Goal: Task Accomplishment & Management: Manage account settings

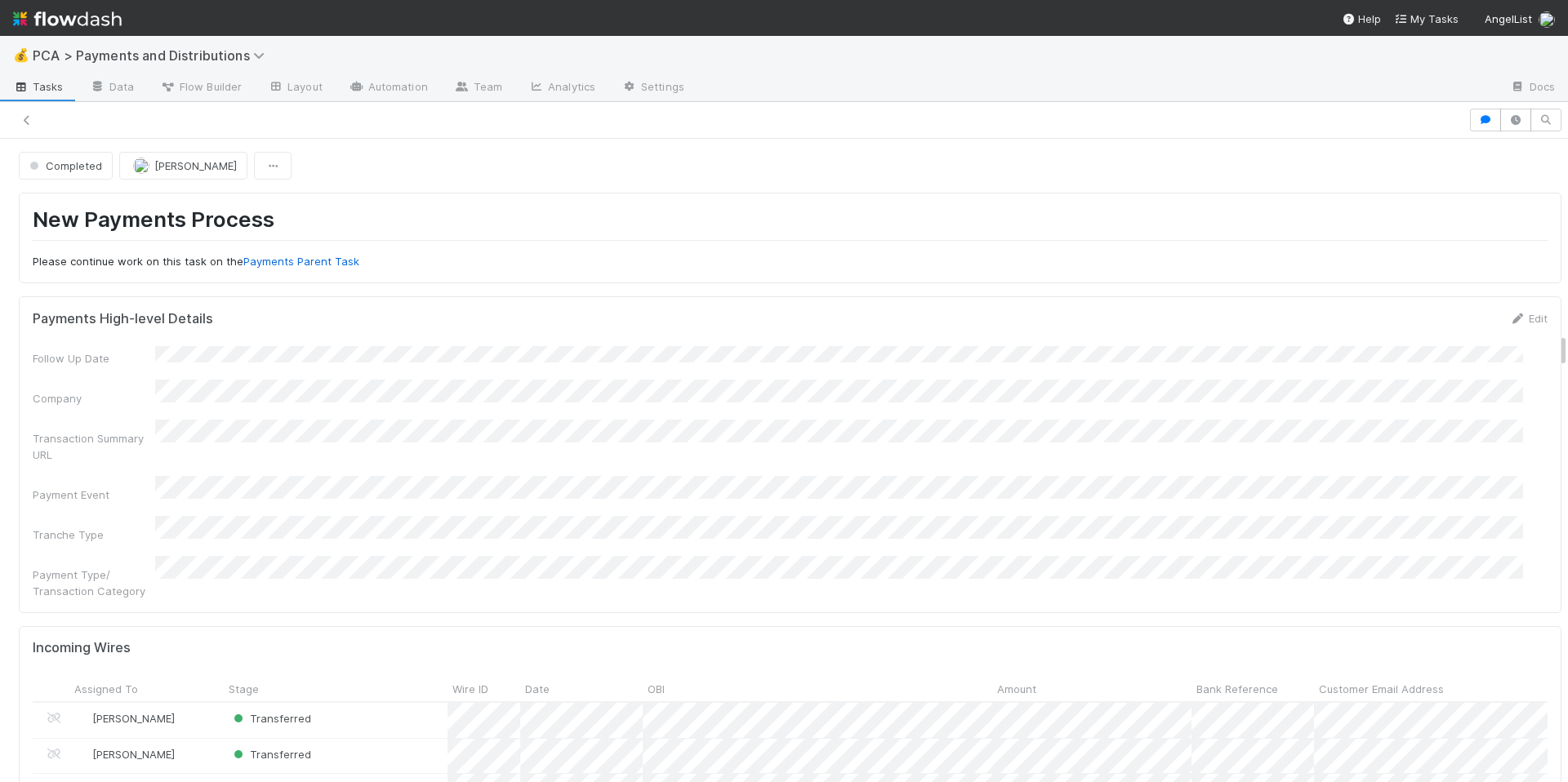
scroll to position [1892, 0]
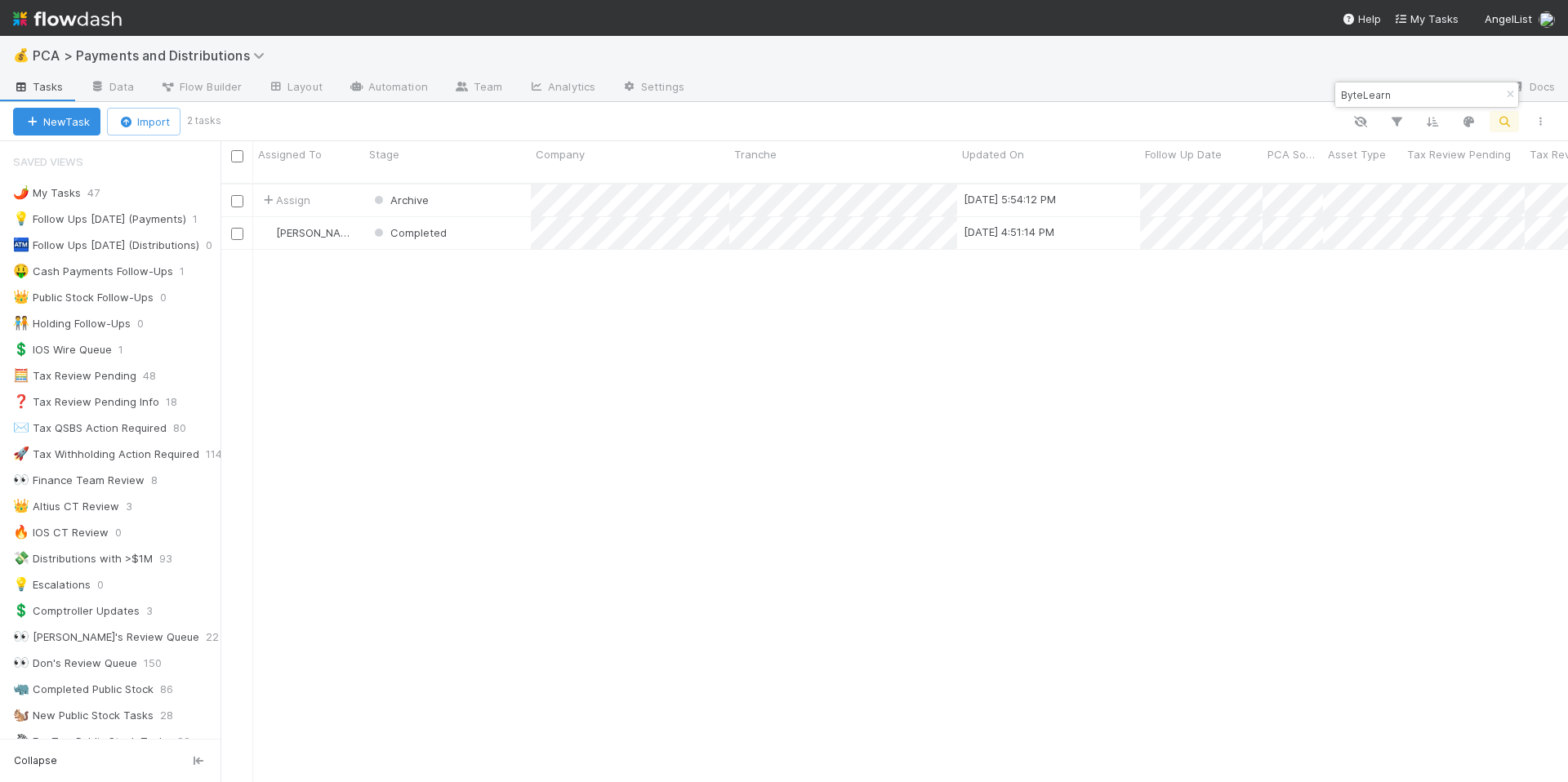
scroll to position [993, 0]
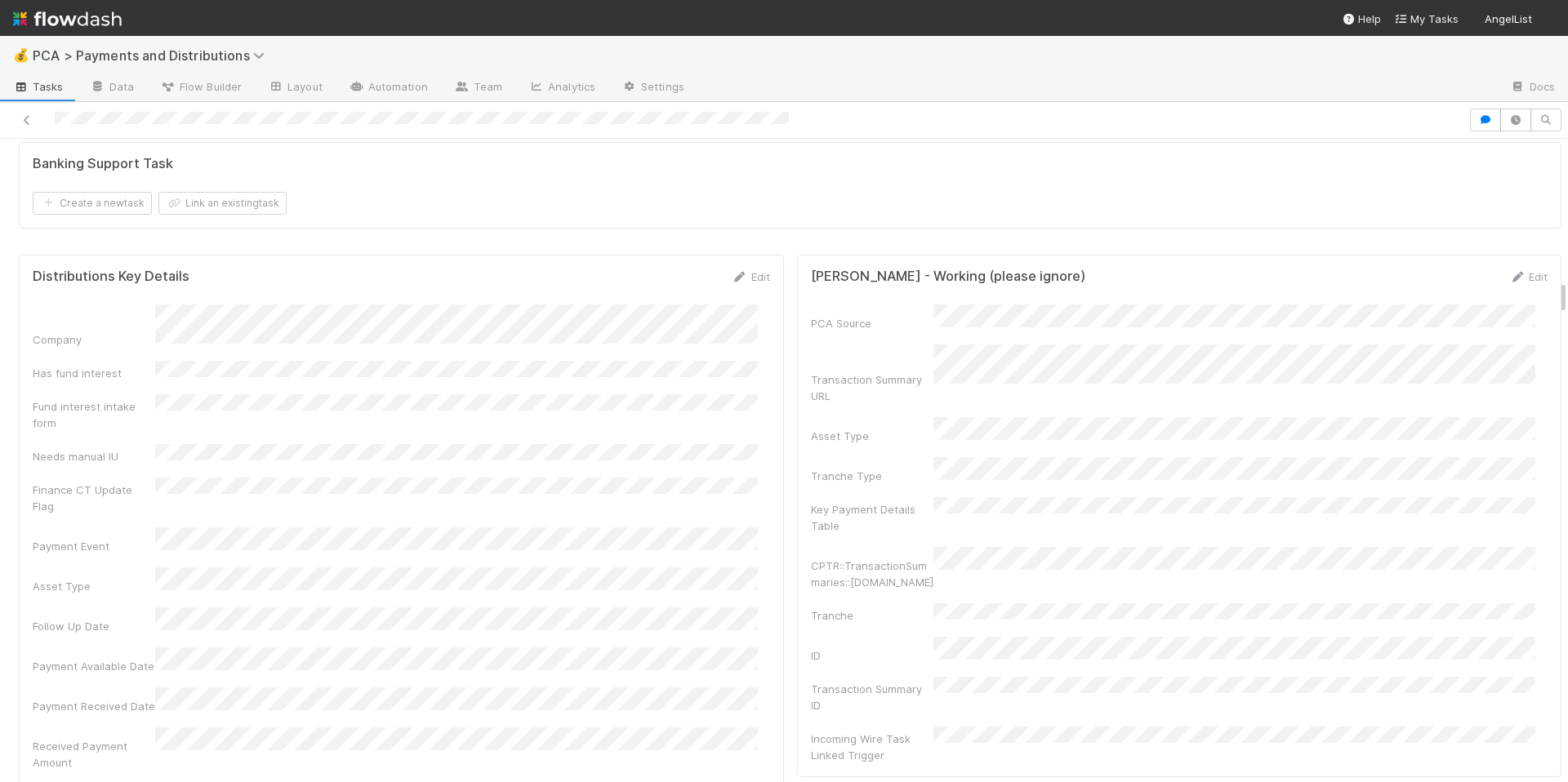
scroll to position [2604, 0]
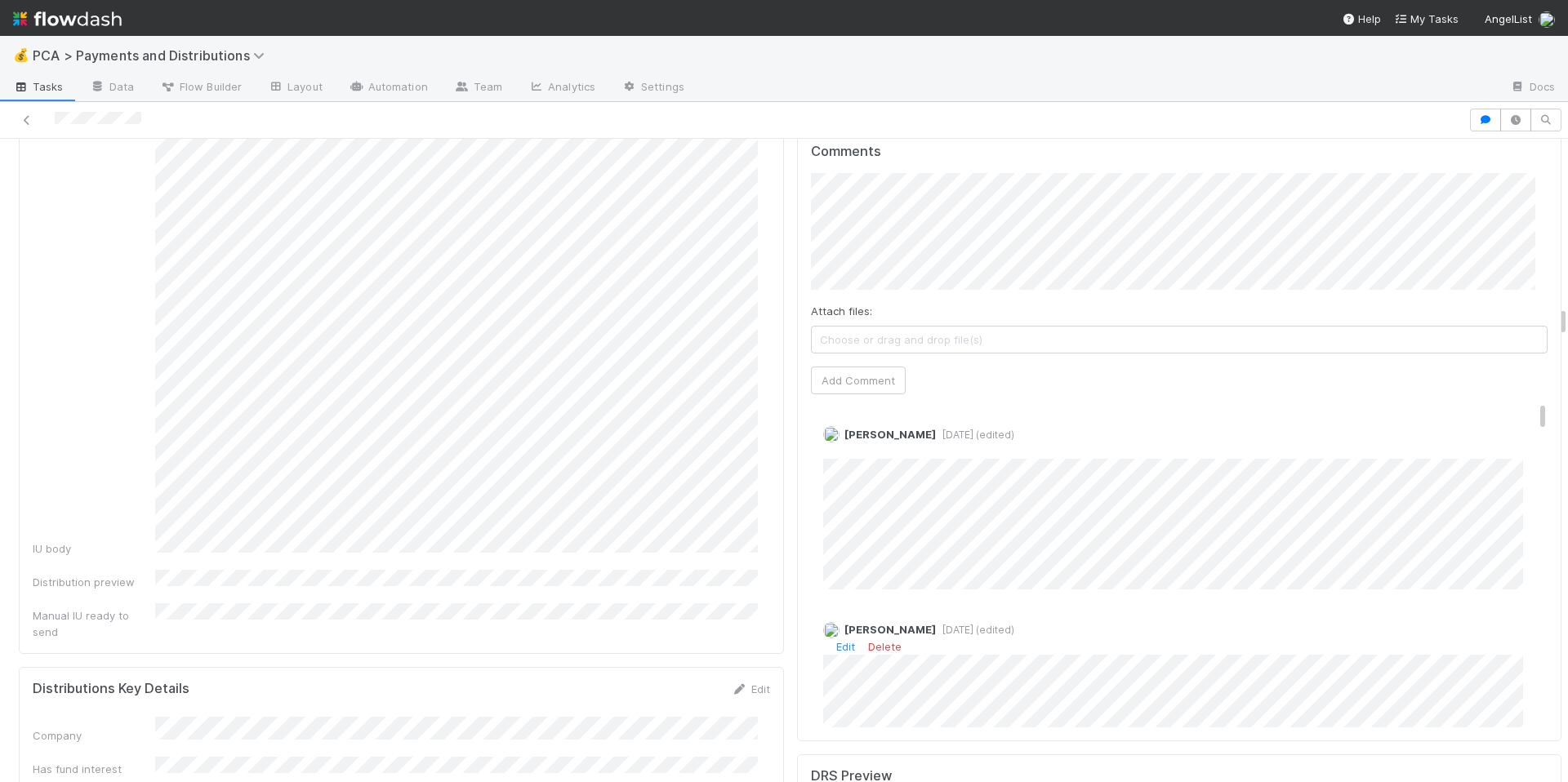
scroll to position [3602, 0]
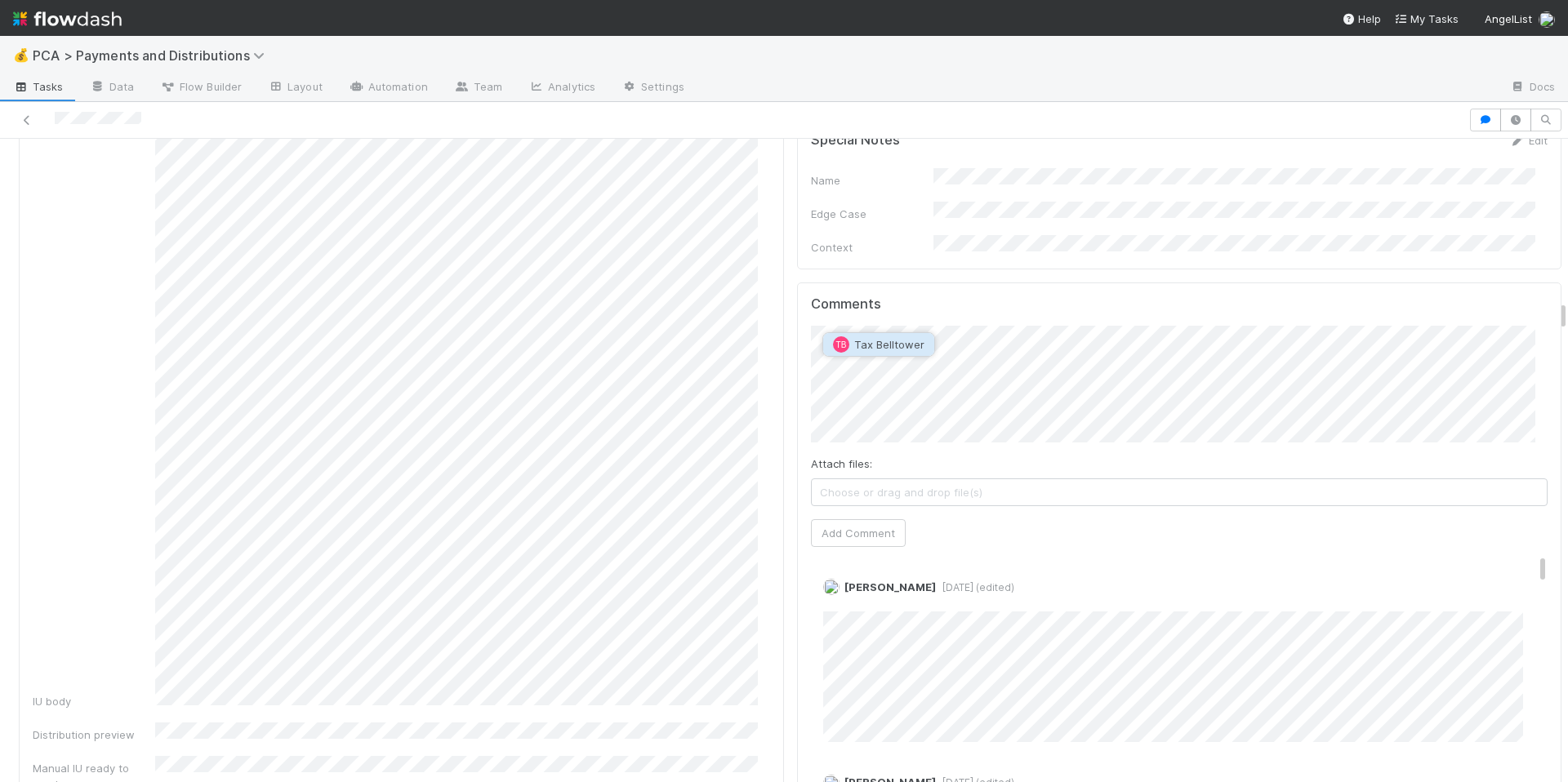
click at [922, 343] on button "TB Tax Belltower" at bounding box center [879, 344] width 111 height 23
click at [839, 520] on button "Add Comment" at bounding box center [858, 534] width 95 height 28
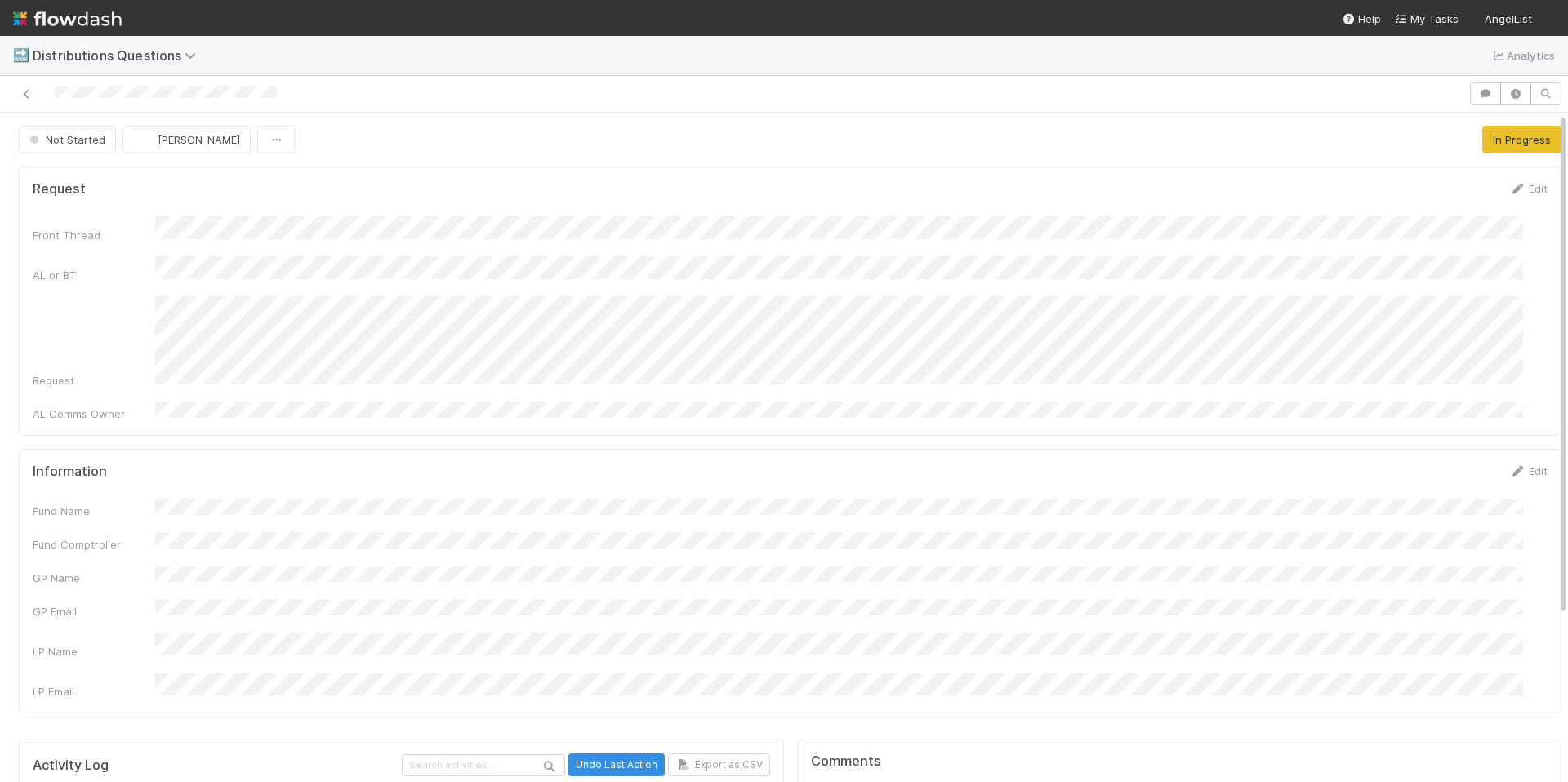
click at [725, 378] on div "Front Thread AL or BT Request AL Comms Owner" at bounding box center [791, 319] width 1515 height 206
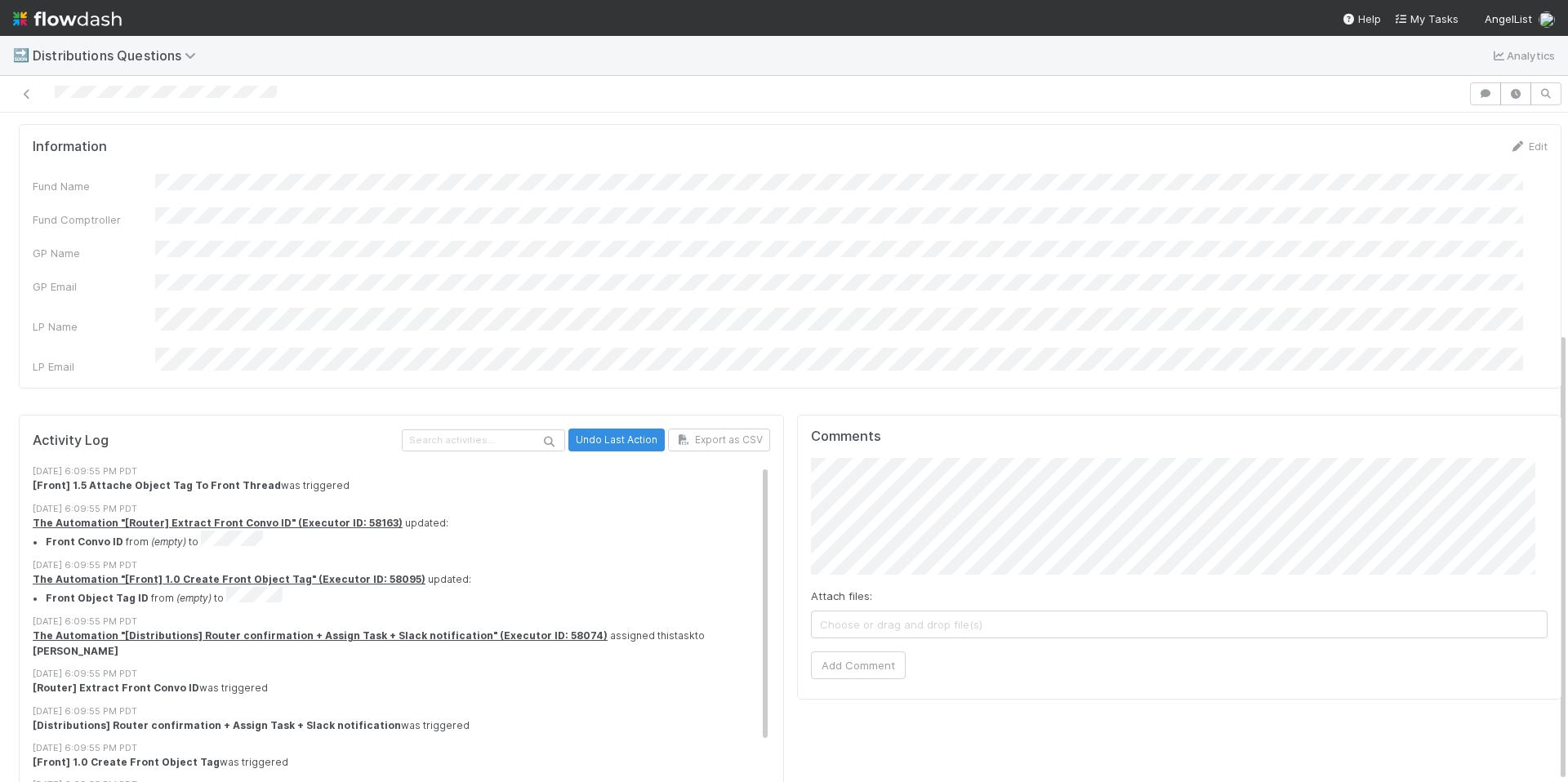
scroll to position [327, 0]
click at [920, 477] on span "Shradha Menghrajani" at bounding box center [883, 479] width 83 height 13
click at [867, 650] on button "Add Comment" at bounding box center [858, 665] width 95 height 28
click at [564, 240] on div "Fund Name Fund Comptroller GP Name GP Email LP Name LP Email" at bounding box center [791, 273] width 1515 height 201
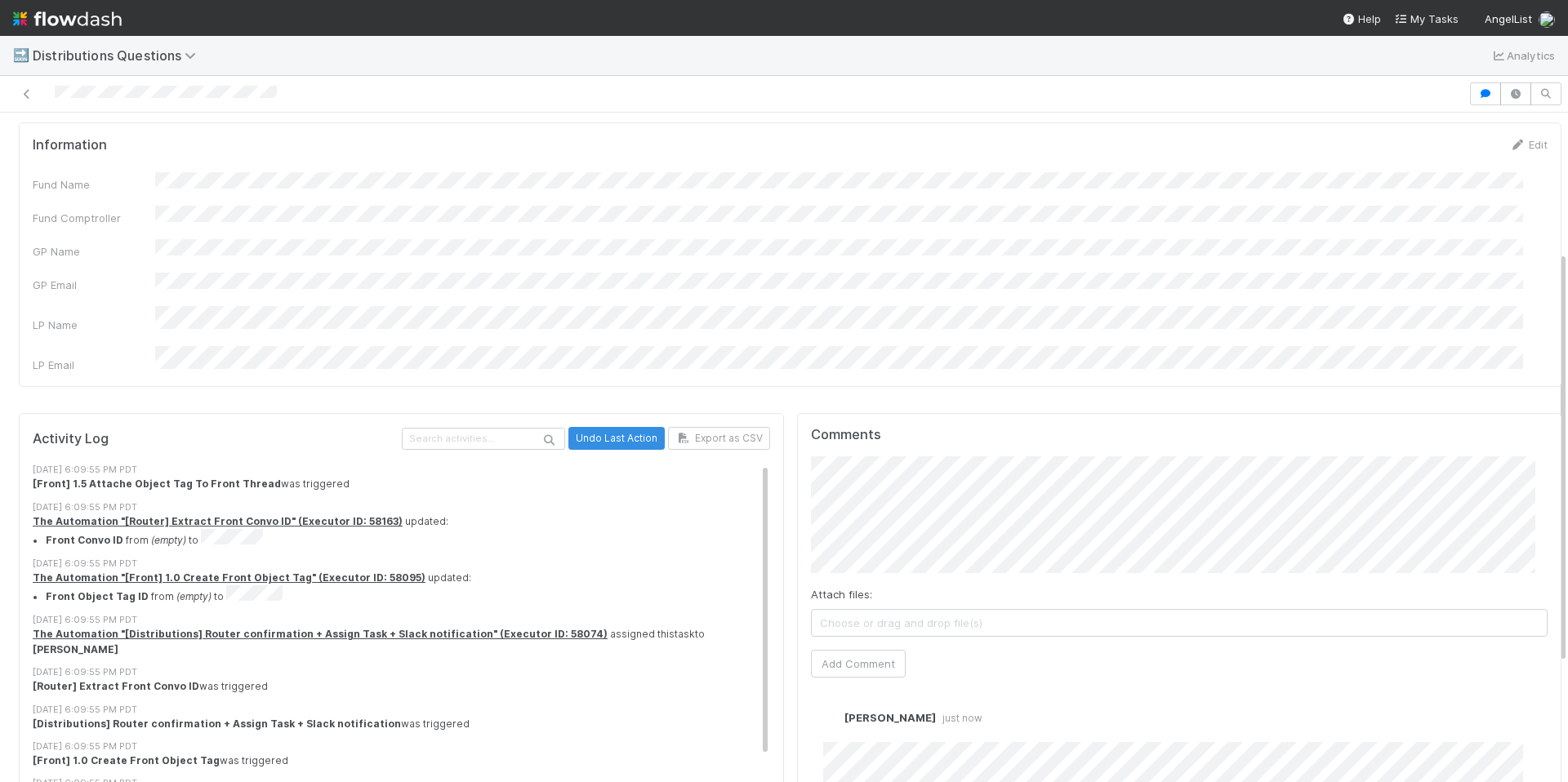
scroll to position [0, 0]
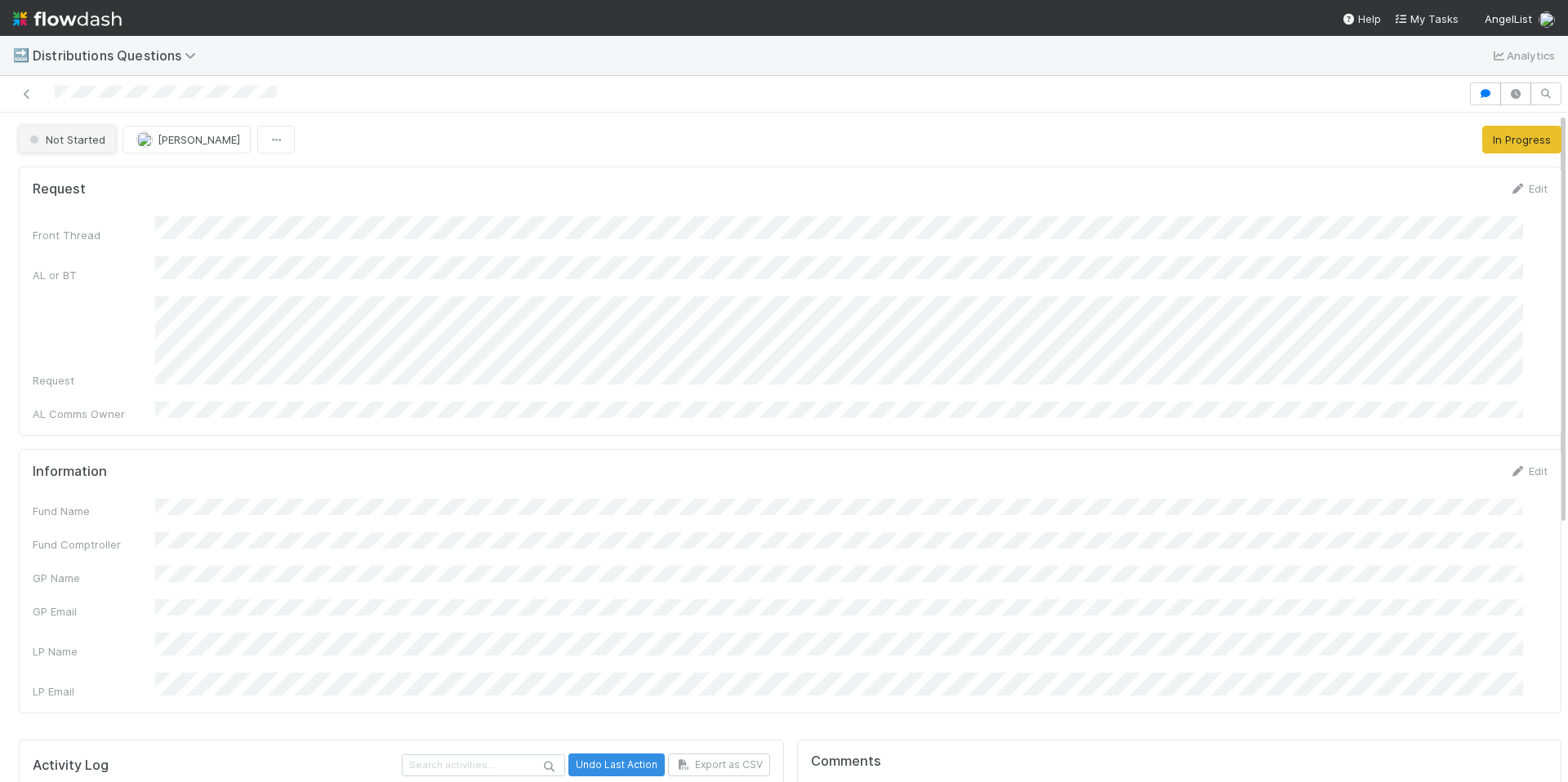
click at [41, 135] on span "Not Started" at bounding box center [66, 140] width 79 height 13
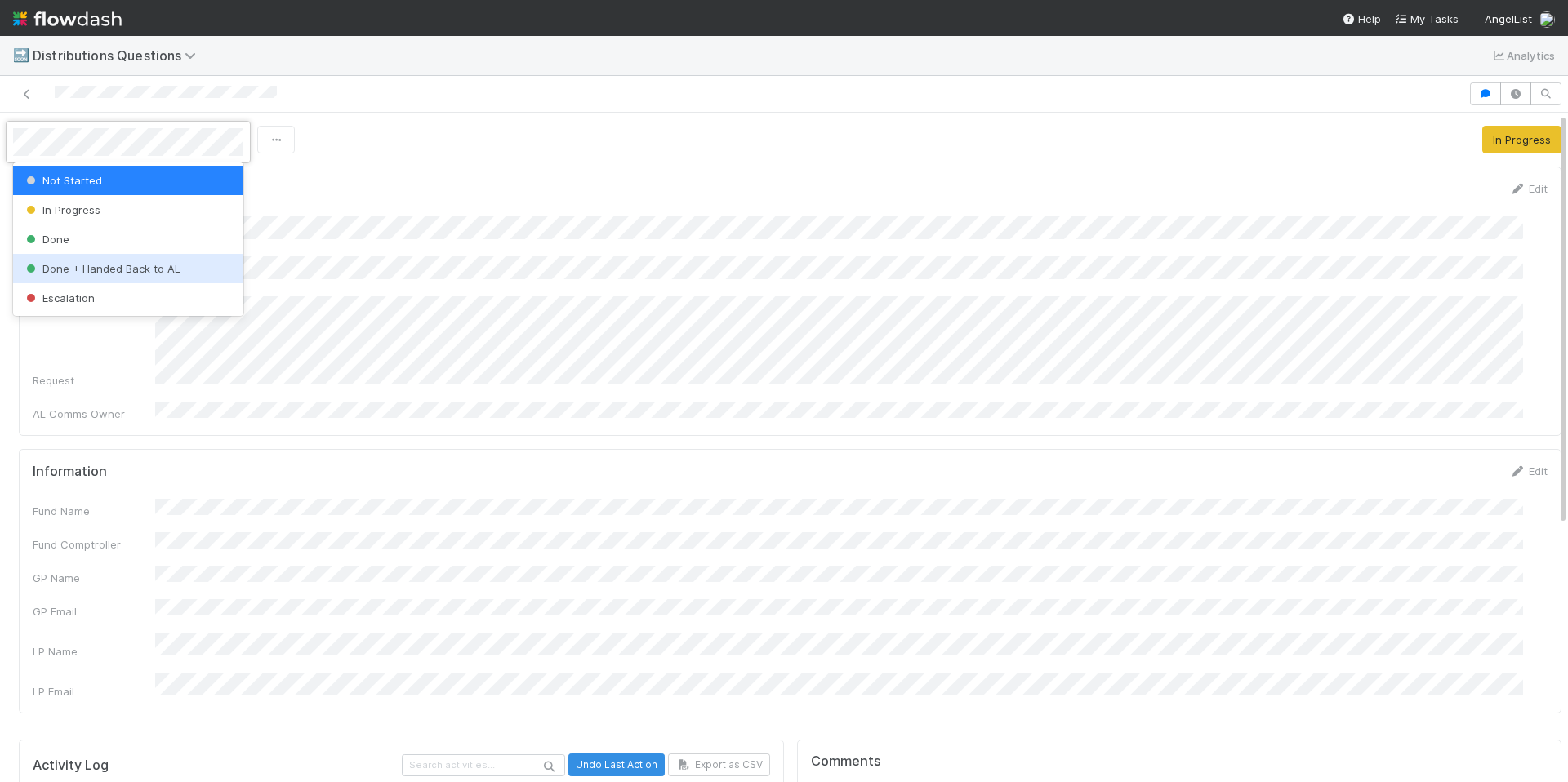
click at [140, 266] on span "Done + Handed Back to AL" at bounding box center [102, 269] width 158 height 13
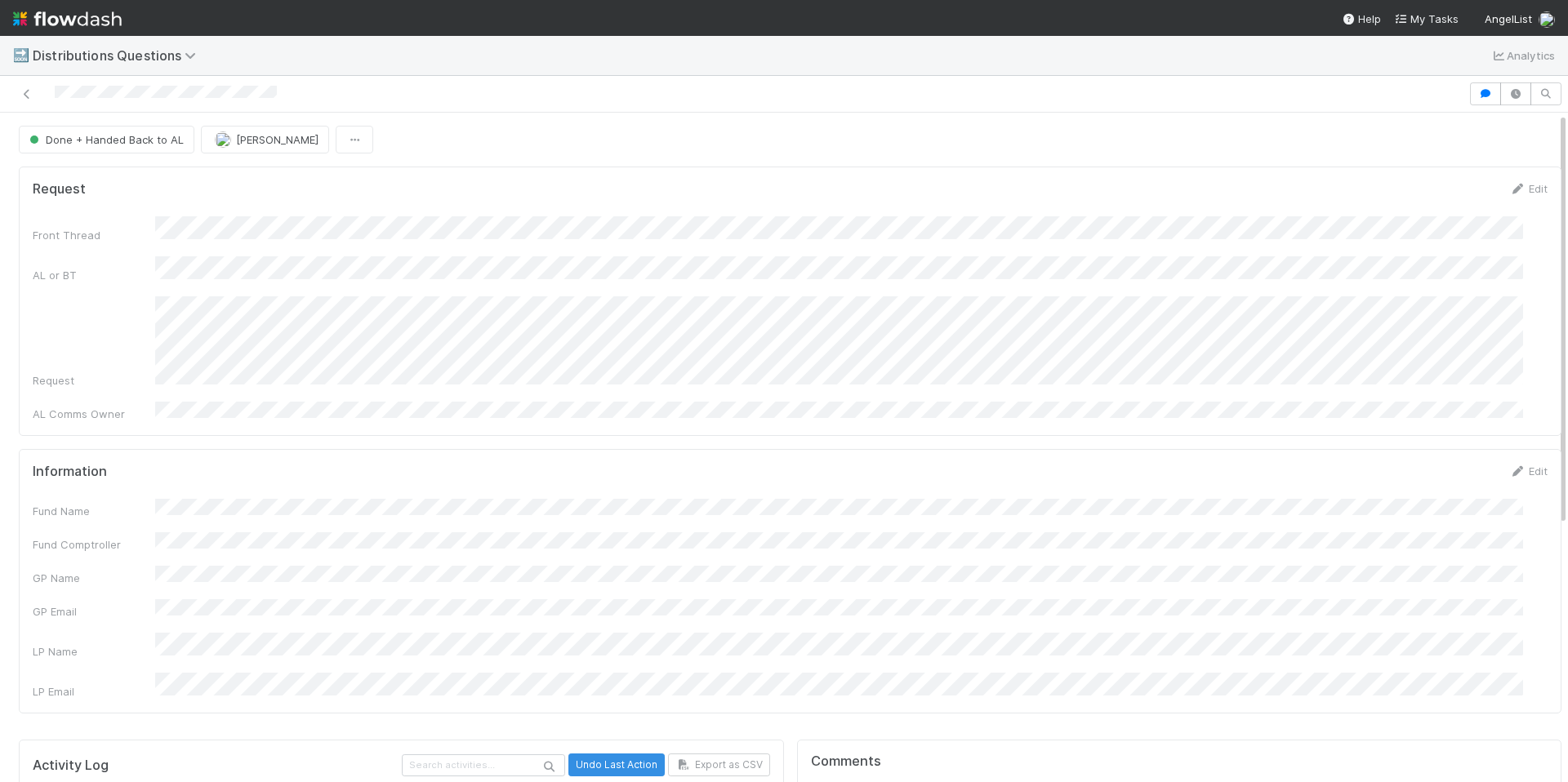
click at [891, 102] on div at bounding box center [734, 94] width 1455 height 23
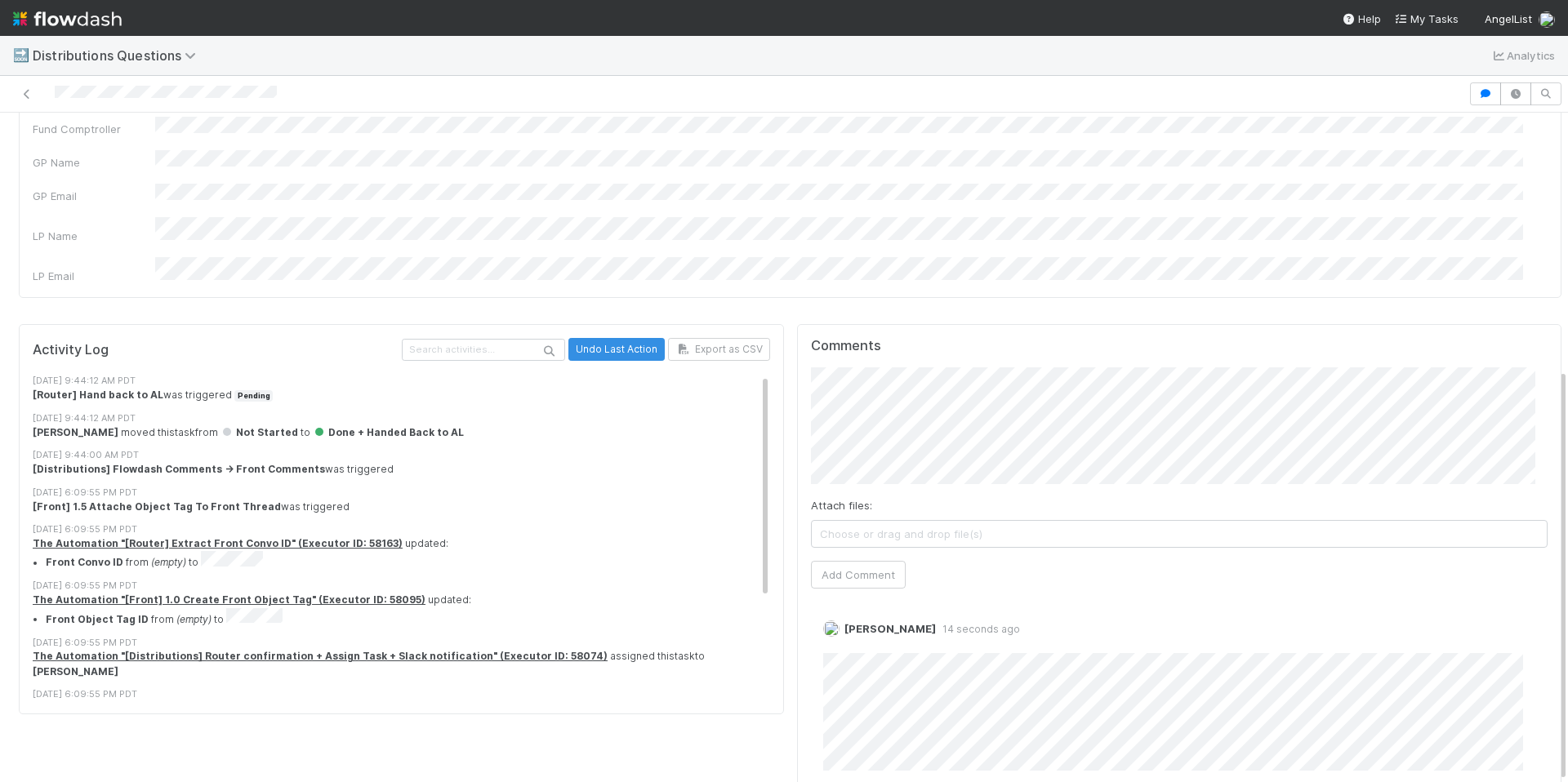
scroll to position [12, 0]
click at [518, 133] on div "Fund Name Fund Comptroller GP Name GP Email LP Name LP Email" at bounding box center [791, 184] width 1515 height 201
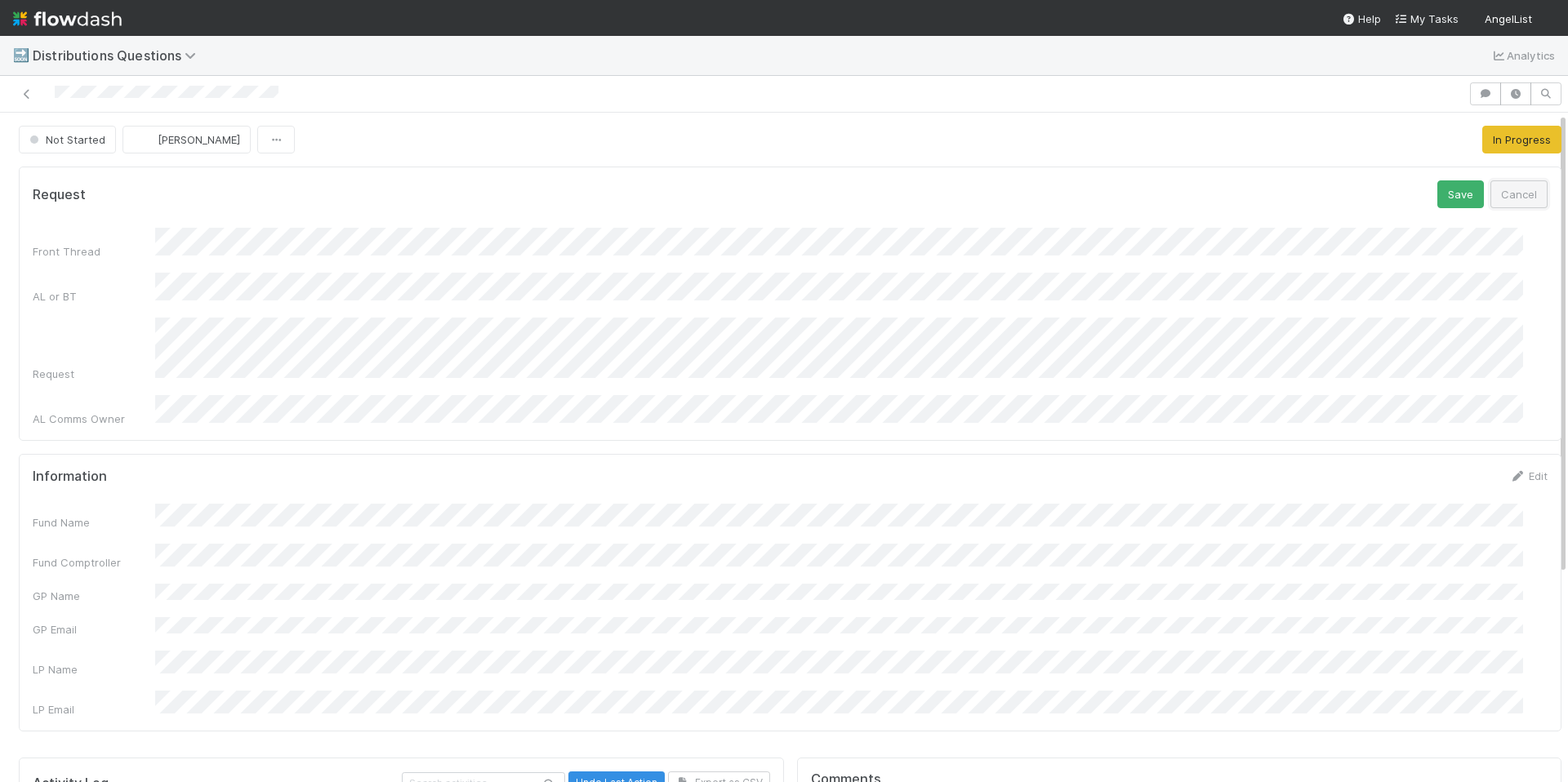
click at [1497, 196] on button "Cancel" at bounding box center [1519, 195] width 57 height 28
click at [525, 514] on div "Information Edit Fund Name Fund Comptroller GP Name GP Email LP Name LP Email" at bounding box center [790, 652] width 1543 height 277
drag, startPoint x: 905, startPoint y: 507, endPoint x: 922, endPoint y: 487, distance: 26.2
click at [905, 514] on div "Information Edit Fund Name Fund Comptroller GP Name GP Email LP Name LP Email" at bounding box center [790, 652] width 1543 height 277
click at [1109, 534] on form "Information Edit Fund Name Fund Comptroller GP Name GP Email LP Name LP Email" at bounding box center [791, 653] width 1515 height 250
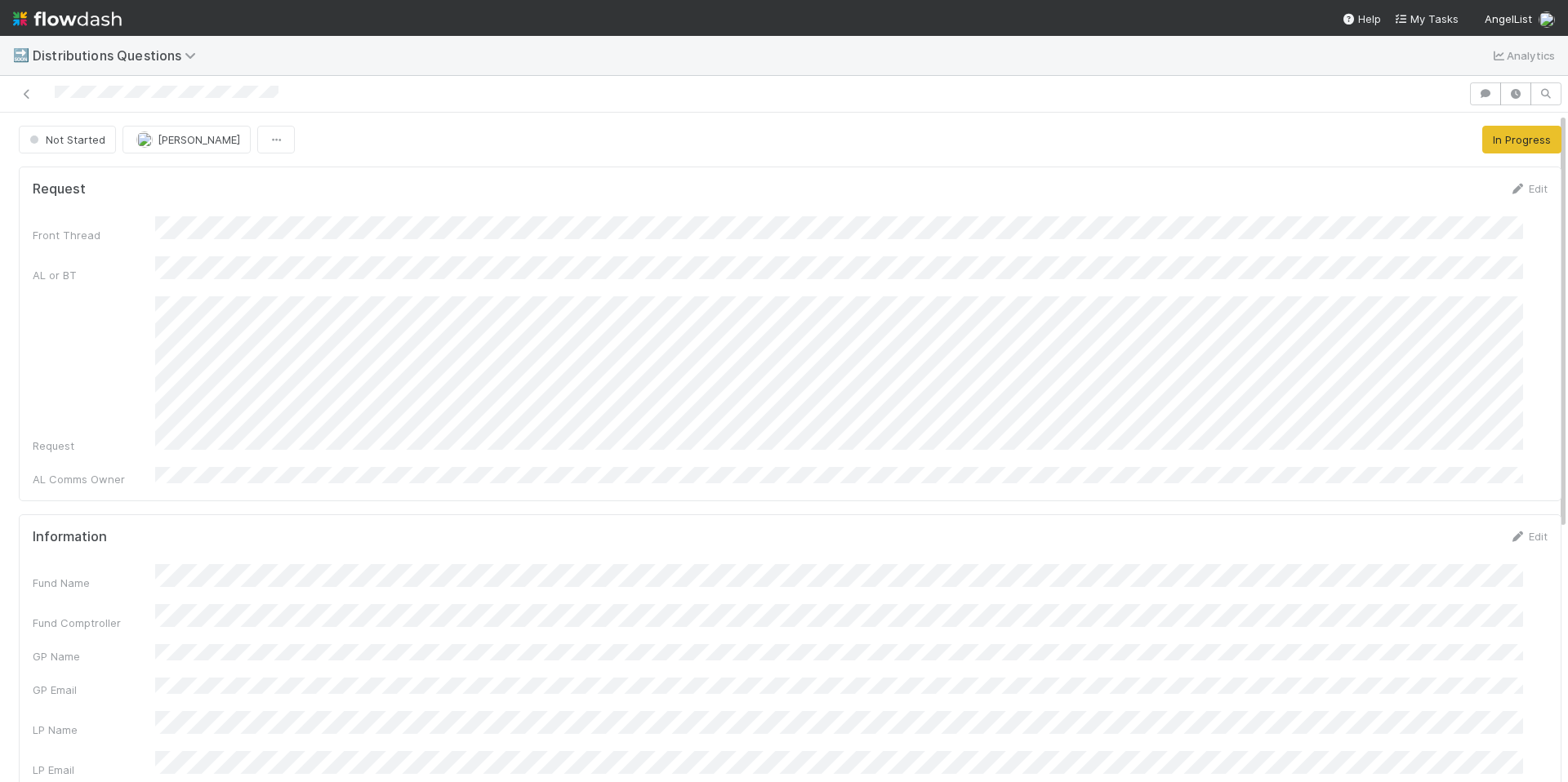
click at [1128, 514] on div "Information Edit Fund Name Fund Comptroller GP Name GP Email LP Name LP Email" at bounding box center [790, 652] width 1543 height 277
click at [67, 133] on span "Not Started" at bounding box center [66, 140] width 79 height 13
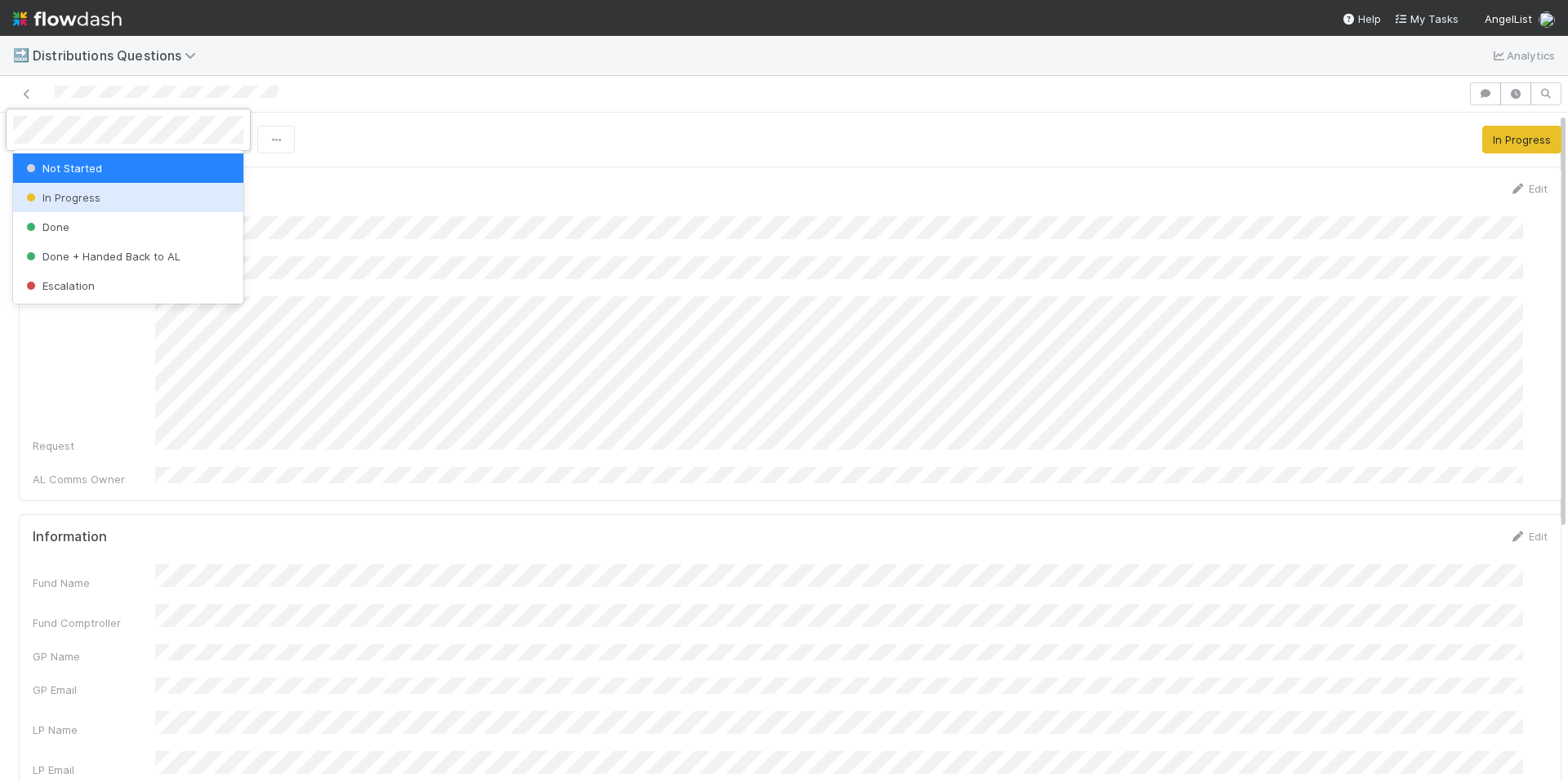
click at [88, 190] on div "In Progress" at bounding box center [128, 197] width 230 height 29
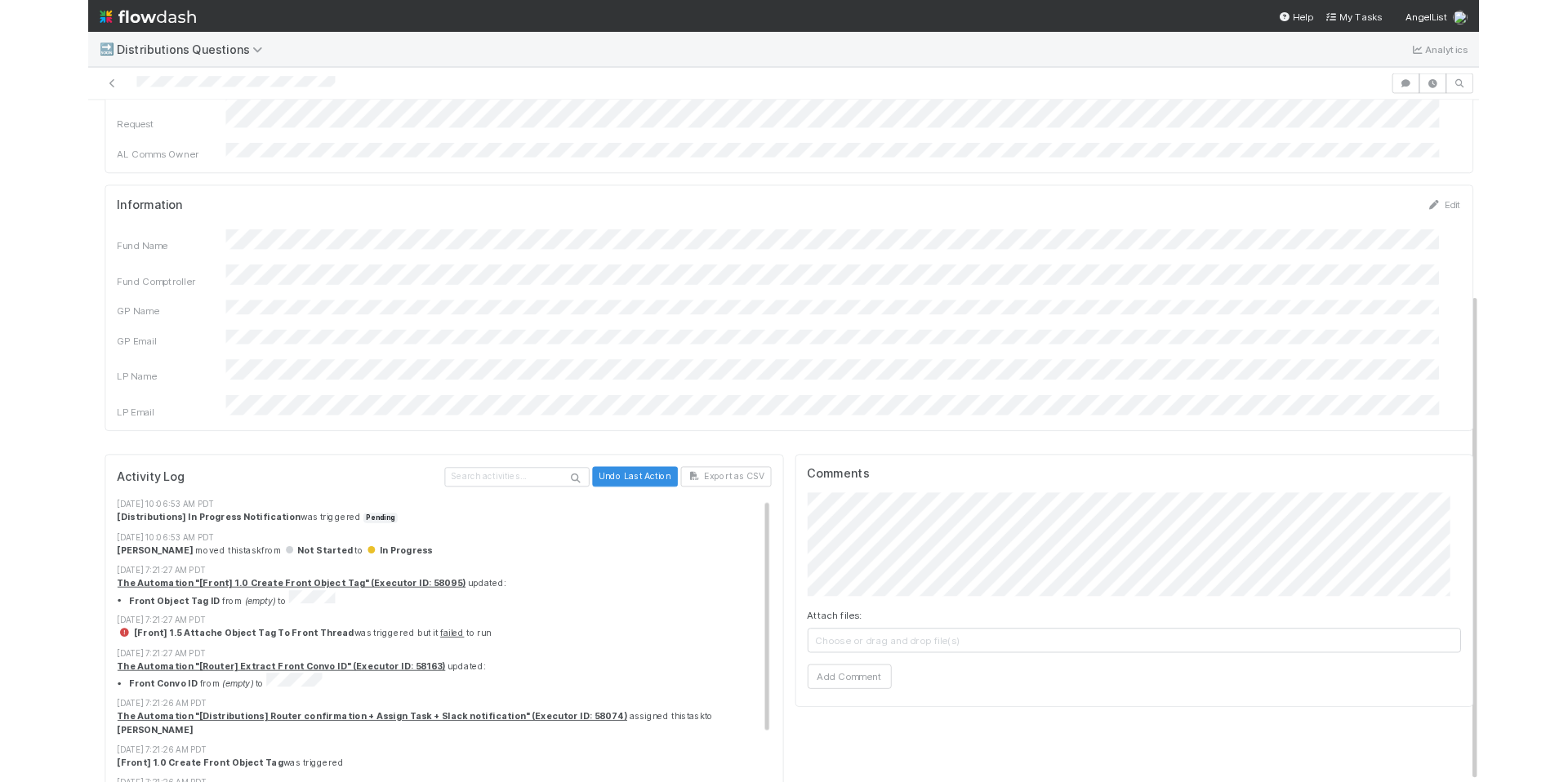
scroll to position [405, 0]
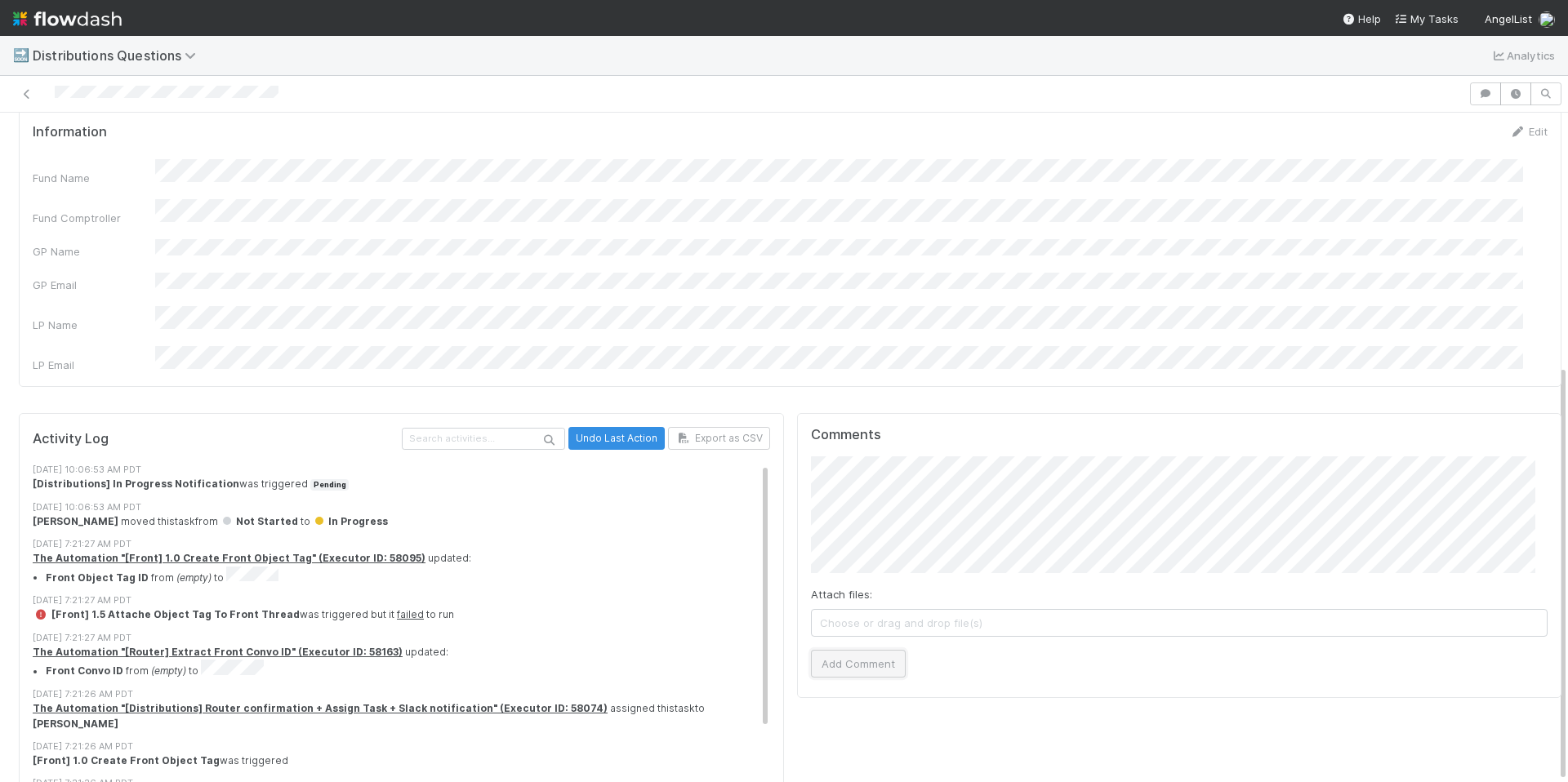
click at [835, 650] on button "Add Comment" at bounding box center [858, 665] width 95 height 28
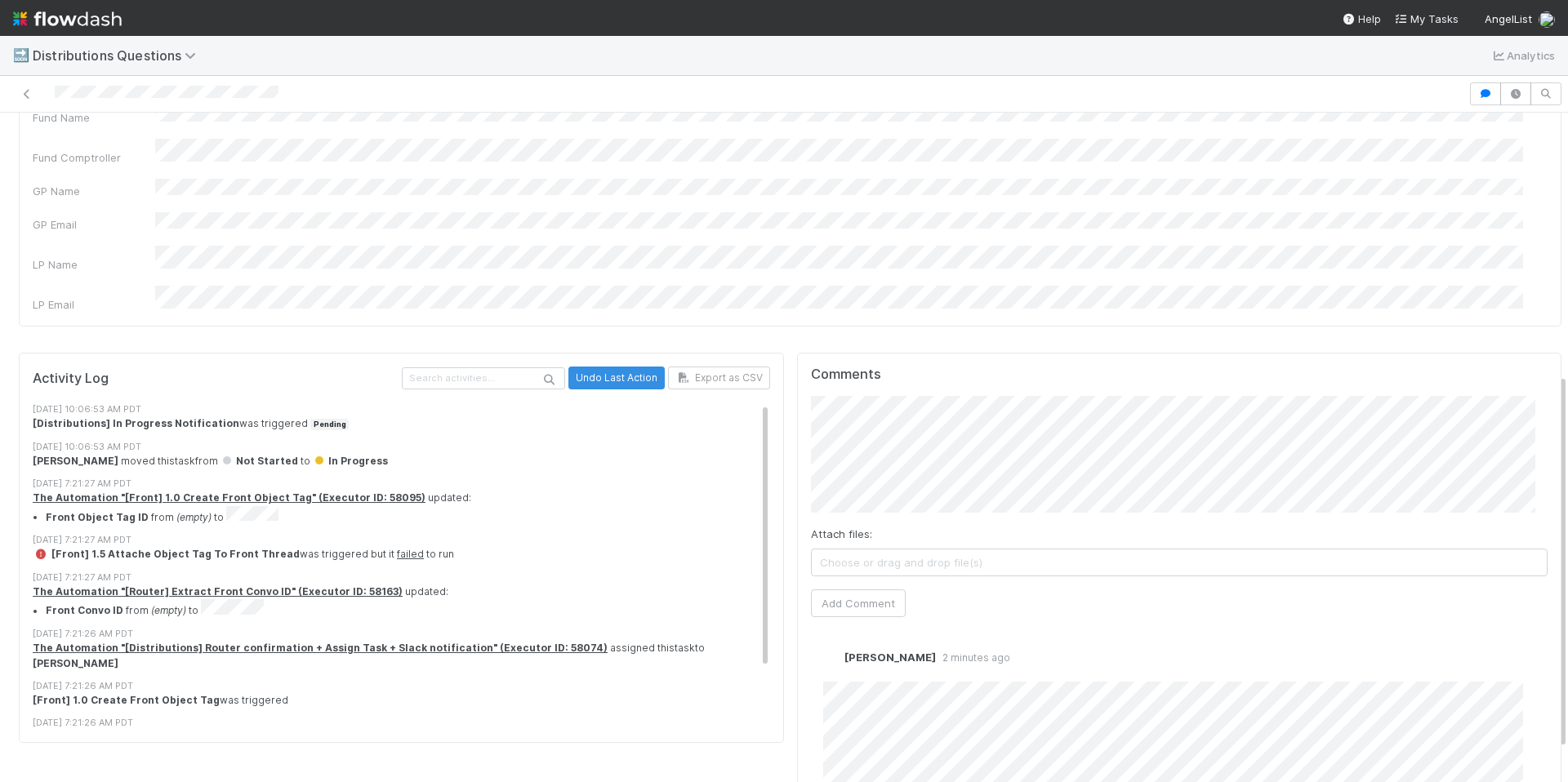
scroll to position [524, 0]
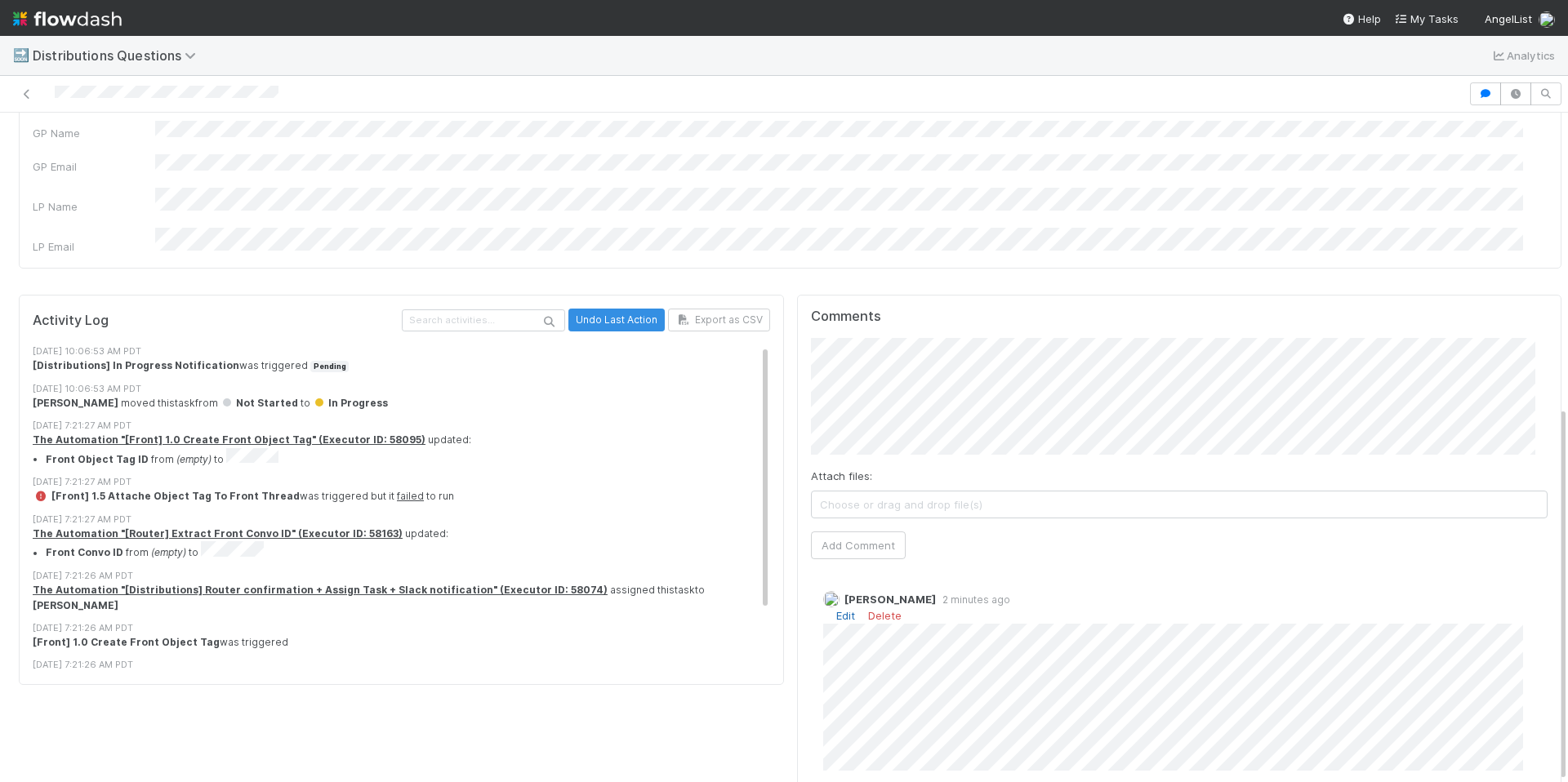
click at [837, 609] on link "Edit" at bounding box center [846, 616] width 19 height 13
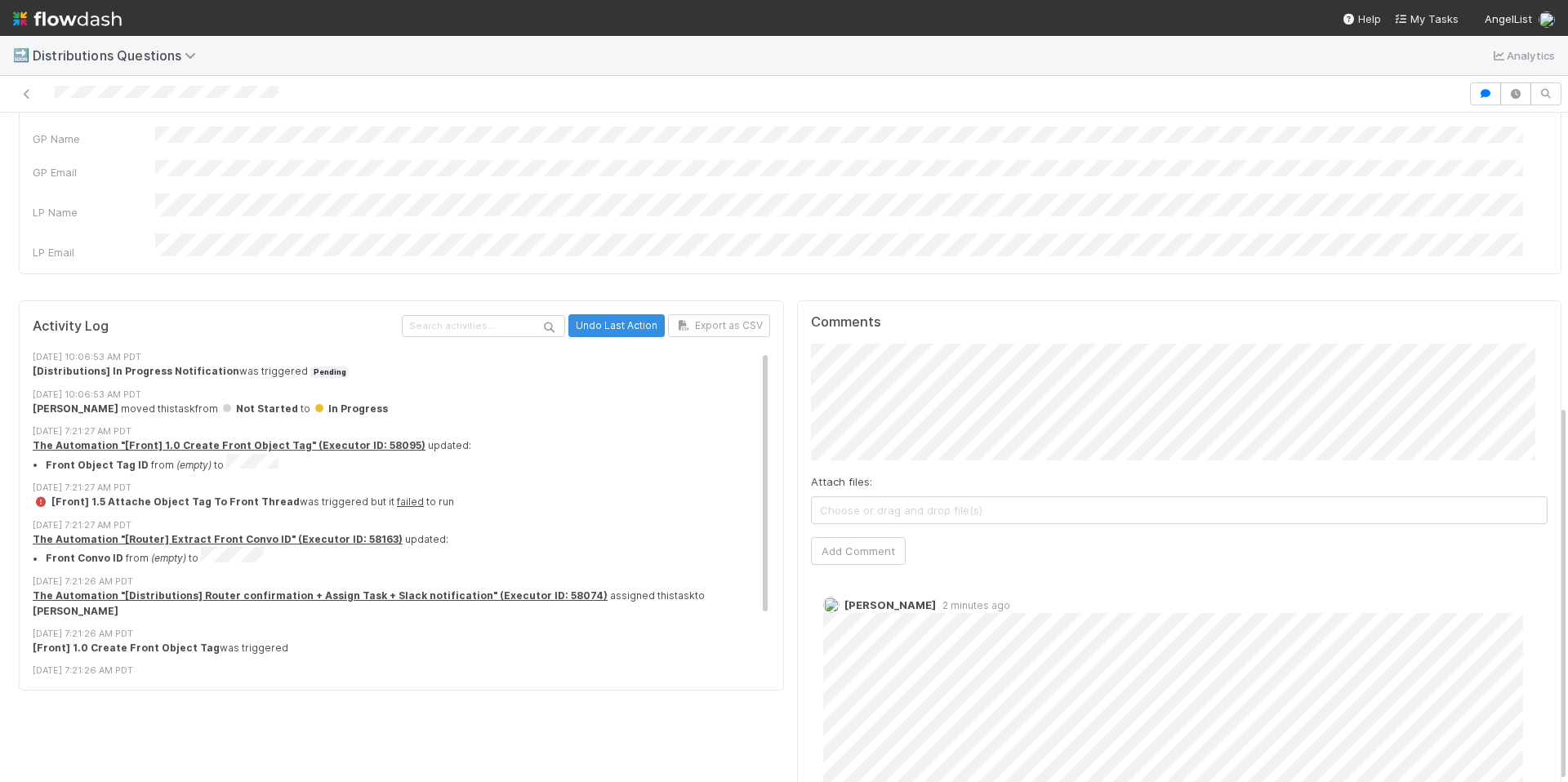
click at [665, 750] on div "Activity Log Undo Last Action Export as CSV 8/25/25, 10:06:53 AM PDT [Distribut…" at bounding box center [401, 580] width 778 height 572
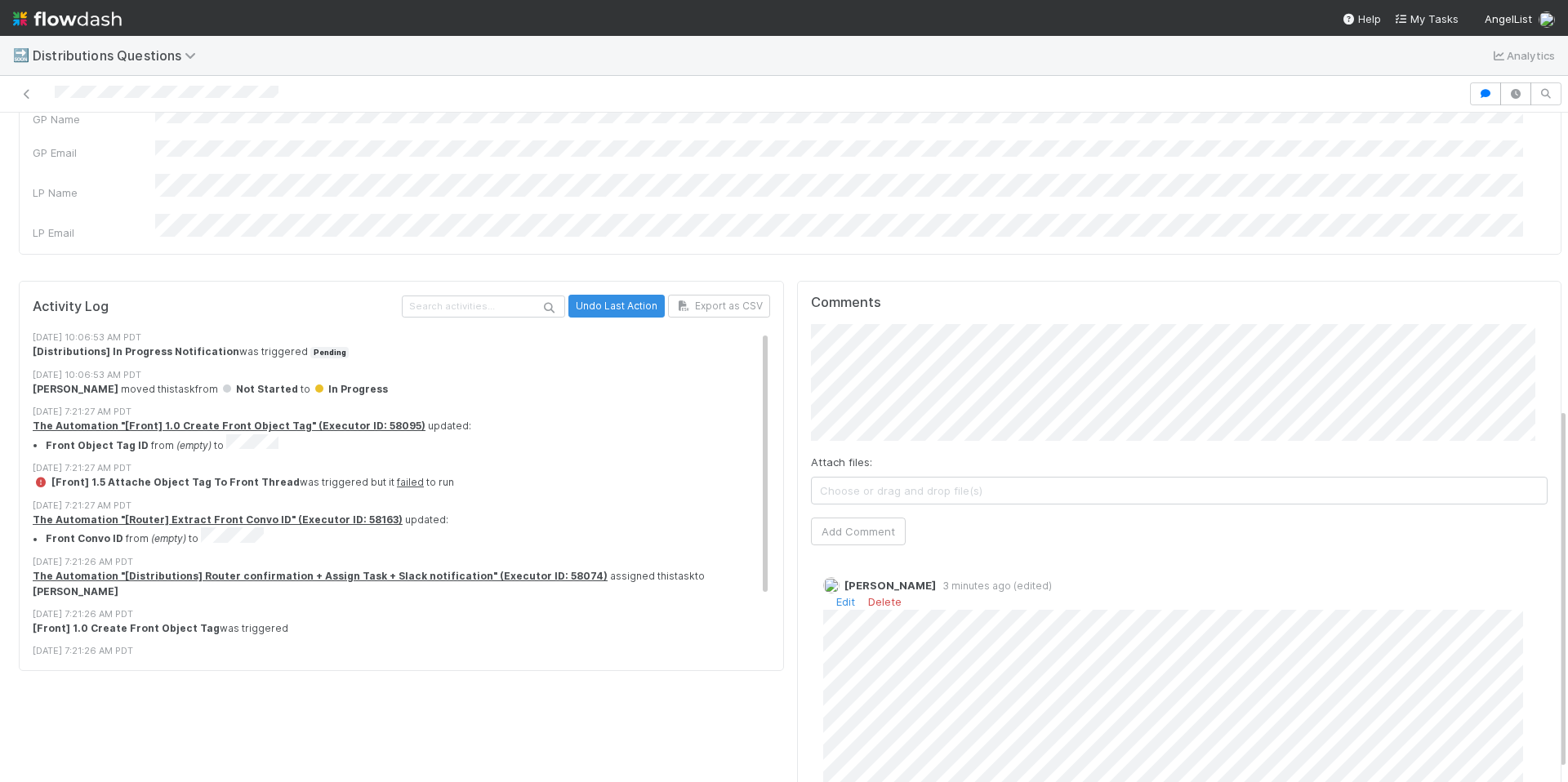
scroll to position [548, 0]
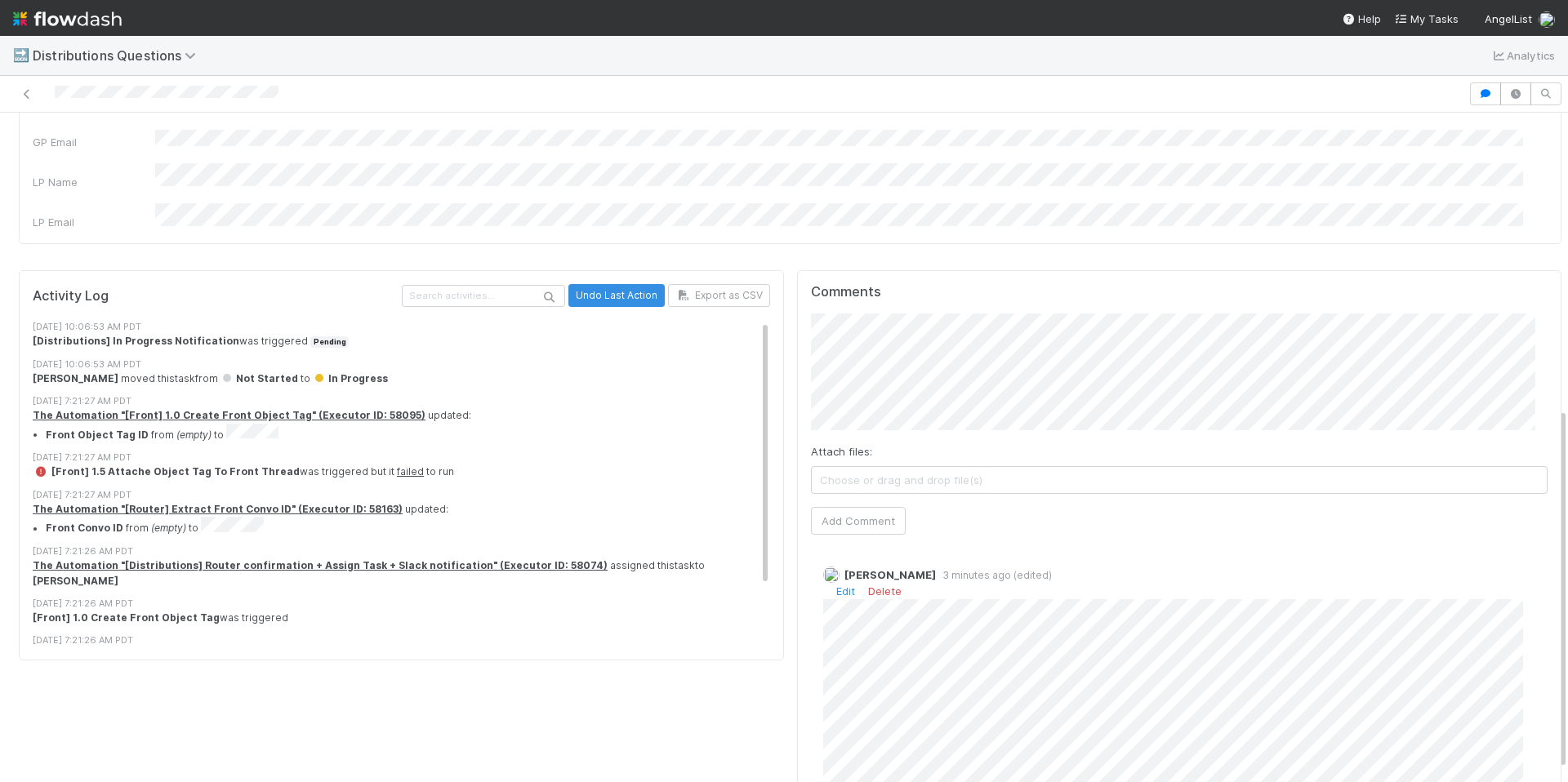
click at [635, 695] on div "Activity Log Undo Last Action Export as CSV 8/25/25, 10:06:53 AM PDT [Distribut…" at bounding box center [401, 555] width 778 height 582
click at [632, 683] on div "Activity Log Undo Last Action Export as CSV 8/25/25, 10:06:53 AM PDT [Distribut…" at bounding box center [401, 555] width 778 height 582
click at [797, 612] on div "Comments Attach files: Choose or drag and drop file(s) Add Comment Allison Donl…" at bounding box center [1180, 548] width 765 height 555
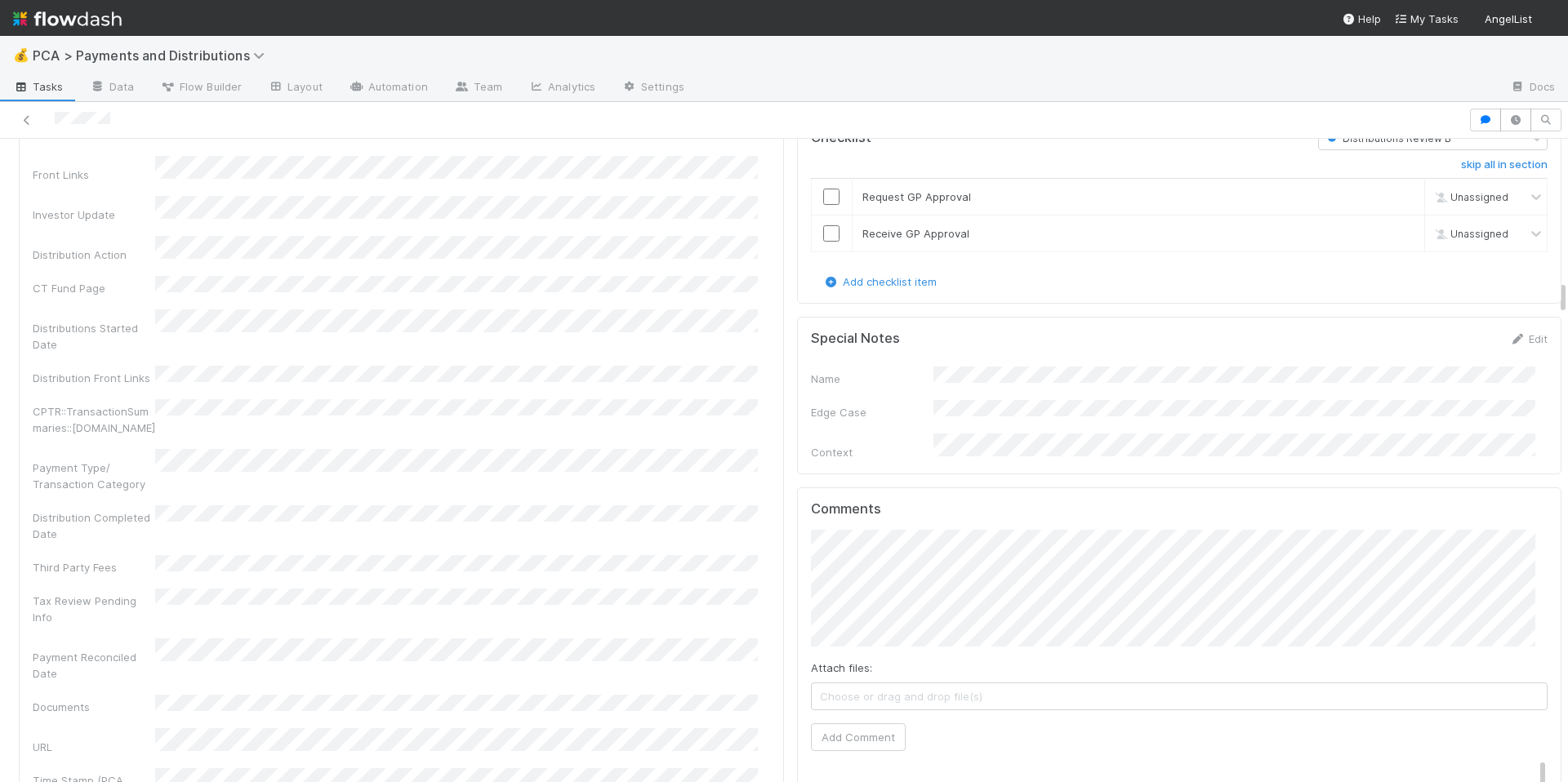
scroll to position [3142, 0]
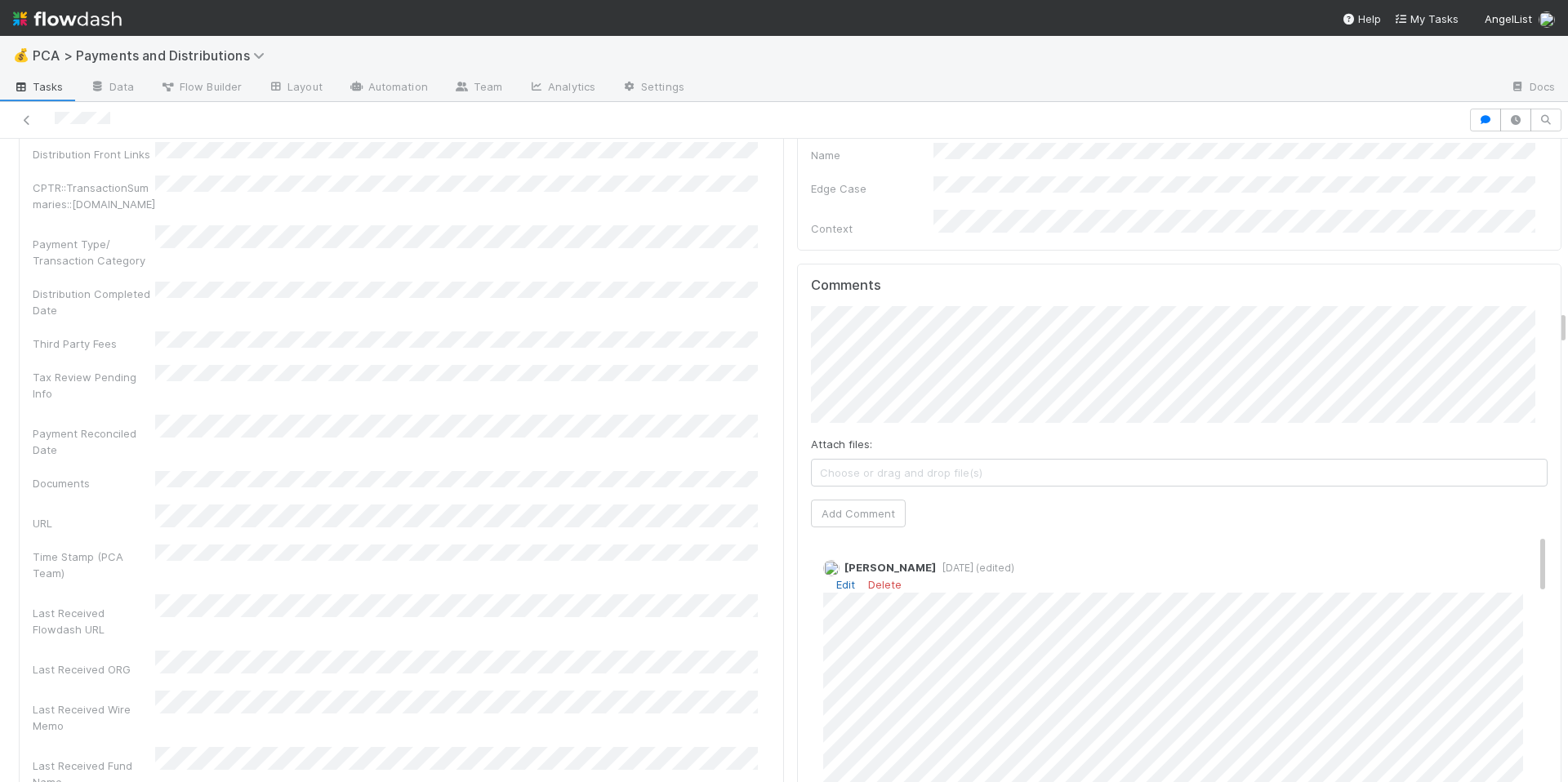
click at [837, 578] on link "Edit" at bounding box center [846, 585] width 19 height 13
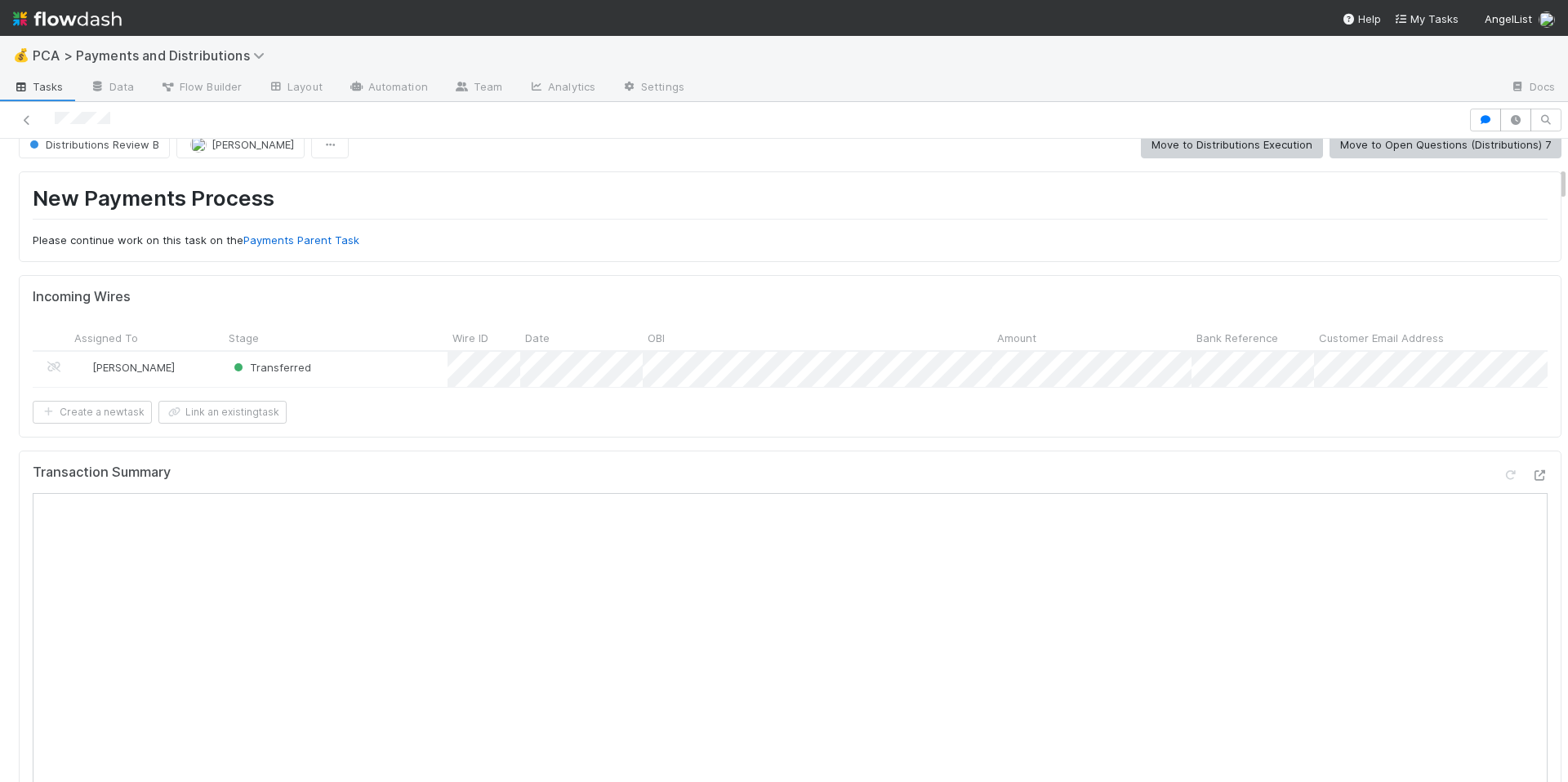
scroll to position [0, 0]
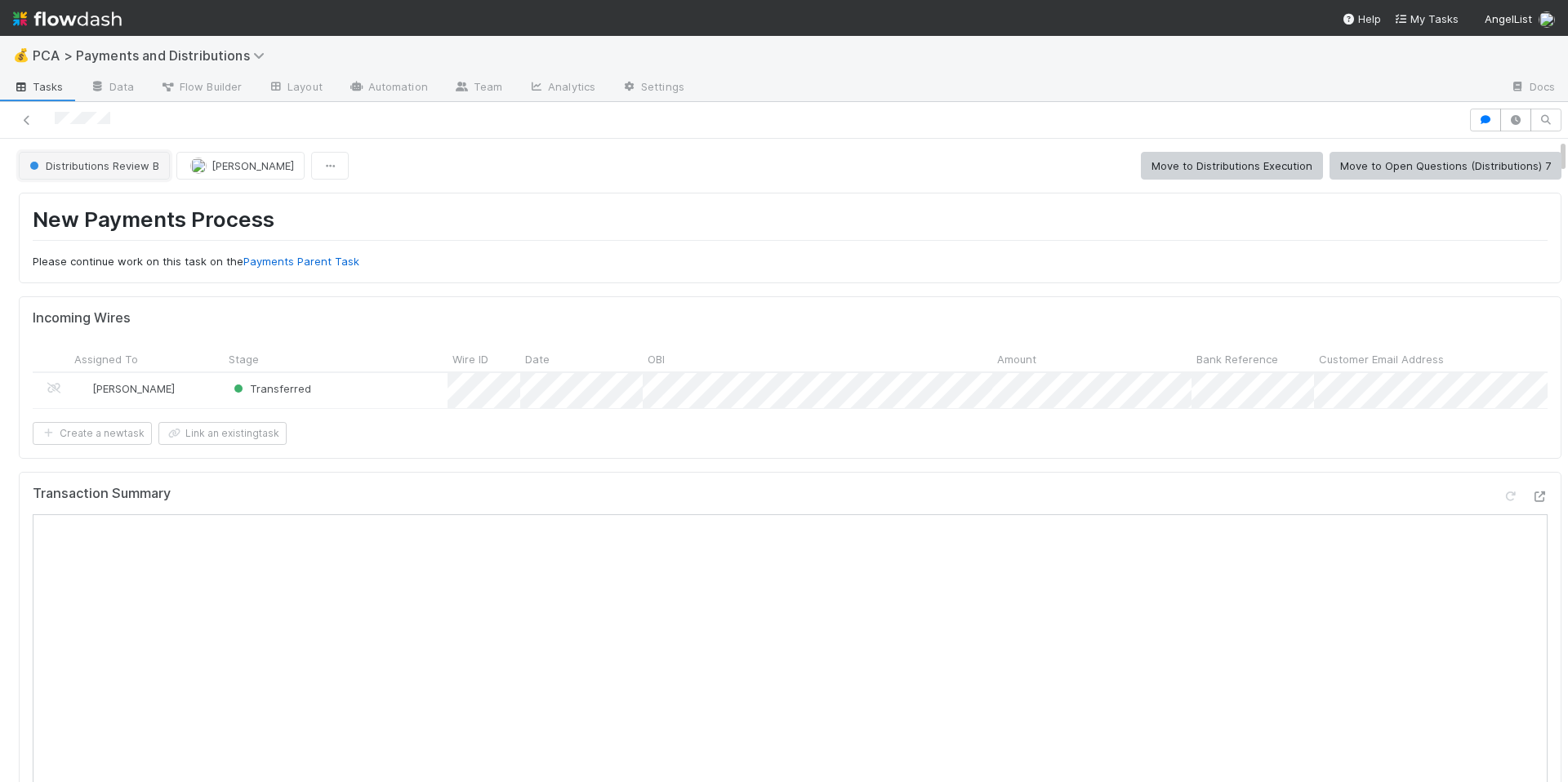
click at [115, 166] on span "Distributions Review B" at bounding box center [93, 165] width 133 height 13
drag, startPoint x: 144, startPoint y: 209, endPoint x: 513, endPoint y: 164, distance: 371.7
click at [513, 164] on body "💰 PCA > Payments and Distributions Tasks Data Flow Builder Layout Automation Te…" at bounding box center [784, 391] width 1568 height 782
drag, startPoint x: 513, startPoint y: 164, endPoint x: 119, endPoint y: 120, distance: 396.4
click at [513, 164] on div at bounding box center [784, 391] width 1568 height 782
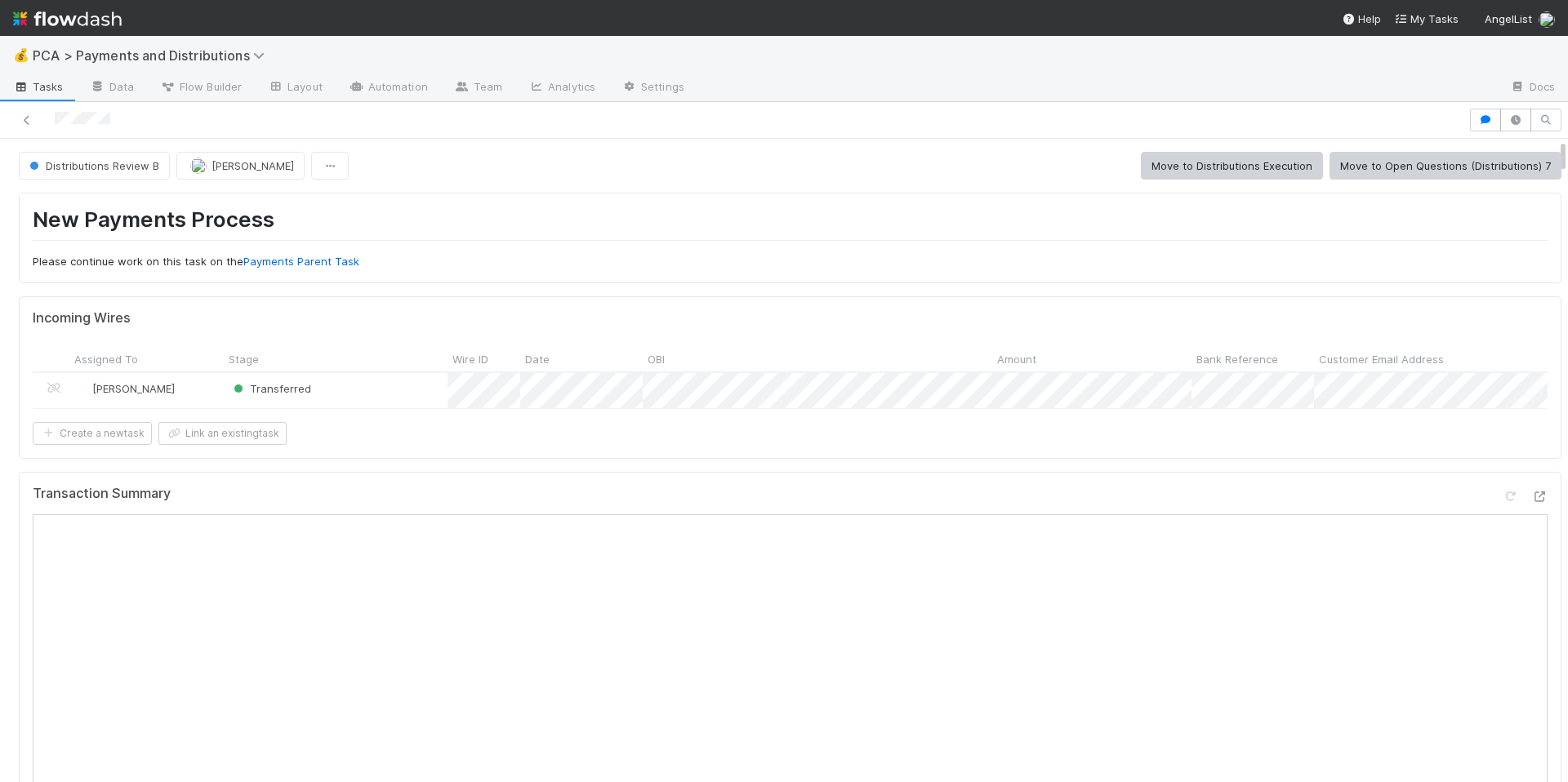
click at [89, 117] on div at bounding box center [734, 120] width 1455 height 23
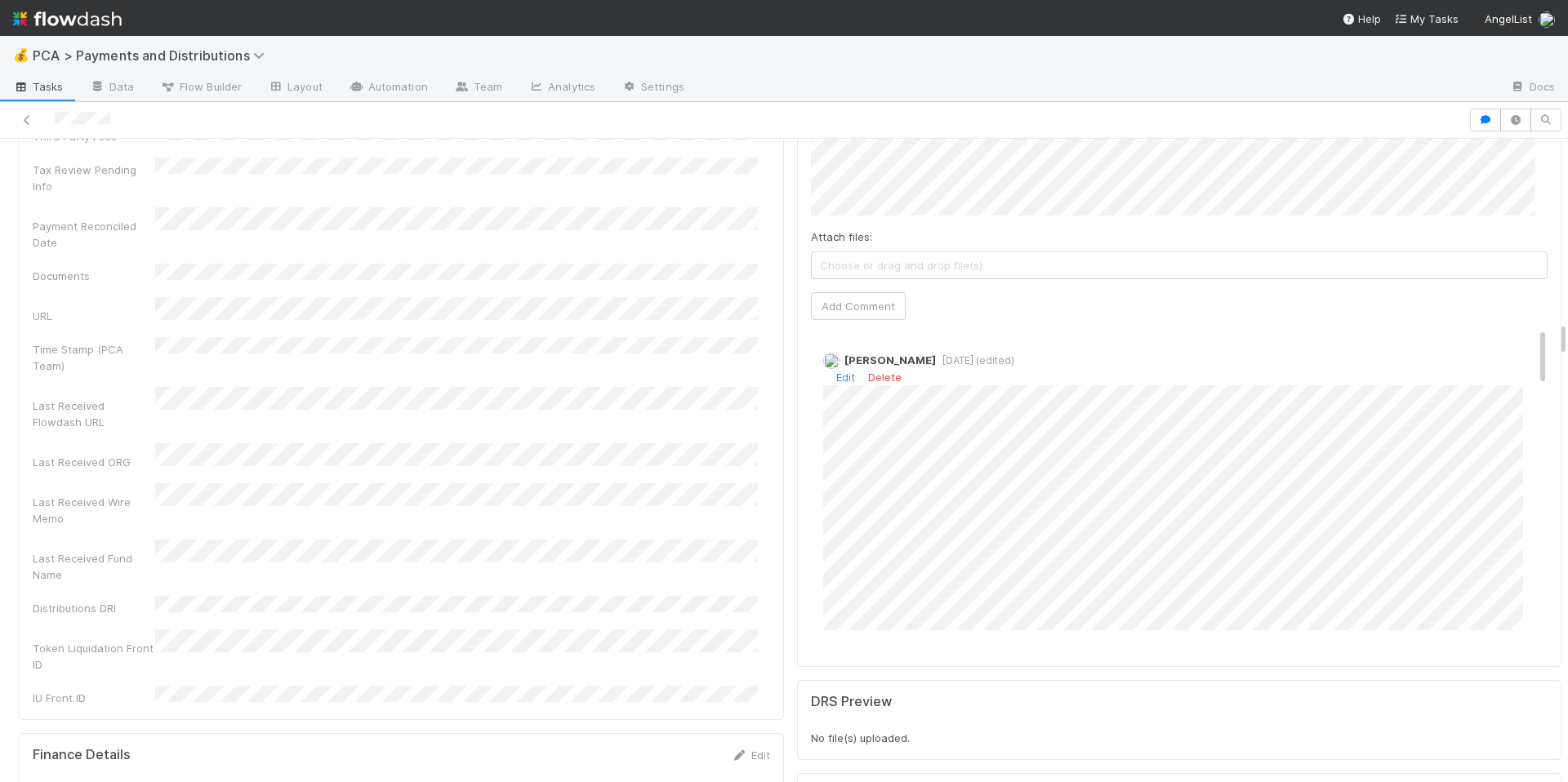
scroll to position [34, 0]
click at [837, 337] on link "Edit" at bounding box center [846, 344] width 19 height 13
click at [837, 344] on link "Edit" at bounding box center [846, 351] width 19 height 13
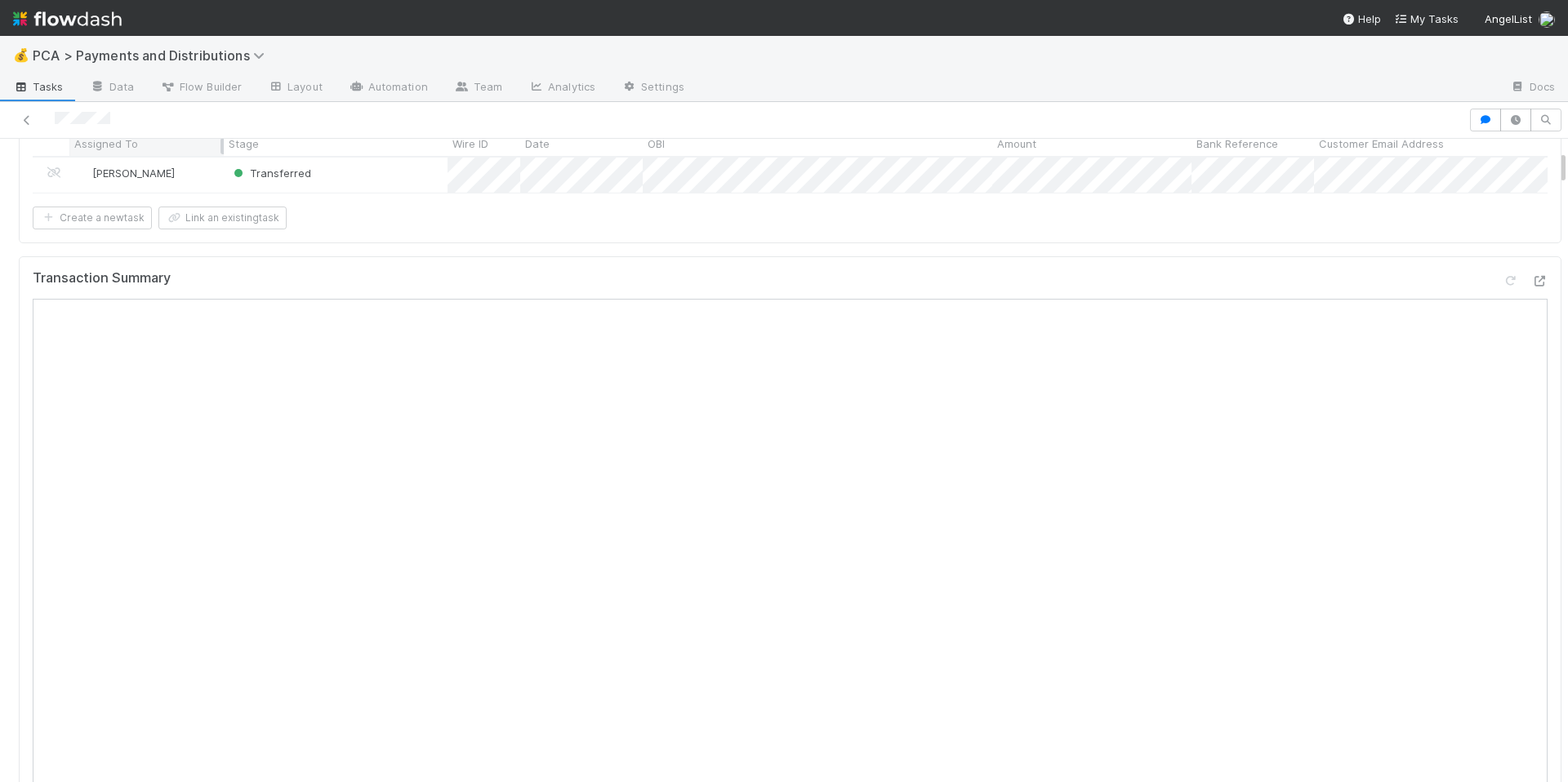
scroll to position [0, 0]
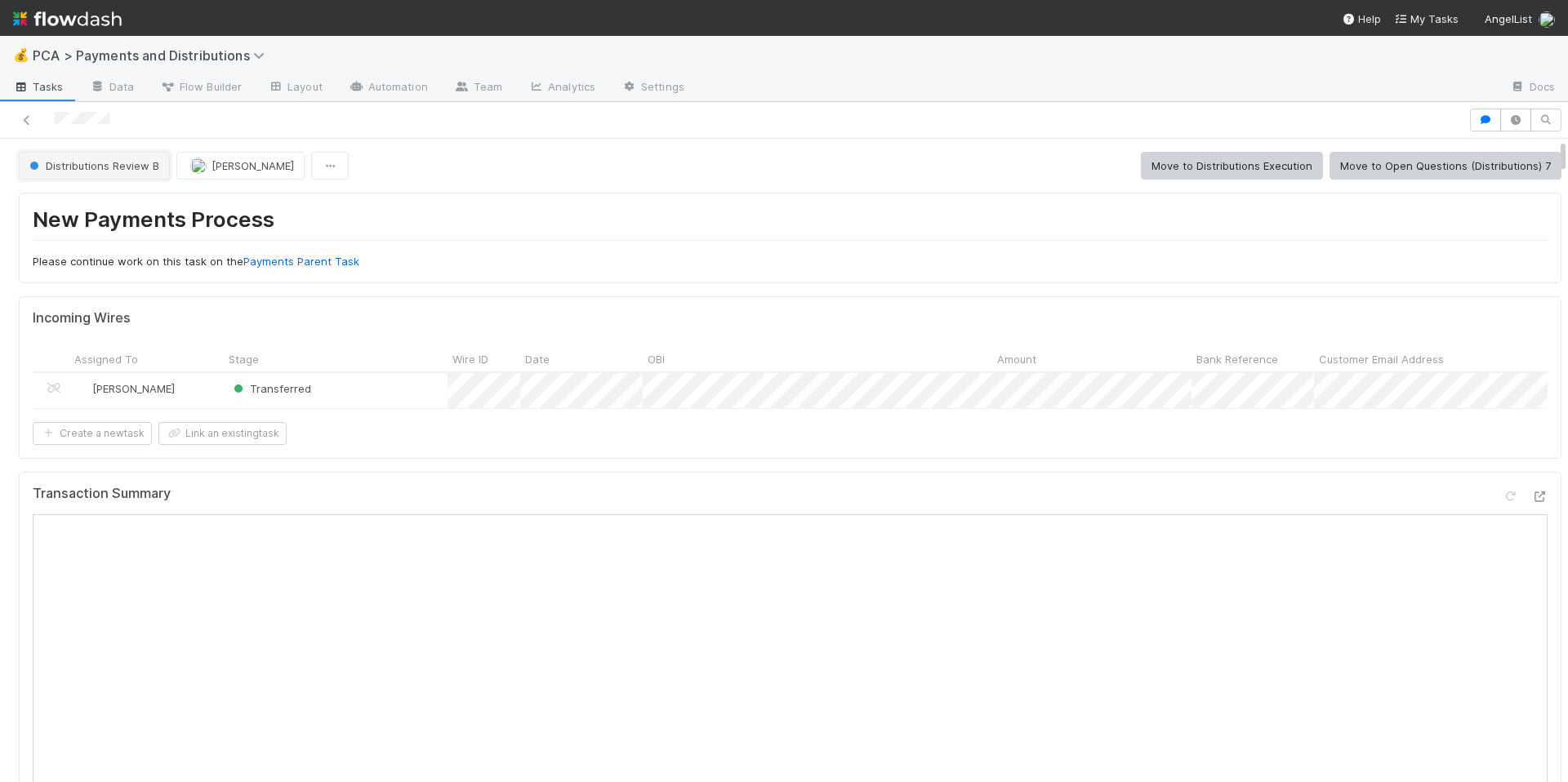
click at [114, 163] on span "Distributions Review B" at bounding box center [93, 165] width 133 height 13
click at [133, 208] on span "Distributions Execution" at bounding box center [90, 207] width 135 height 13
click at [713, 172] on div "Distributions Execution Allison Donlevy Move to Open Questions (Distributions) …" at bounding box center [790, 166] width 1543 height 28
click at [667, 198] on div "New Payments Process Please continue work on this task on the Payments Parent T…" at bounding box center [790, 238] width 1543 height 90
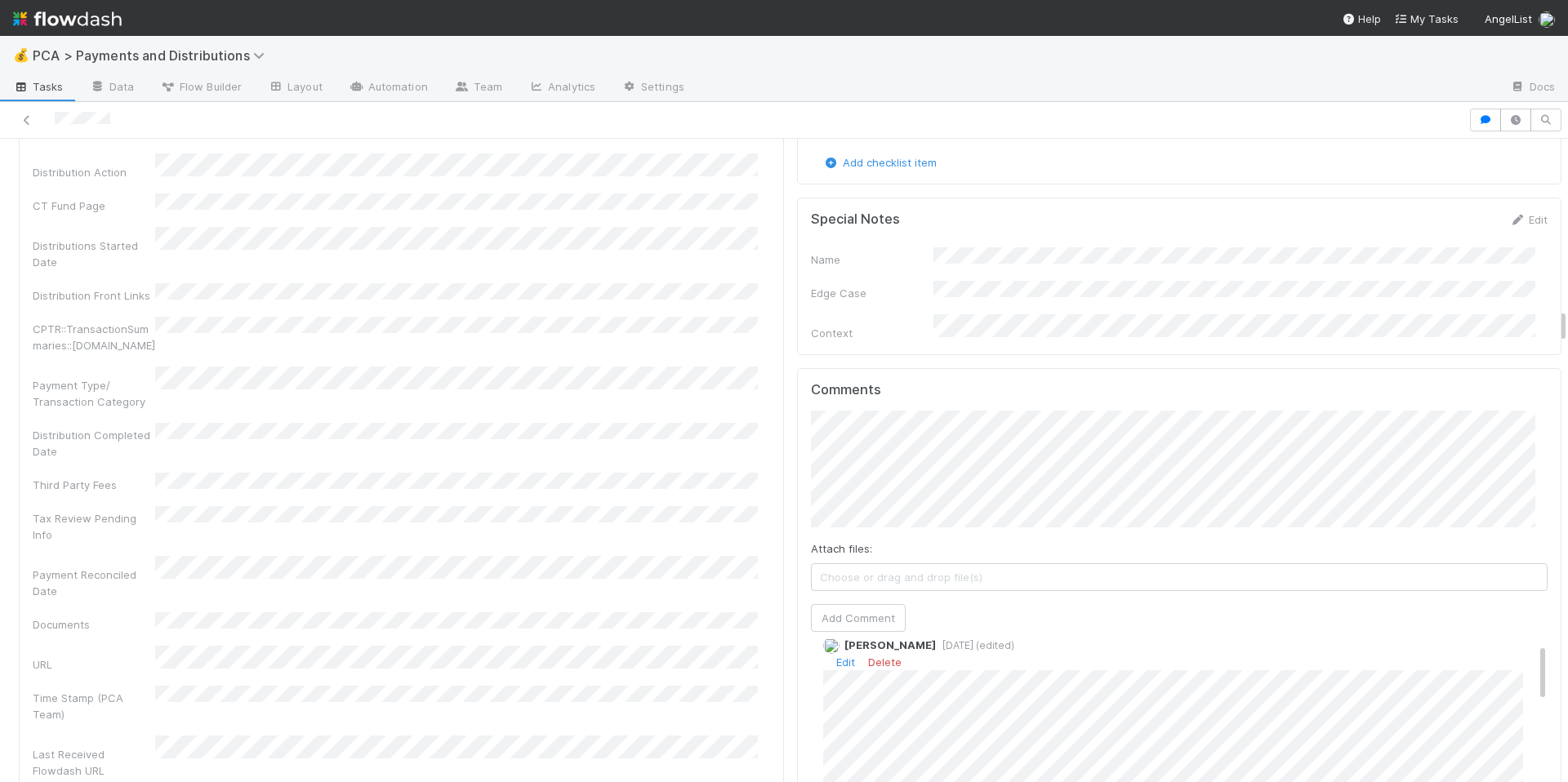
scroll to position [3110, 0]
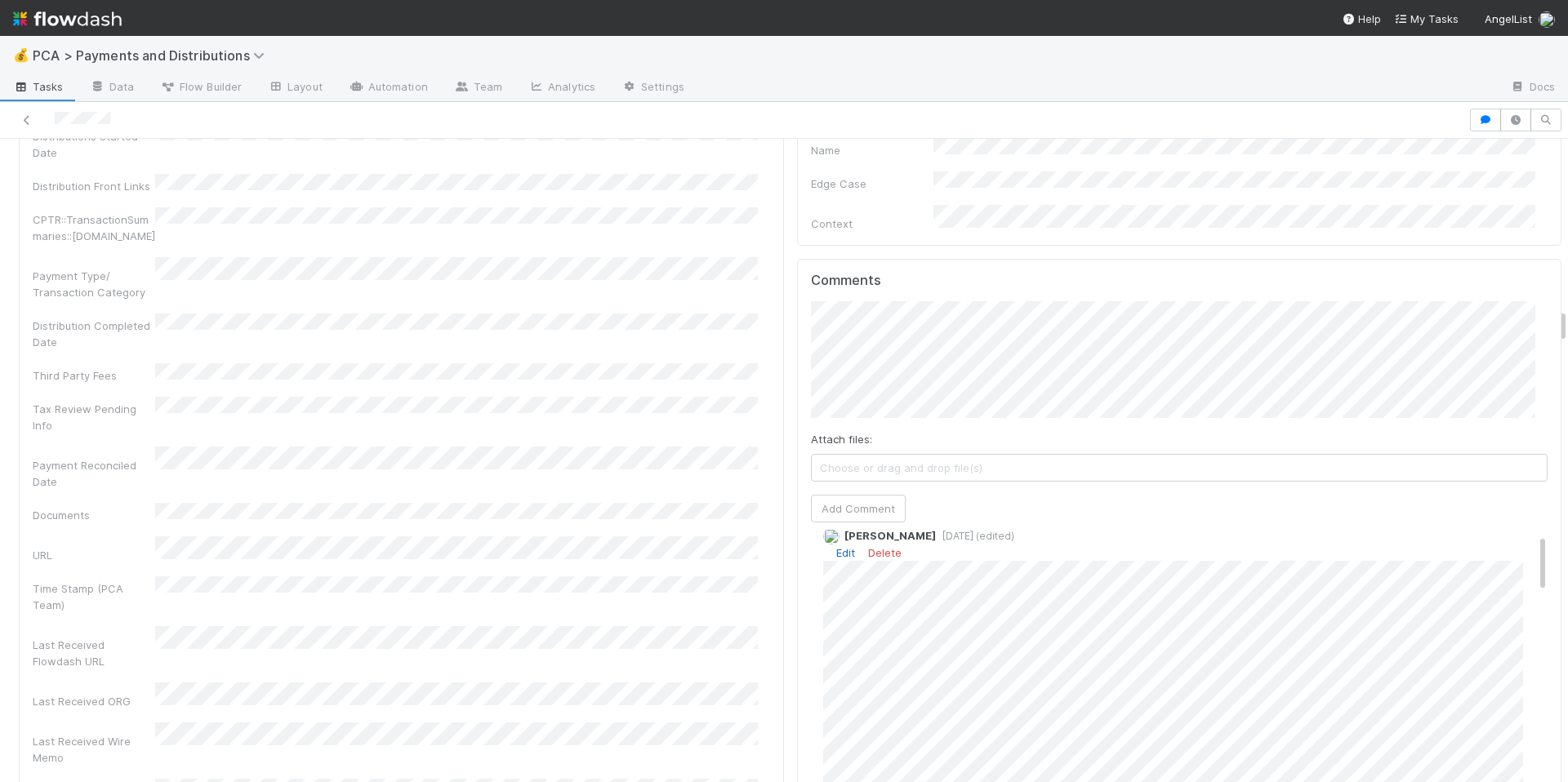
click at [837, 546] on link "Edit" at bounding box center [846, 553] width 19 height 13
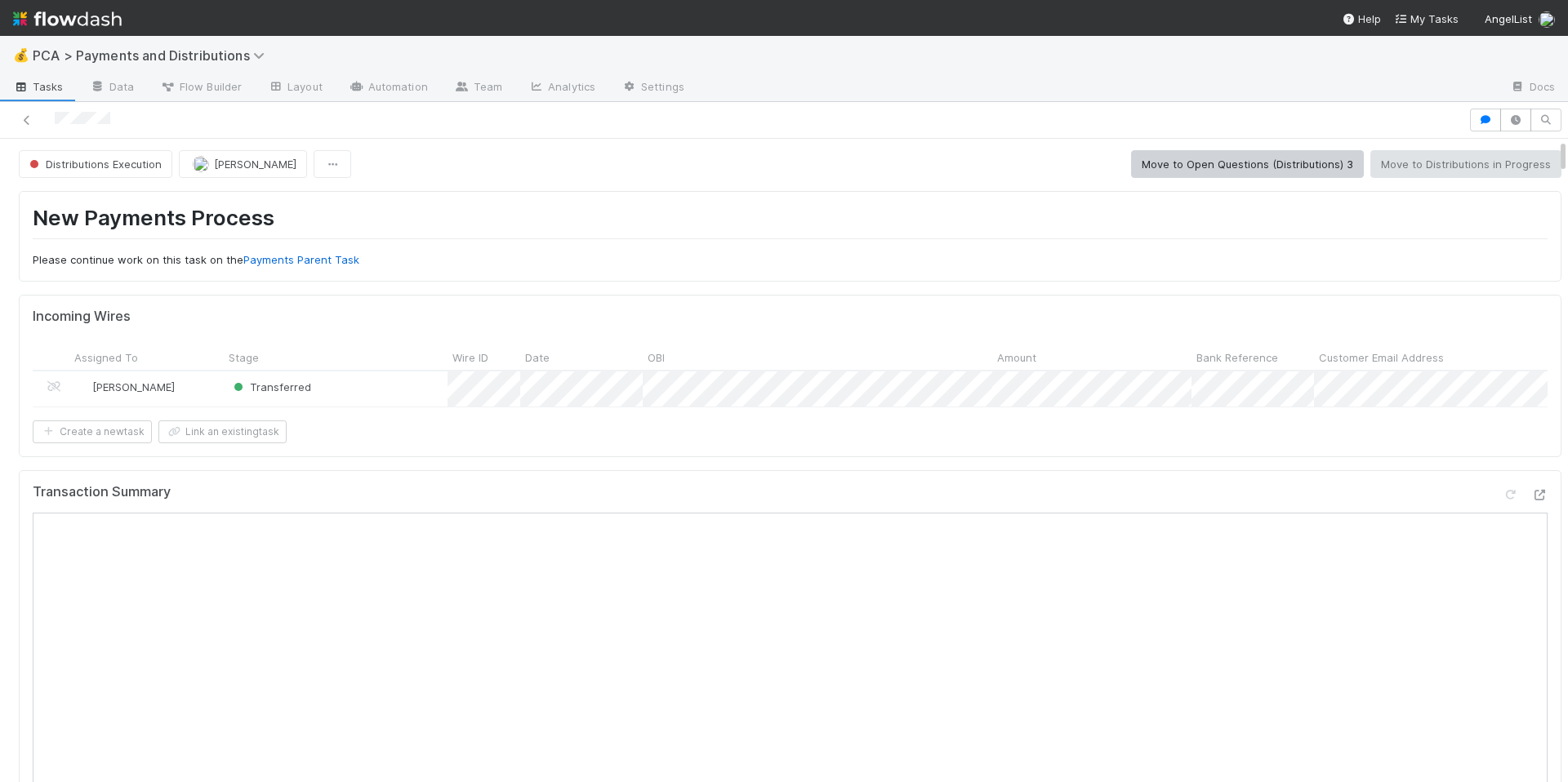
scroll to position [0, 0]
click at [528, 222] on h1 "New Payments Process" at bounding box center [791, 224] width 1515 height 34
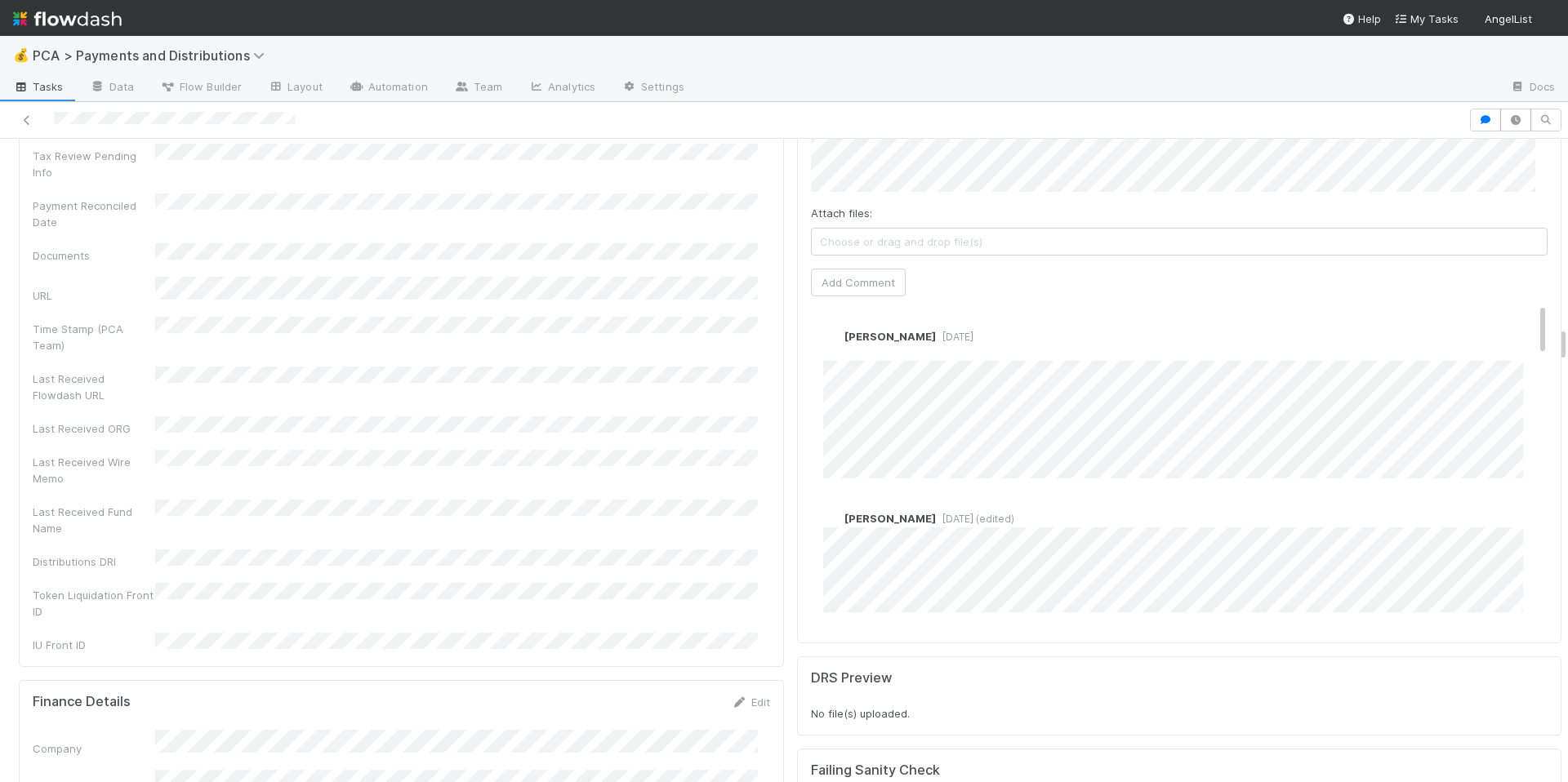
scroll to position [3377, 0]
click at [721, 502] on div "Last Received Fund Name" at bounding box center [401, 520] width 738 height 37
click at [520, 452] on div "Last Received Wire Memo" at bounding box center [401, 470] width 738 height 37
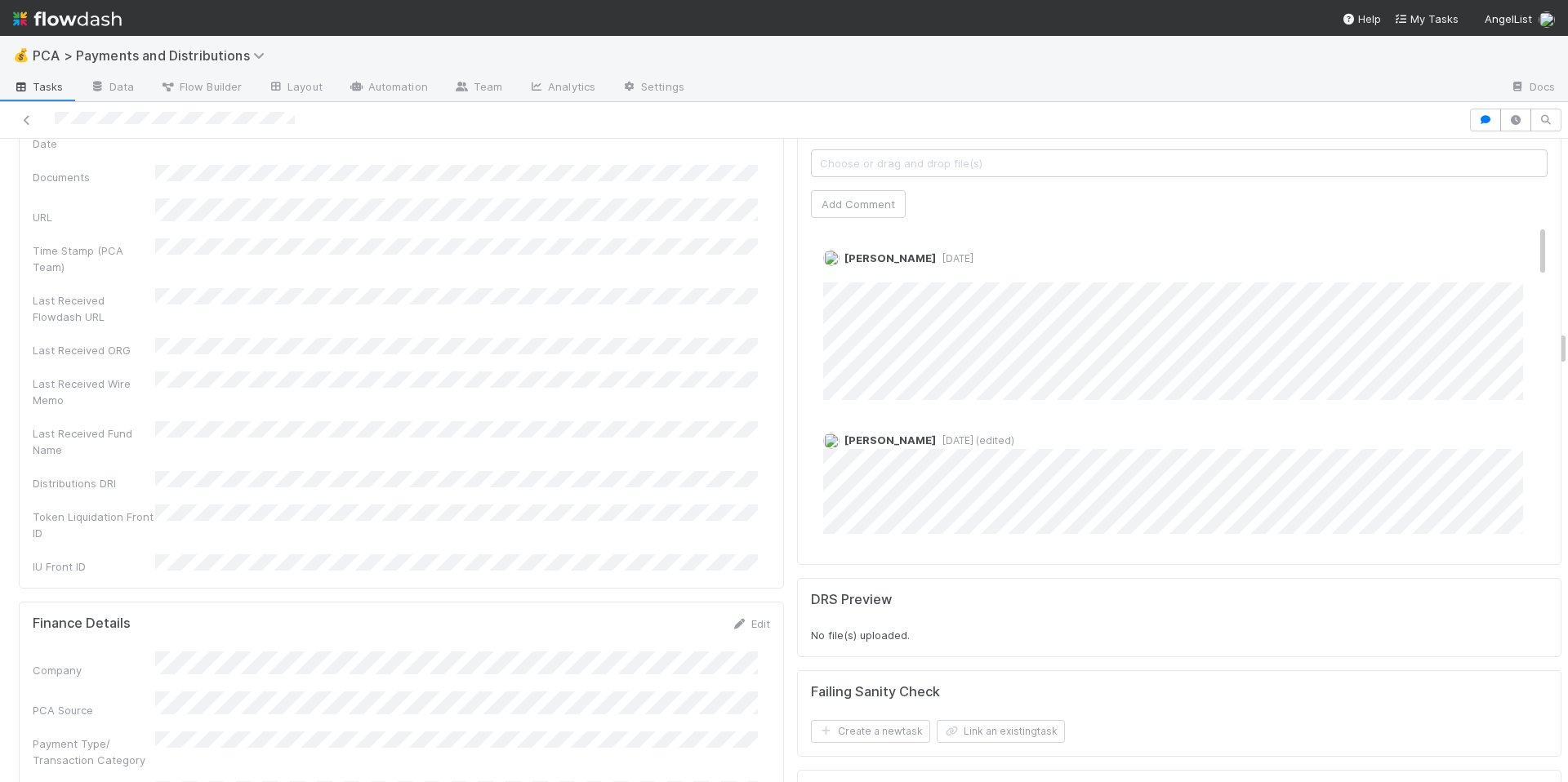
scroll to position [3426, 0]
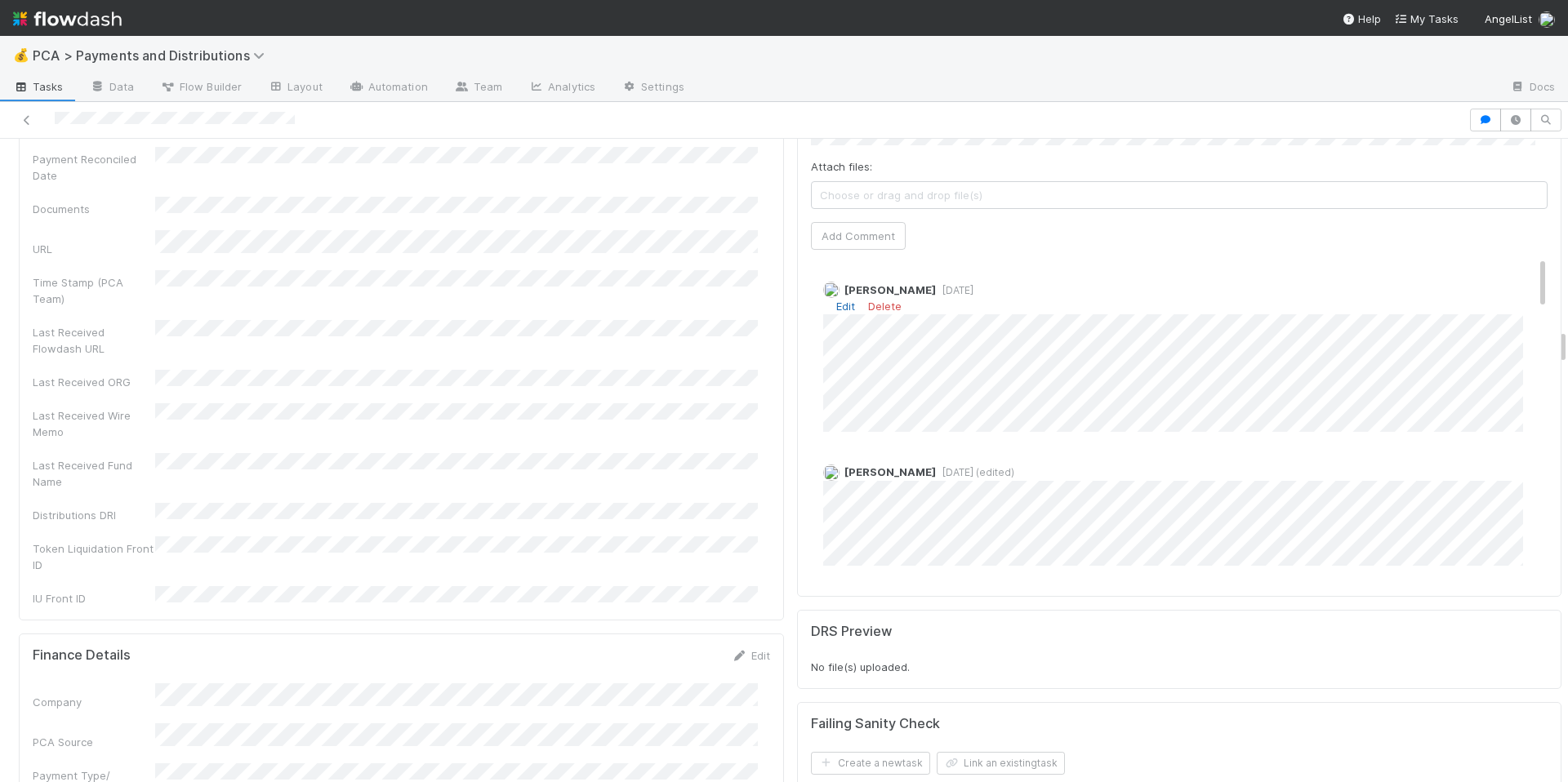
click at [837, 300] on link "Edit" at bounding box center [846, 306] width 19 height 13
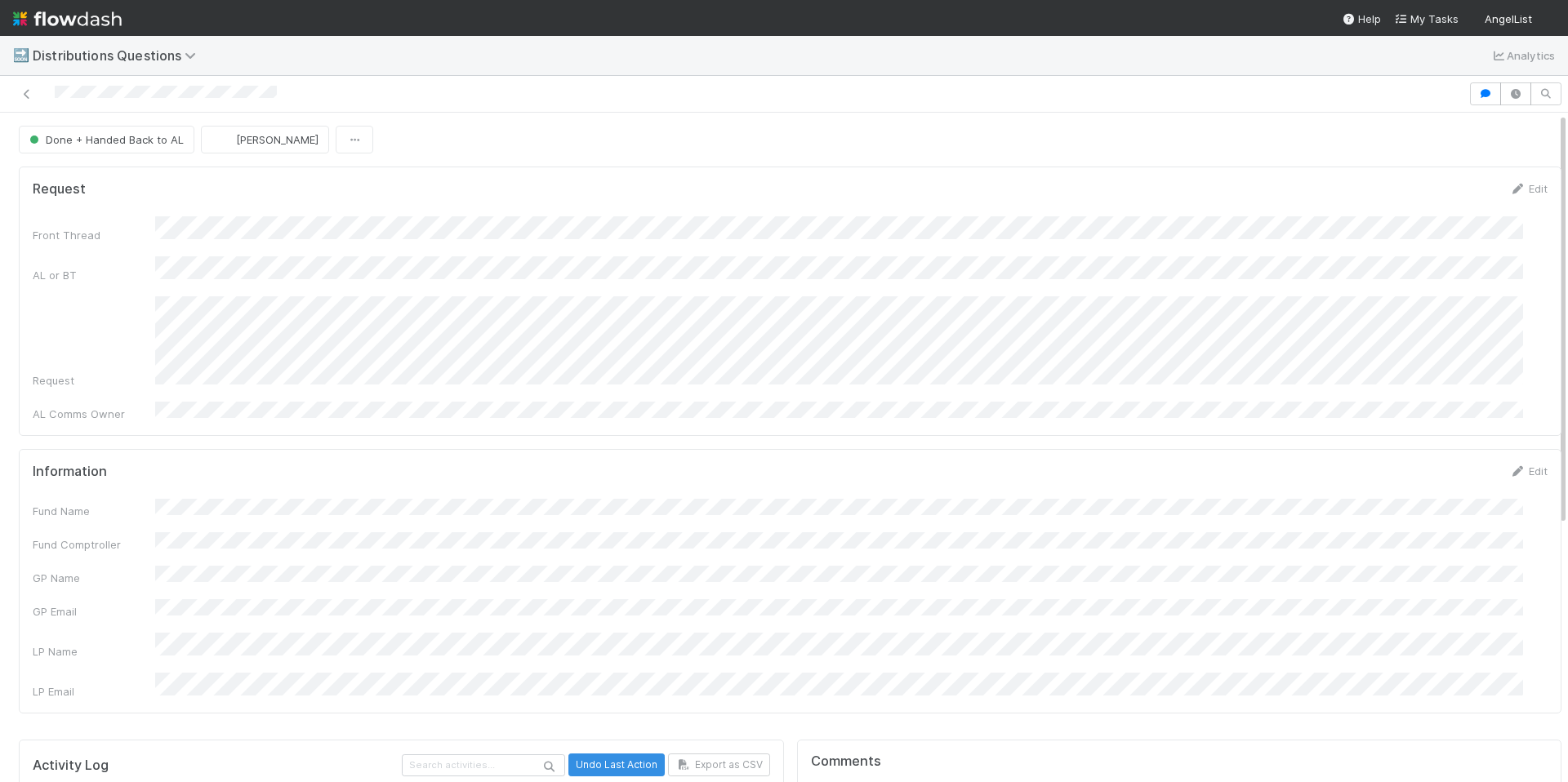
click at [750, 385] on div "Front Thread AL or BT Request AL Comms Owner" at bounding box center [791, 319] width 1515 height 206
click at [675, 180] on div "Request Edit" at bounding box center [791, 188] width 1515 height 16
click at [711, 420] on div "Request Edit Front Thread AL or BT Request AL Comms Owner Information Edit Fund…" at bounding box center [790, 446] width 1556 height 573
click at [751, 164] on div "Request Edit Front Thread AL or BT Request AL Comms Owner Information Edit Fund…" at bounding box center [790, 446] width 1556 height 573
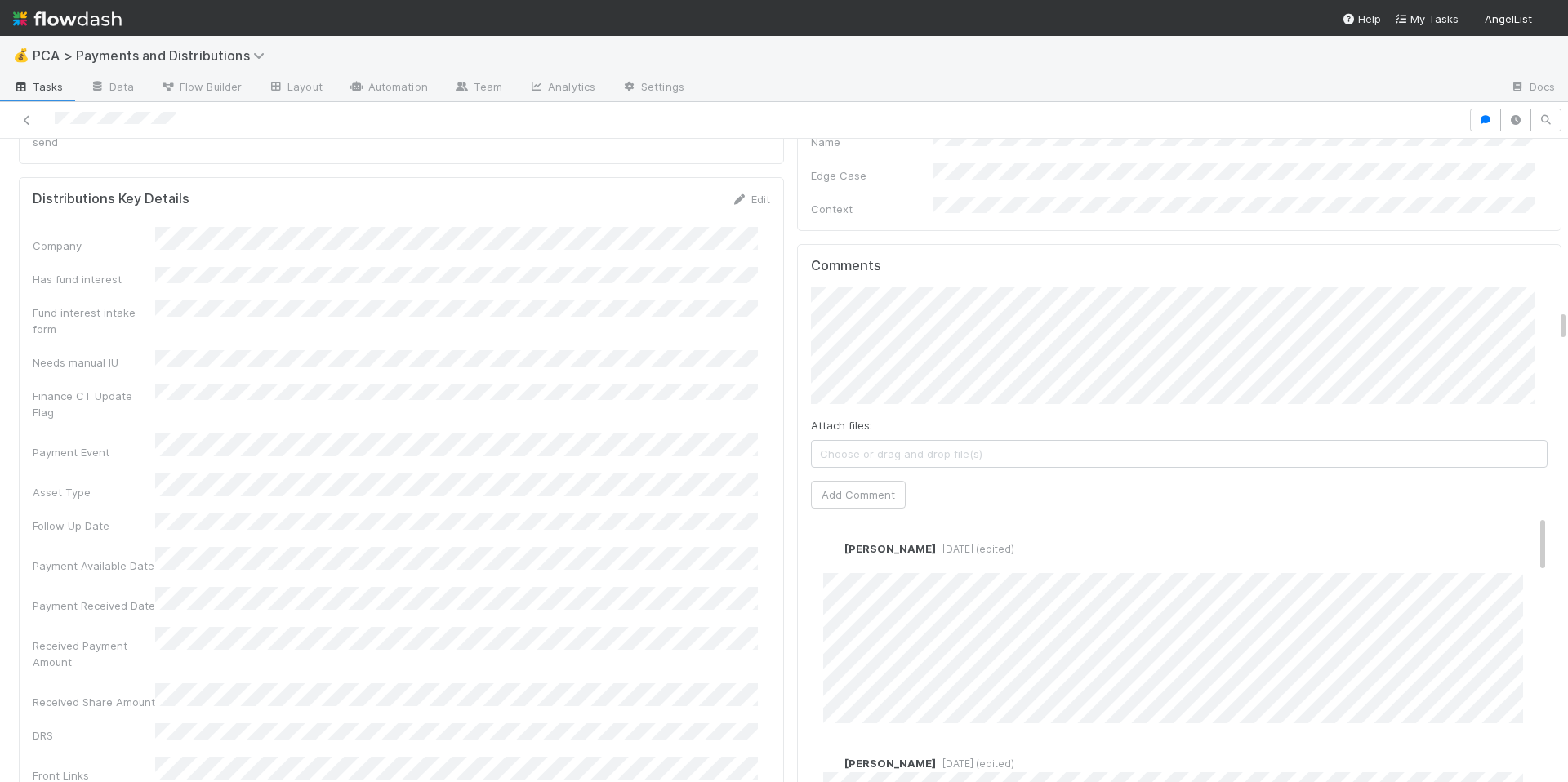
scroll to position [3444, 0]
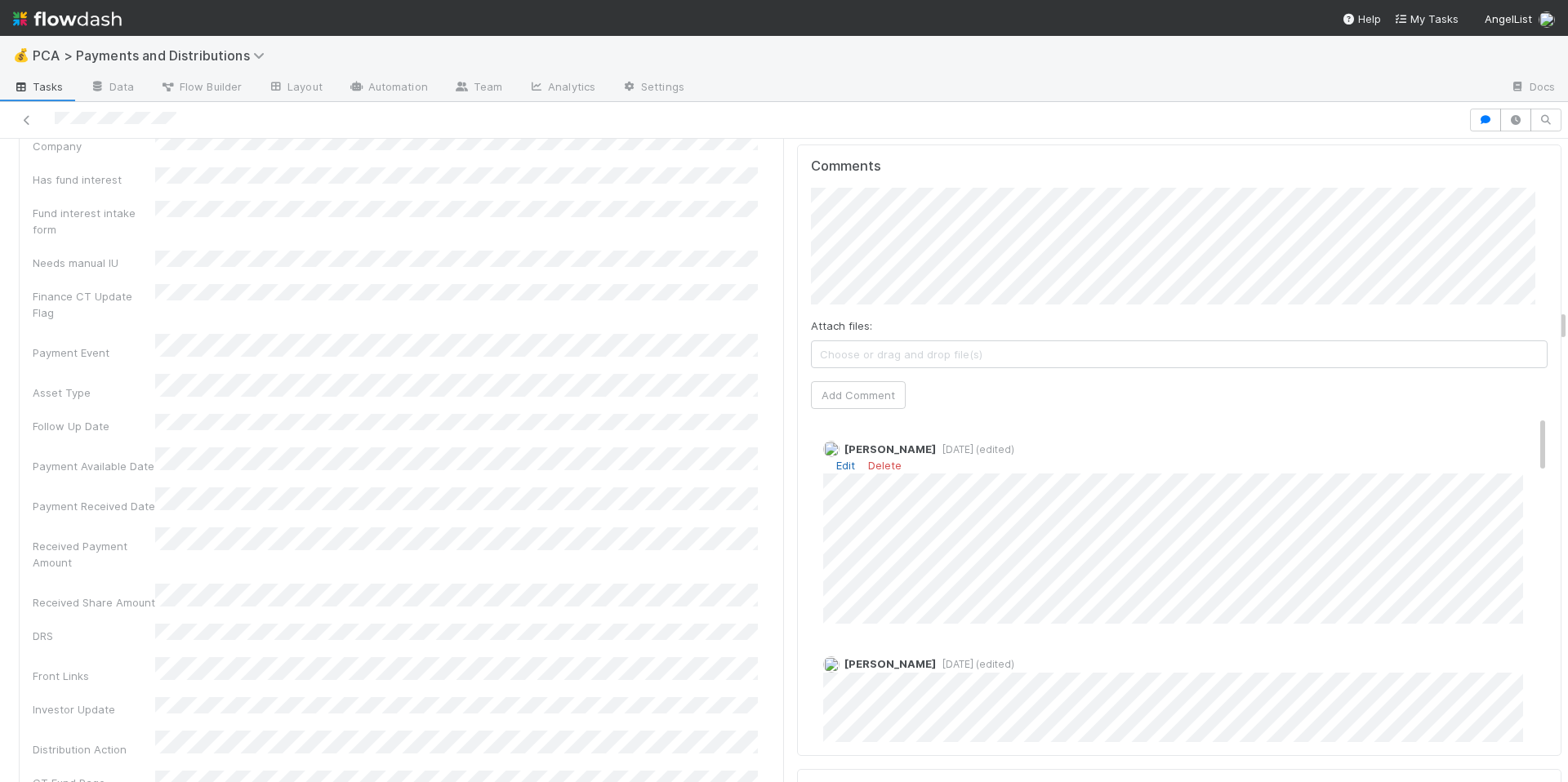
click at [840, 459] on link "Edit" at bounding box center [846, 465] width 19 height 13
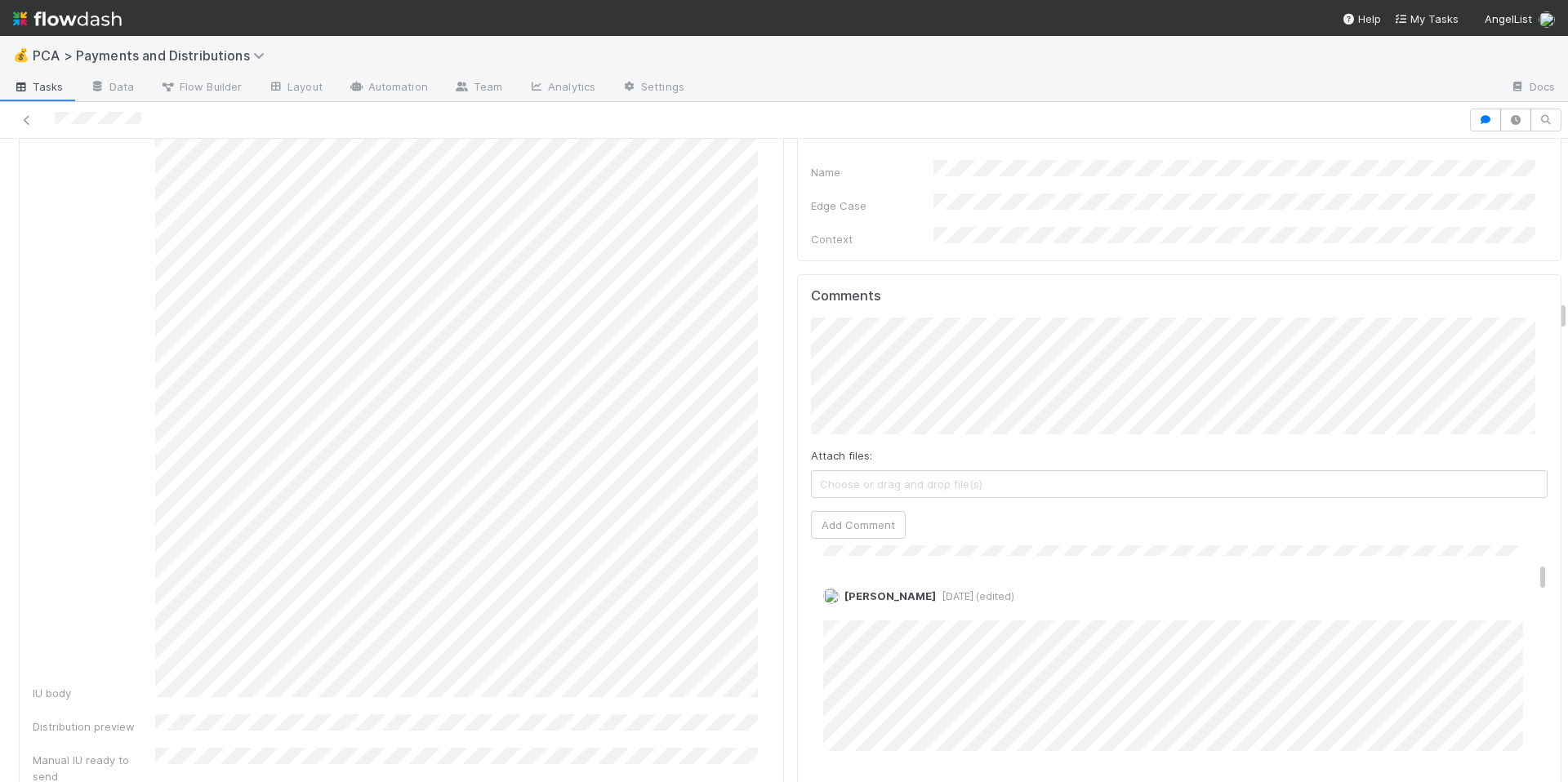
scroll to position [406, 0]
click at [756, 680] on div "Fund name Distribution lead approval thread Public company name Exit event Lead…" at bounding box center [401, 99] width 738 height 1371
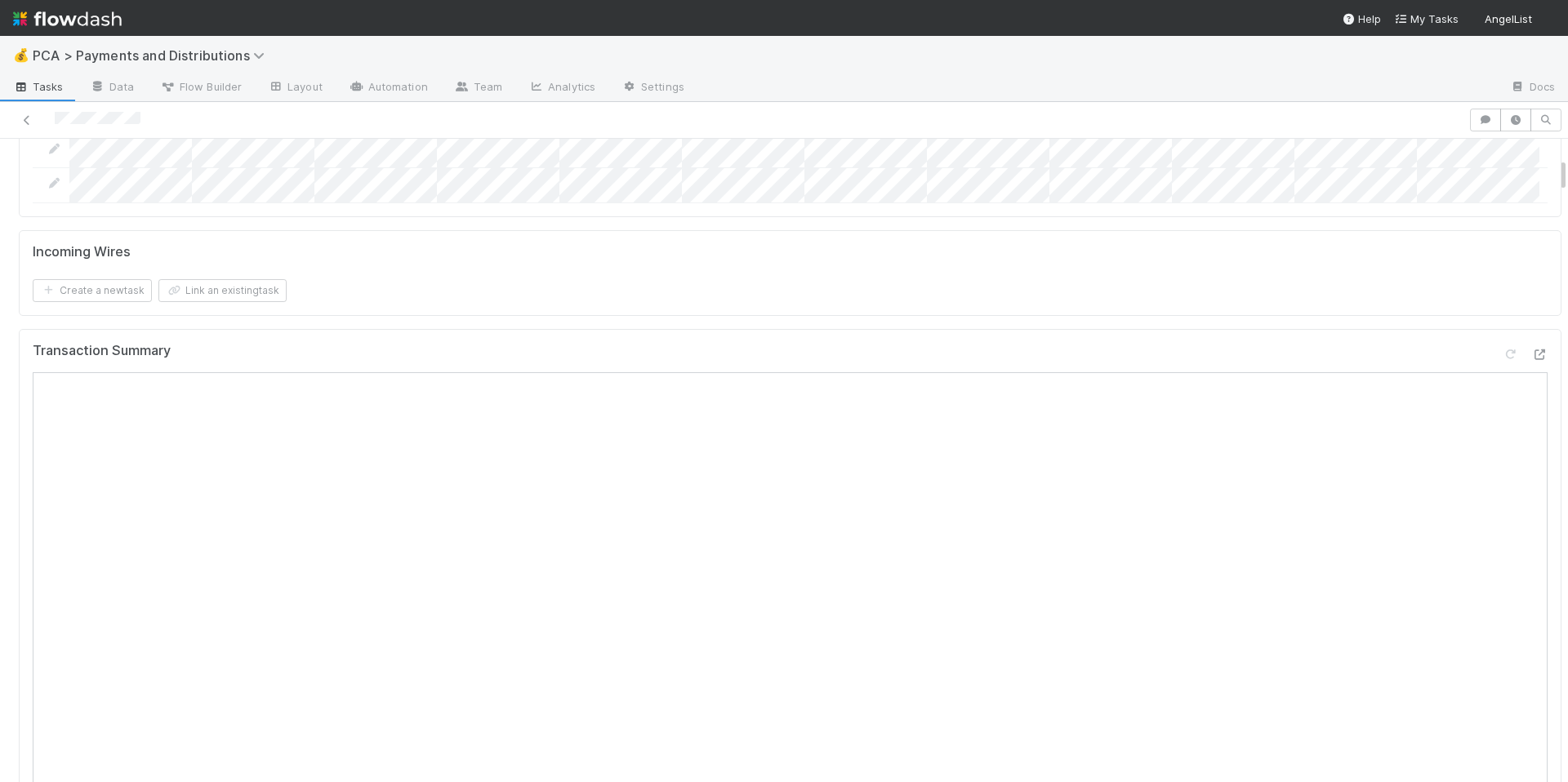
scroll to position [335, 0]
click at [1531, 358] on icon at bounding box center [1539, 352] width 16 height 10
click at [1188, 291] on div "Create a new task Link an existing task" at bounding box center [791, 289] width 1515 height 23
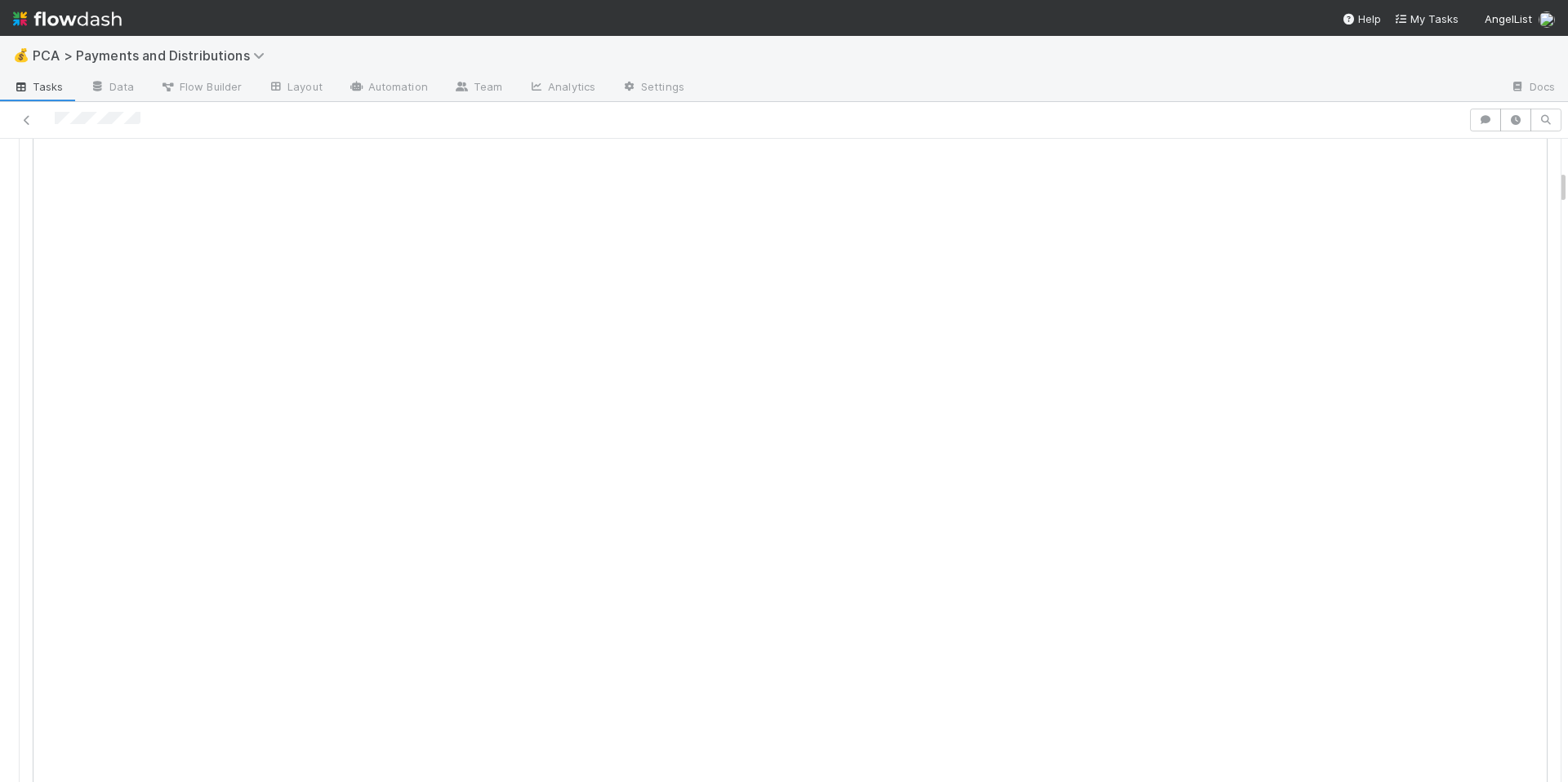
scroll to position [0, 0]
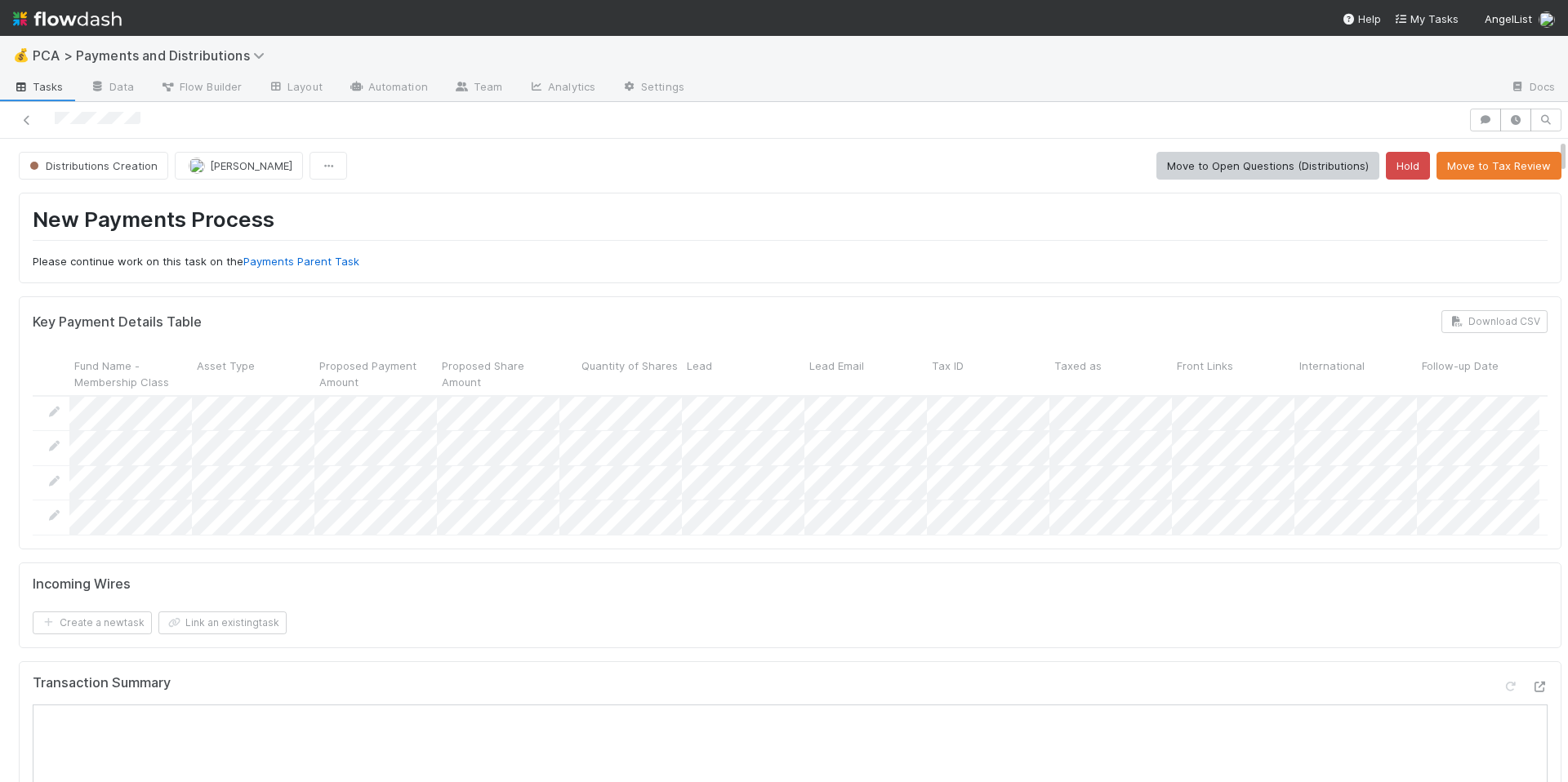
click at [1088, 549] on div "Key Payment Details Table Download CSV Fund Name - Membership Class Asset Type …" at bounding box center [790, 422] width 1543 height 252
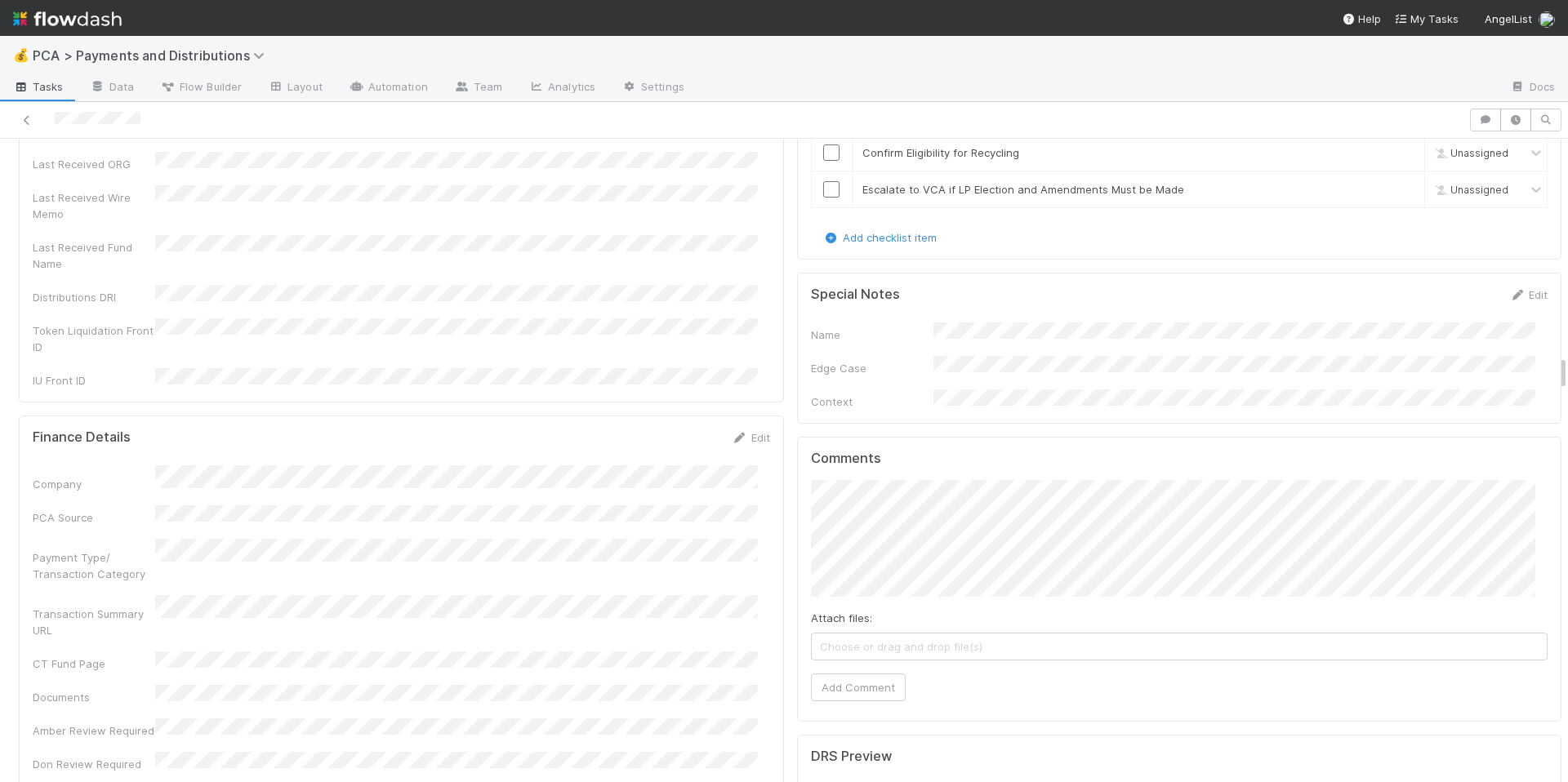
scroll to position [4052, 0]
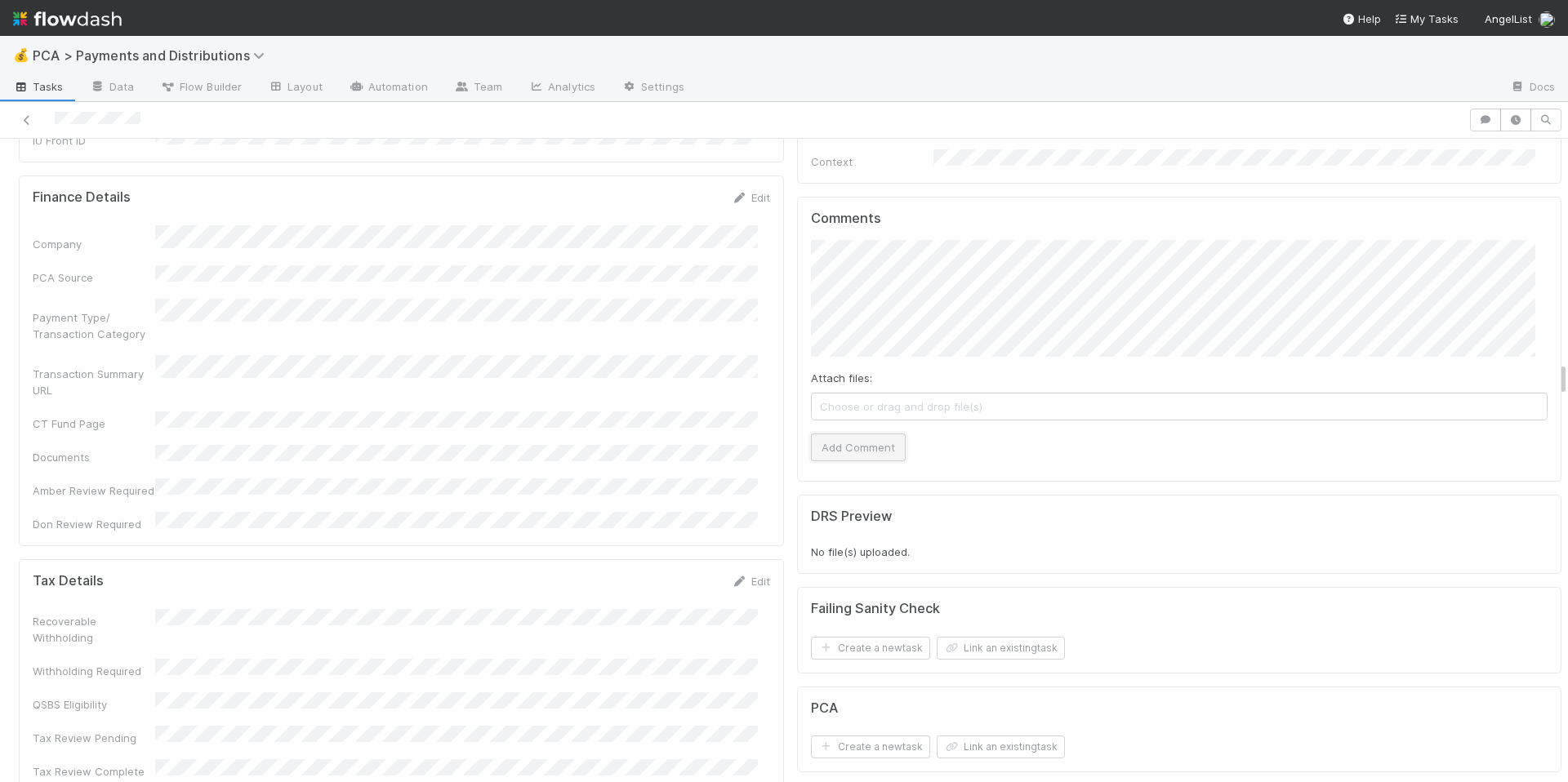
click at [845, 433] on button "Add Comment" at bounding box center [858, 447] width 95 height 28
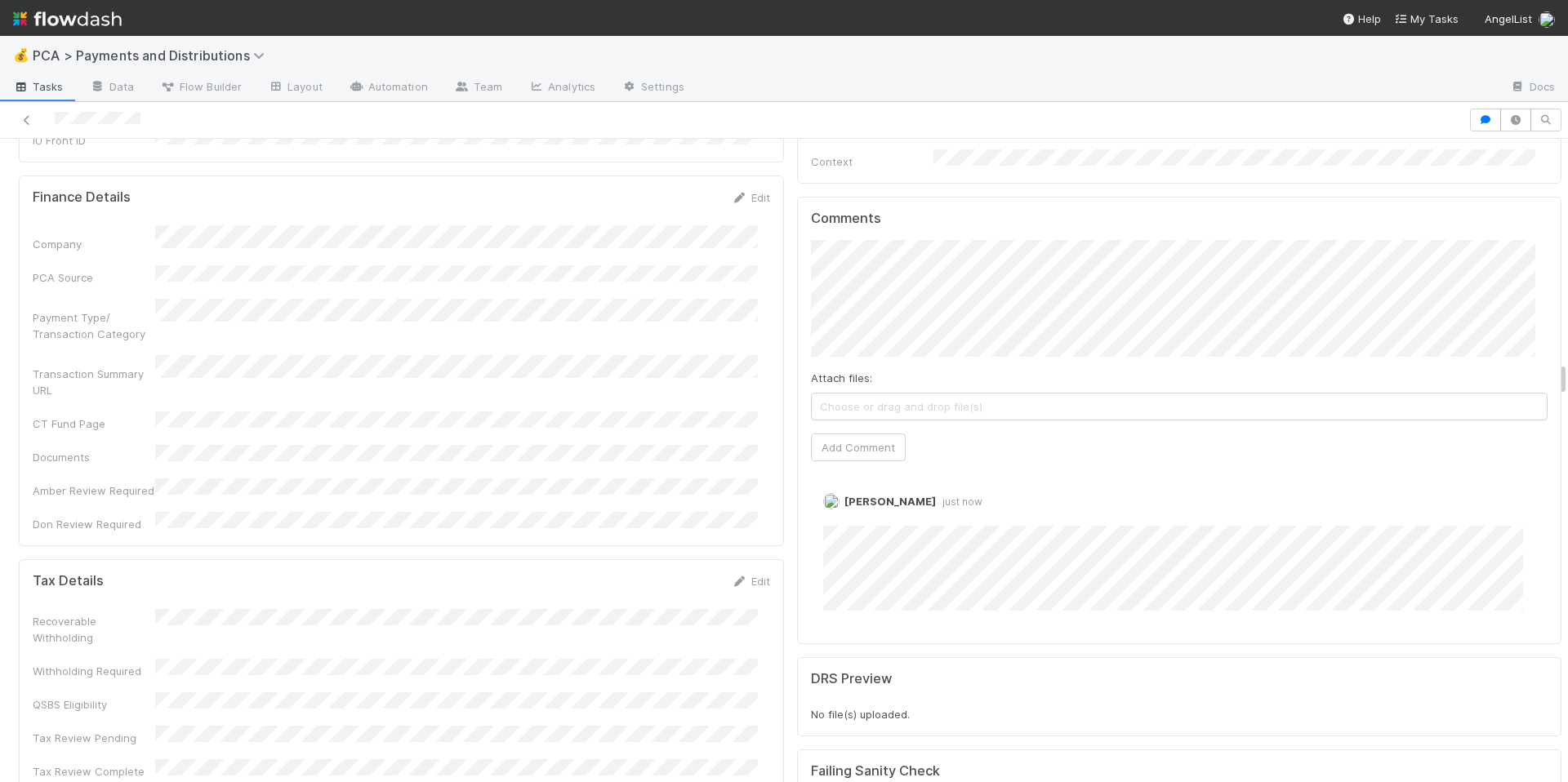
click at [633, 245] on div "Company PCA Source Payment Type/ Transaction Category Transaction Summary URL C…" at bounding box center [401, 379] width 738 height 307
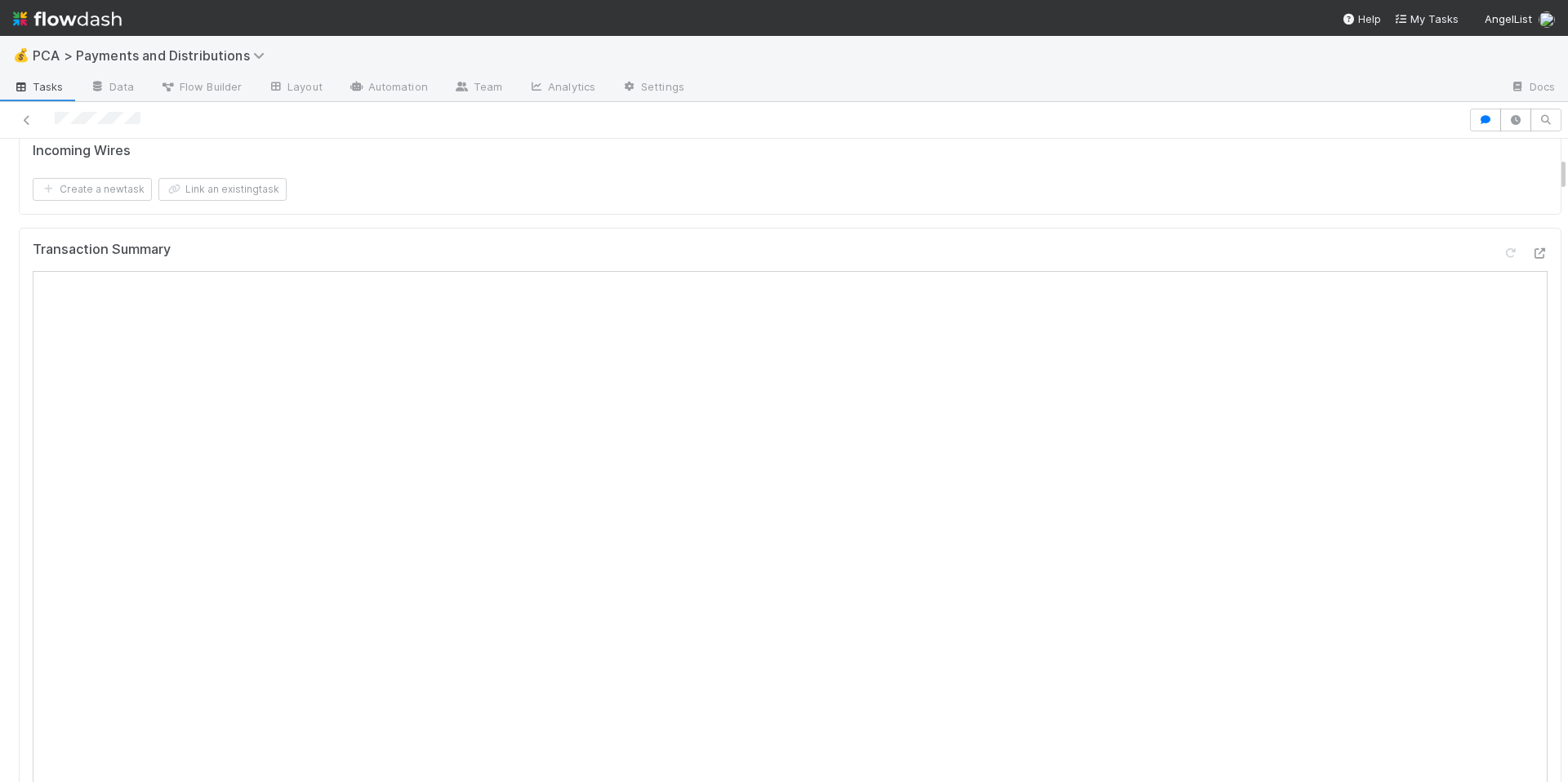
scroll to position [0, 0]
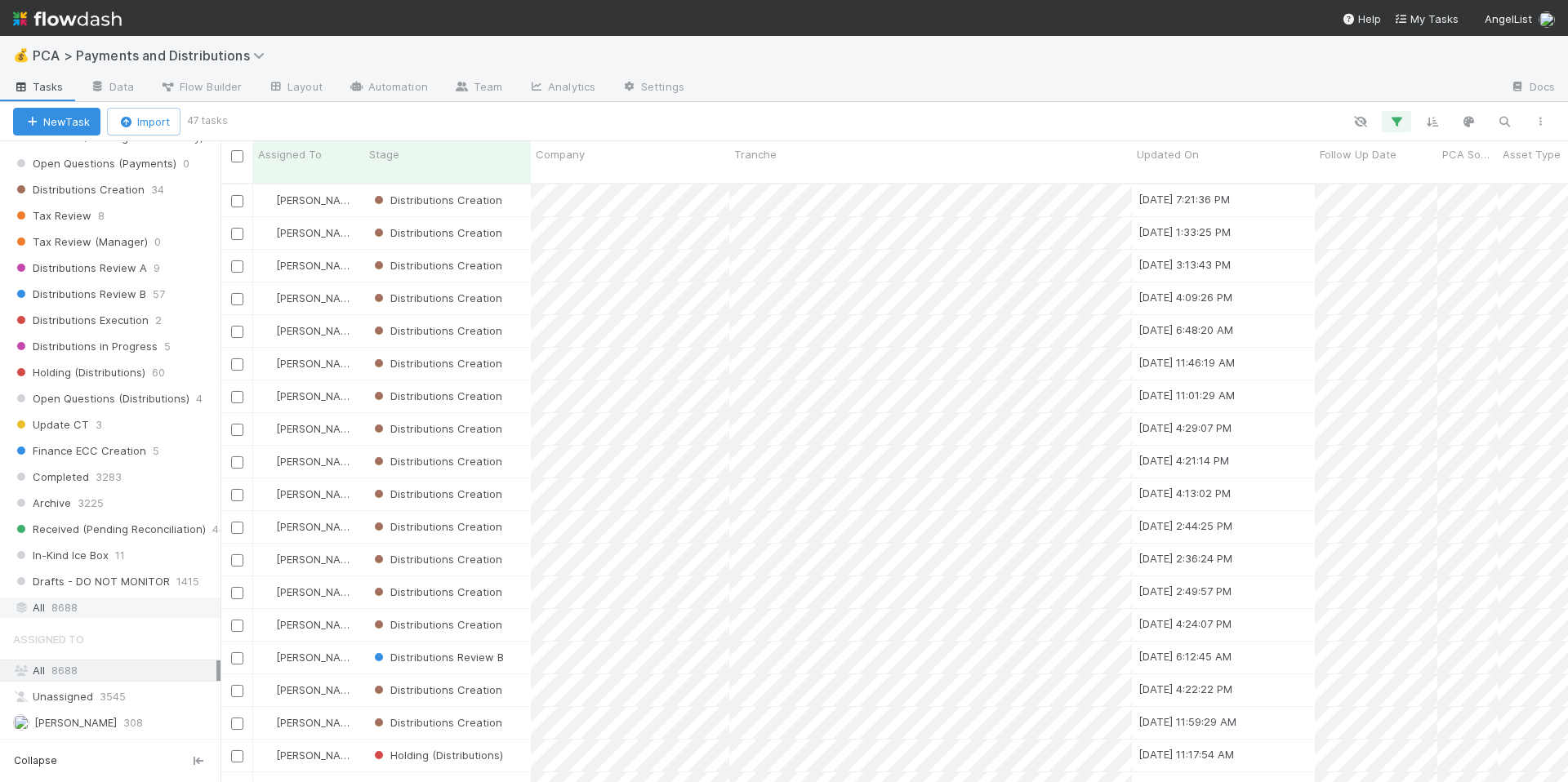
scroll to position [931, 0]
click at [106, 604] on div "All 8688" at bounding box center [115, 606] width 203 height 21
click at [1403, 119] on icon "button" at bounding box center [1396, 122] width 16 height 15
click at [1378, 208] on icon at bounding box center [1373, 207] width 16 height 9
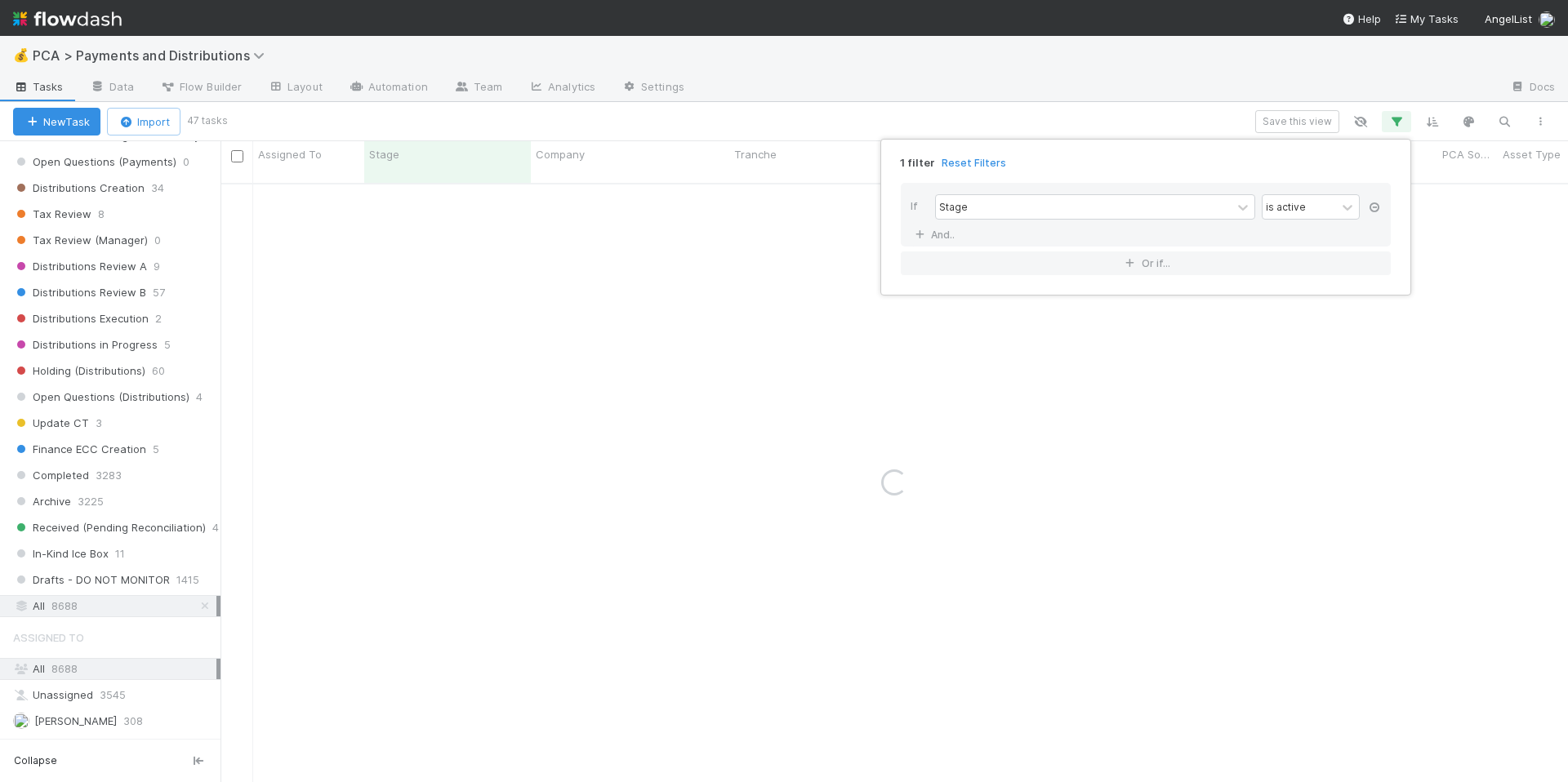
click at [1378, 208] on icon at bounding box center [1373, 207] width 16 height 9
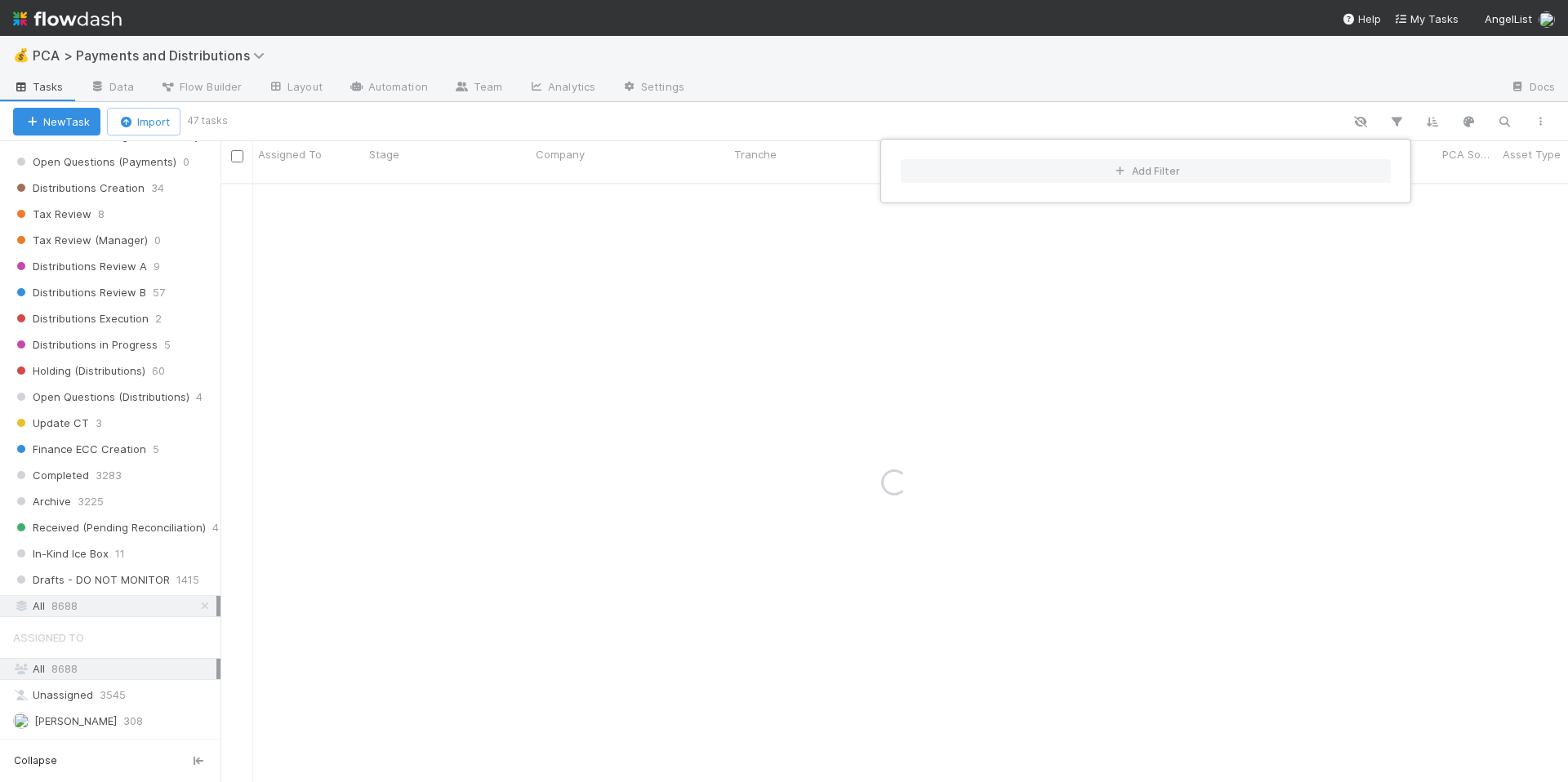
click at [1268, 108] on div "Add Filter" at bounding box center [784, 391] width 1568 height 782
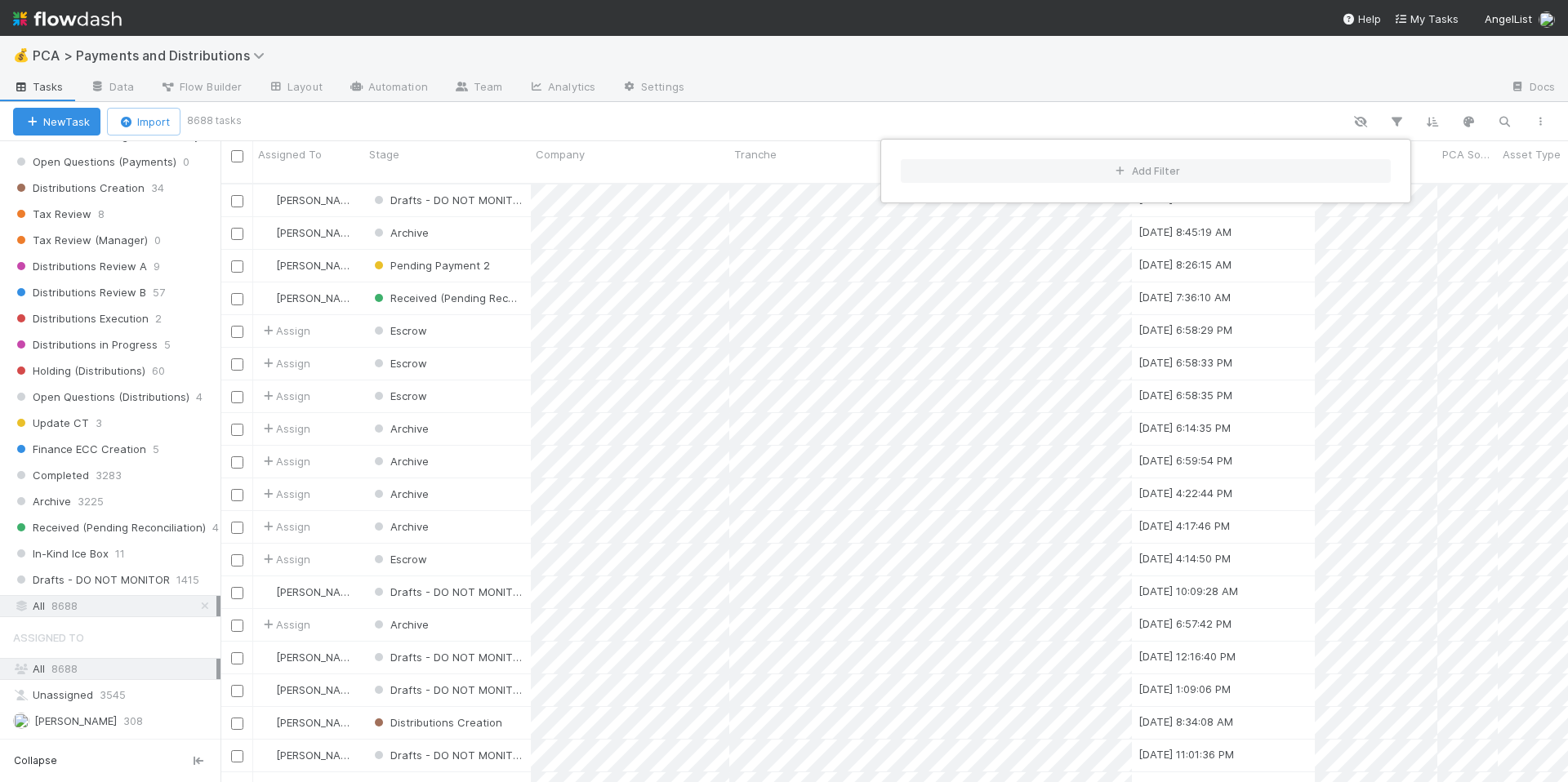
click at [1502, 123] on div "Add Filter" at bounding box center [784, 391] width 1568 height 782
click at [1503, 122] on icon "button" at bounding box center [1504, 122] width 16 height 15
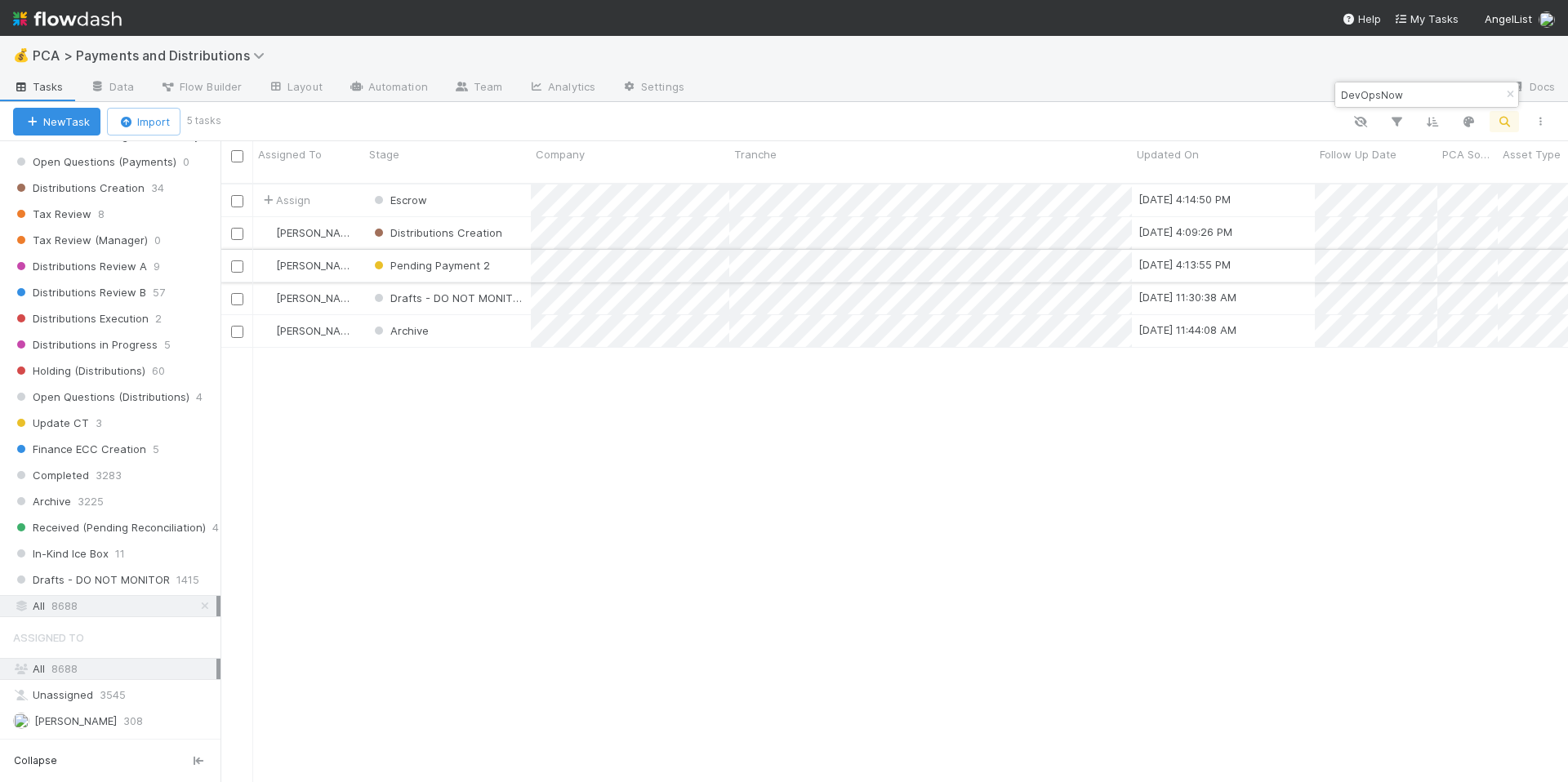
type input "DevOpsNow"
click at [356, 255] on div "[PERSON_NAME]" at bounding box center [308, 266] width 111 height 32
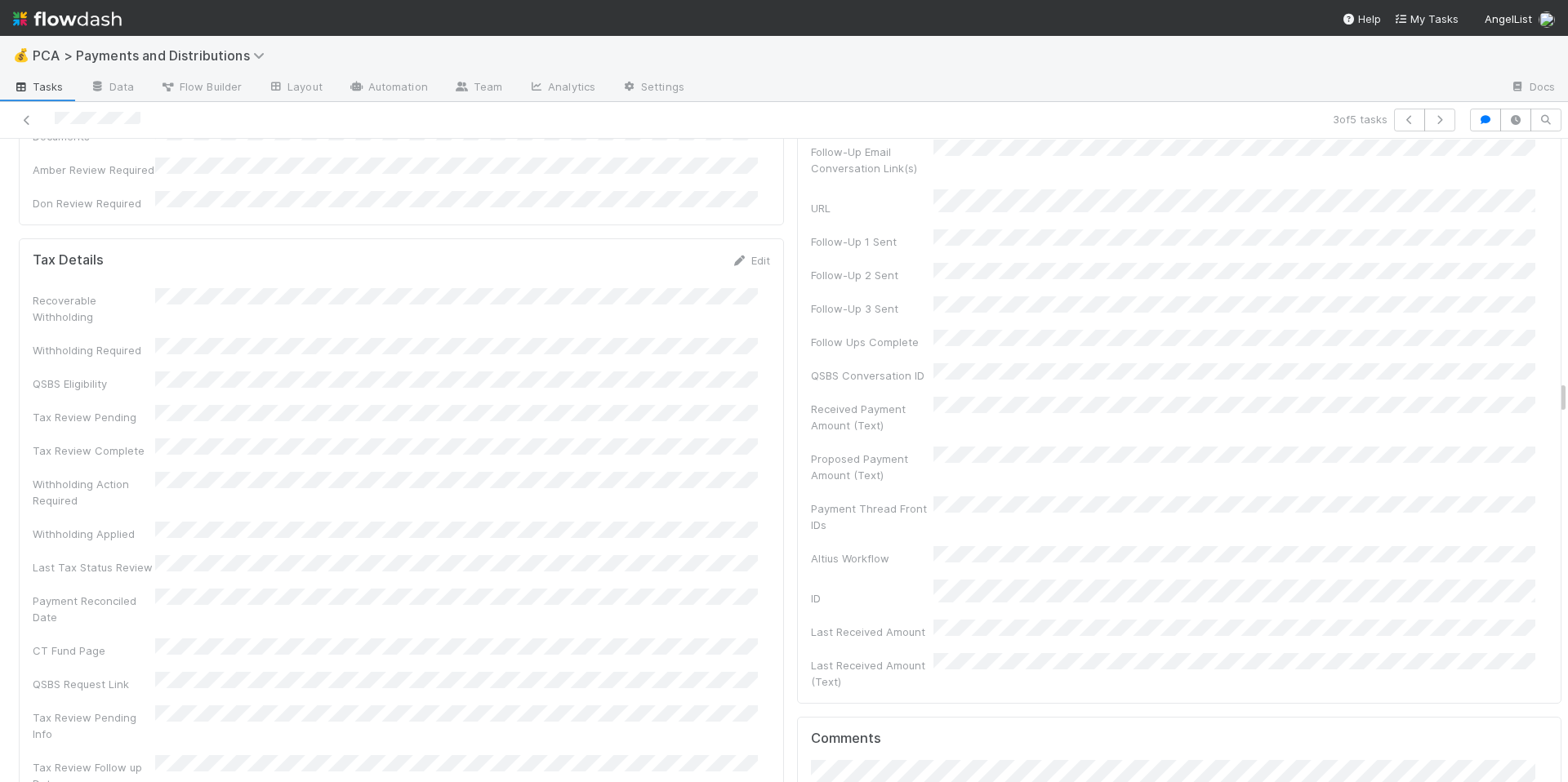
scroll to position [5284, 0]
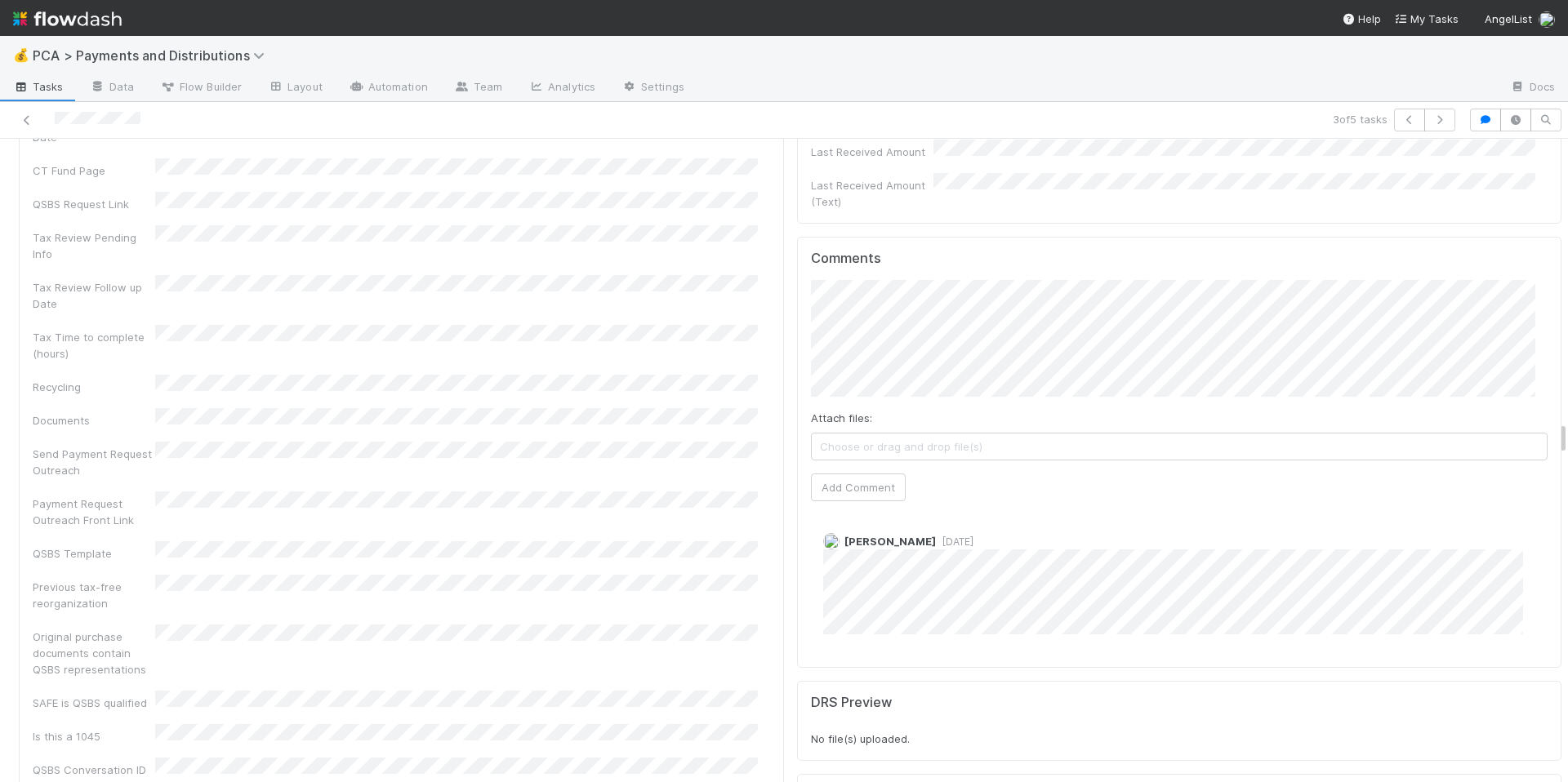
click at [700, 395] on div "Recoverable Withholding Withholding Required QSBS Eligibility Tax Review Pendin…" at bounding box center [401, 446] width 738 height 1276
click at [580, 625] on div "Original purchase documents contain QSBS representations" at bounding box center [401, 651] width 738 height 53
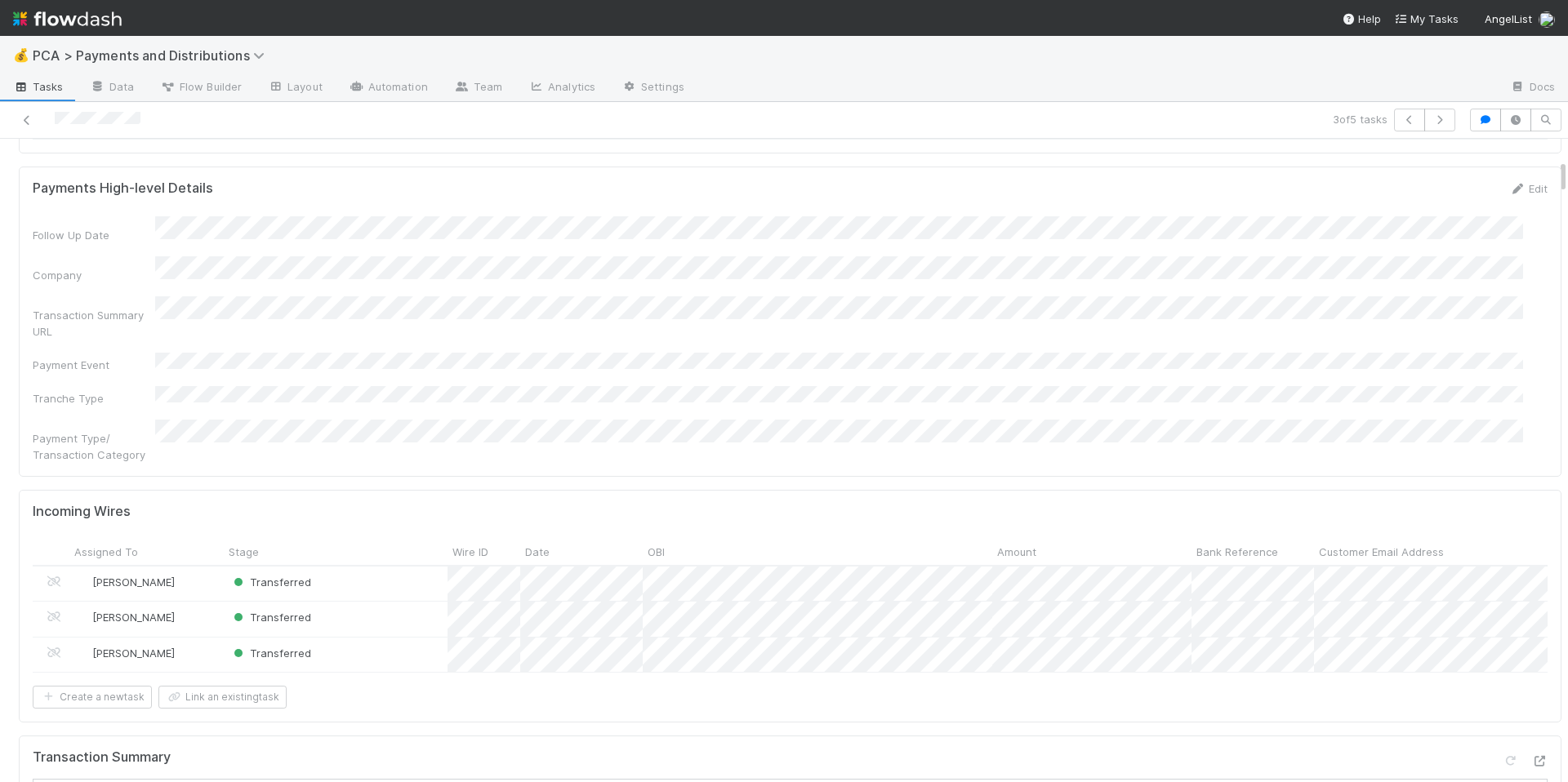
scroll to position [389, 0]
click at [917, 336] on div "Transaction Summary URL" at bounding box center [791, 324] width 1515 height 43
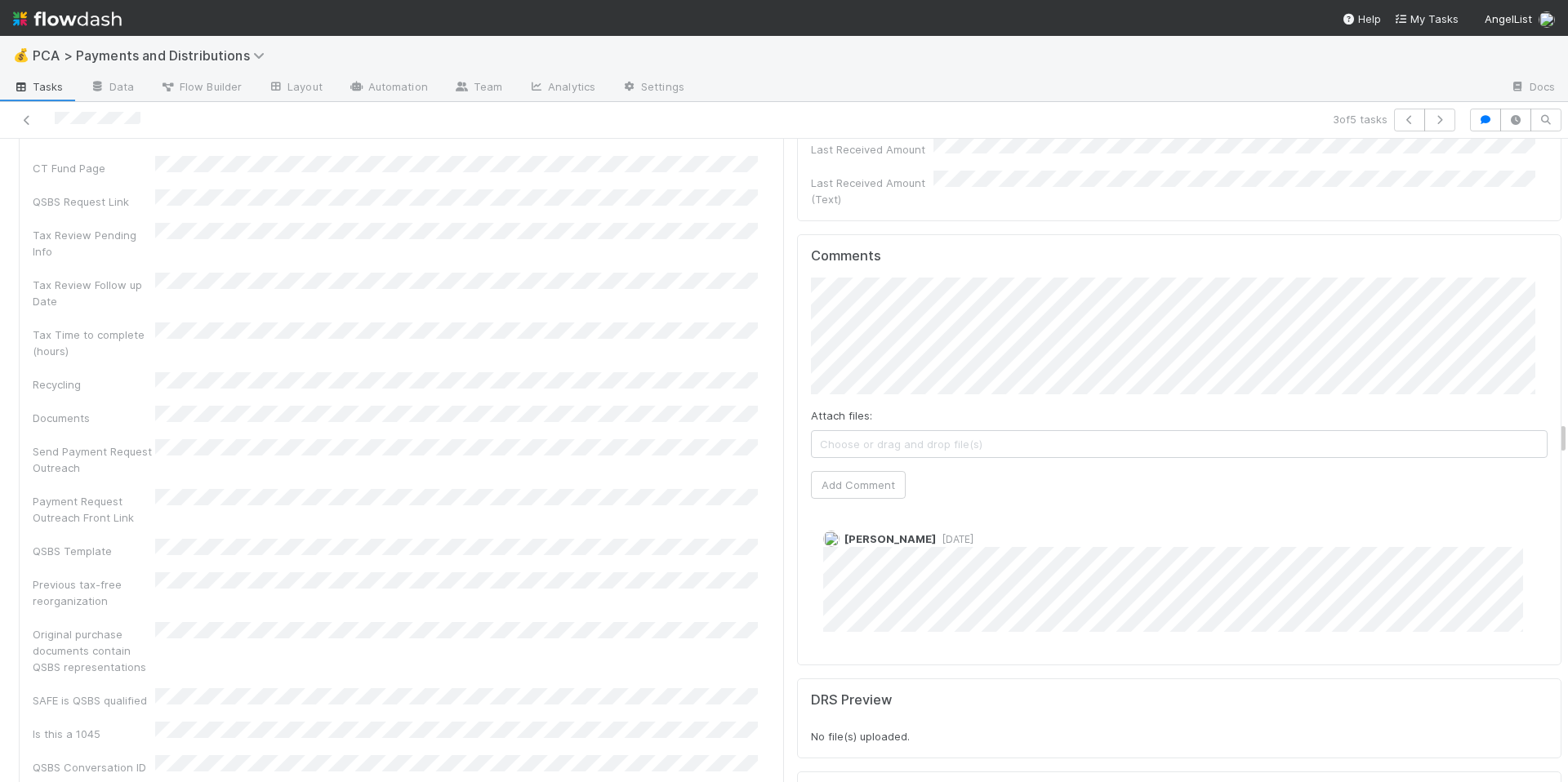
scroll to position [5262, 0]
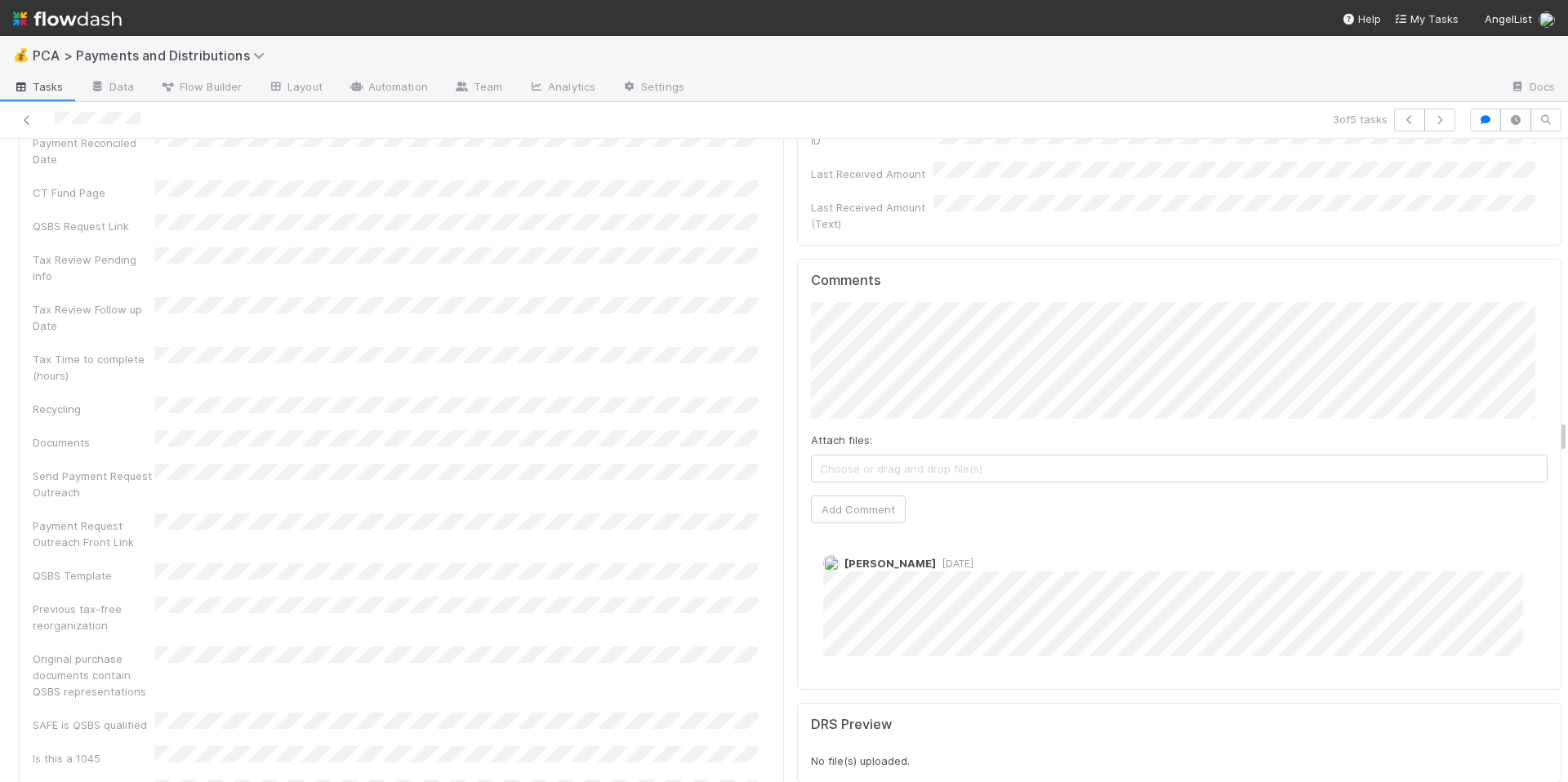
click at [825, 356] on div "Attach files: Choose or drag and drop file(s) Add Comment" at bounding box center [1180, 412] width 738 height 221
click at [825, 495] on button "Add Comment" at bounding box center [858, 509] width 95 height 28
click at [627, 647] on div "Original purchase documents contain QSBS representations" at bounding box center [401, 673] width 738 height 53
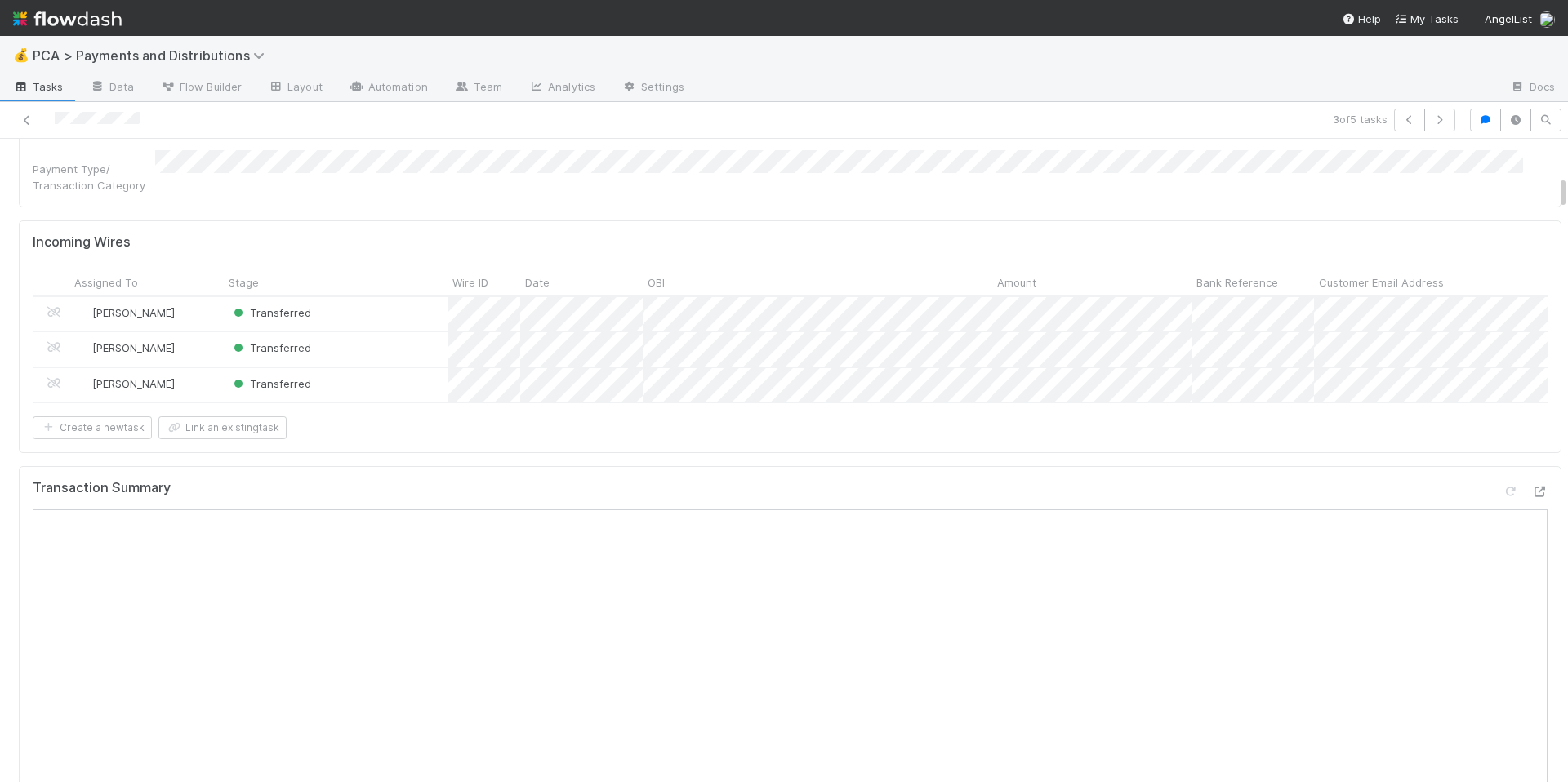
scroll to position [694, 0]
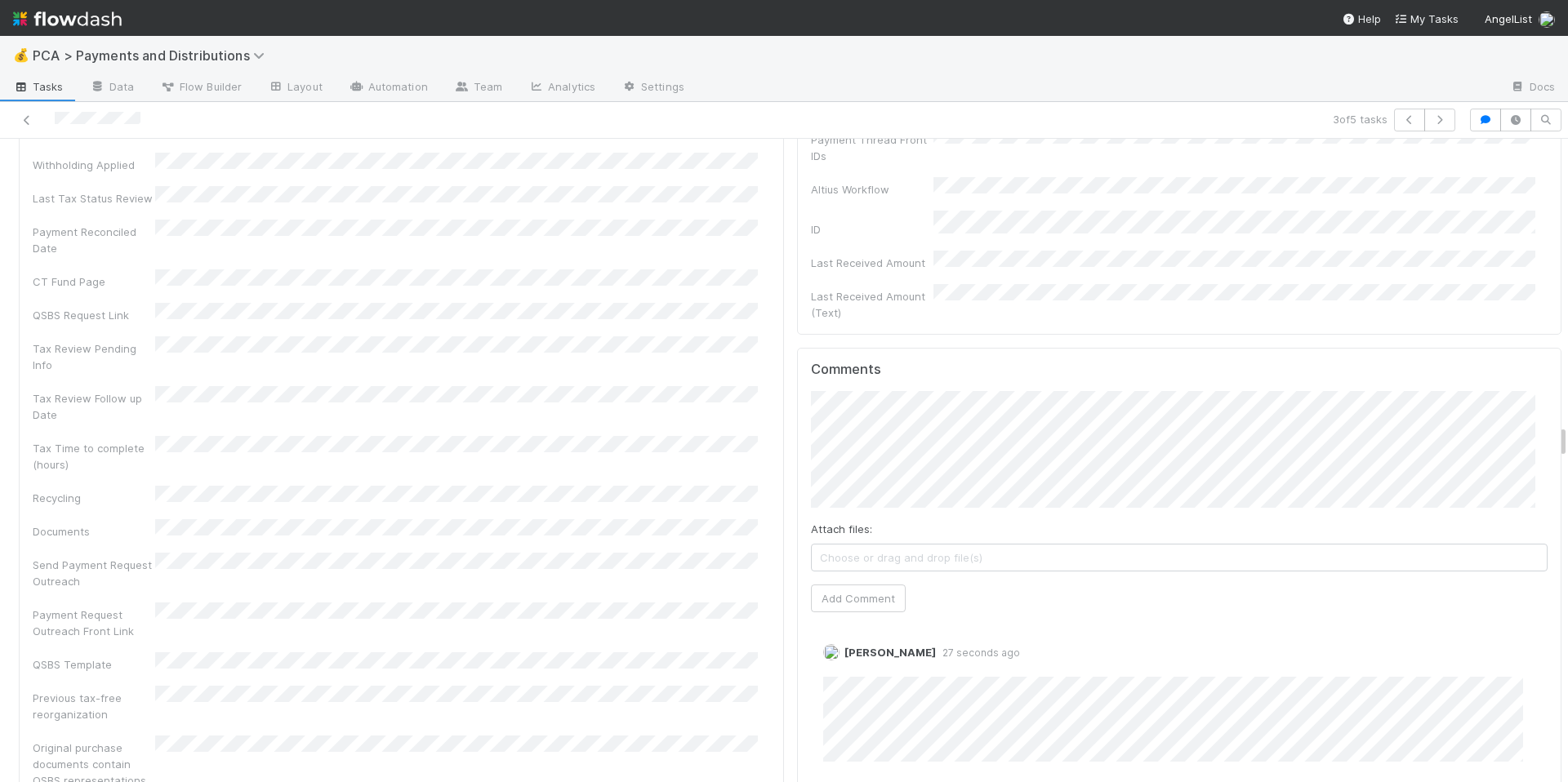
scroll to position [5356, 0]
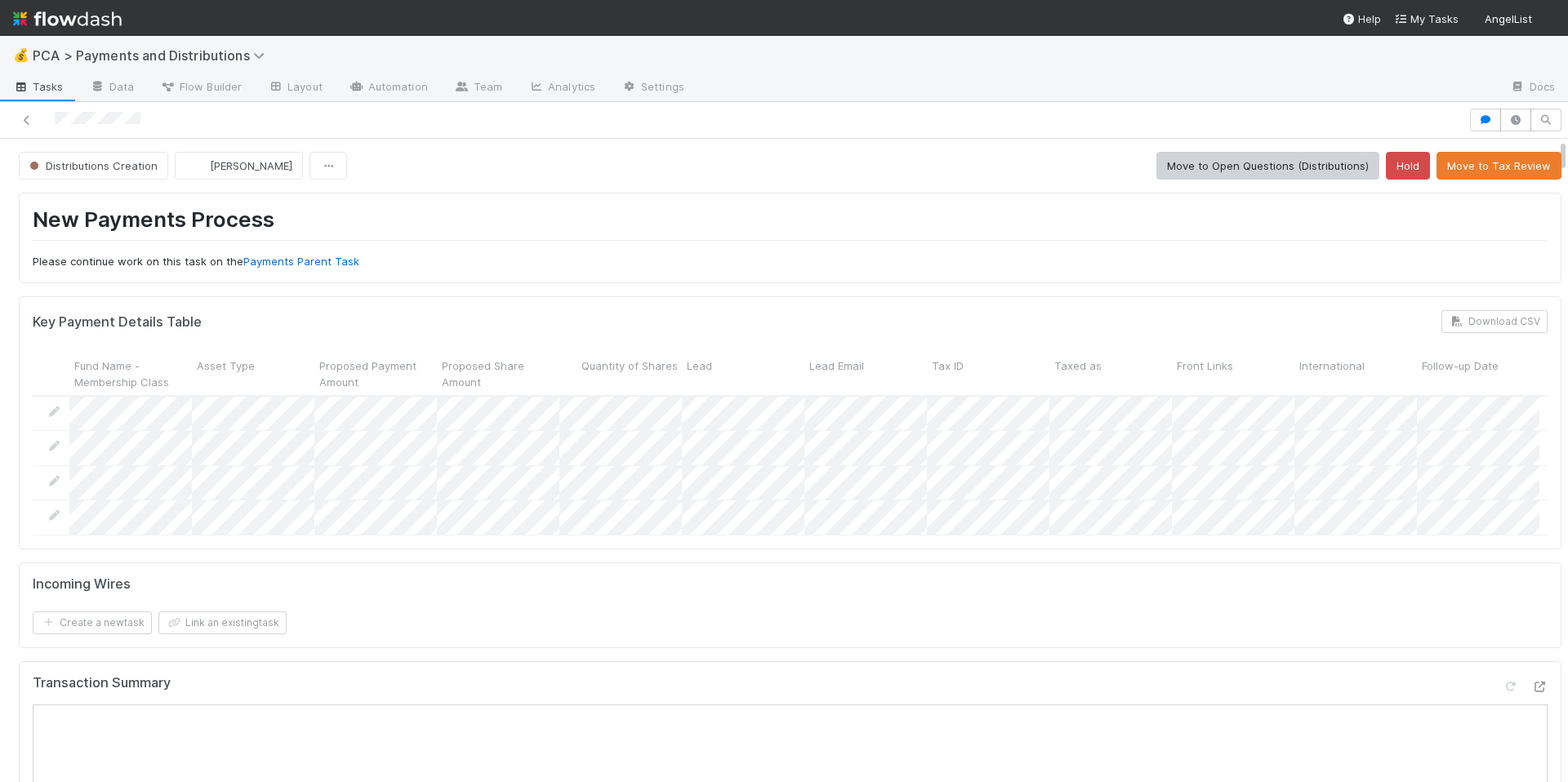
click at [470, 35] on nav "Help My Tasks AngelList" at bounding box center [784, 18] width 1568 height 36
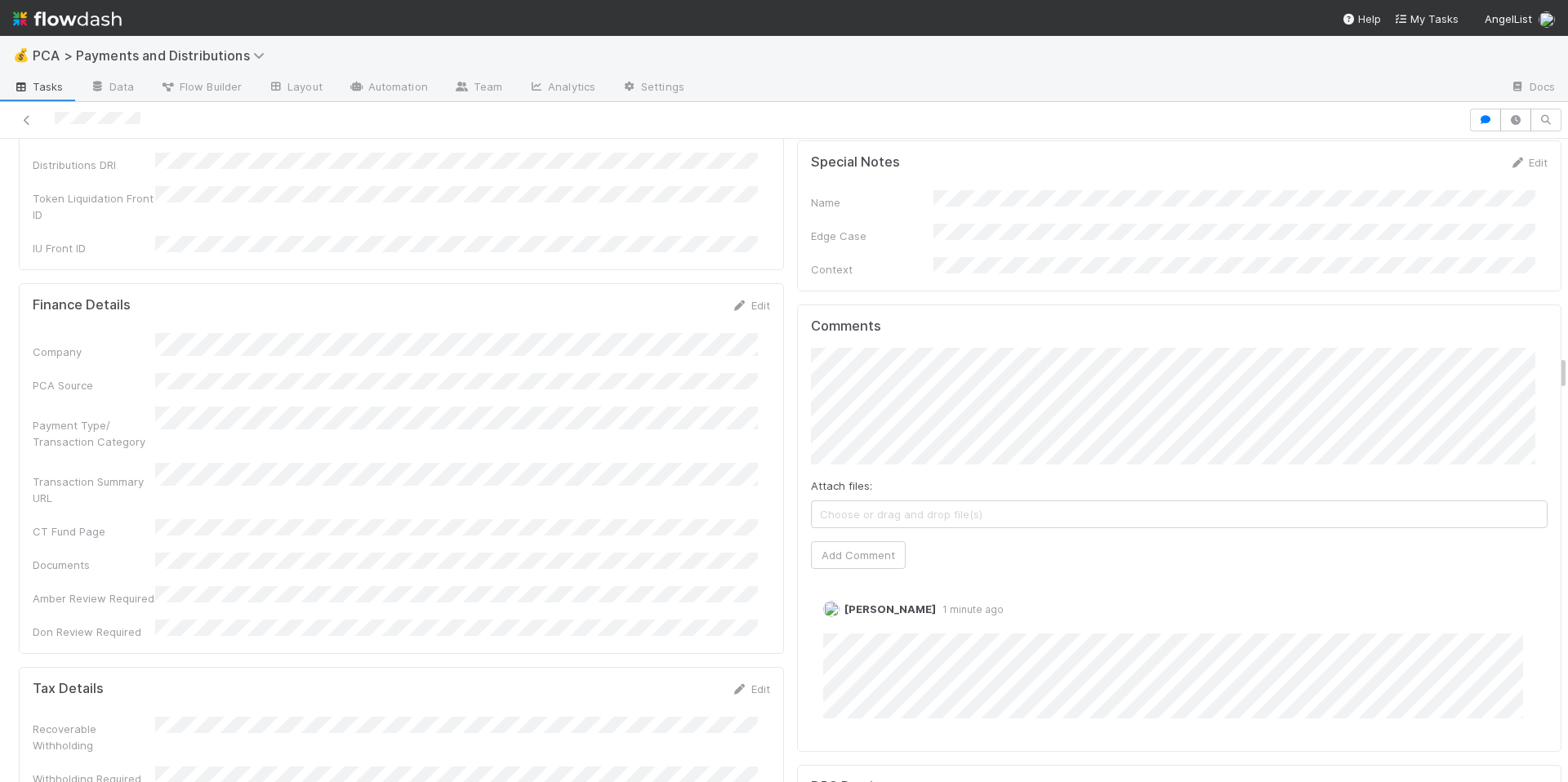
scroll to position [3949, 0]
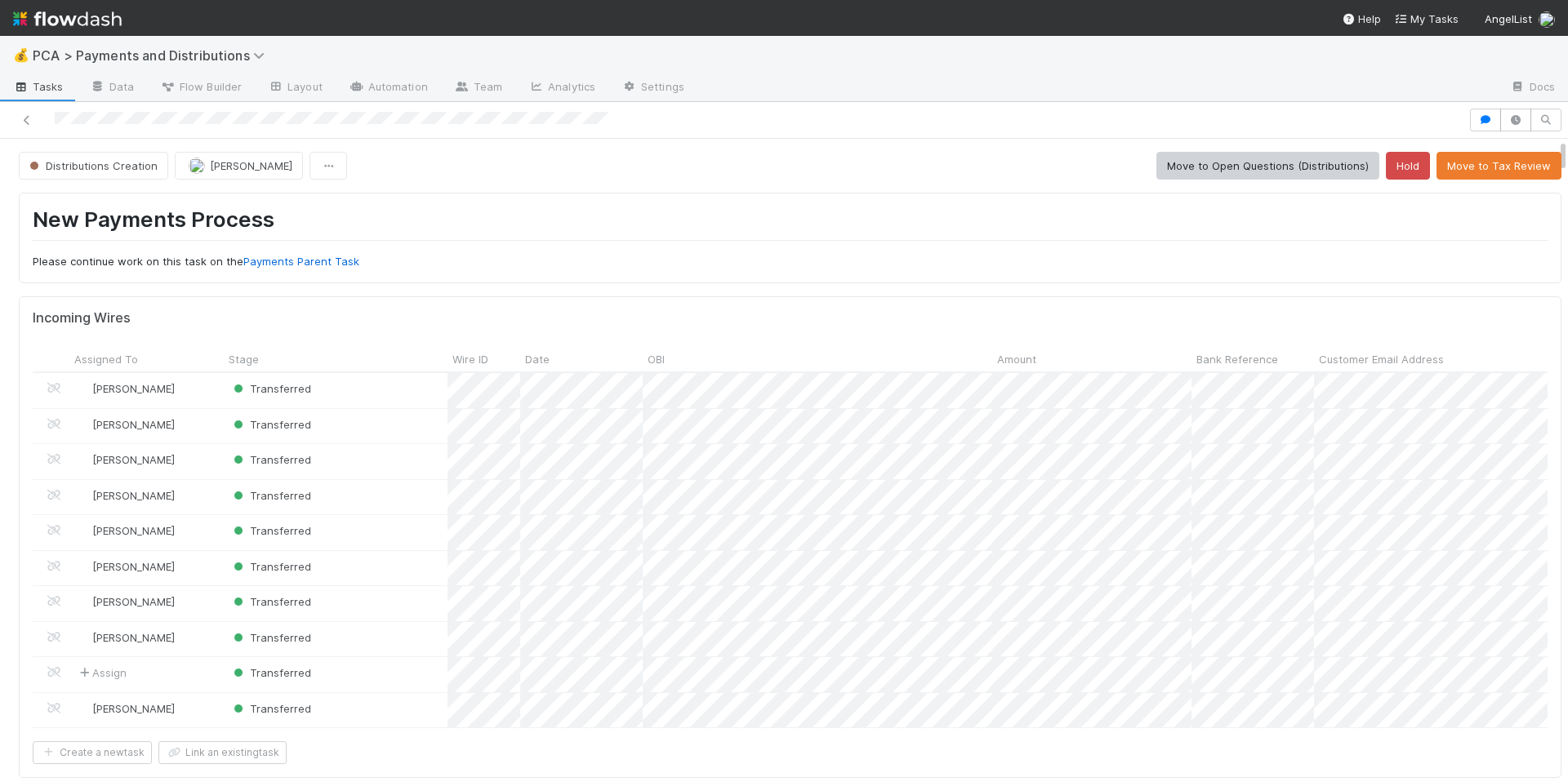
click at [819, 262] on p "Please continue work on this task on the Payments Parent Task" at bounding box center [791, 261] width 1515 height 16
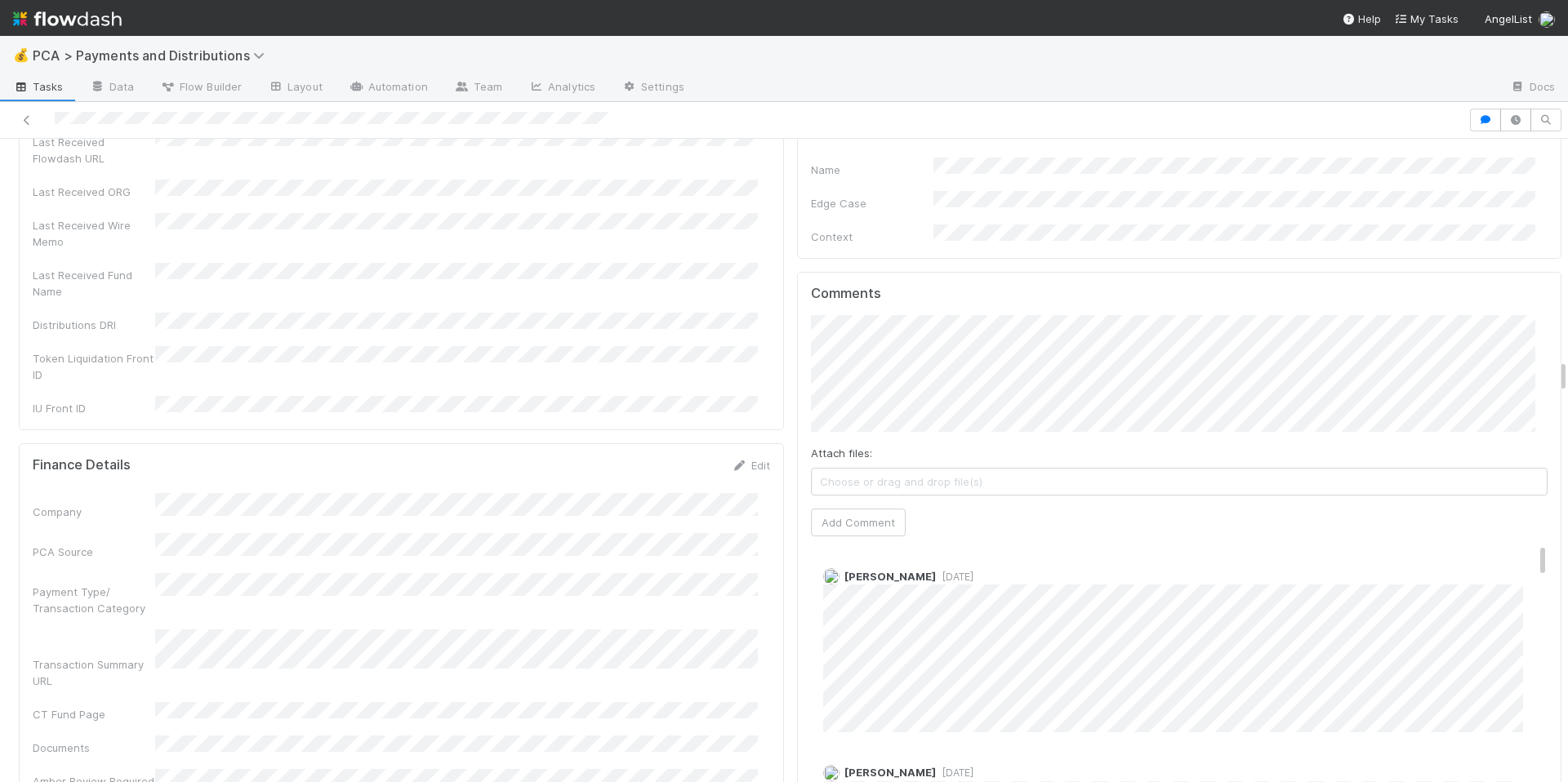
scroll to position [4166, 0]
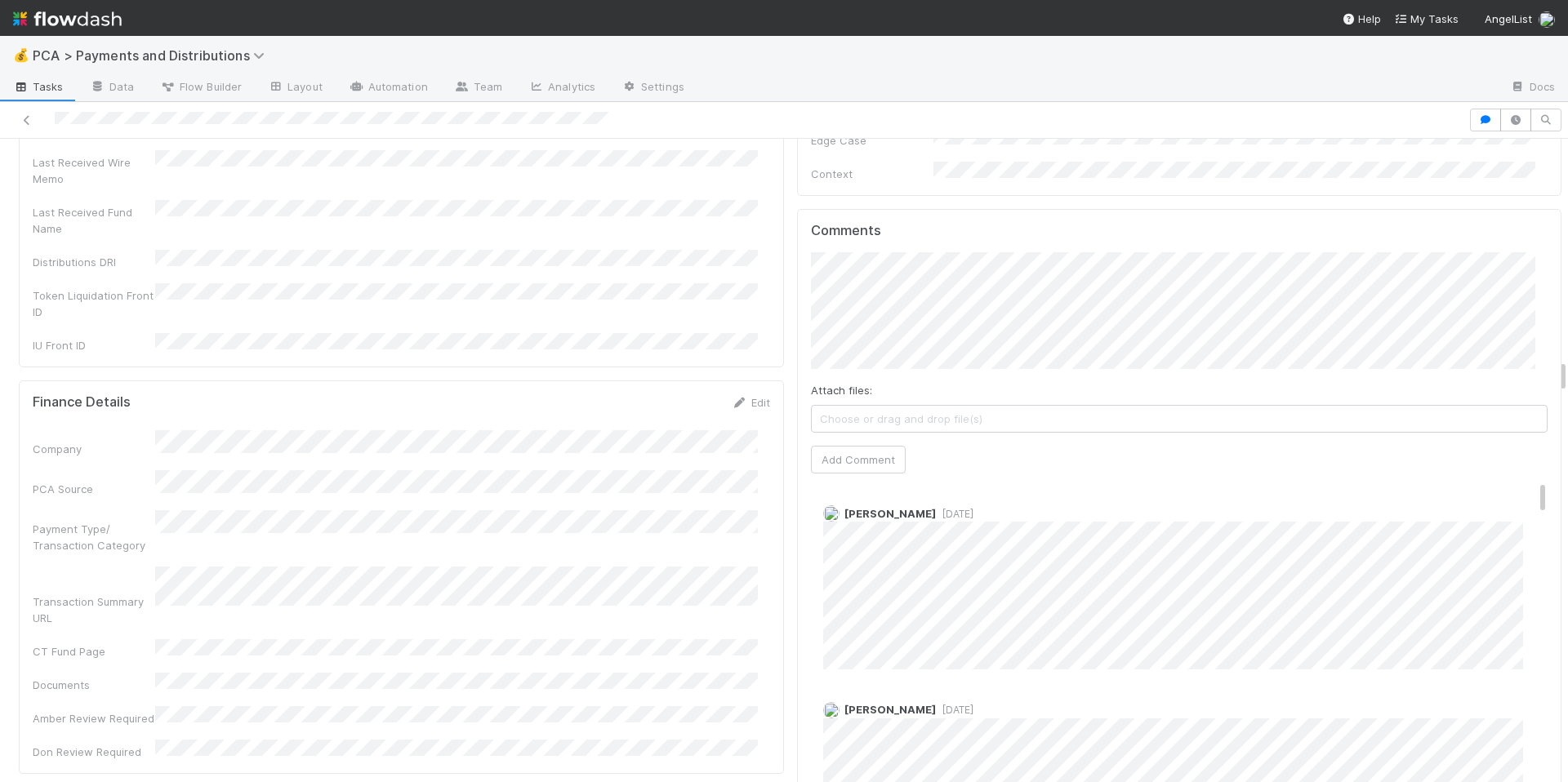
click at [731, 564] on div "Finance Details Edit Company PCA Source Payment Type/ Transaction Category Tran…" at bounding box center [401, 577] width 765 height 394
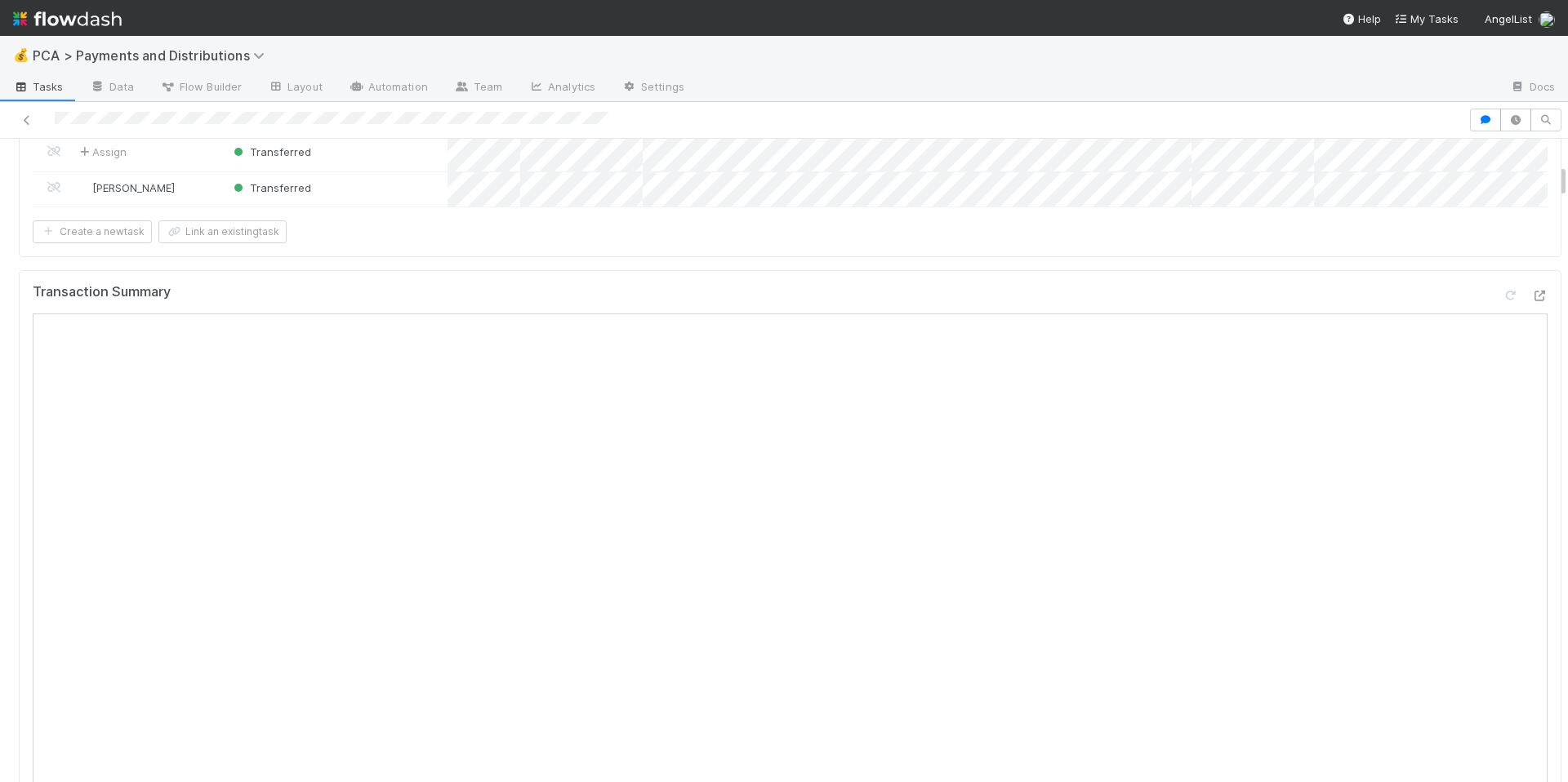
scroll to position [483, 0]
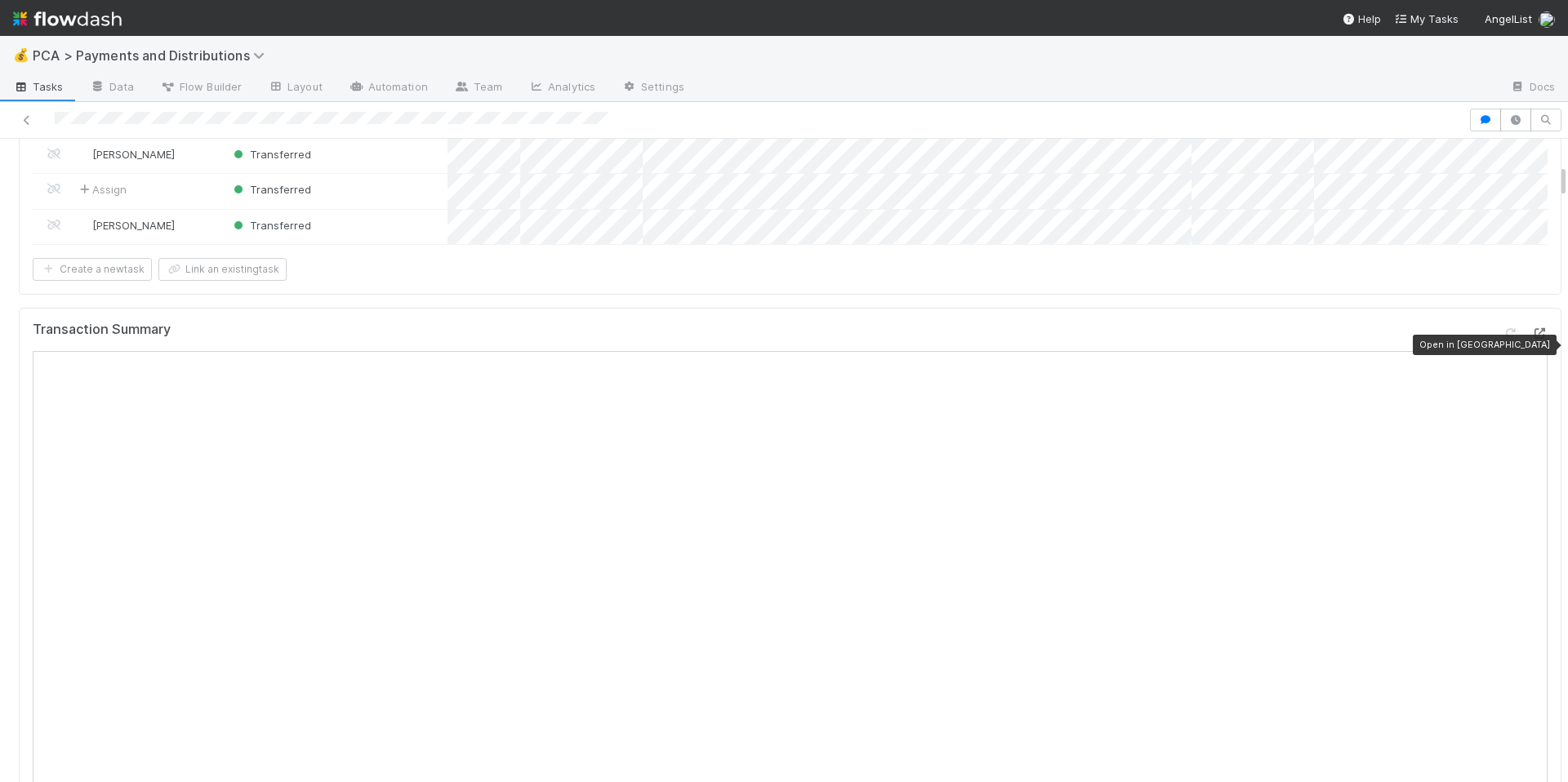
click at [1531, 339] on icon at bounding box center [1539, 333] width 16 height 10
click at [1053, 320] on div "Transaction Summary" at bounding box center [790, 747] width 1543 height 878
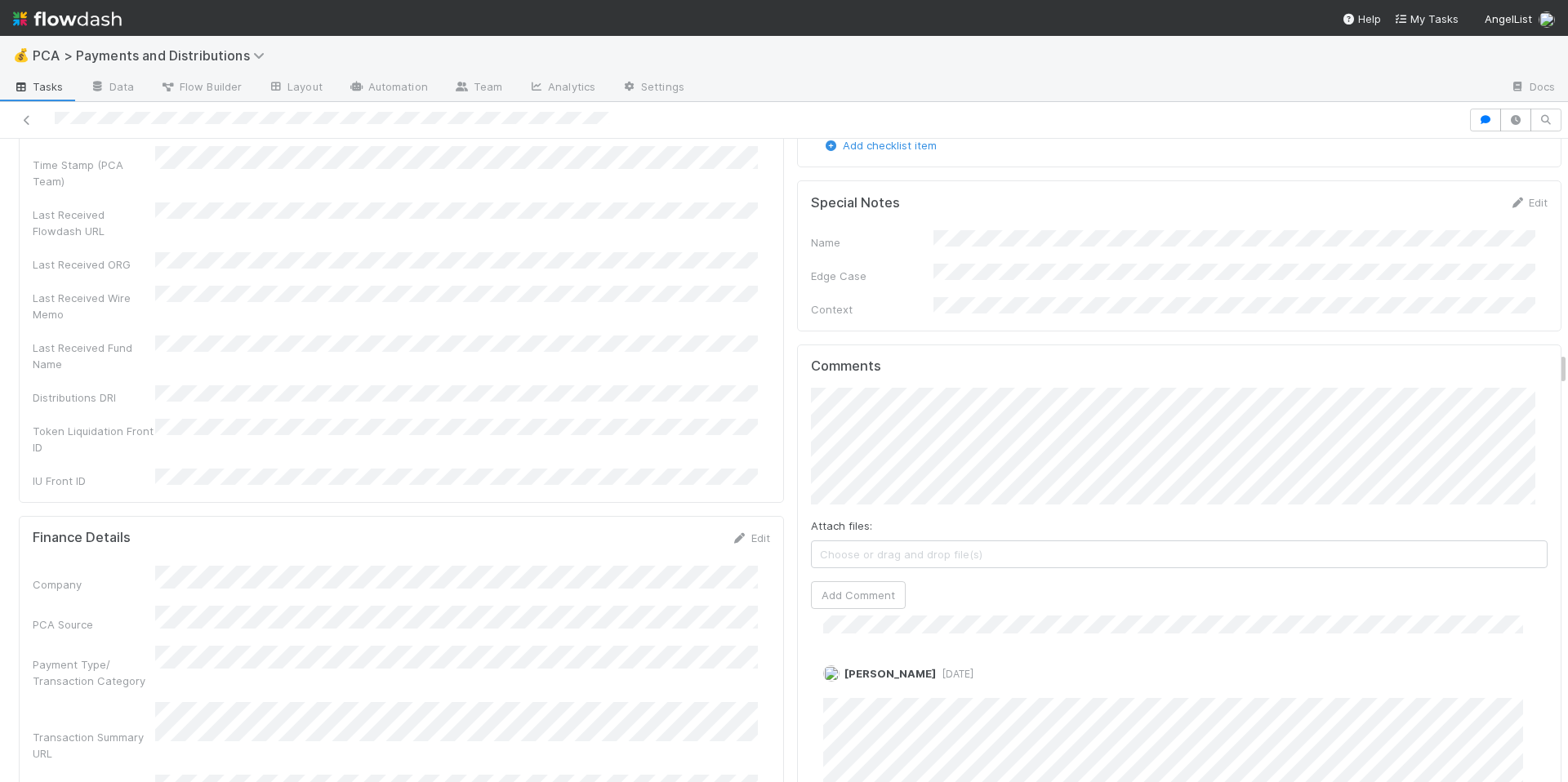
scroll to position [1666, 0]
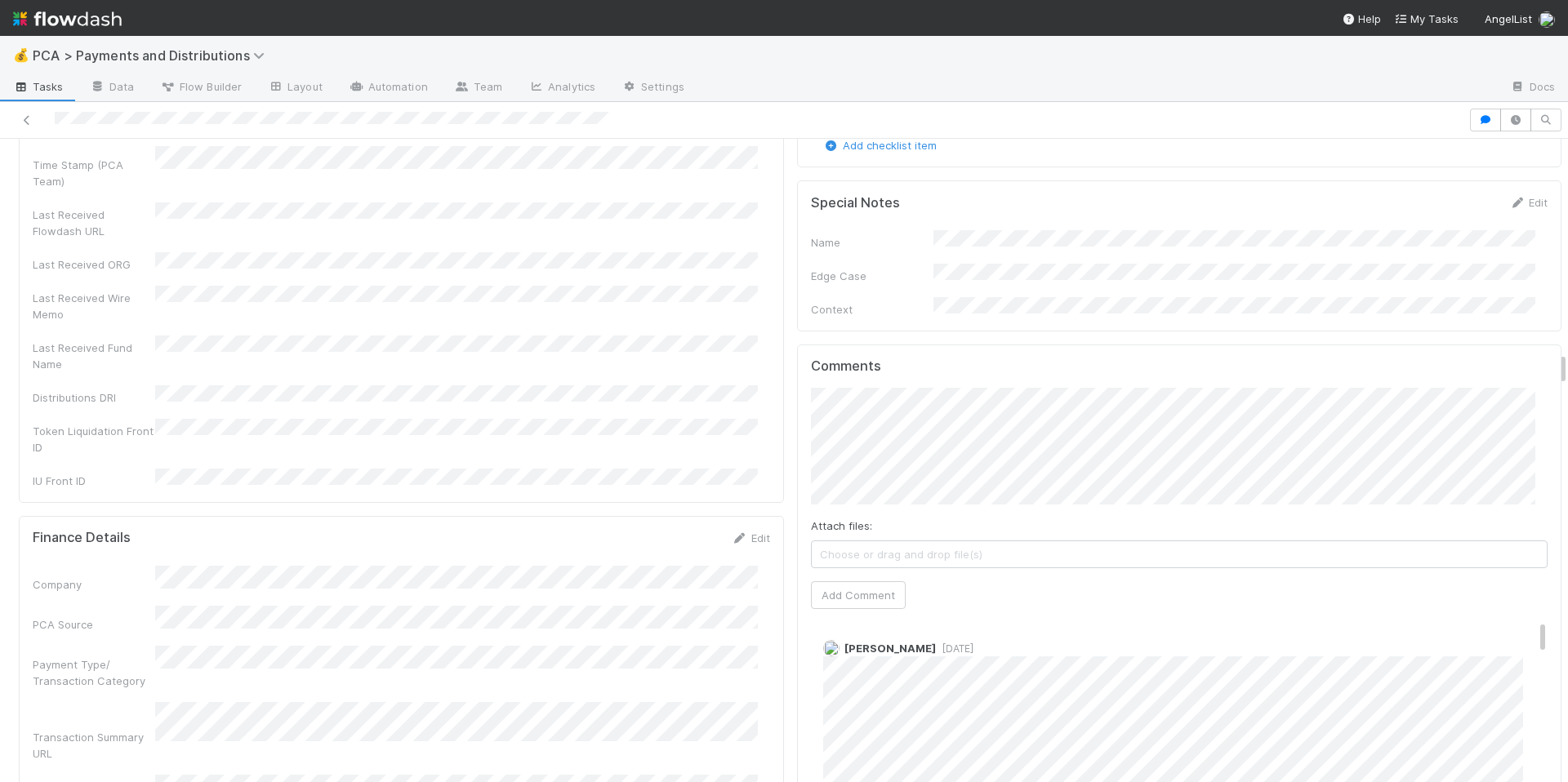
scroll to position [0, 0]
click at [718, 632] on div "Company PCA Source Payment Type/ Transaction Category Transaction Summary URL C…" at bounding box center [401, 730] width 738 height 330
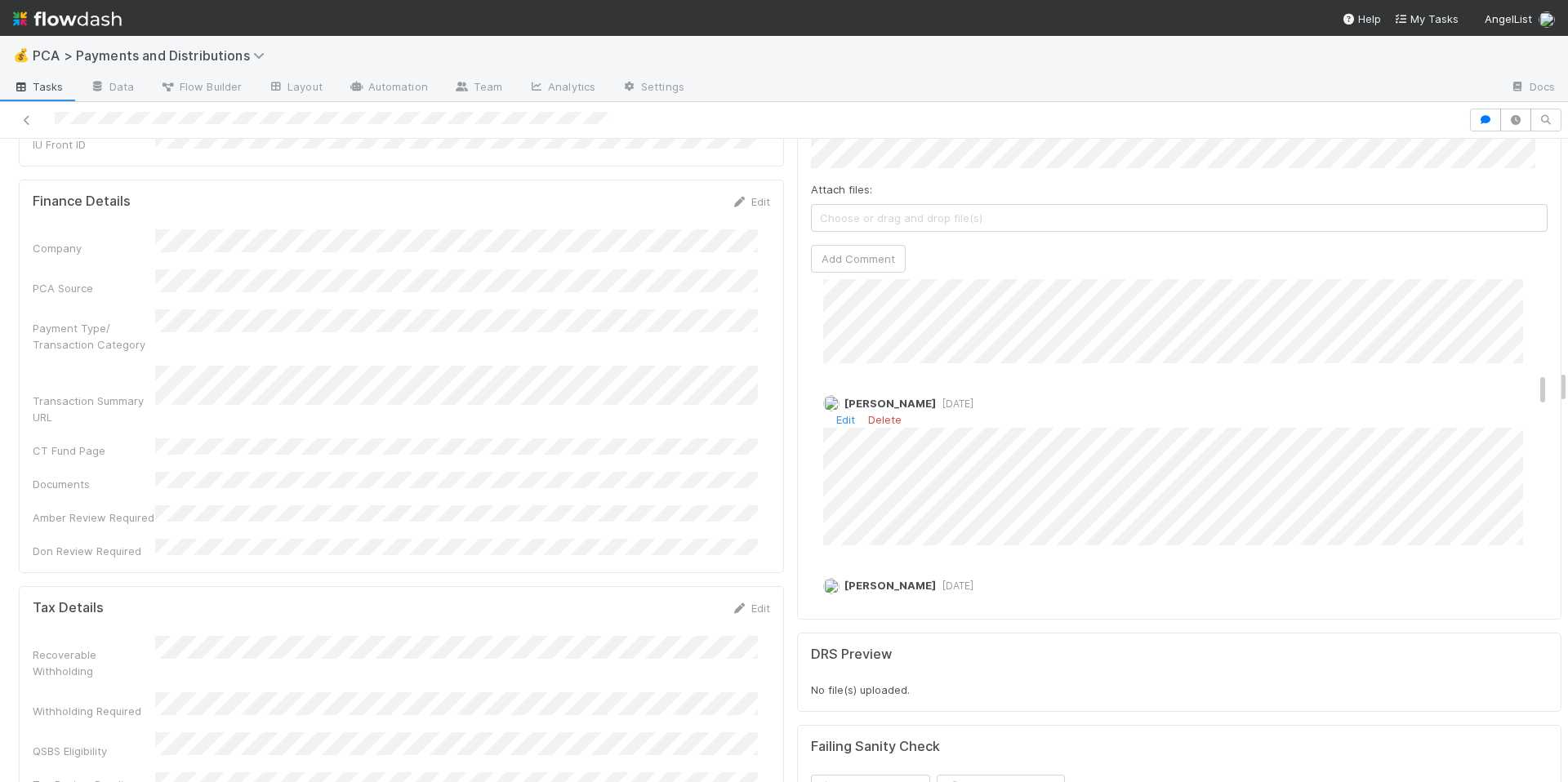
scroll to position [978, 0]
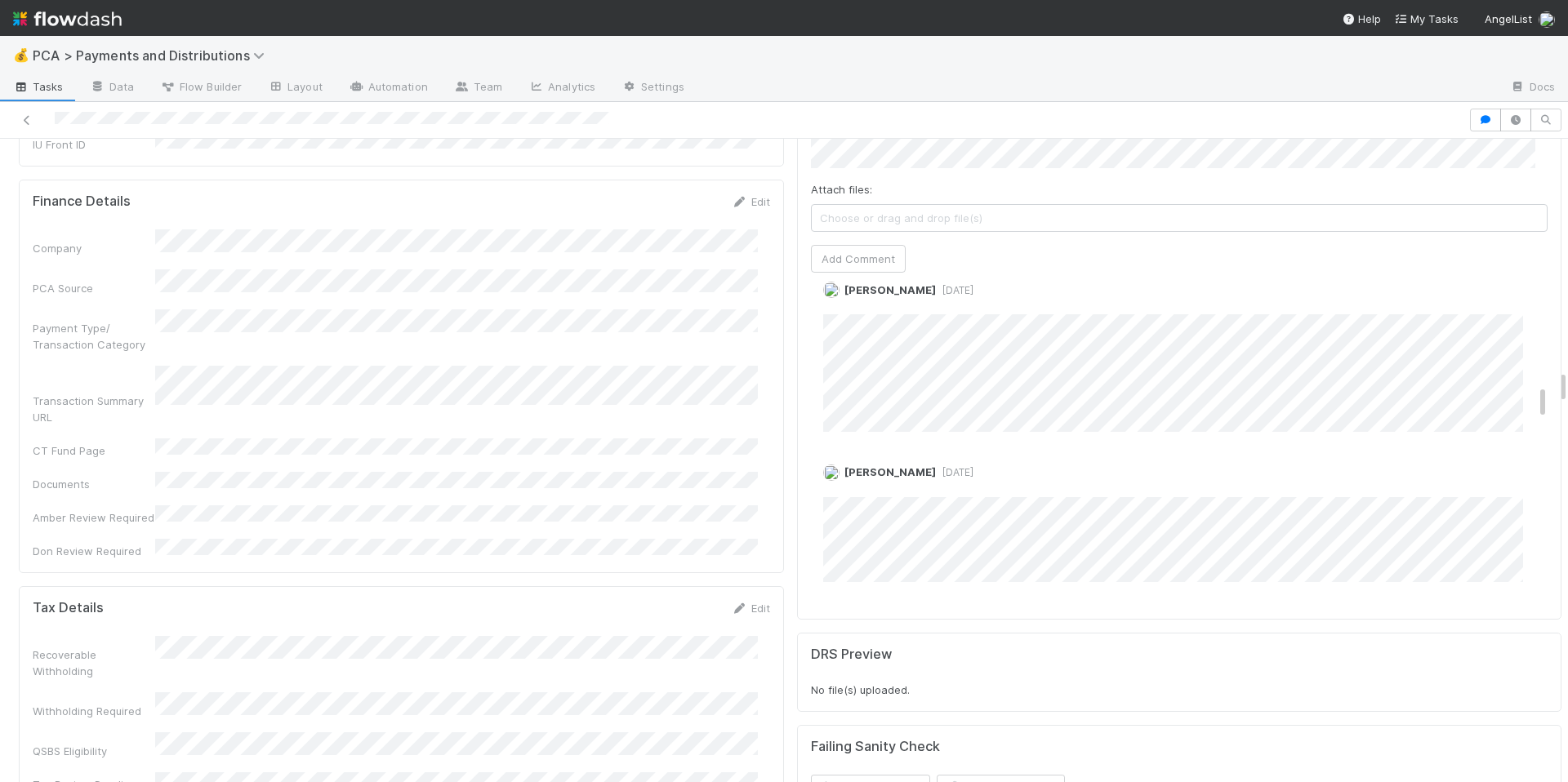
click at [740, 333] on div "Company PCA Source Payment Type/ Transaction Category Transaction Summary URL C…" at bounding box center [401, 394] width 738 height 330
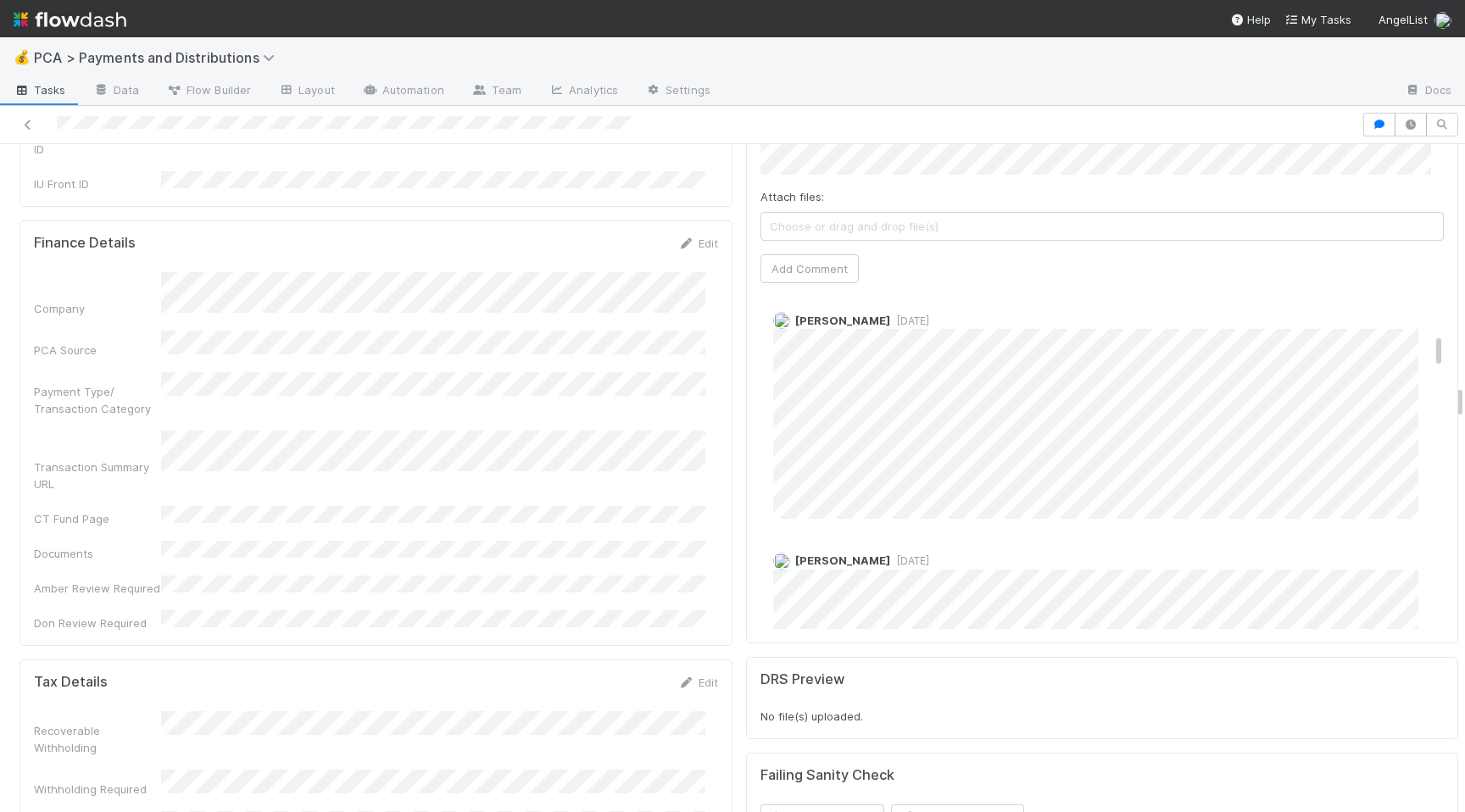
scroll to position [4571, 0]
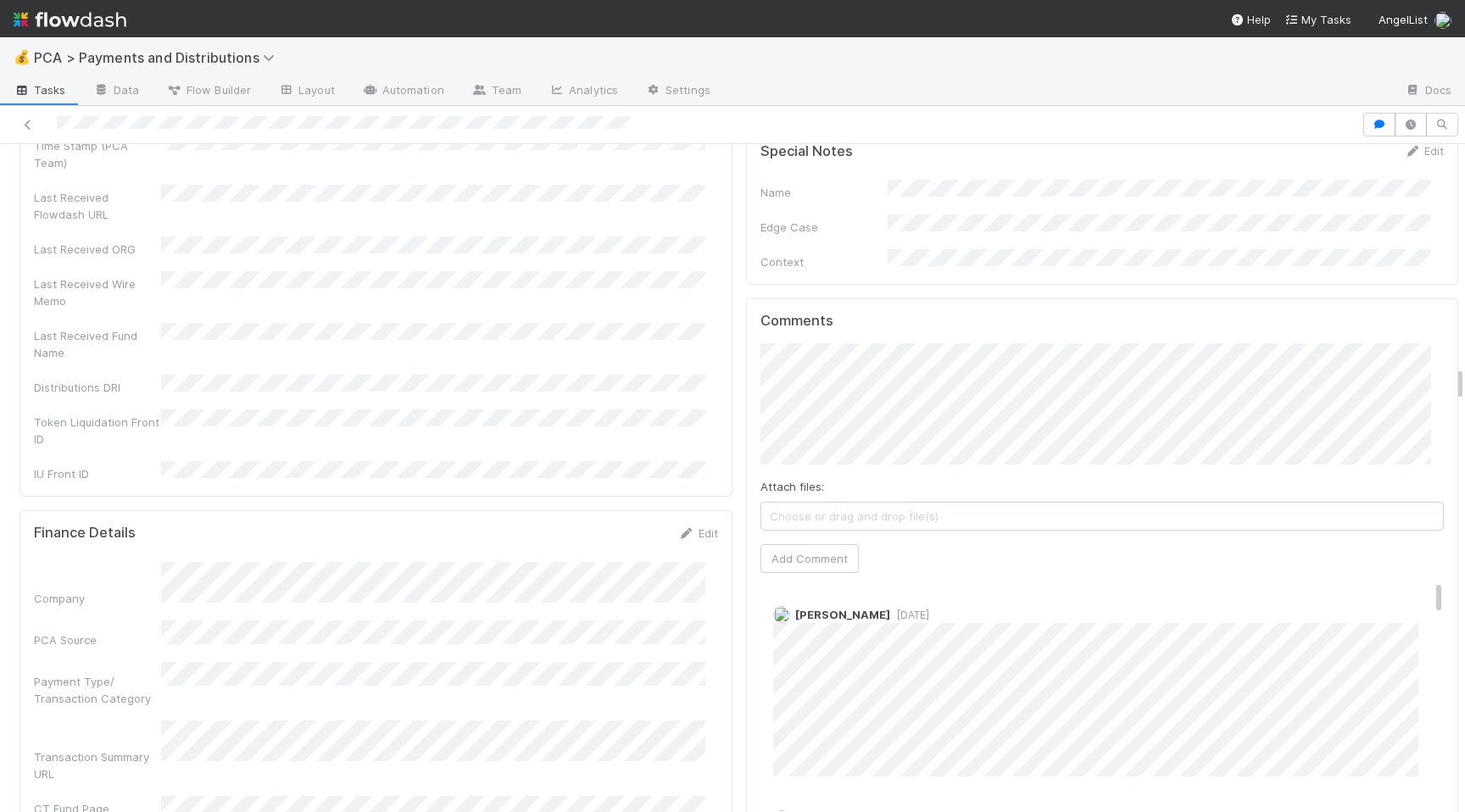
scroll to position [4229, 0]
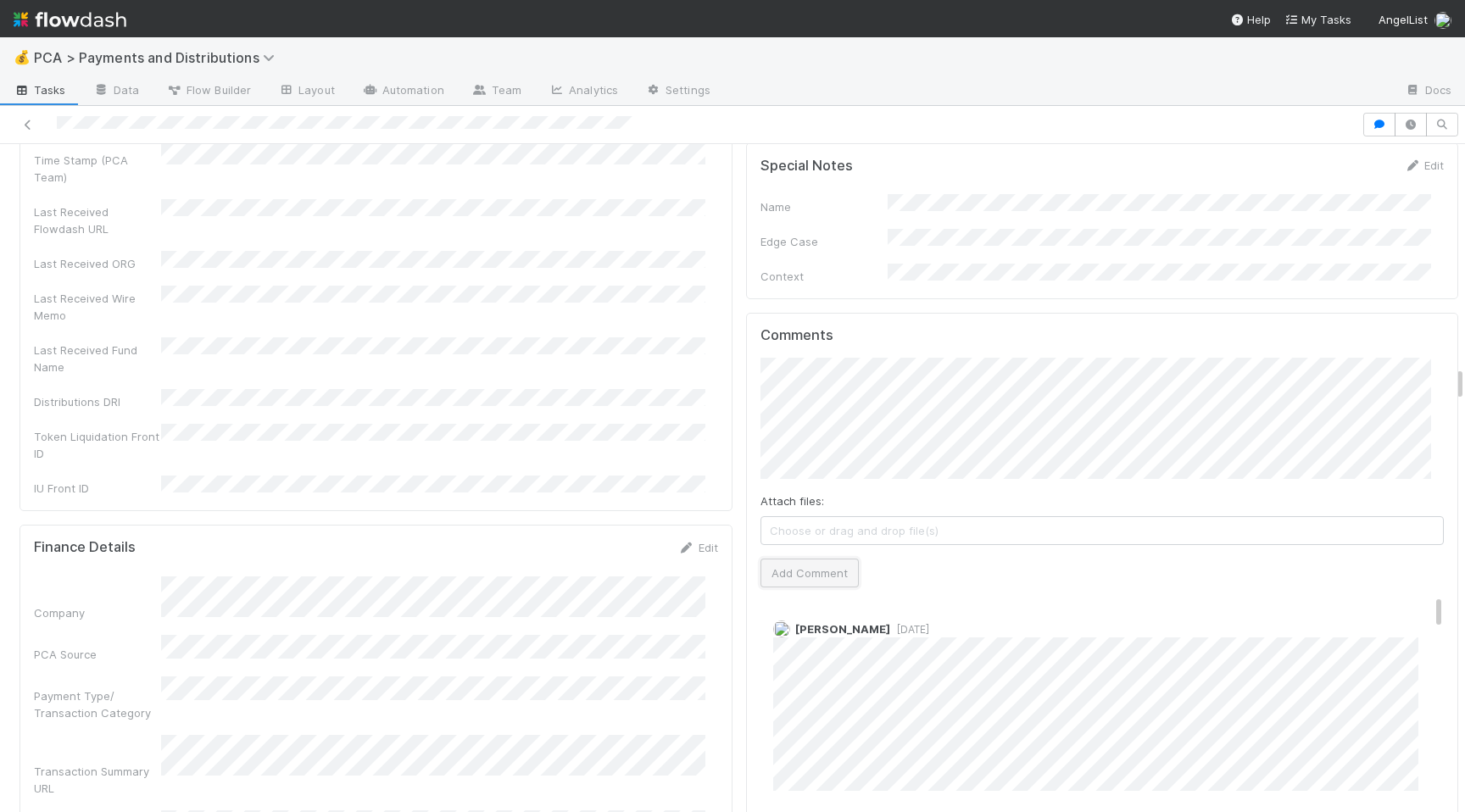
click at [819, 559] on button "Add Comment" at bounding box center [809, 574] width 99 height 29
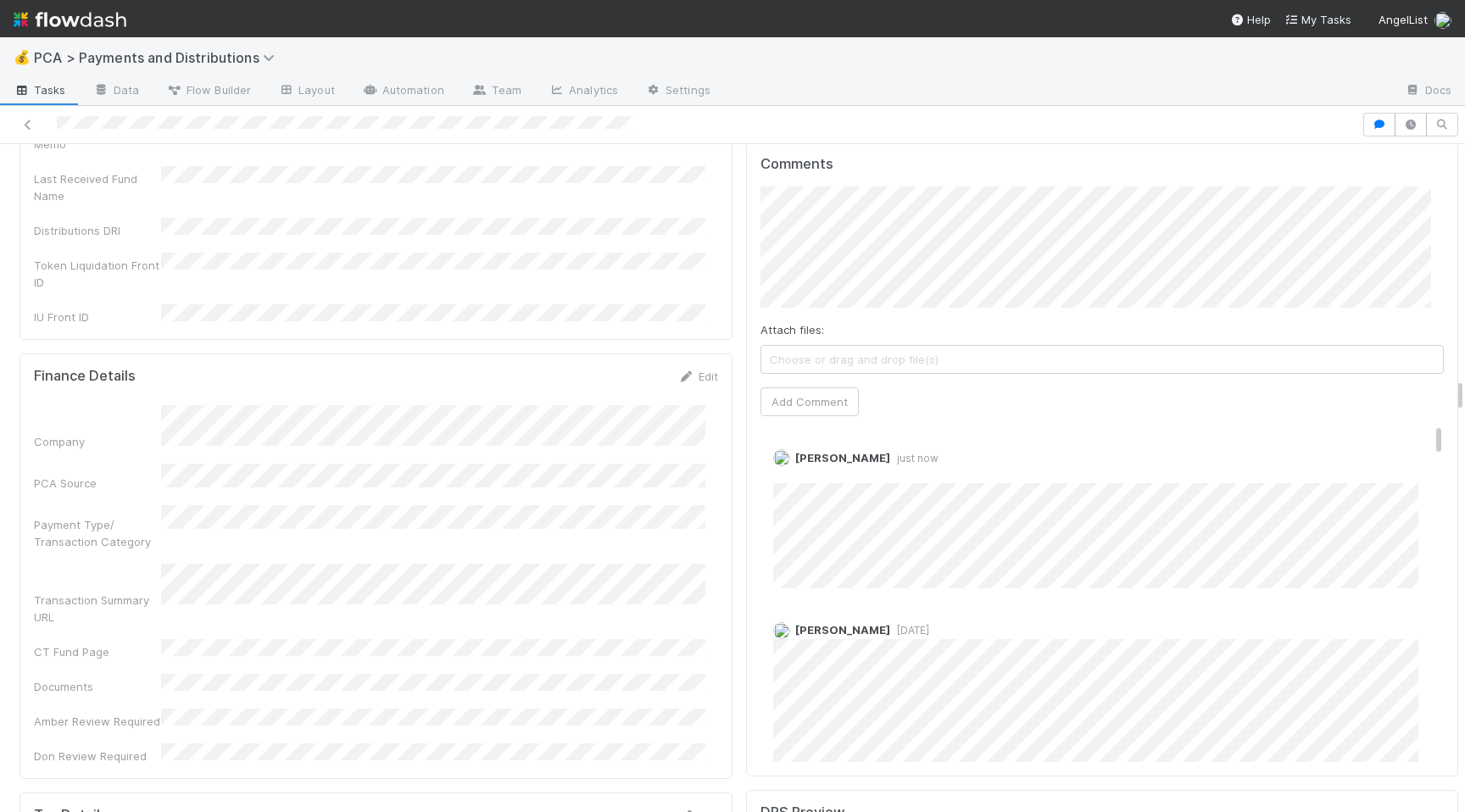
scroll to position [4398, 0]
click at [677, 477] on div "Company PCA Source Payment Type/ Transaction Category Transaction Summary URL C…" at bounding box center [376, 588] width 684 height 359
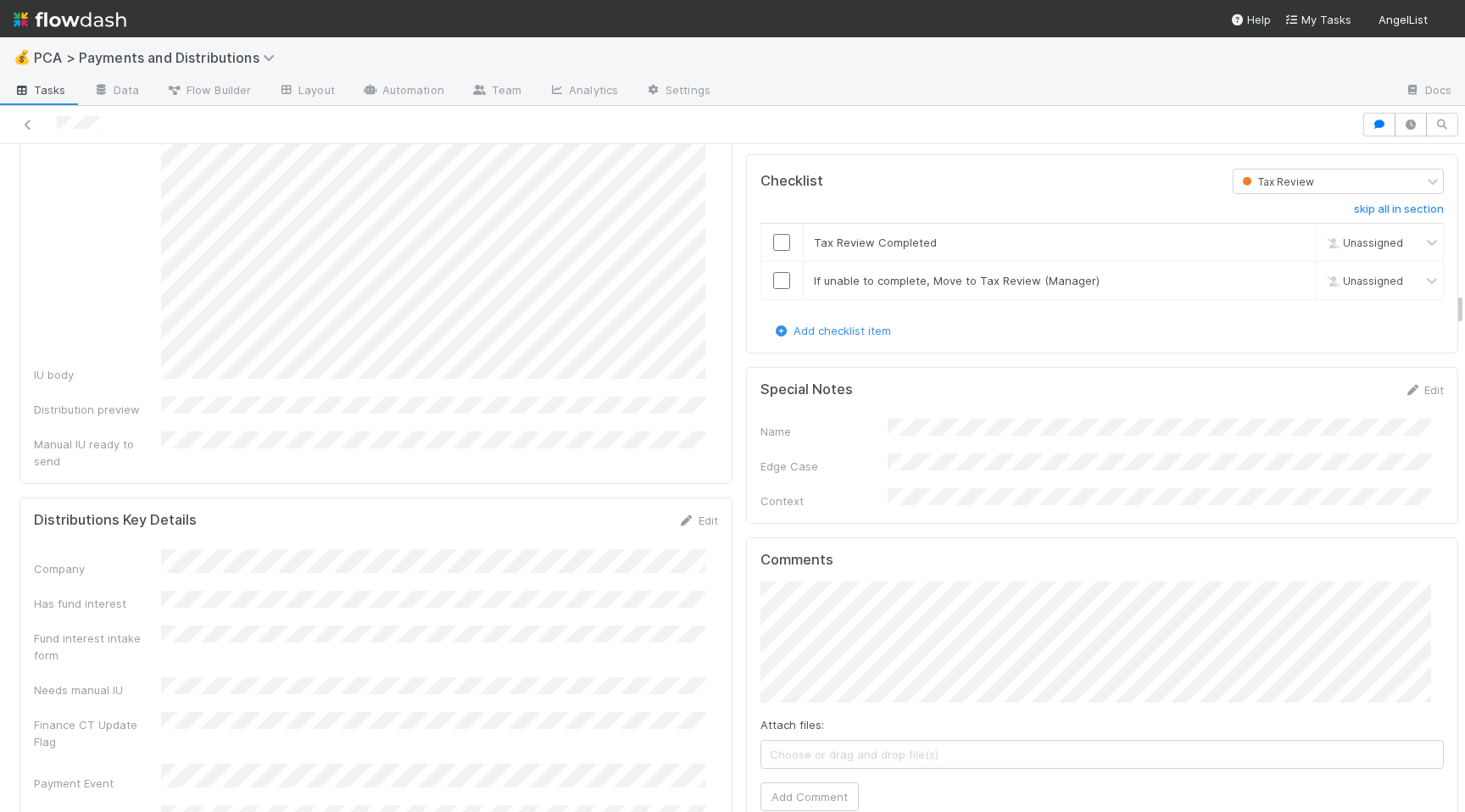
scroll to position [2770, 0]
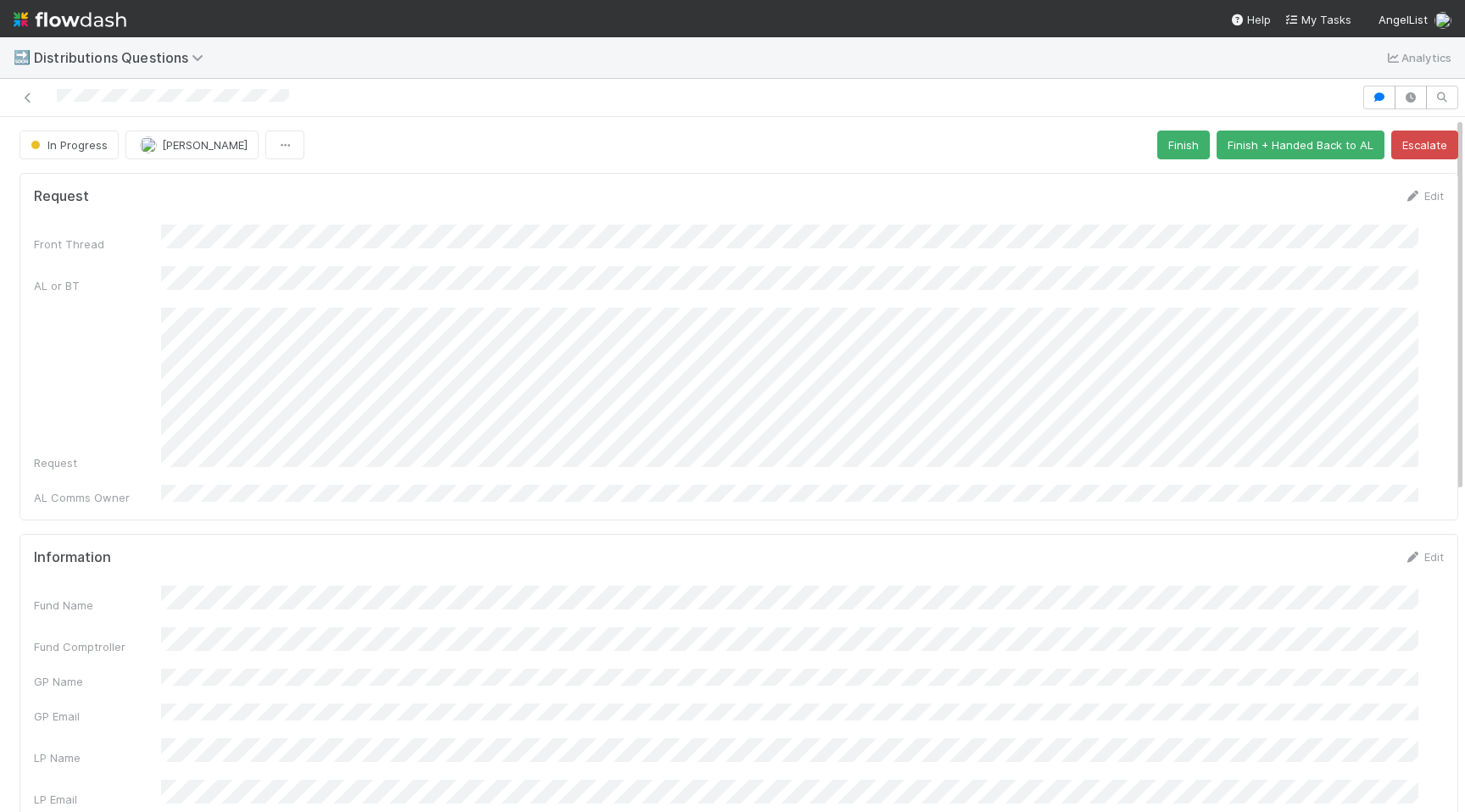
click at [756, 204] on form "Request Edit Front Thread AL or BT Request AL Comms Owner" at bounding box center [739, 346] width 1410 height 319
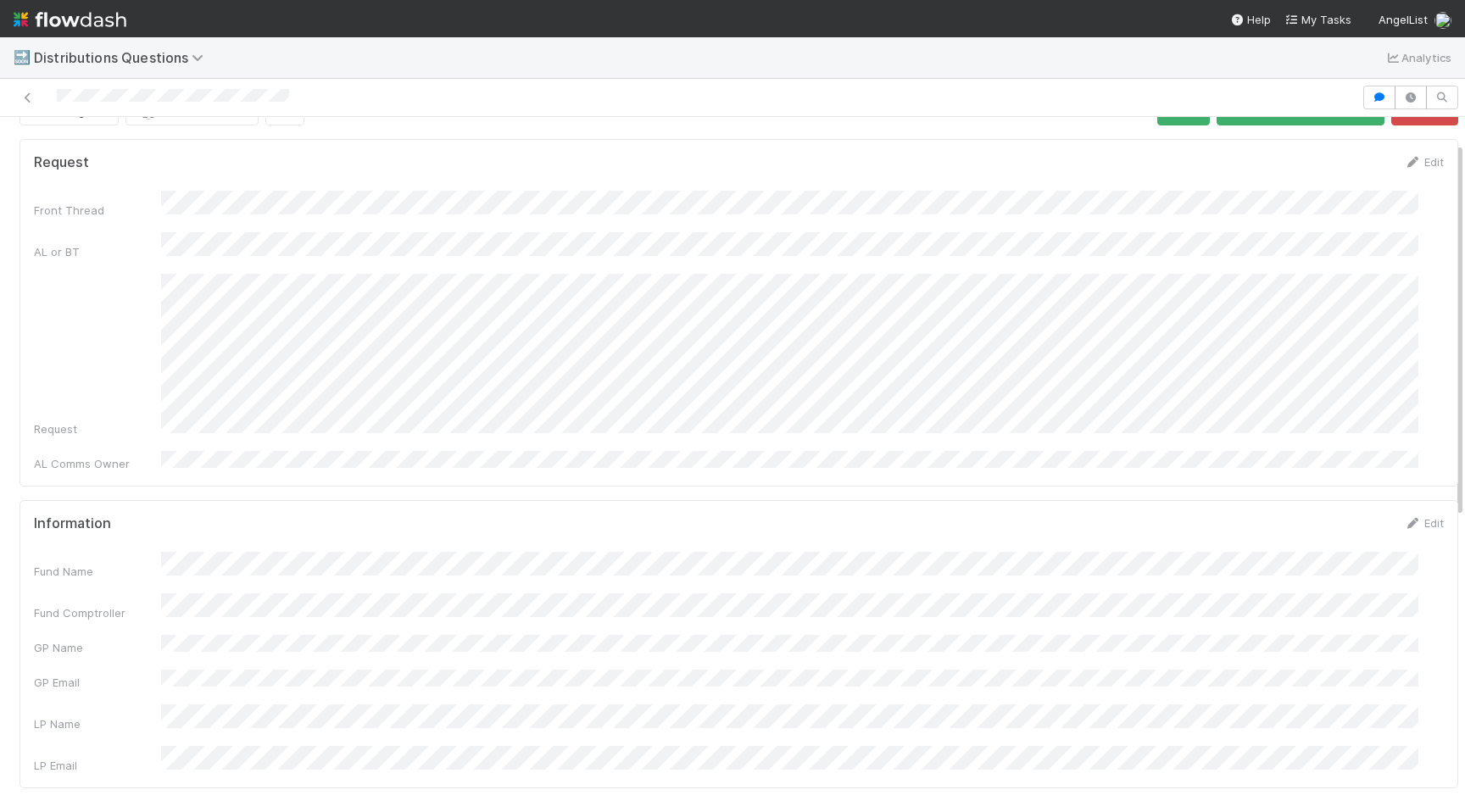
scroll to position [72, 0]
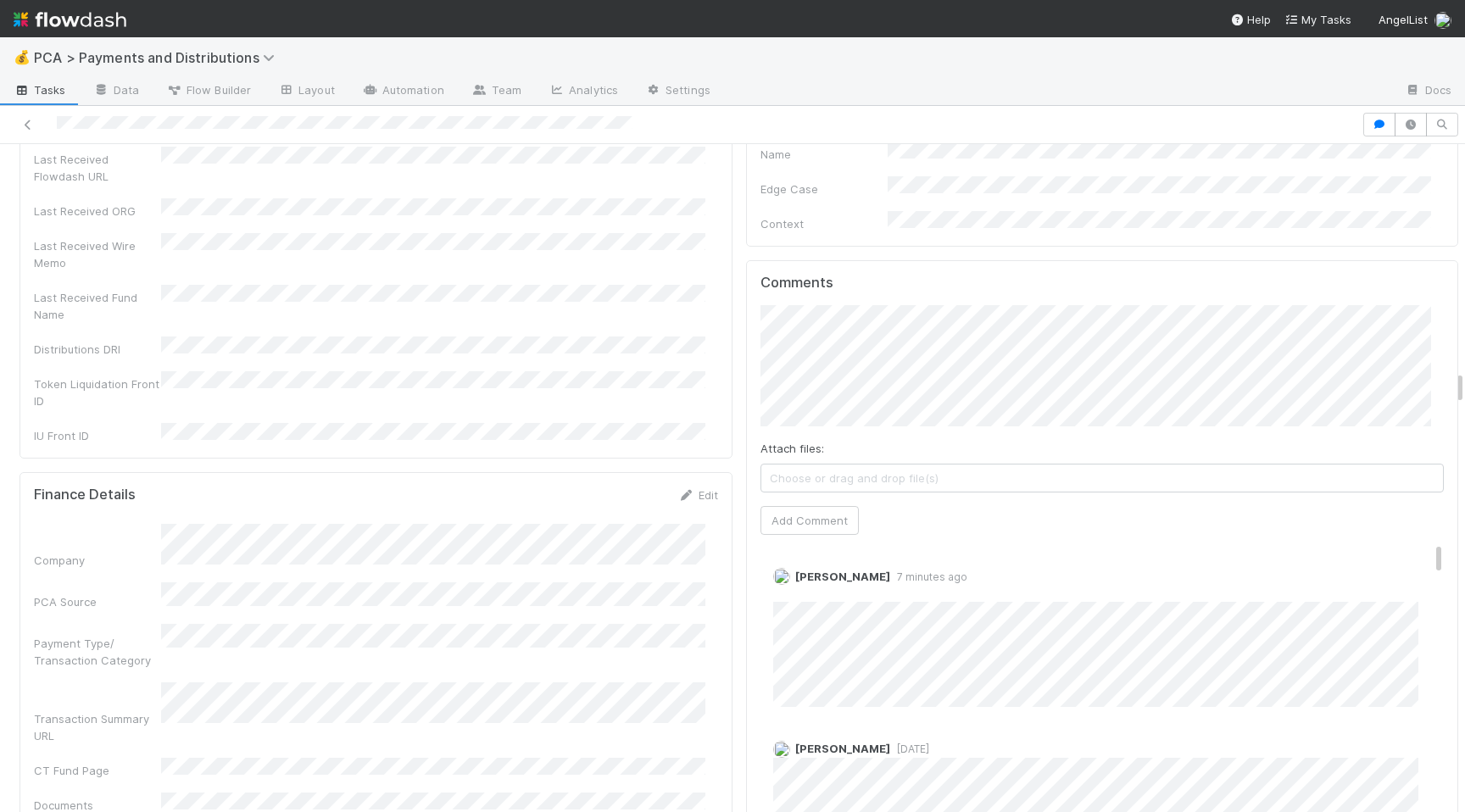
scroll to position [4236, 0]
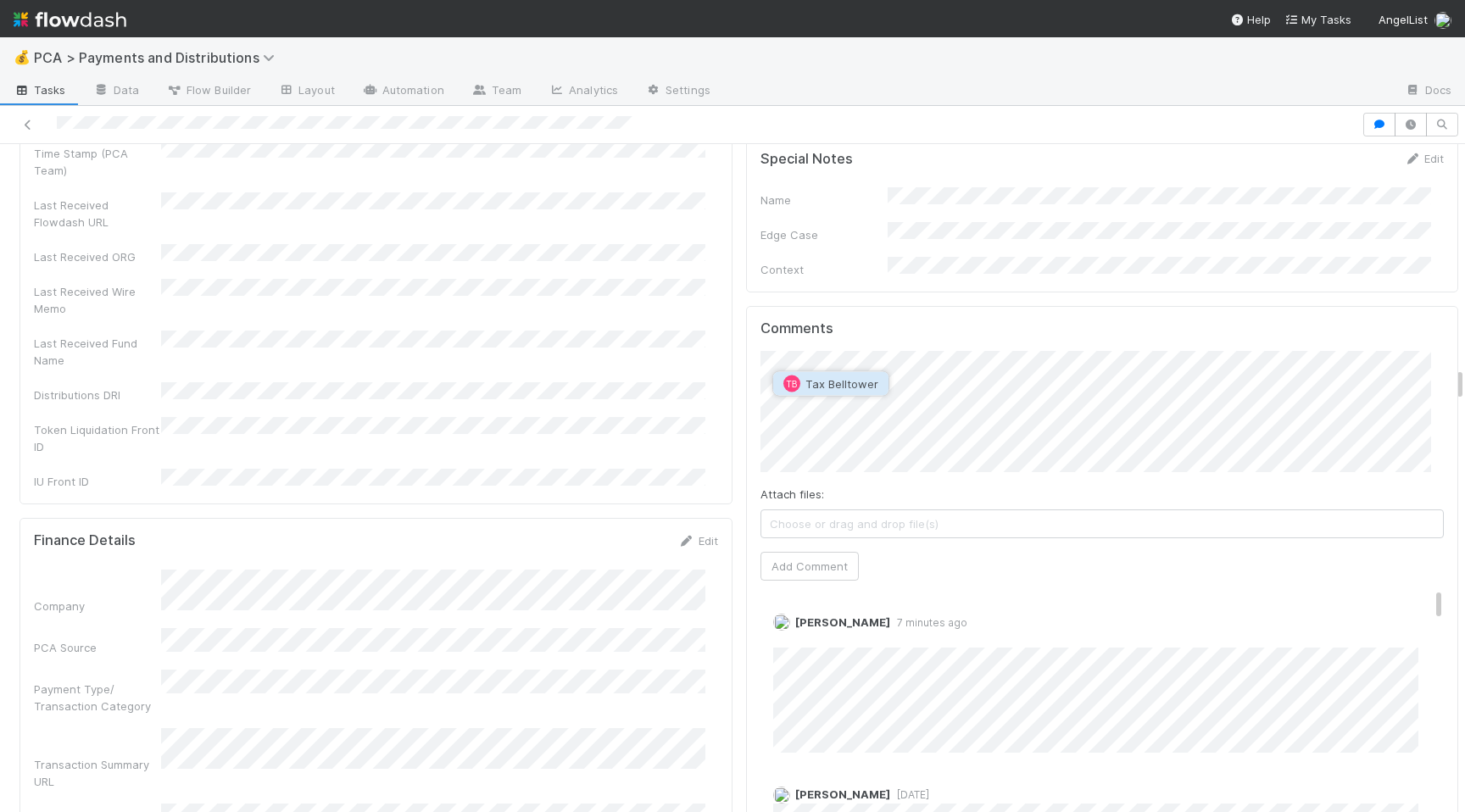
click at [836, 385] on span "Tax Belltower" at bounding box center [841, 385] width 73 height 14
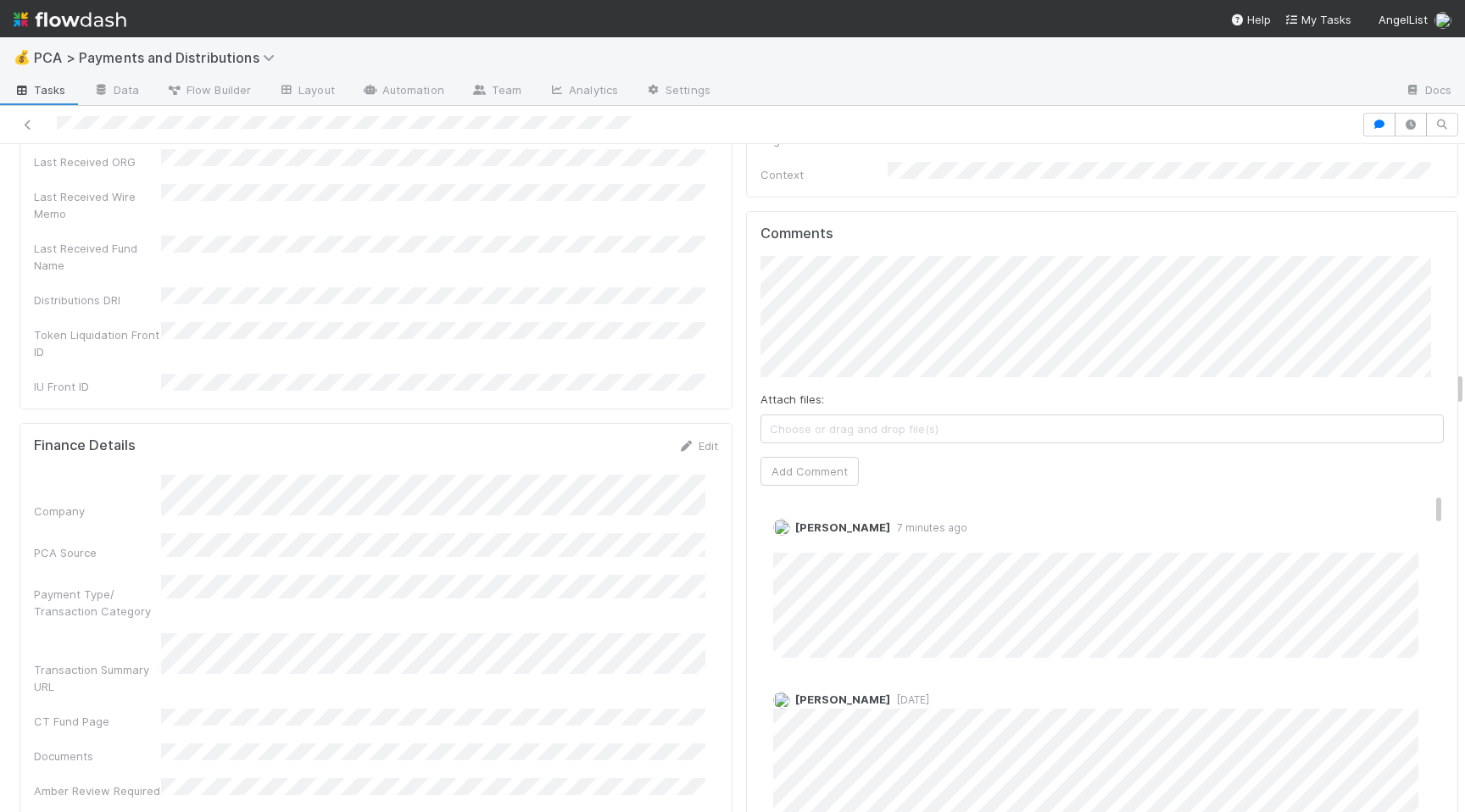
scroll to position [4314, 0]
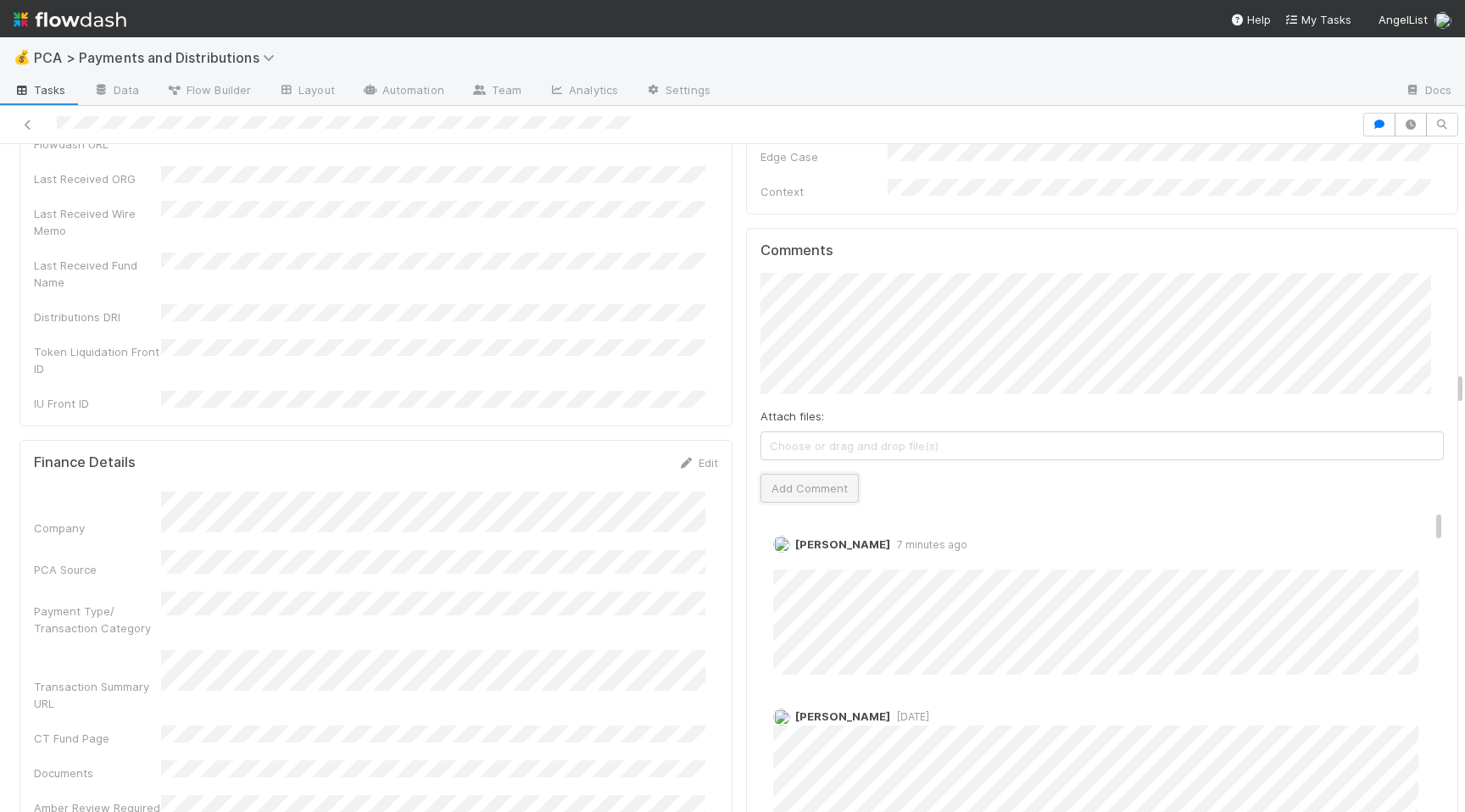
click at [818, 474] on button "Add Comment" at bounding box center [809, 489] width 99 height 29
click at [544, 533] on div "Company PCA Source Payment Type/ Transaction Category Transaction Summary URL C…" at bounding box center [376, 671] width 684 height 359
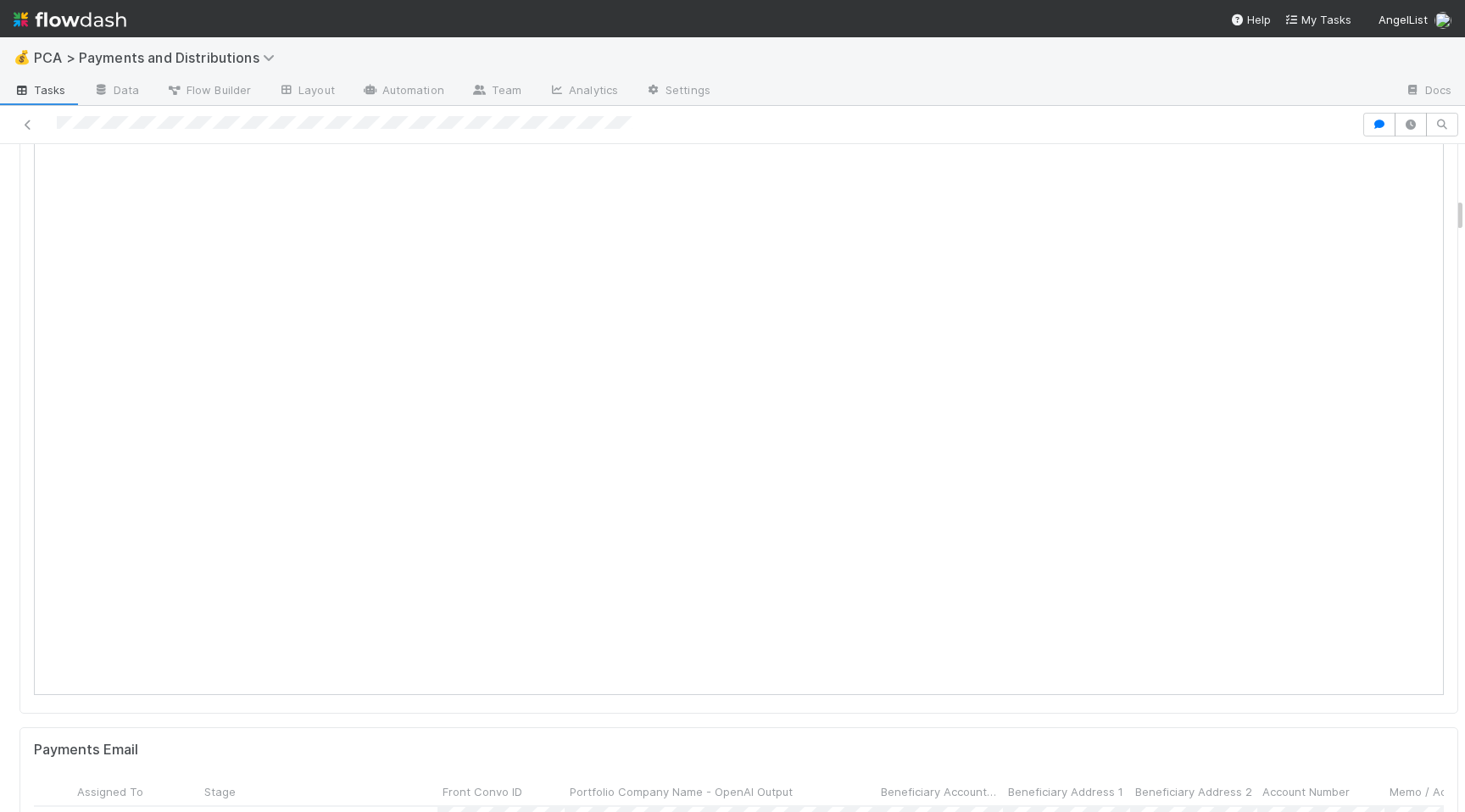
scroll to position [0, 0]
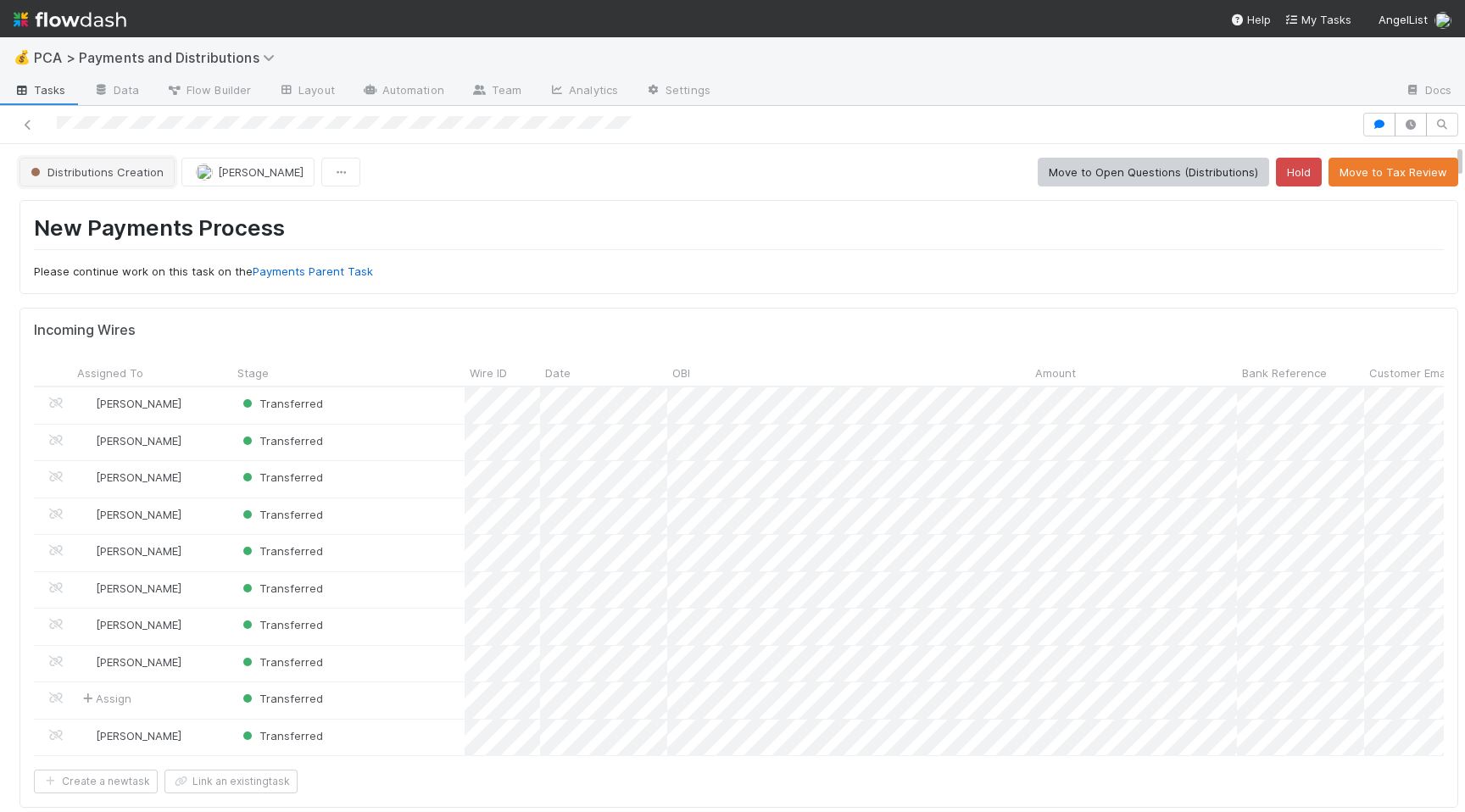
click at [133, 178] on span "Distributions Creation" at bounding box center [96, 172] width 137 height 14
click at [209, 215] on div "Tax Review" at bounding box center [133, 214] width 239 height 30
click at [796, 290] on div "New Payments Process Please continue work on this task on the Payments Parent T…" at bounding box center [739, 247] width 1439 height 94
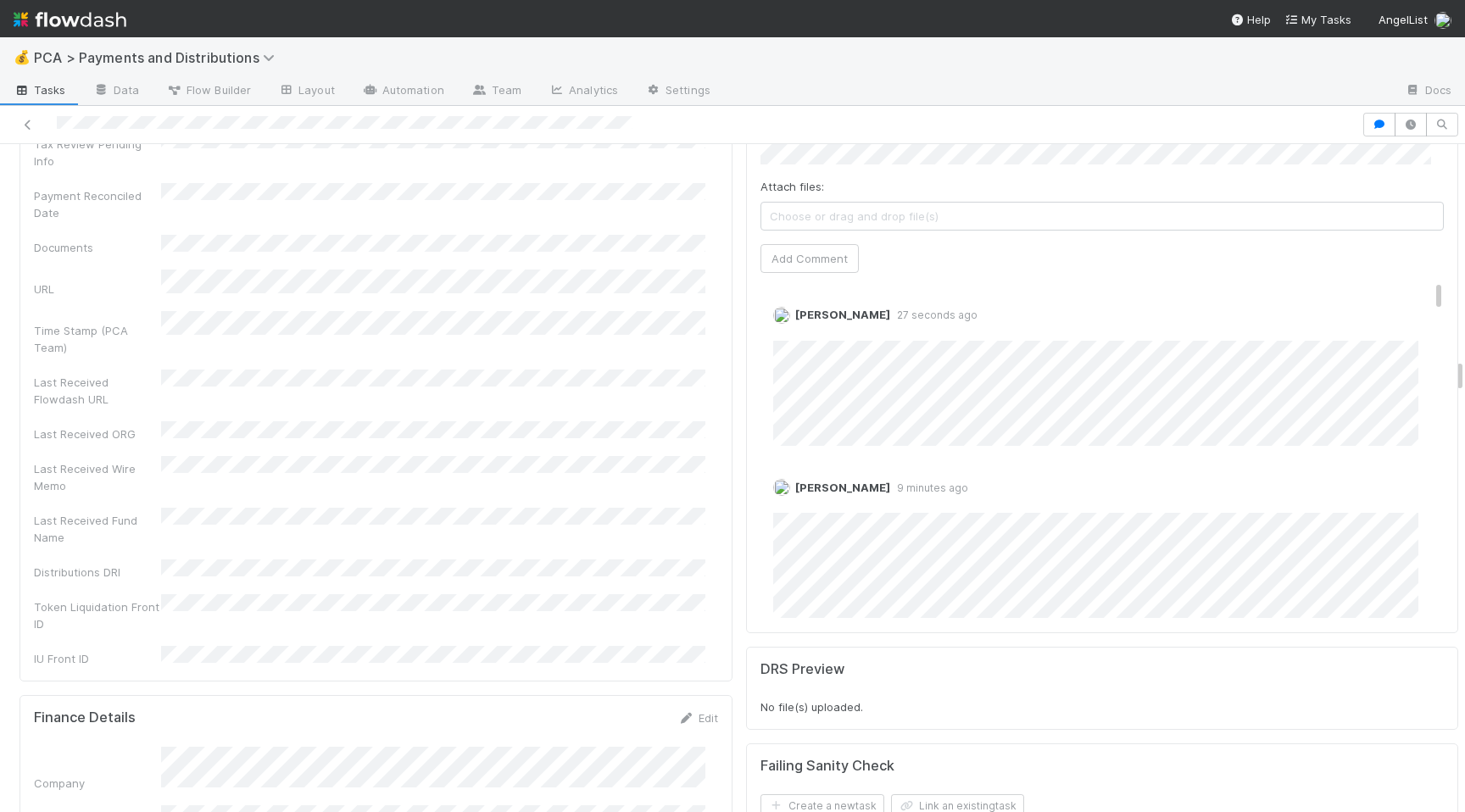
scroll to position [4055, 0]
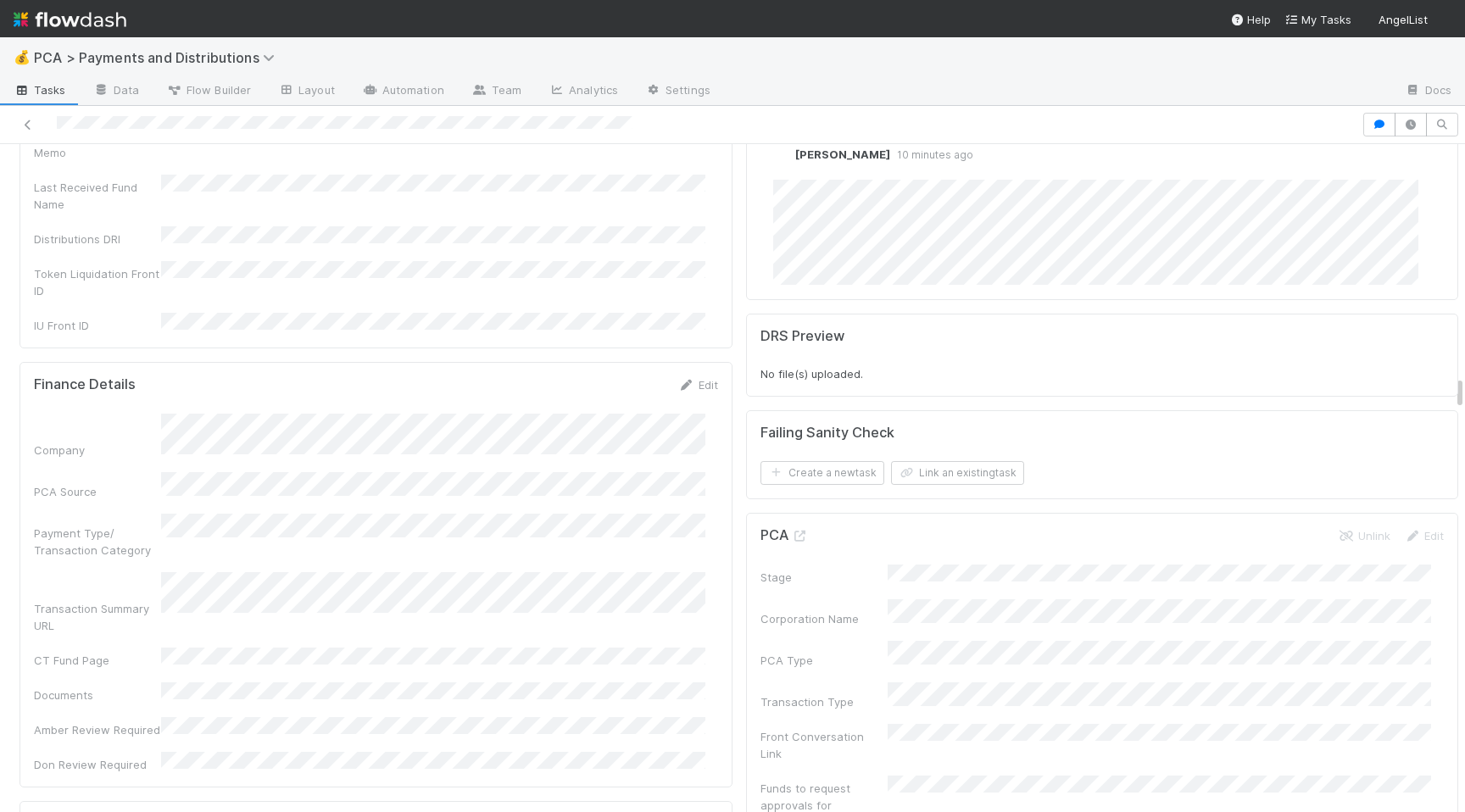
scroll to position [4397, 0]
click at [701, 811] on link "Edit" at bounding box center [698, 820] width 40 height 14
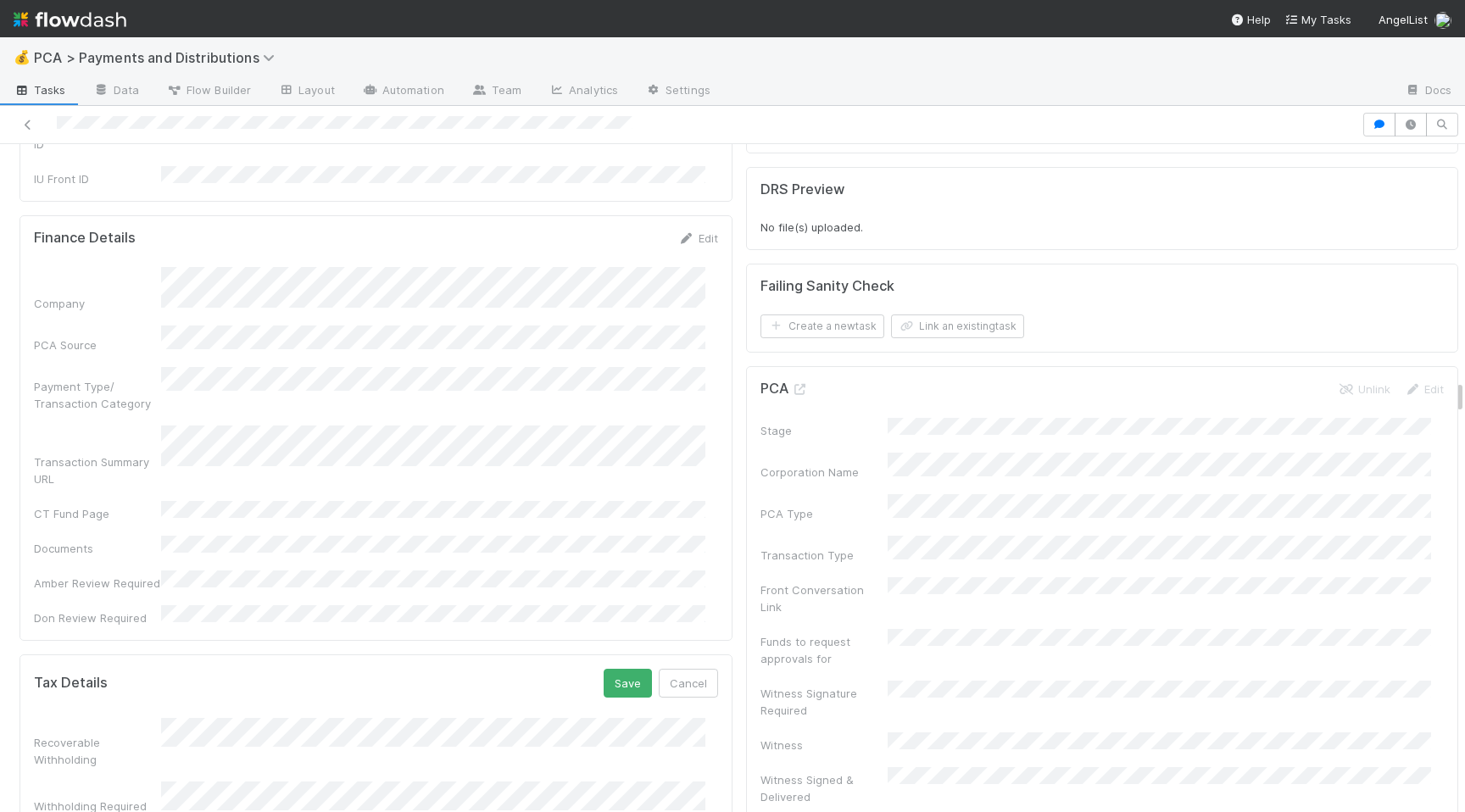
scroll to position [4539, 0]
click at [612, 669] on button "Save" at bounding box center [629, 683] width 49 height 29
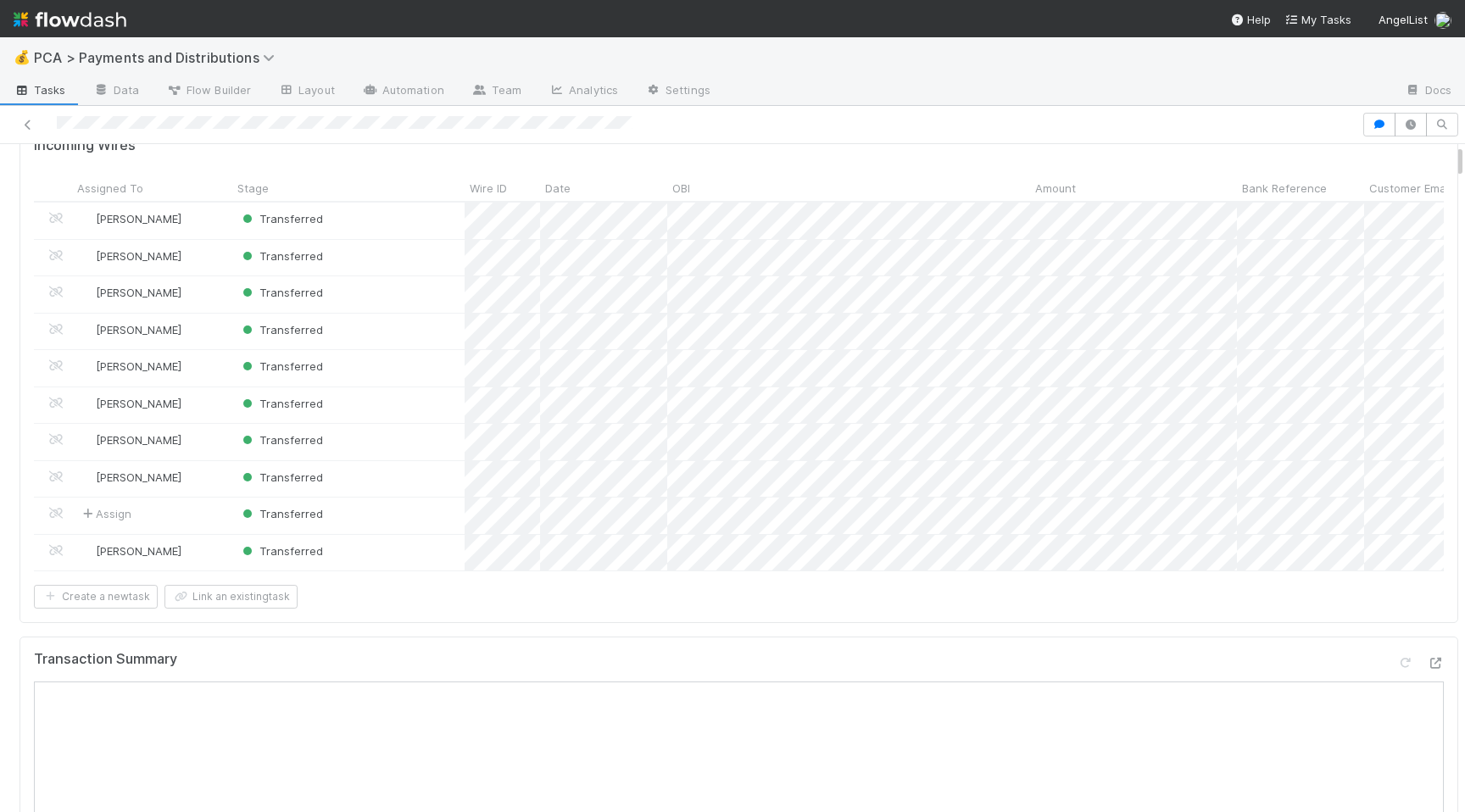
scroll to position [0, 0]
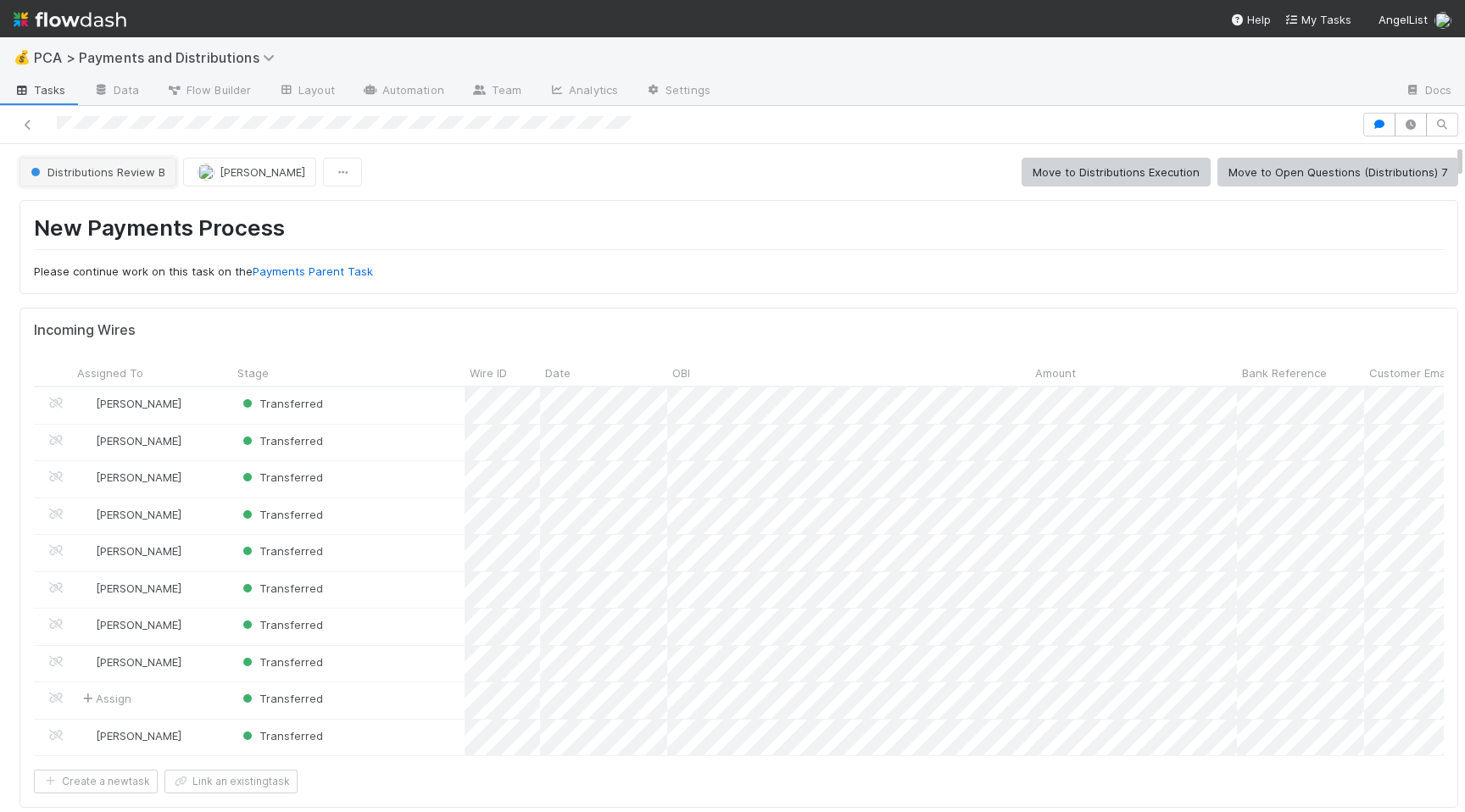
click at [134, 174] on span "Distributions Review B" at bounding box center [97, 172] width 139 height 14
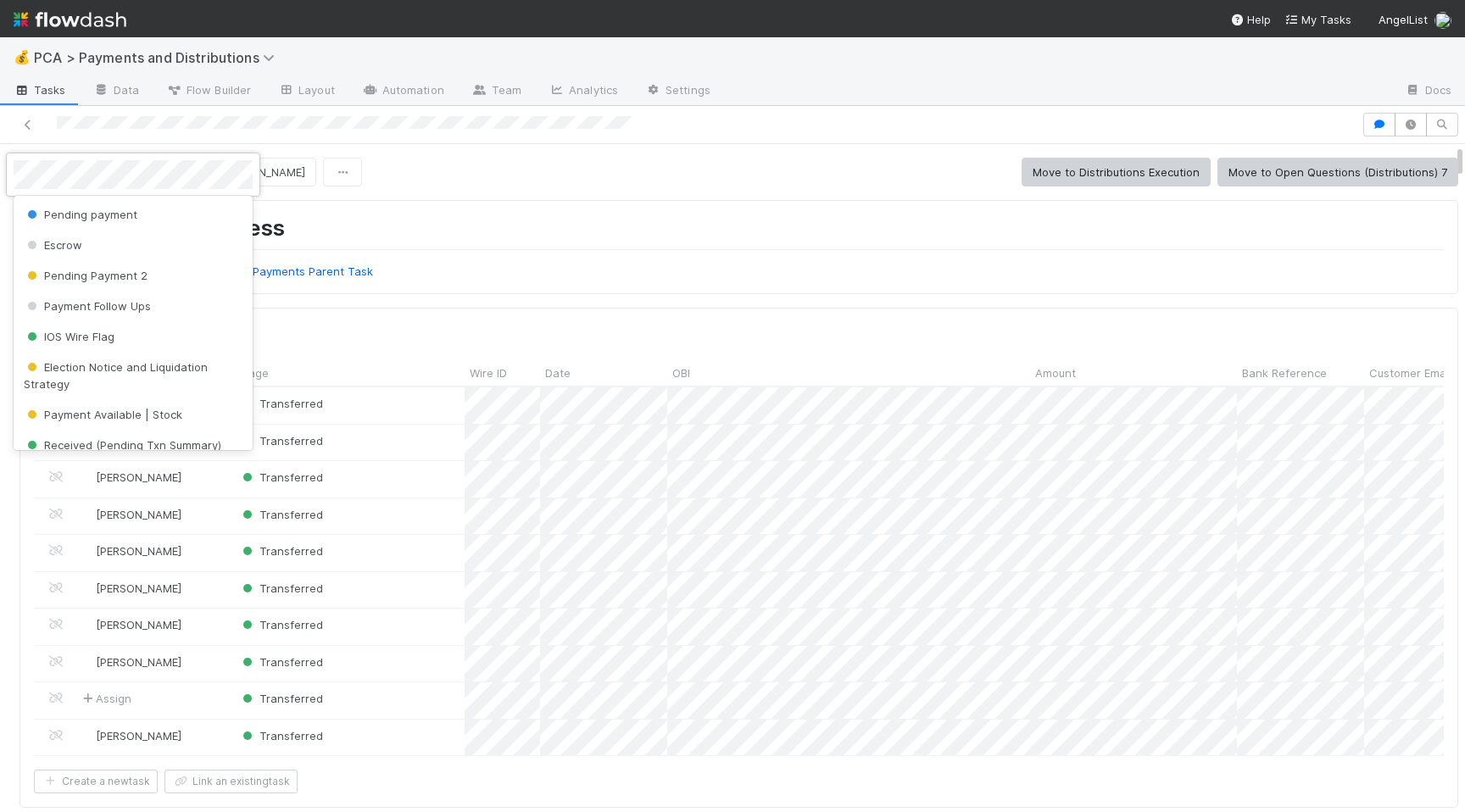
scroll to position [204, 0]
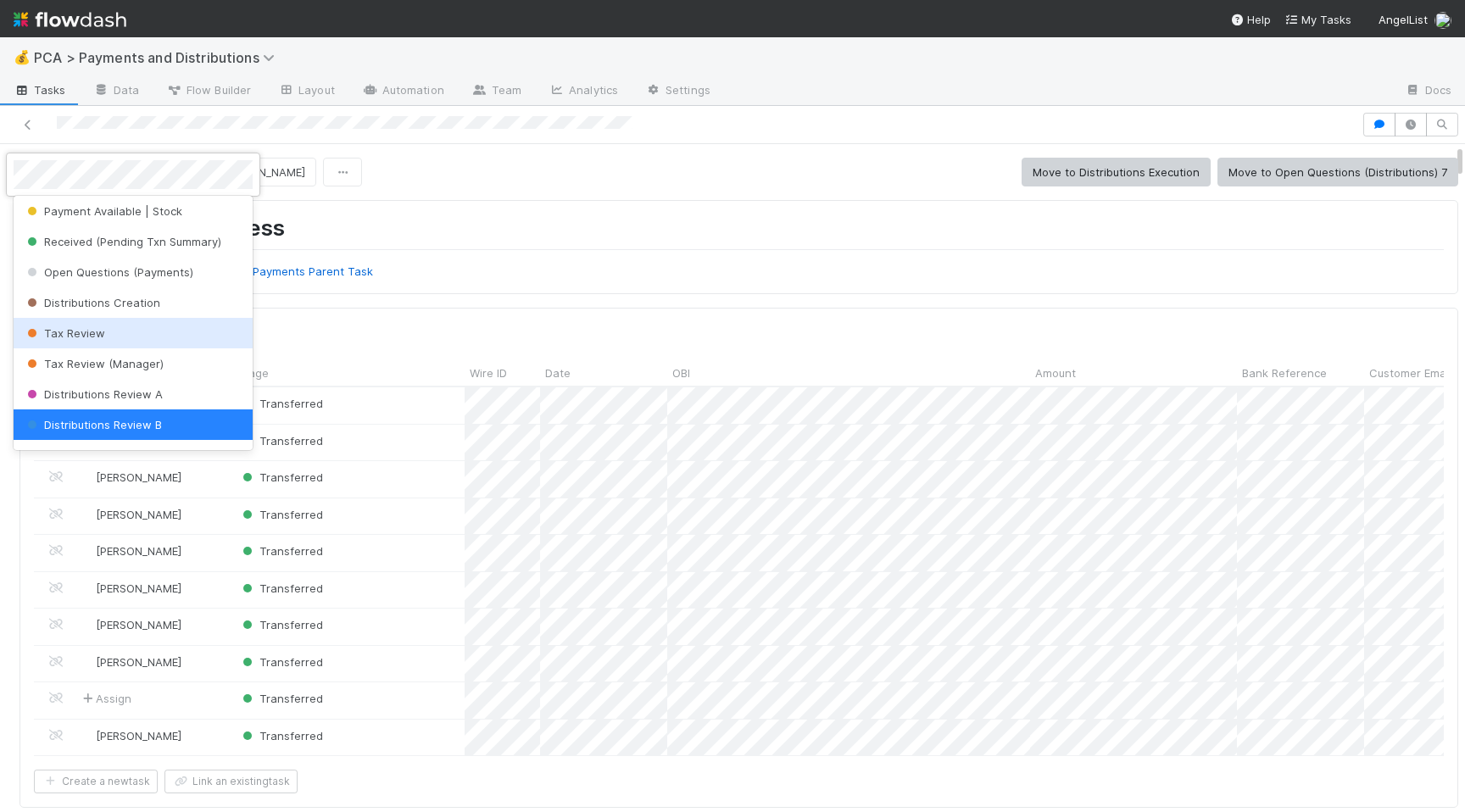
click at [141, 331] on div "Tax Review" at bounding box center [133, 333] width 239 height 30
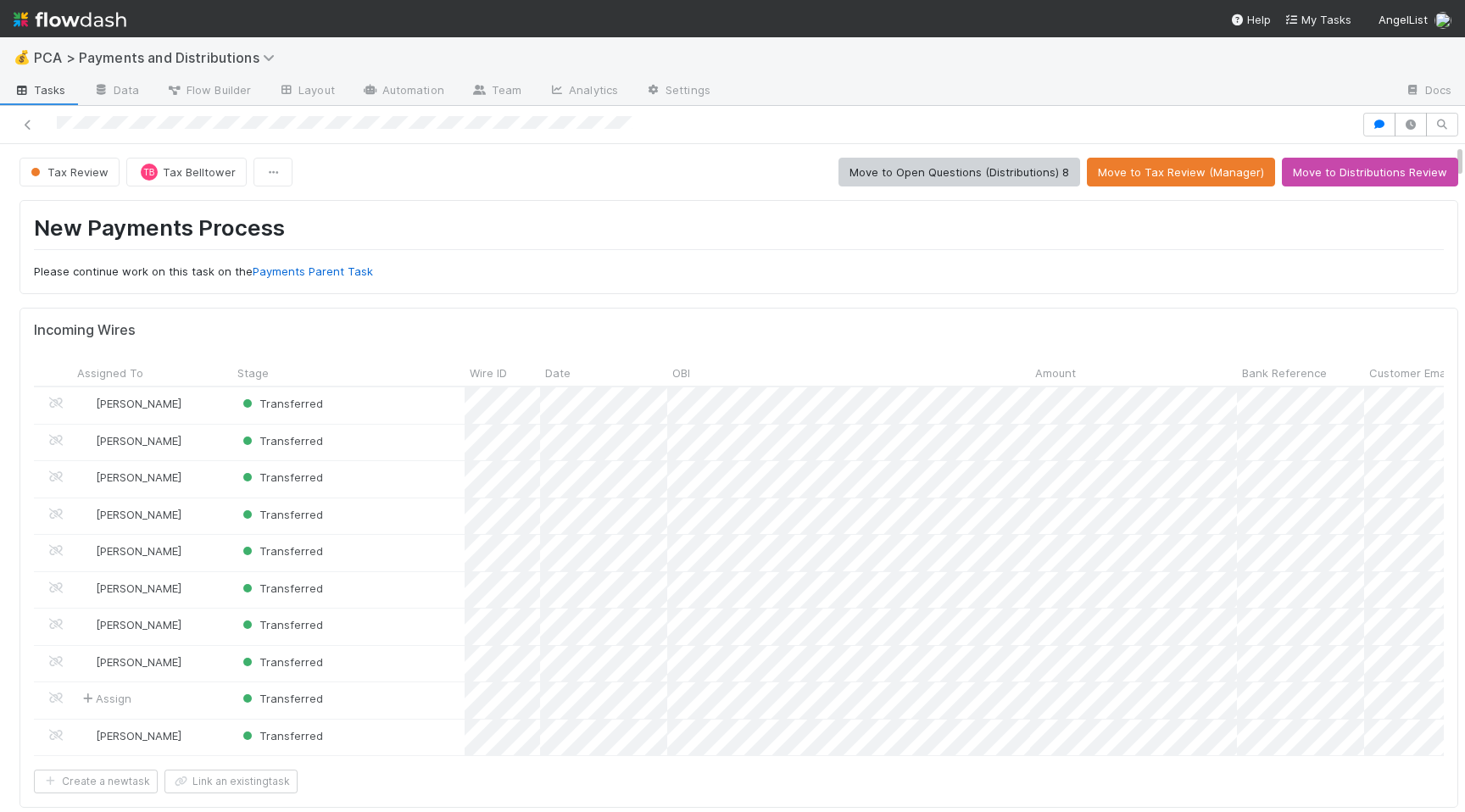
click at [467, 174] on div "Tax Review TB Tax Belltower Move to Open Questions (Distributions) 8 Move to Ta…" at bounding box center [739, 173] width 1439 height 29
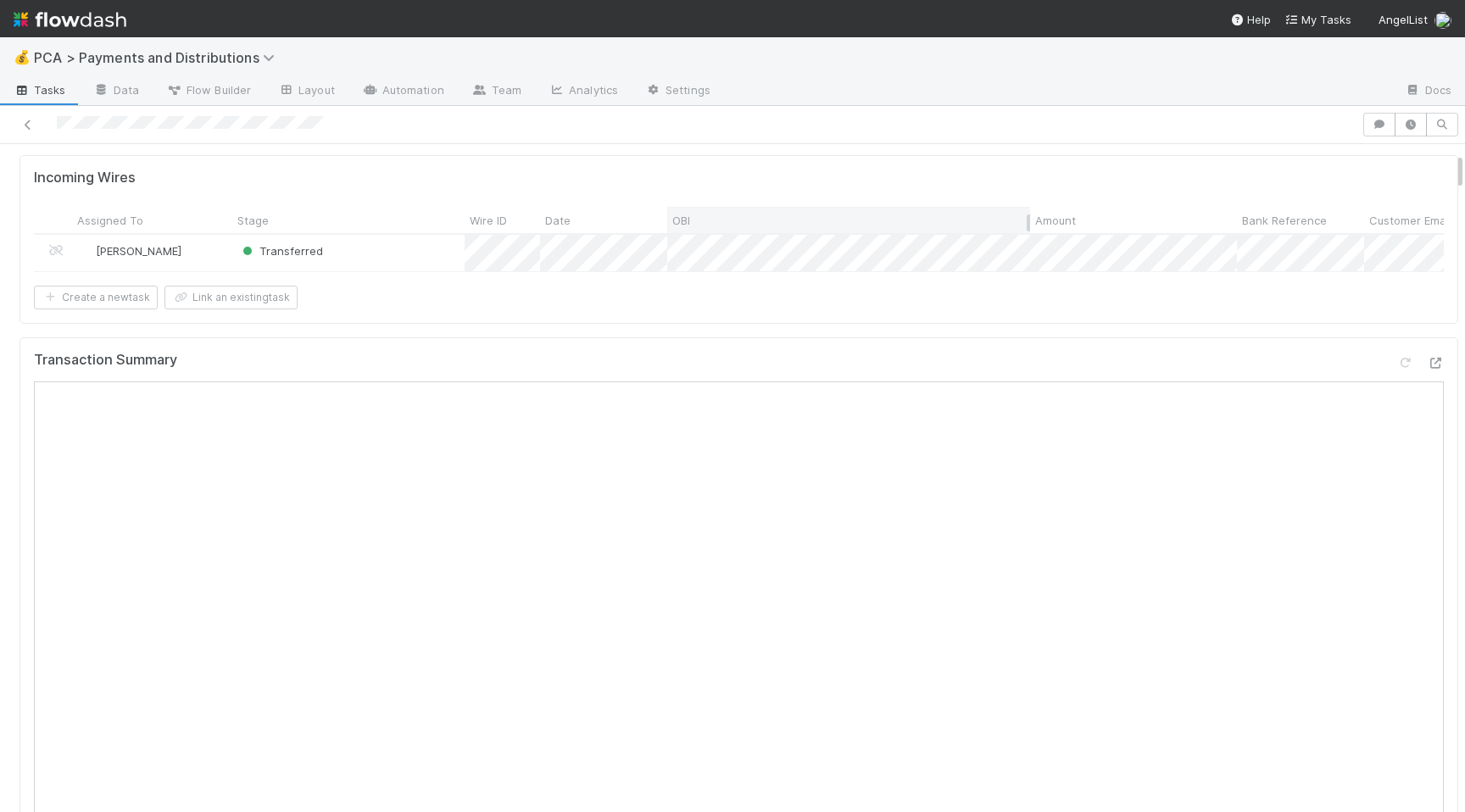
scroll to position [92, 0]
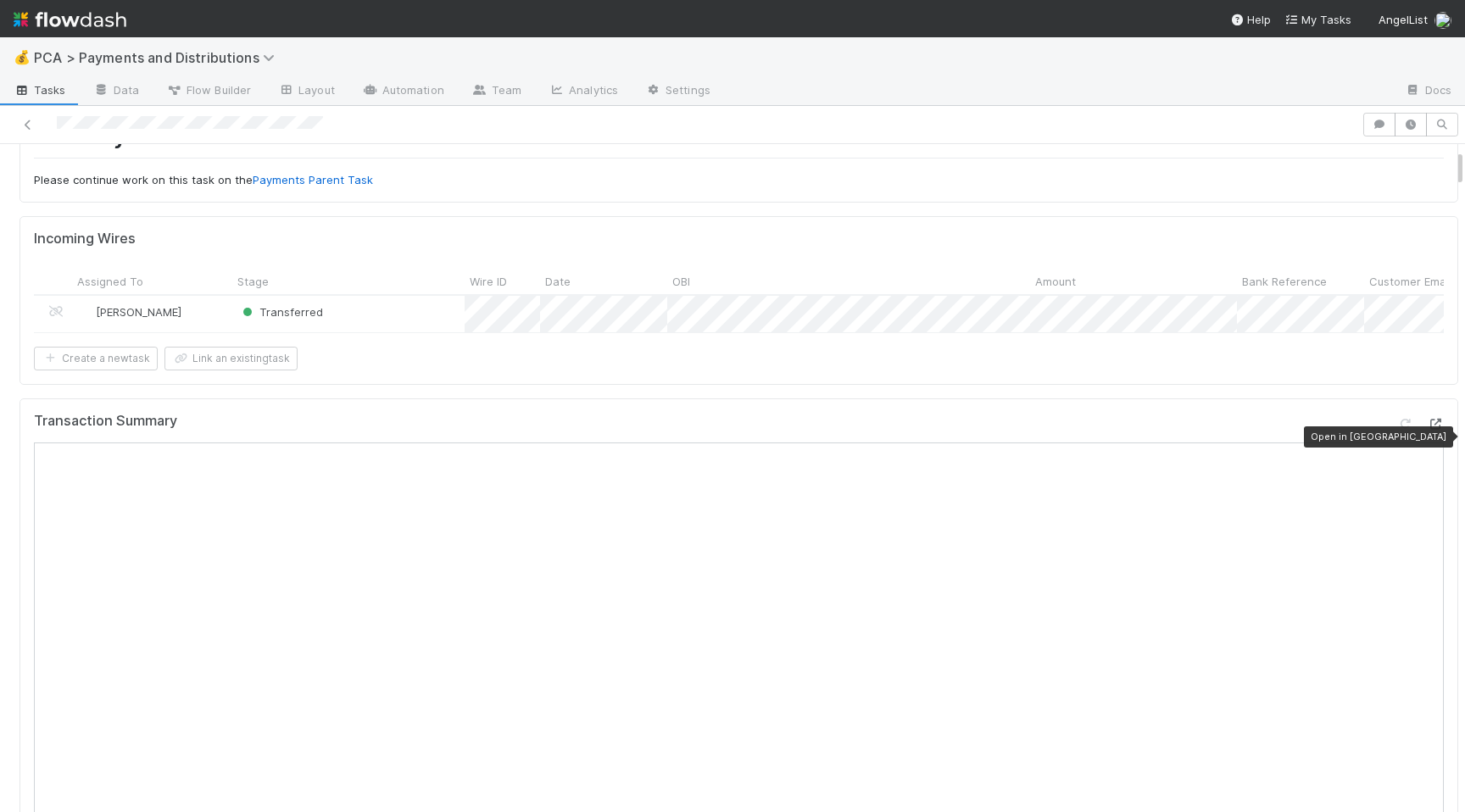
click at [1427, 429] on icon at bounding box center [1435, 424] width 17 height 11
click at [705, 347] on form "Incoming Wires Assigned To Stage Wire ID Date OBI Amount Bank Reference Custome…" at bounding box center [739, 300] width 1410 height 139
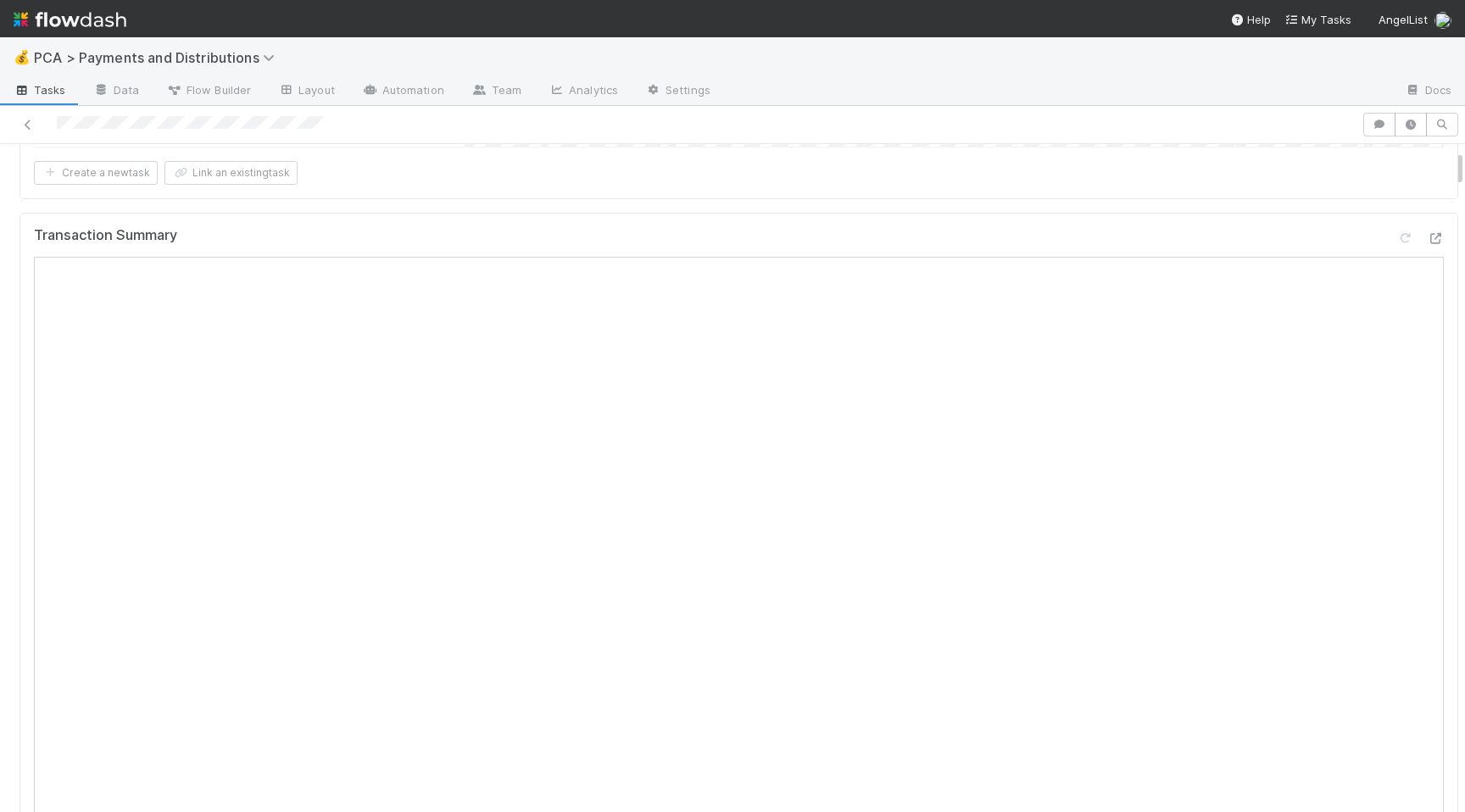
scroll to position [301, 0]
click at [977, 211] on div "Transaction Summary" at bounding box center [739, 646] width 1439 height 912
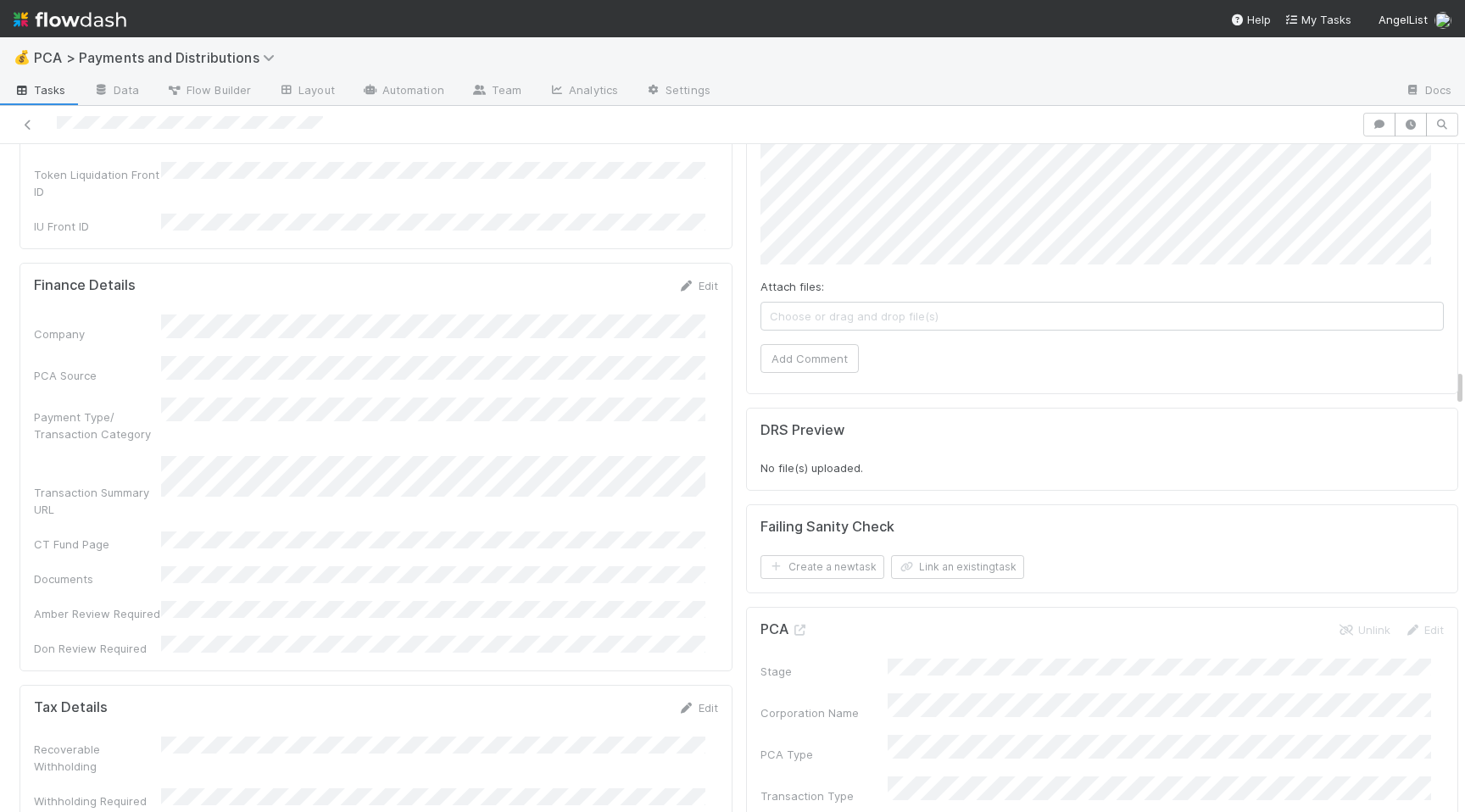
scroll to position [3972, 0]
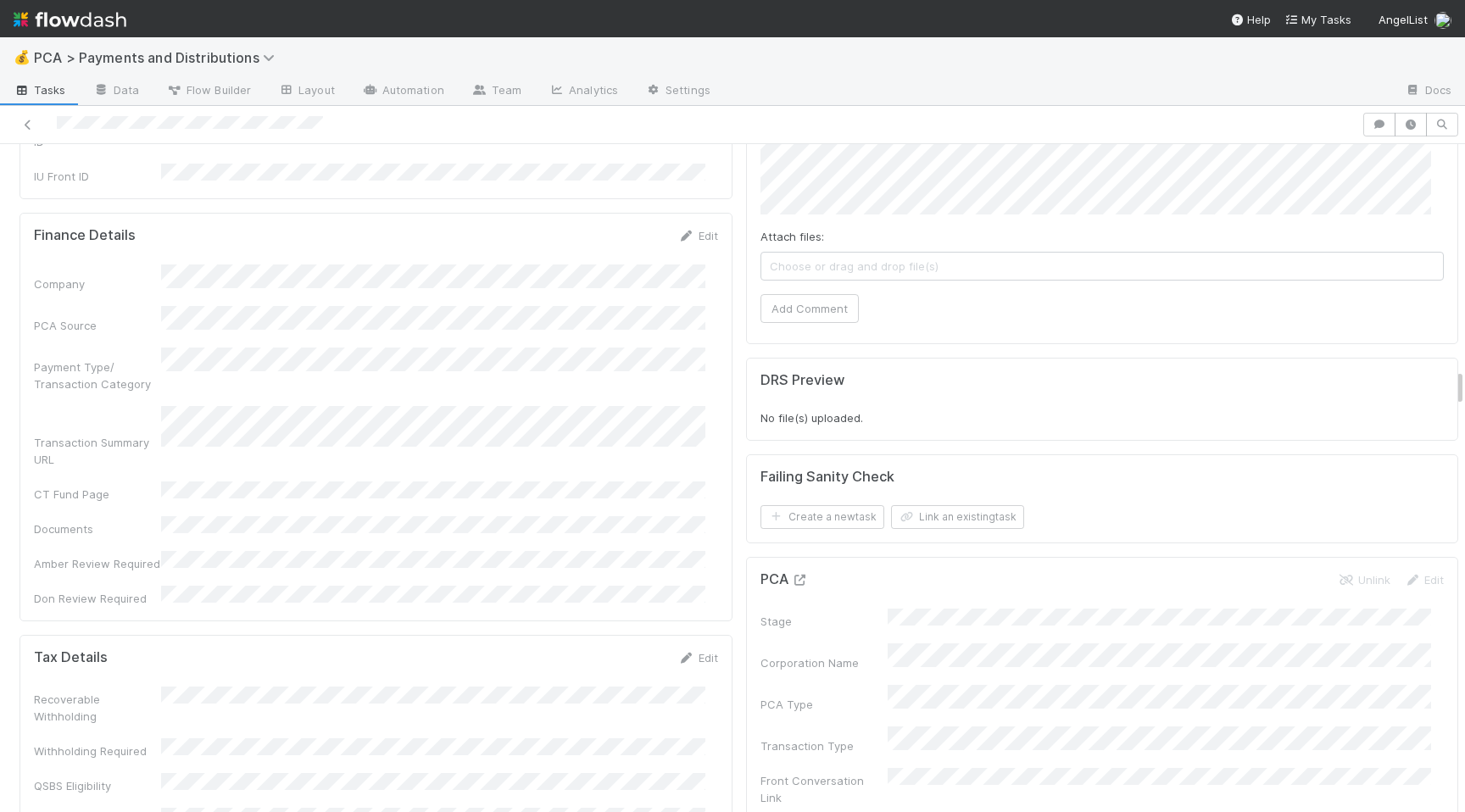
click at [792, 575] on icon at bounding box center [799, 580] width 17 height 11
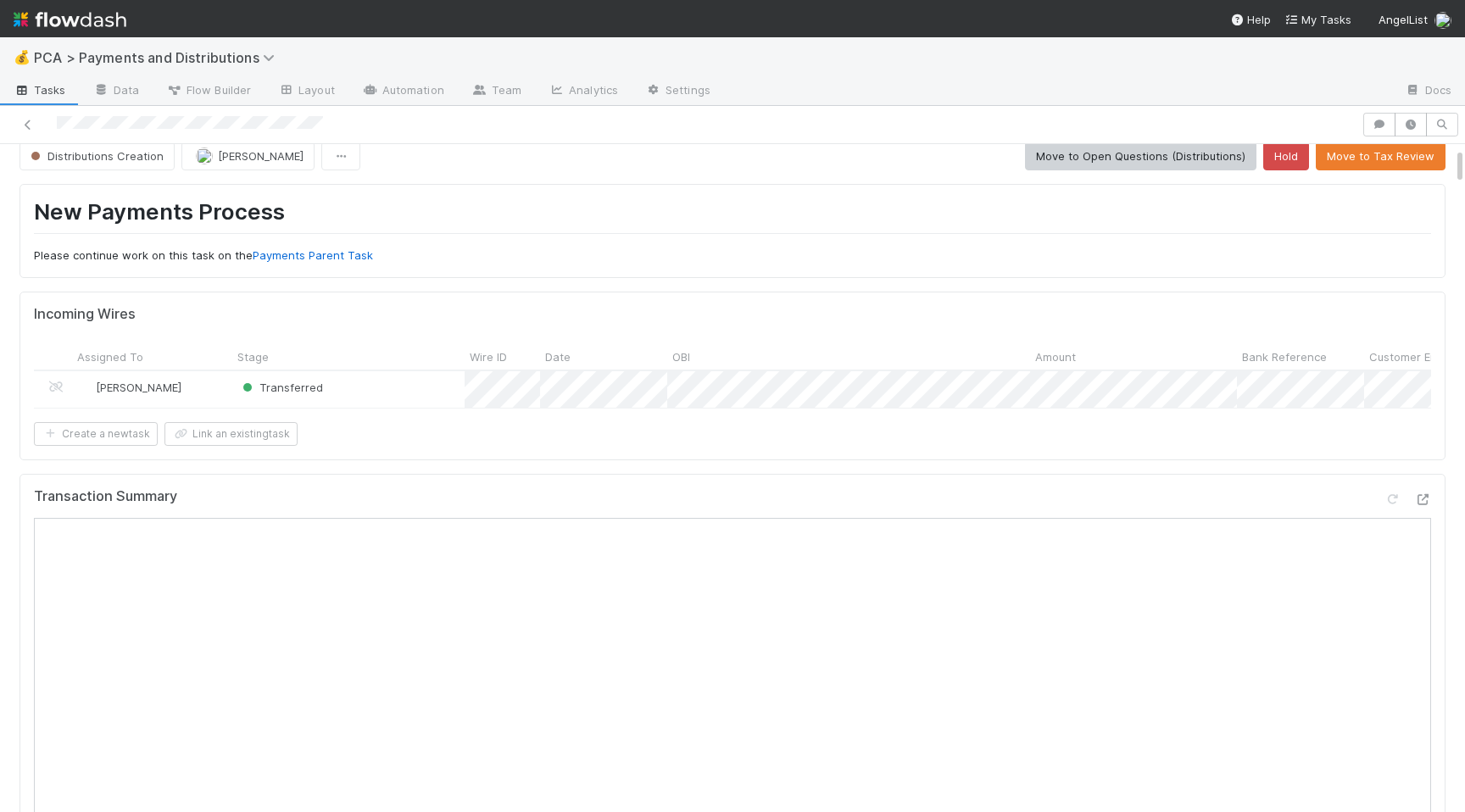
scroll to position [0, 0]
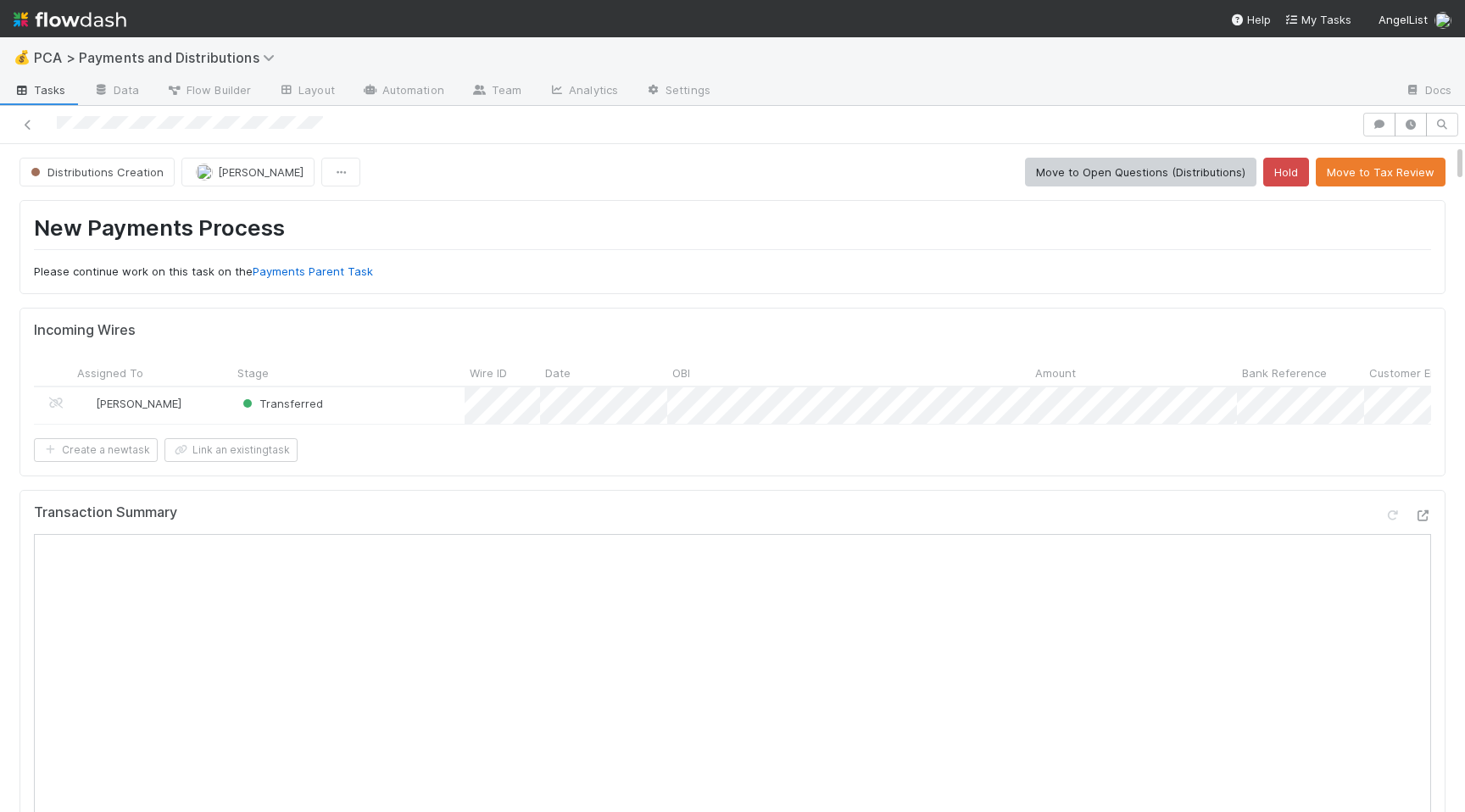
click at [953, 338] on div "Incoming Wires" at bounding box center [733, 330] width 1398 height 17
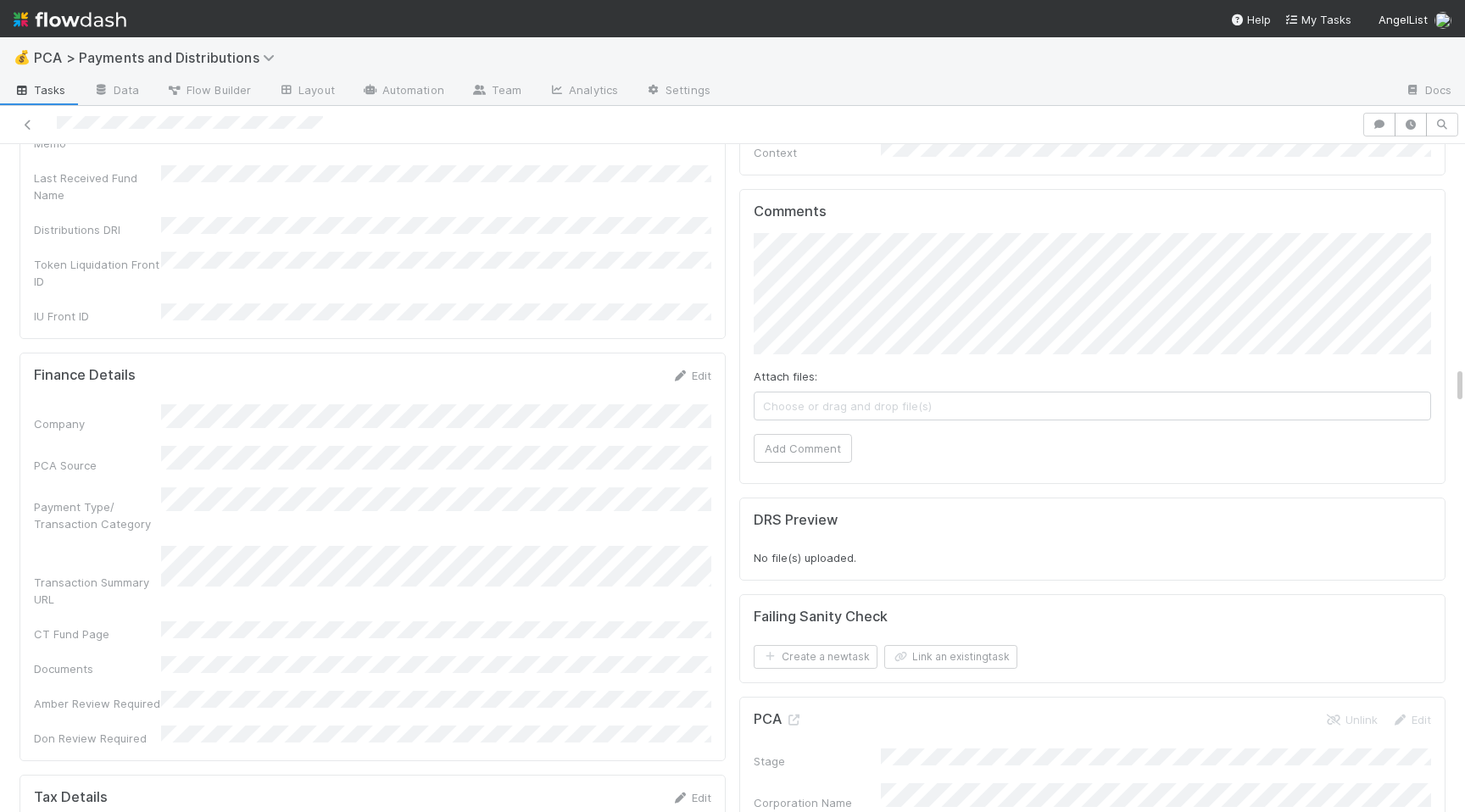
scroll to position [3824, 0]
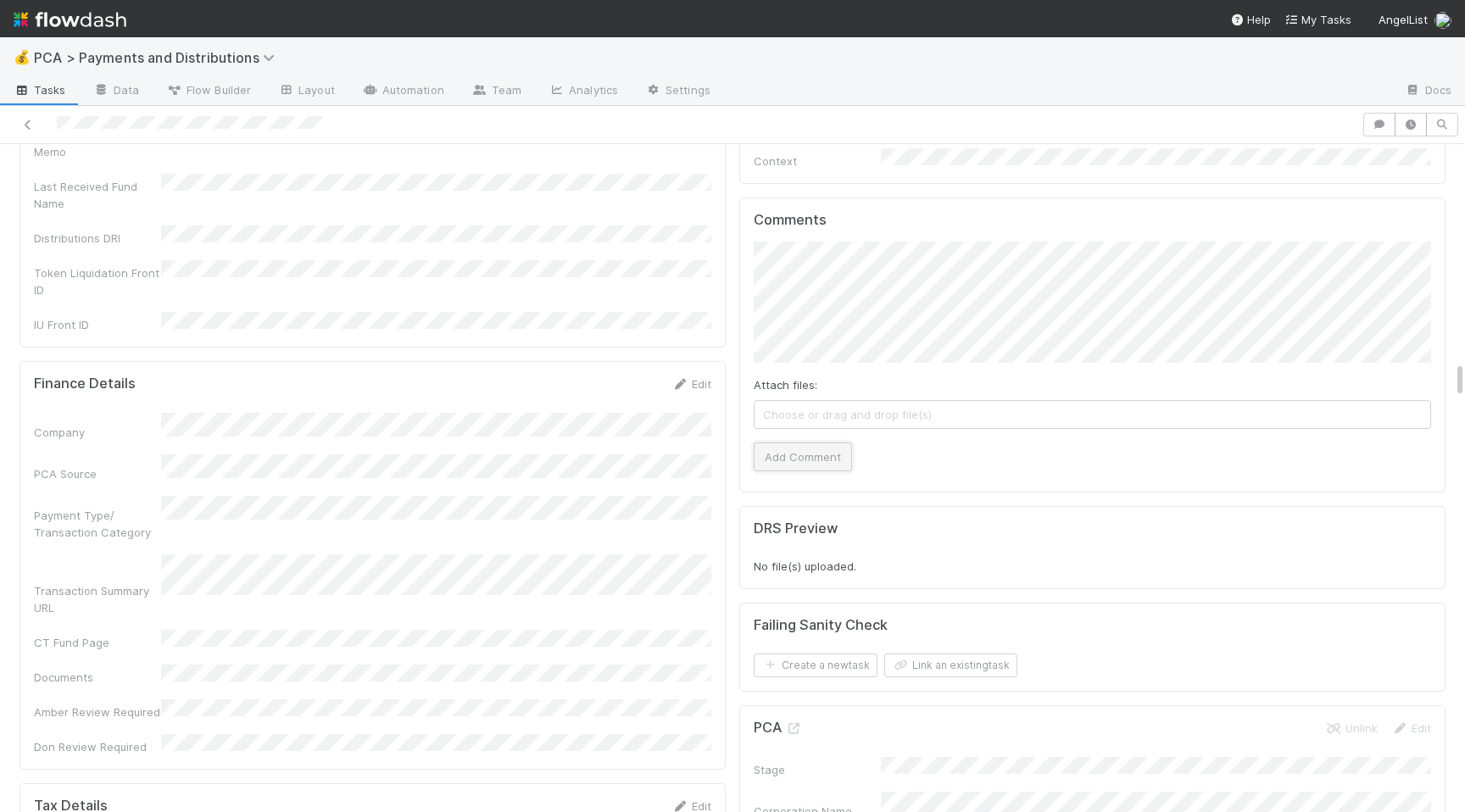
click at [809, 443] on button "Add Comment" at bounding box center [802, 458] width 99 height 29
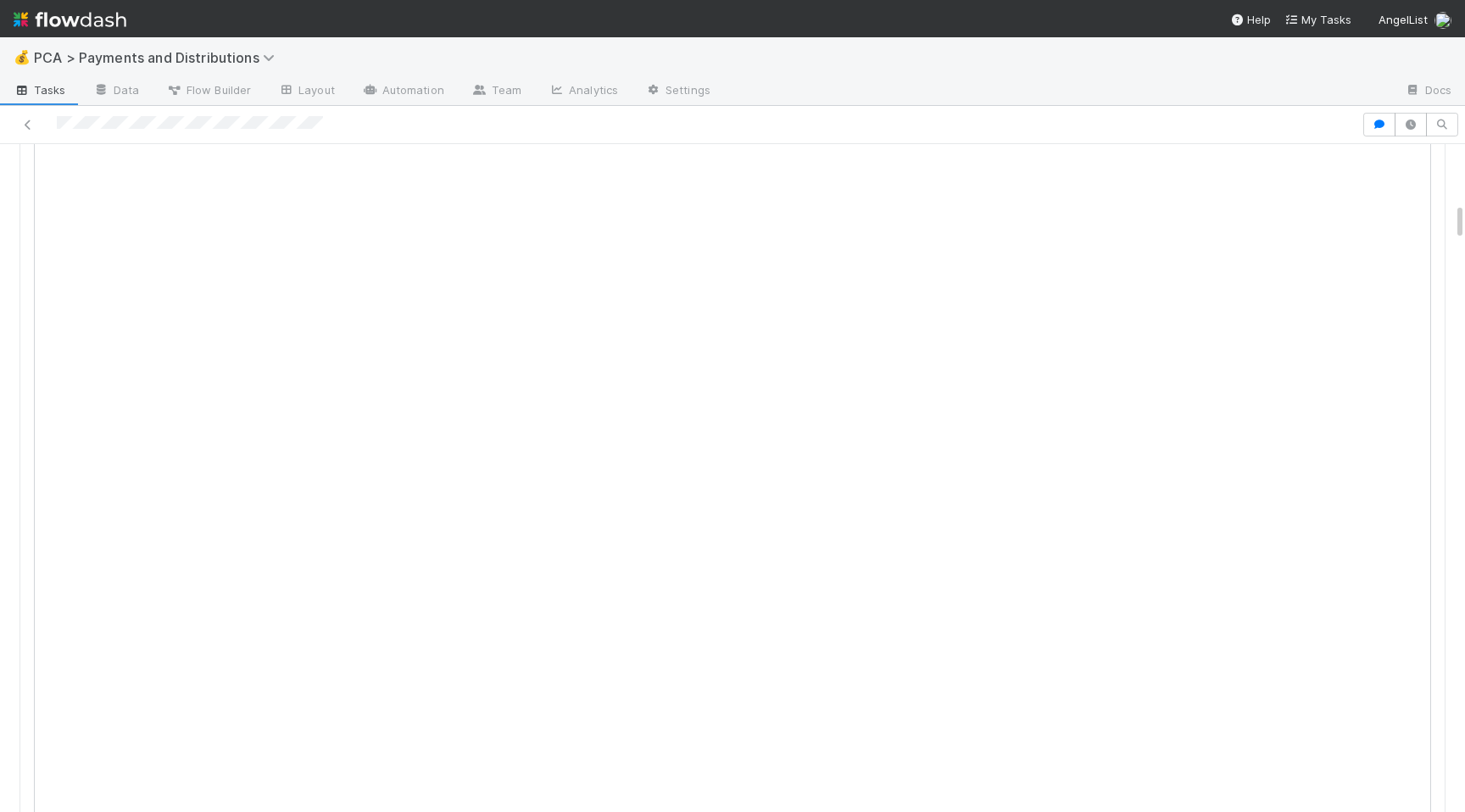
scroll to position [0, 0]
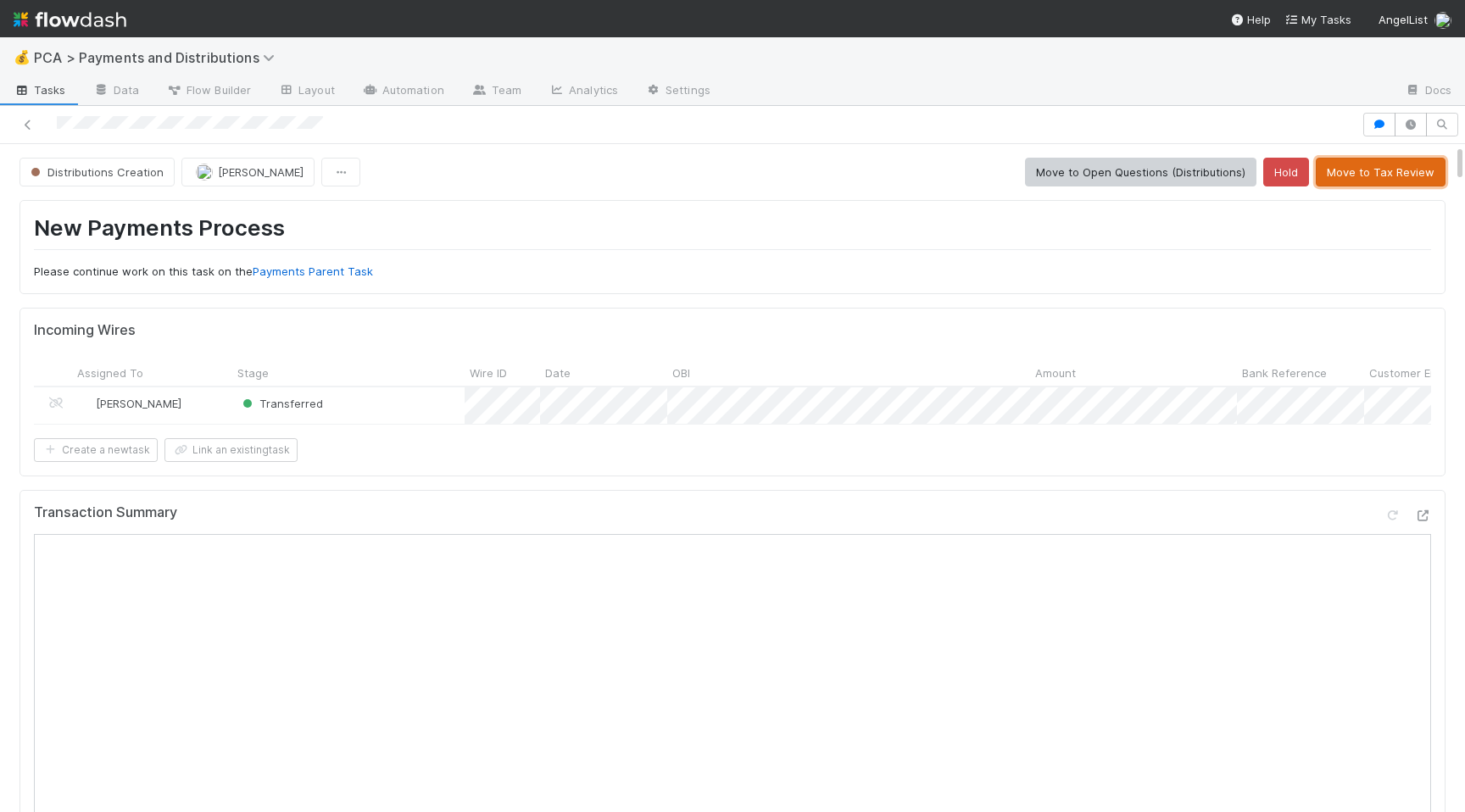
click at [1362, 172] on button "Move to Tax Review" at bounding box center [1380, 173] width 130 height 29
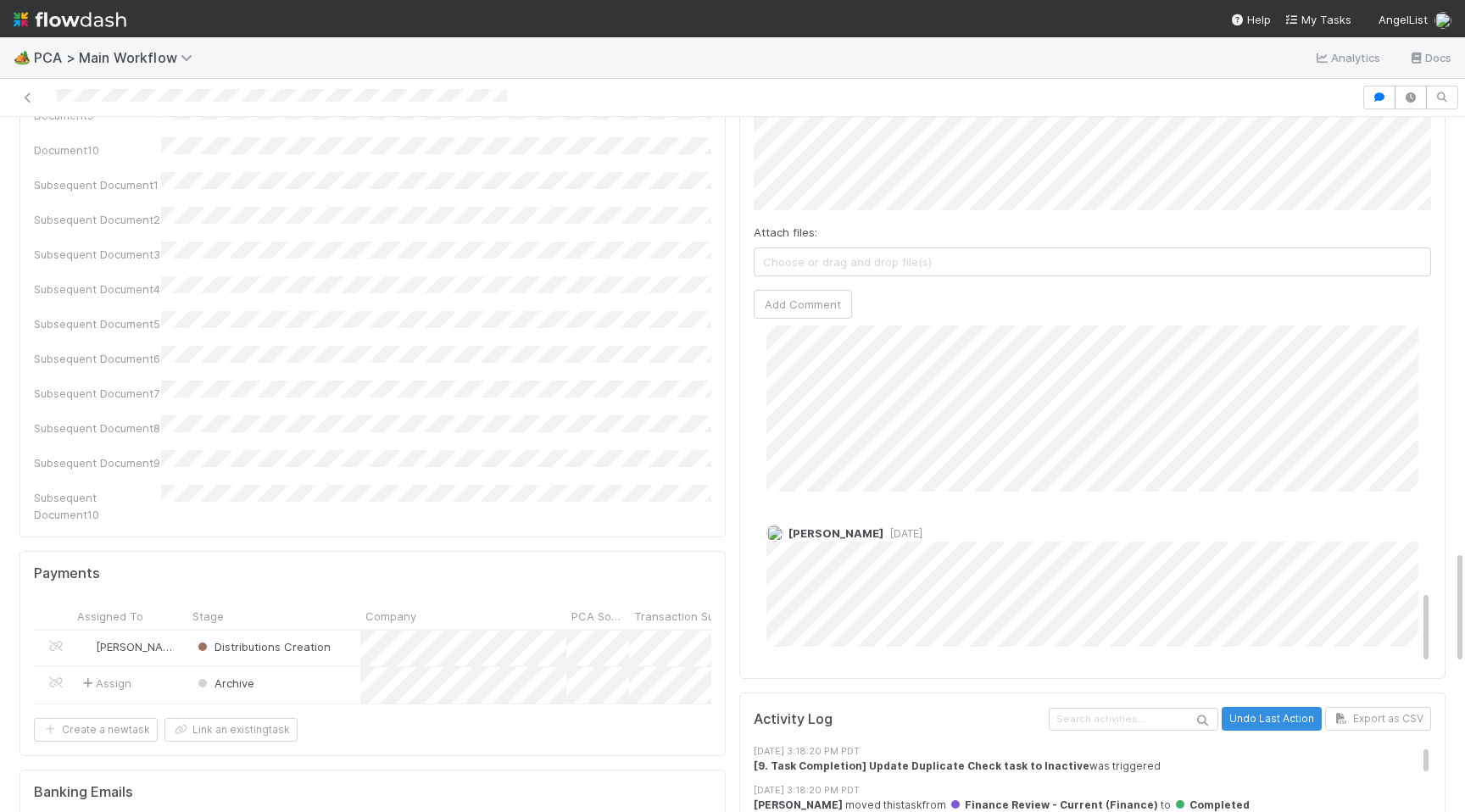
scroll to position [2665, 0]
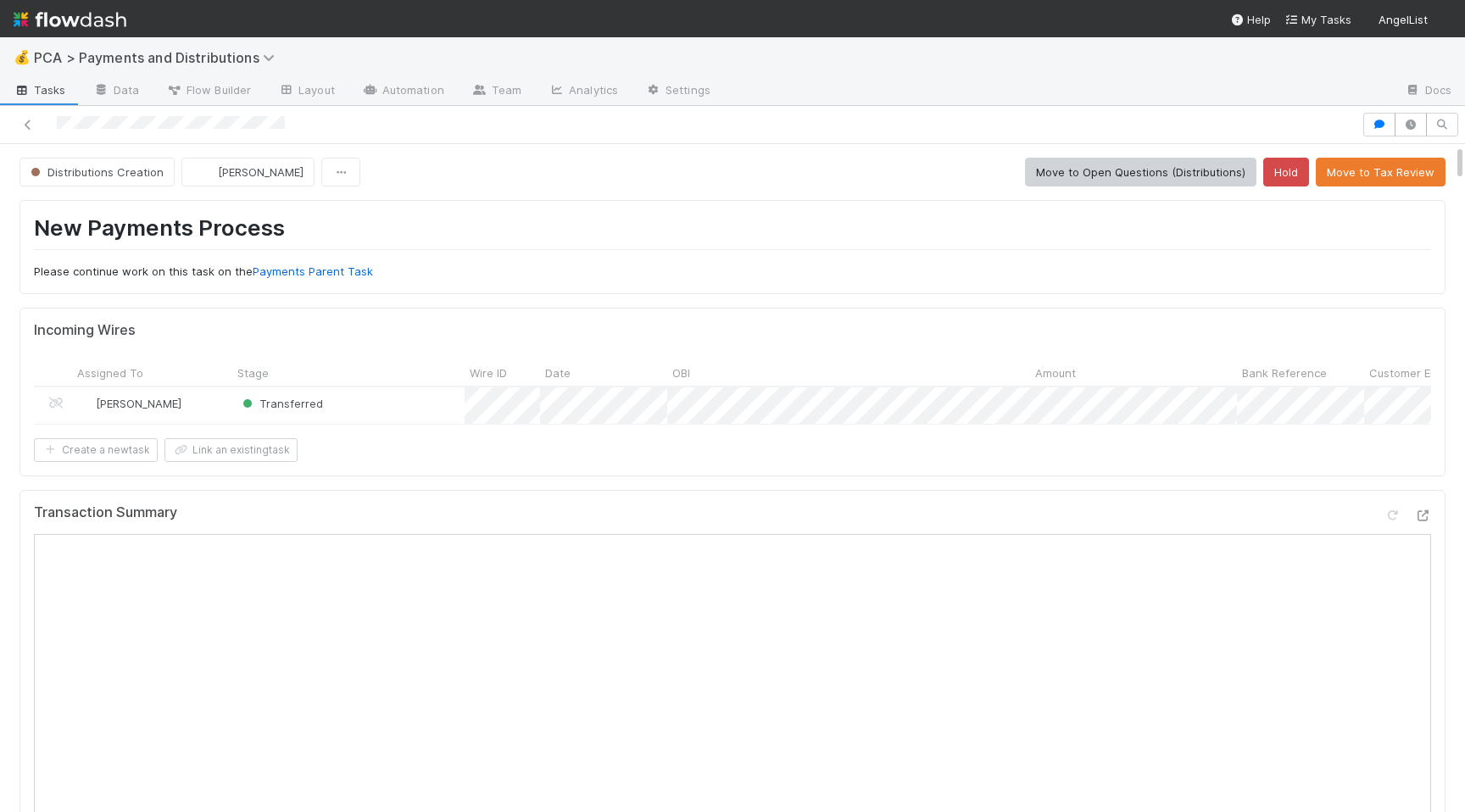
click at [977, 462] on div "Create a new task Link an existing task" at bounding box center [733, 450] width 1398 height 23
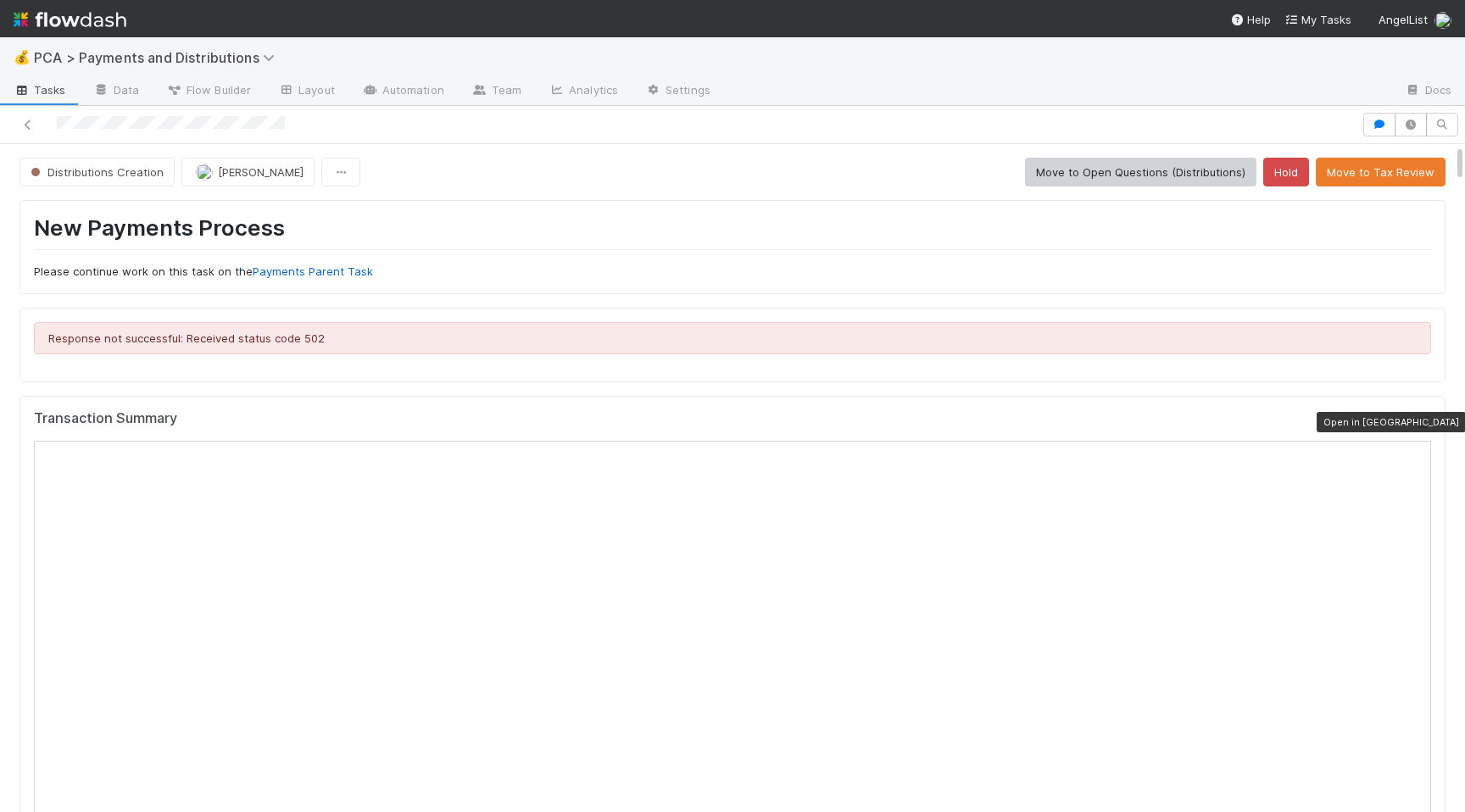
click at [1419, 422] on icon at bounding box center [1422, 422] width 17 height 11
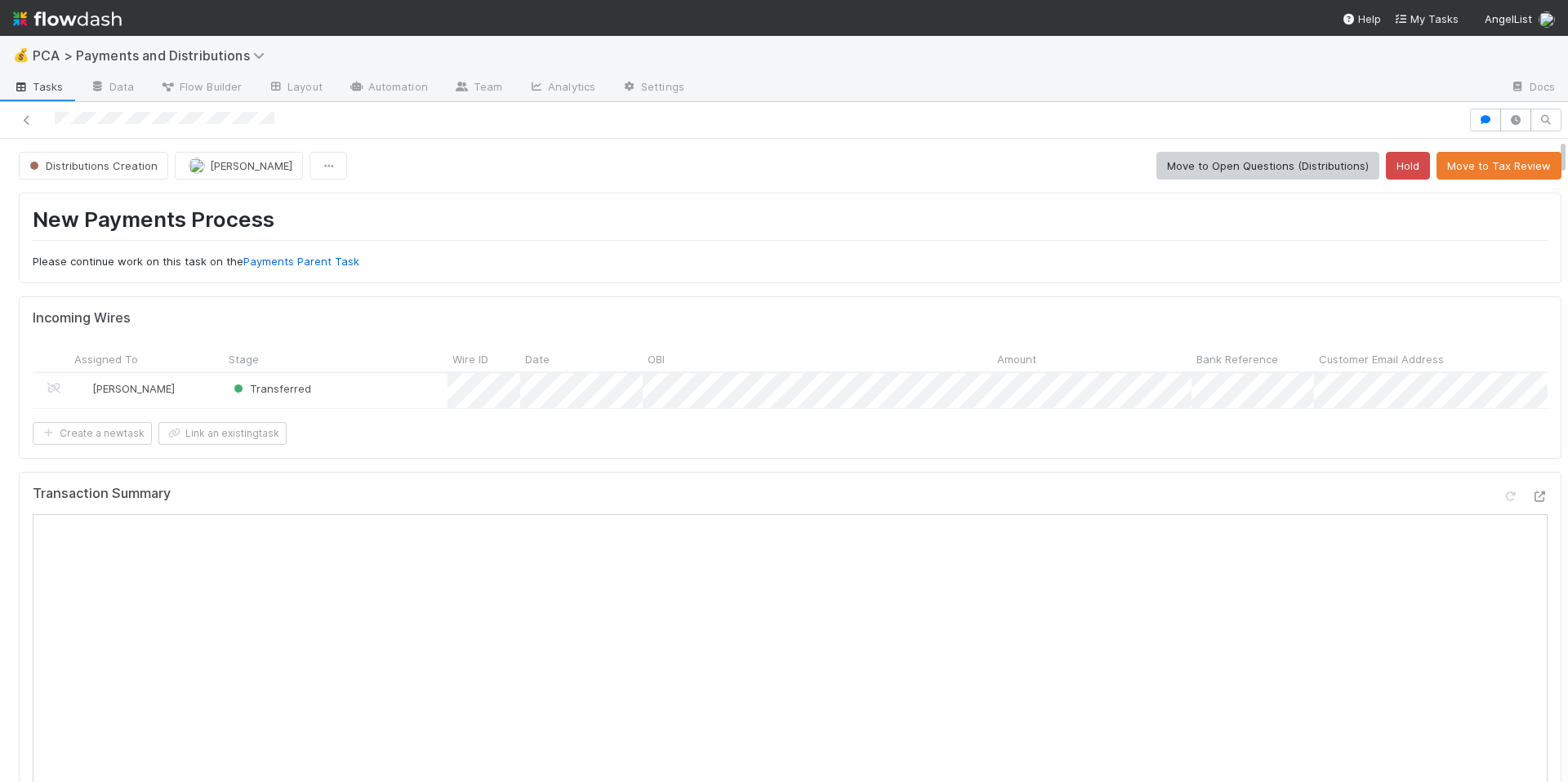
click at [622, 458] on div "Incoming Wires Assigned To Stage Wire ID Date OBI Amount Bank Reference Custome…" at bounding box center [790, 377] width 1543 height 162
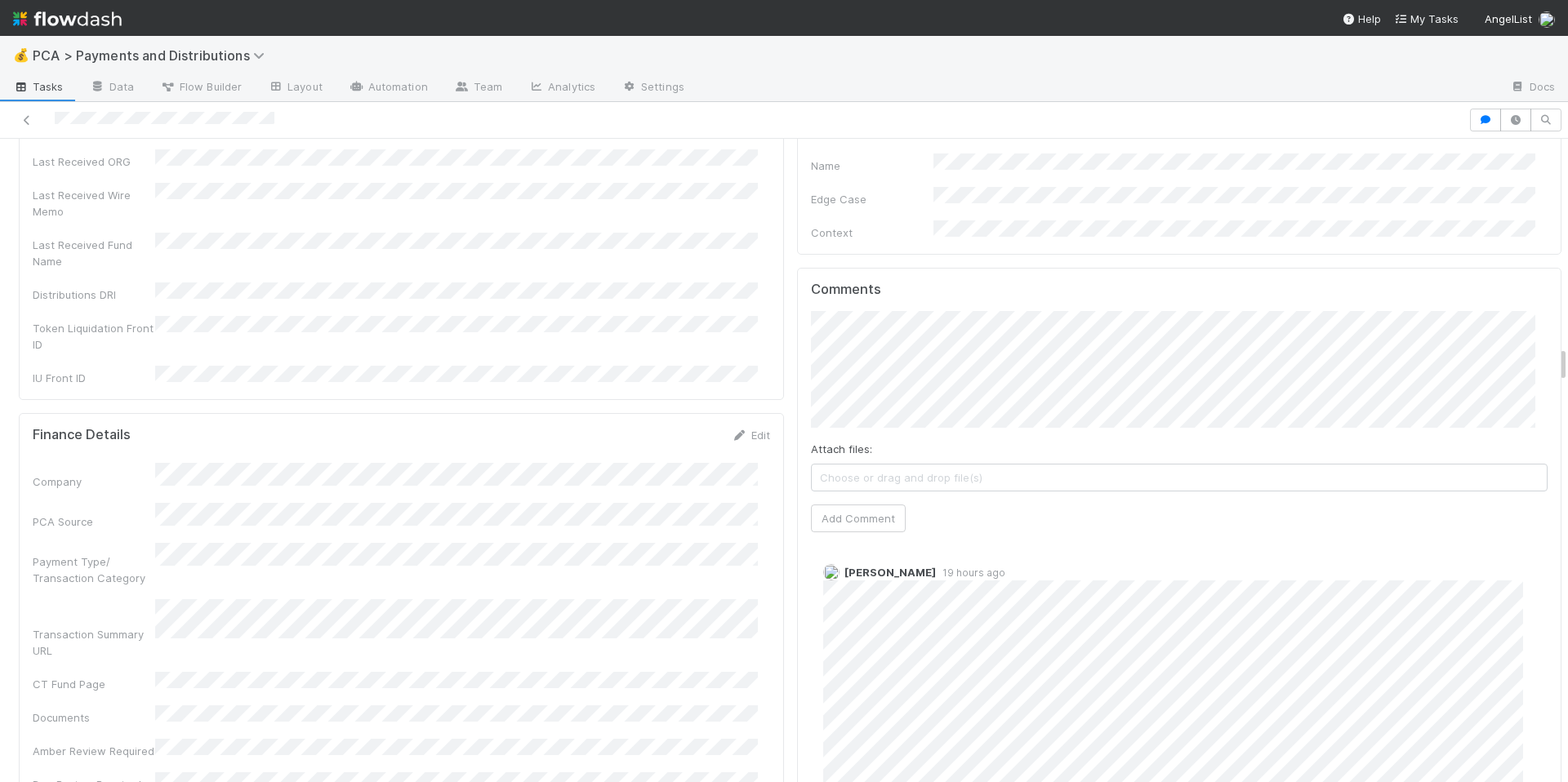
scroll to position [3618, 0]
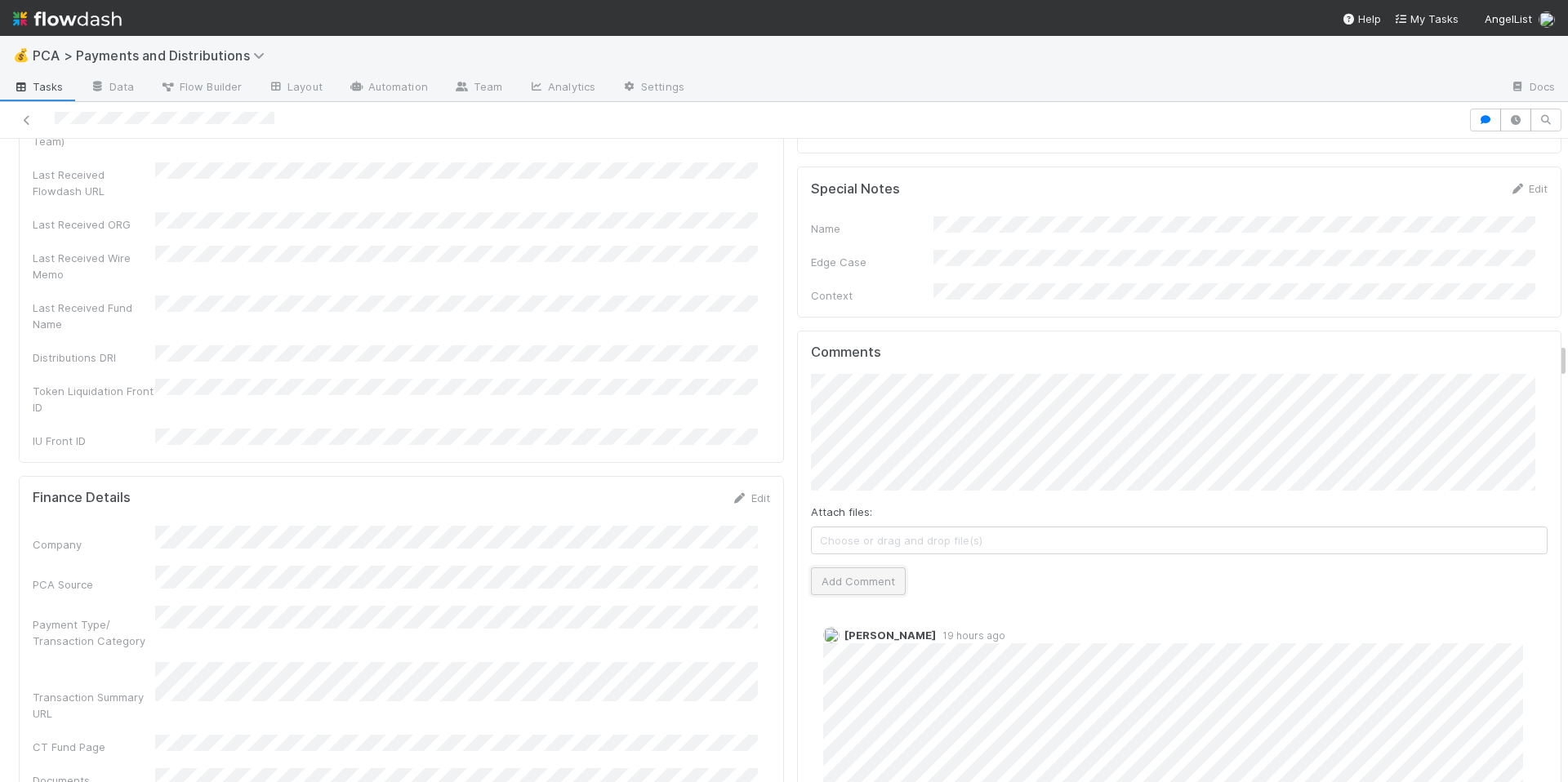
click at [882, 568] on button "Add Comment" at bounding box center [858, 582] width 95 height 28
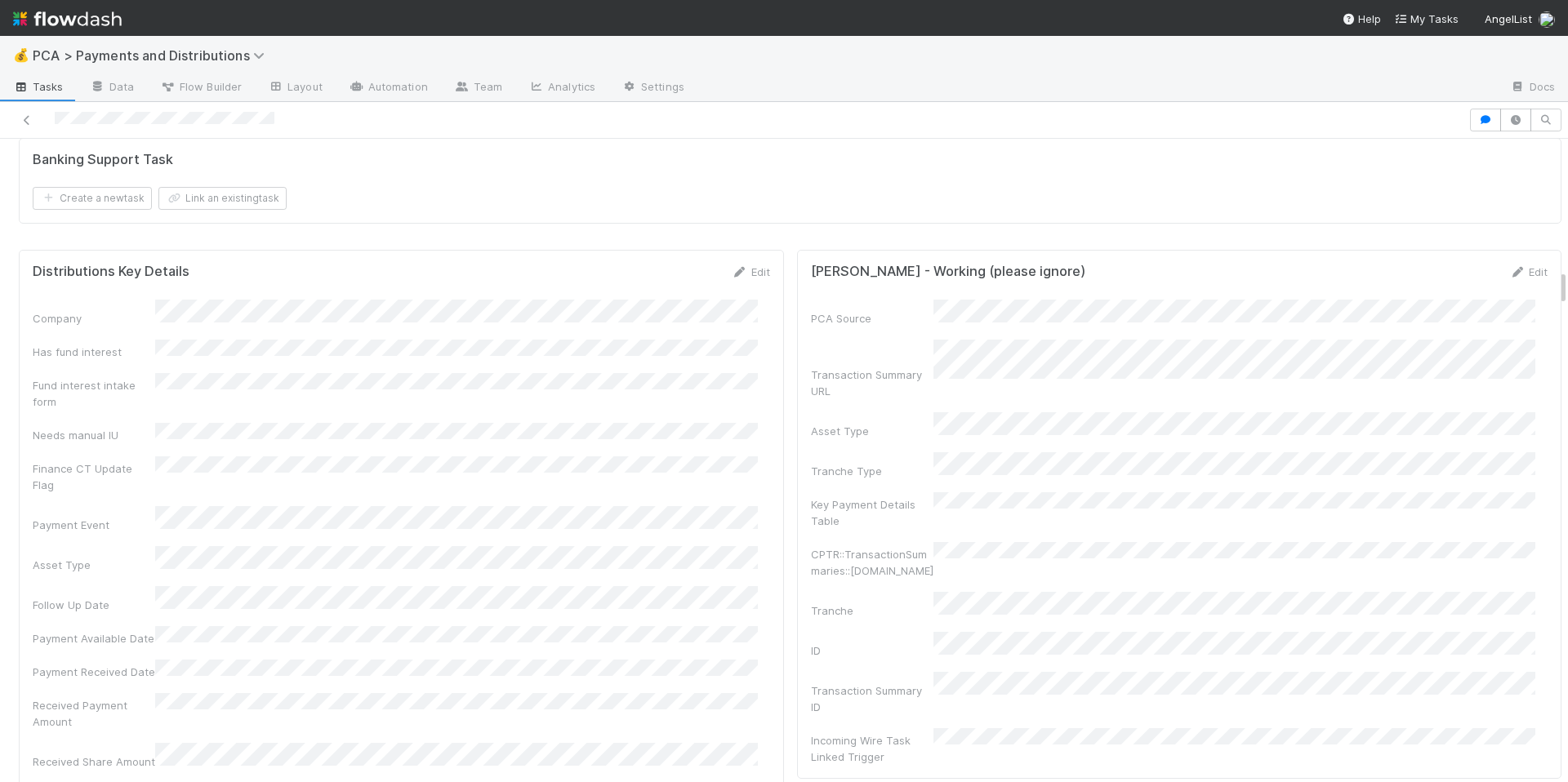
scroll to position [2230, 0]
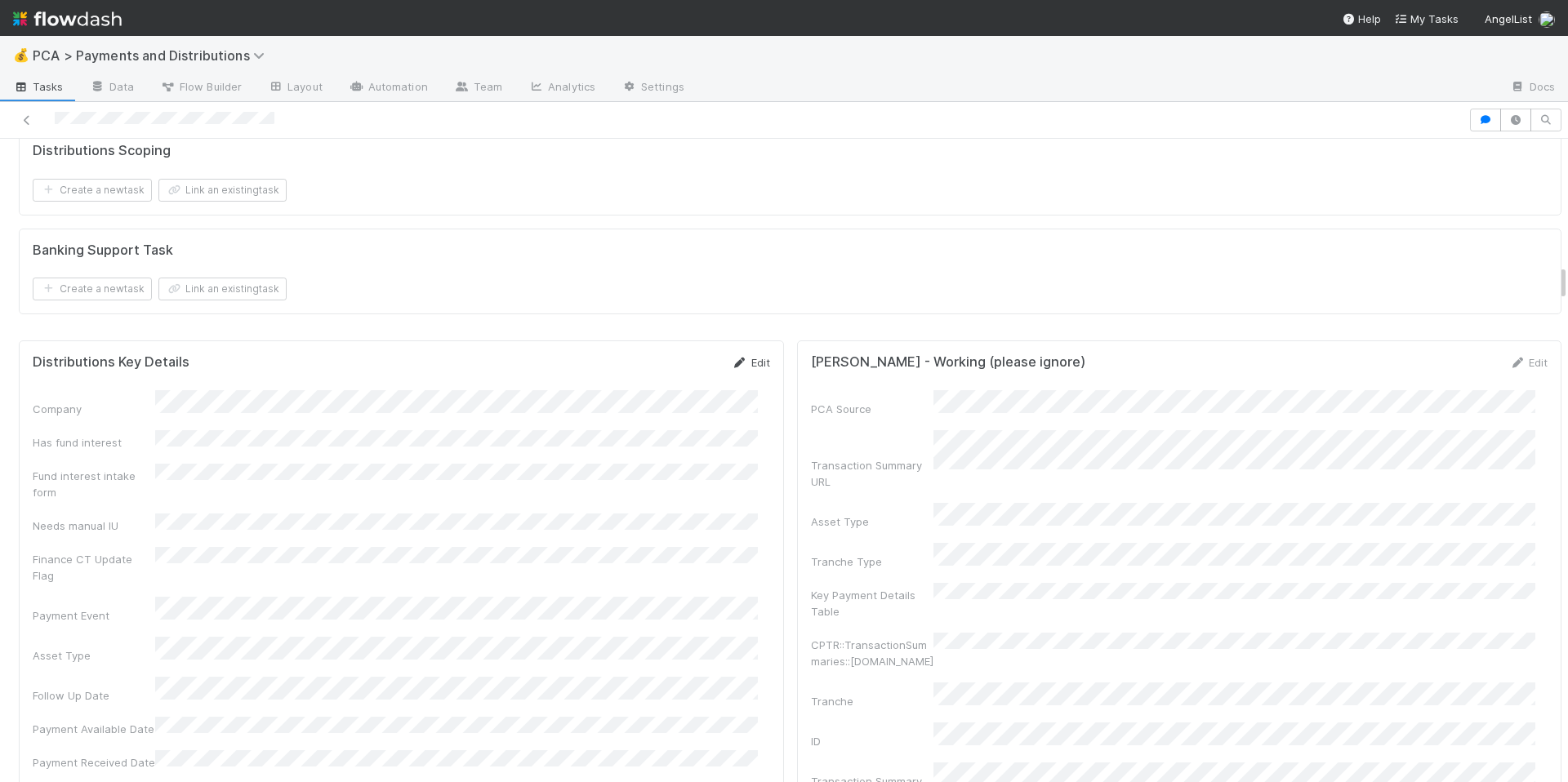
click at [731, 368] on icon at bounding box center [739, 363] width 16 height 10
click at [675, 383] on button "Save" at bounding box center [683, 368] width 47 height 28
click at [439, 202] on div "Create a new task Link an existing task" at bounding box center [791, 190] width 1515 height 23
click at [731, 368] on icon at bounding box center [739, 363] width 16 height 10
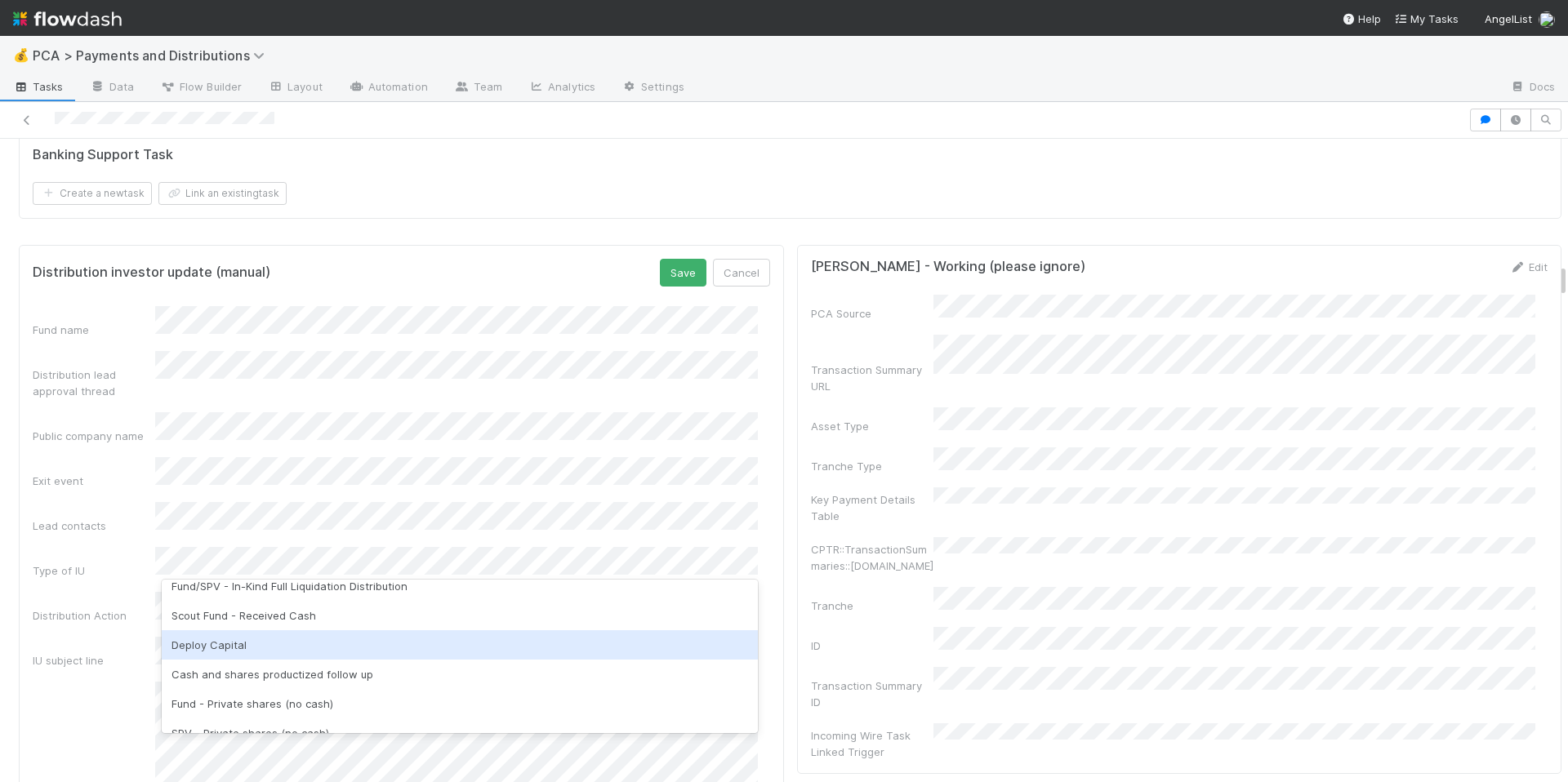
scroll to position [88, 0]
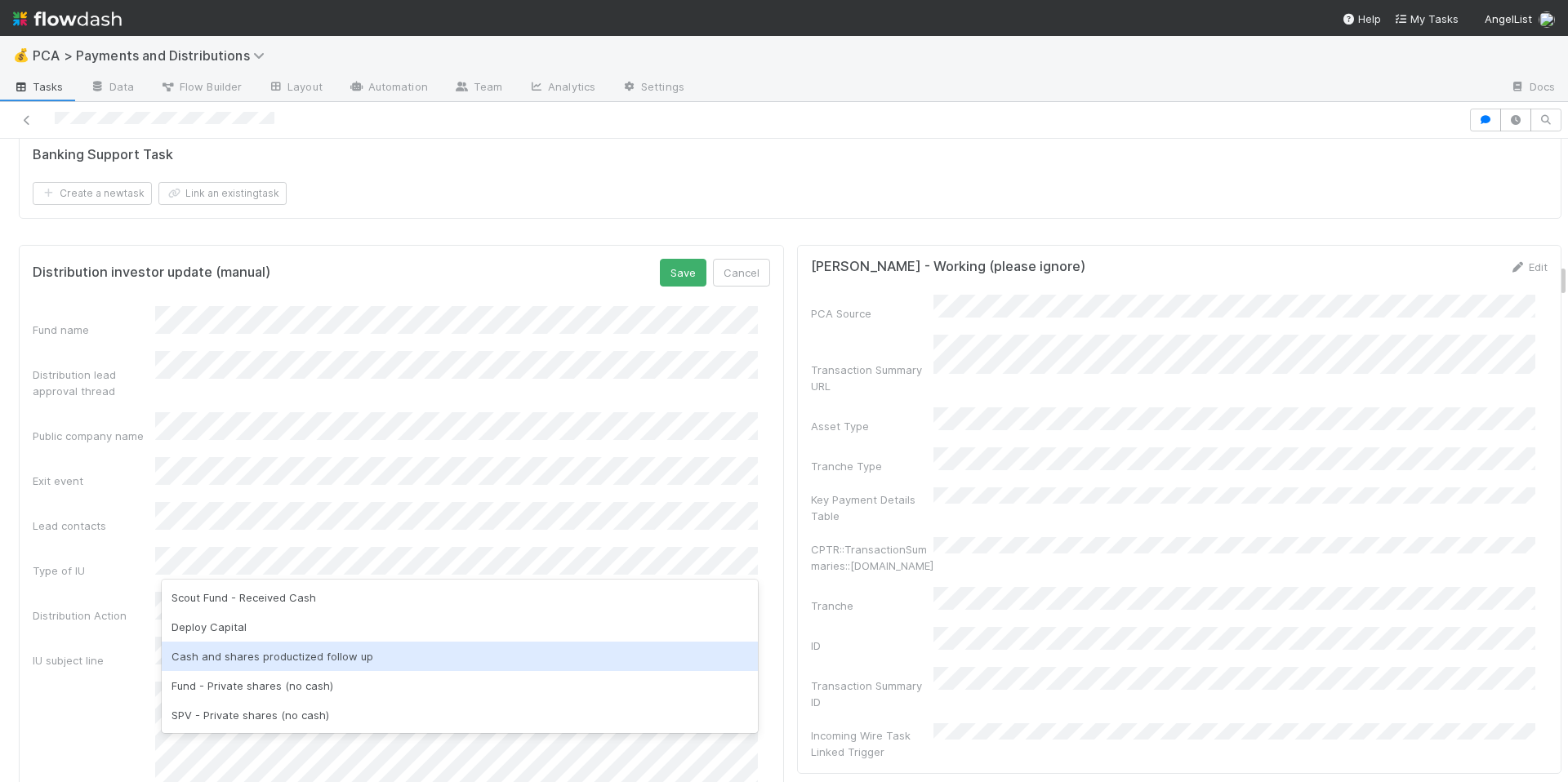
click at [403, 660] on div "Cash and shares productized follow up" at bounding box center [460, 656] width 596 height 29
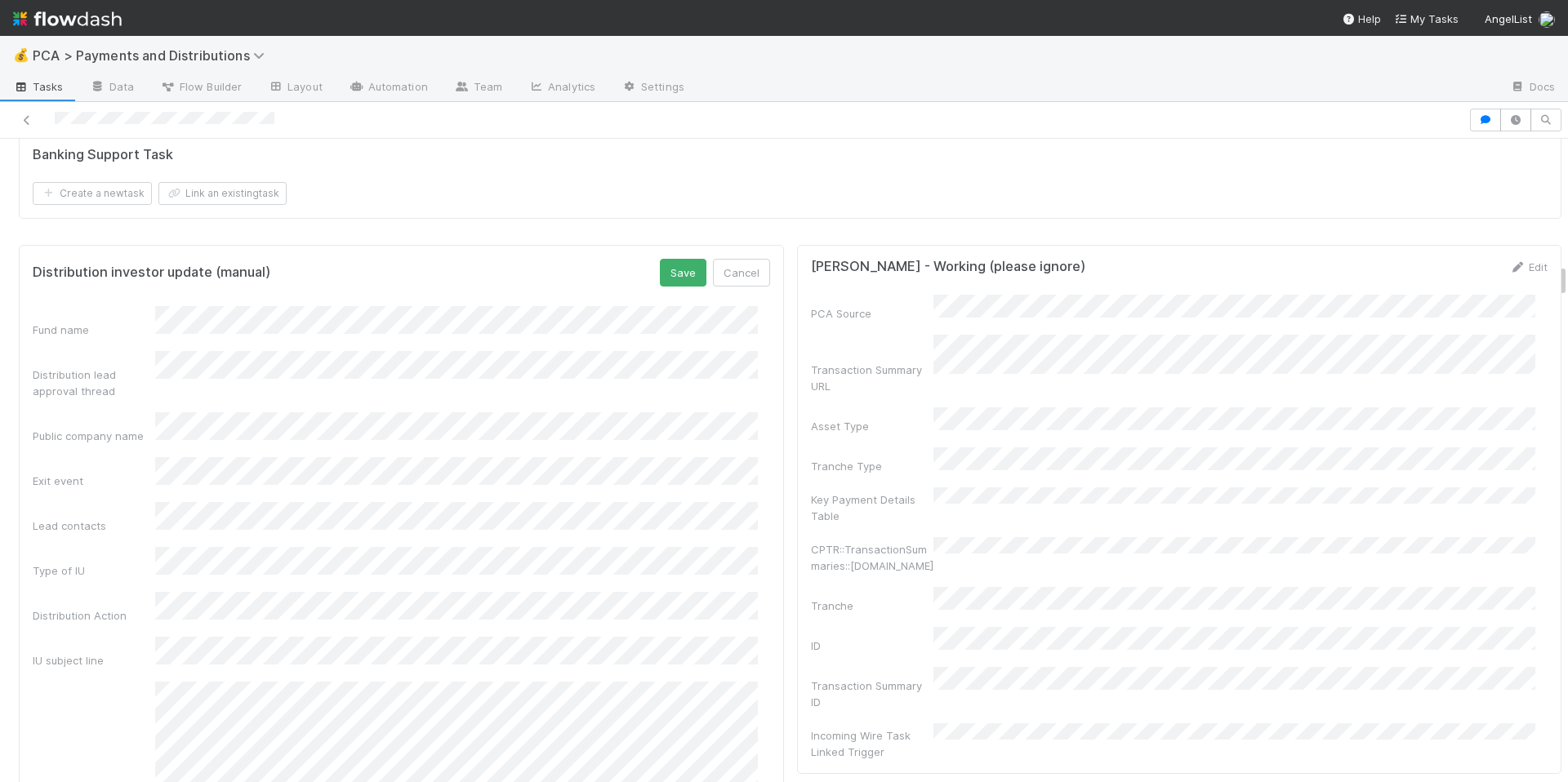
click at [141, 616] on div "Fund name Distribution lead approval thread Public company name Exit event Lead…" at bounding box center [401, 602] width 738 height 591
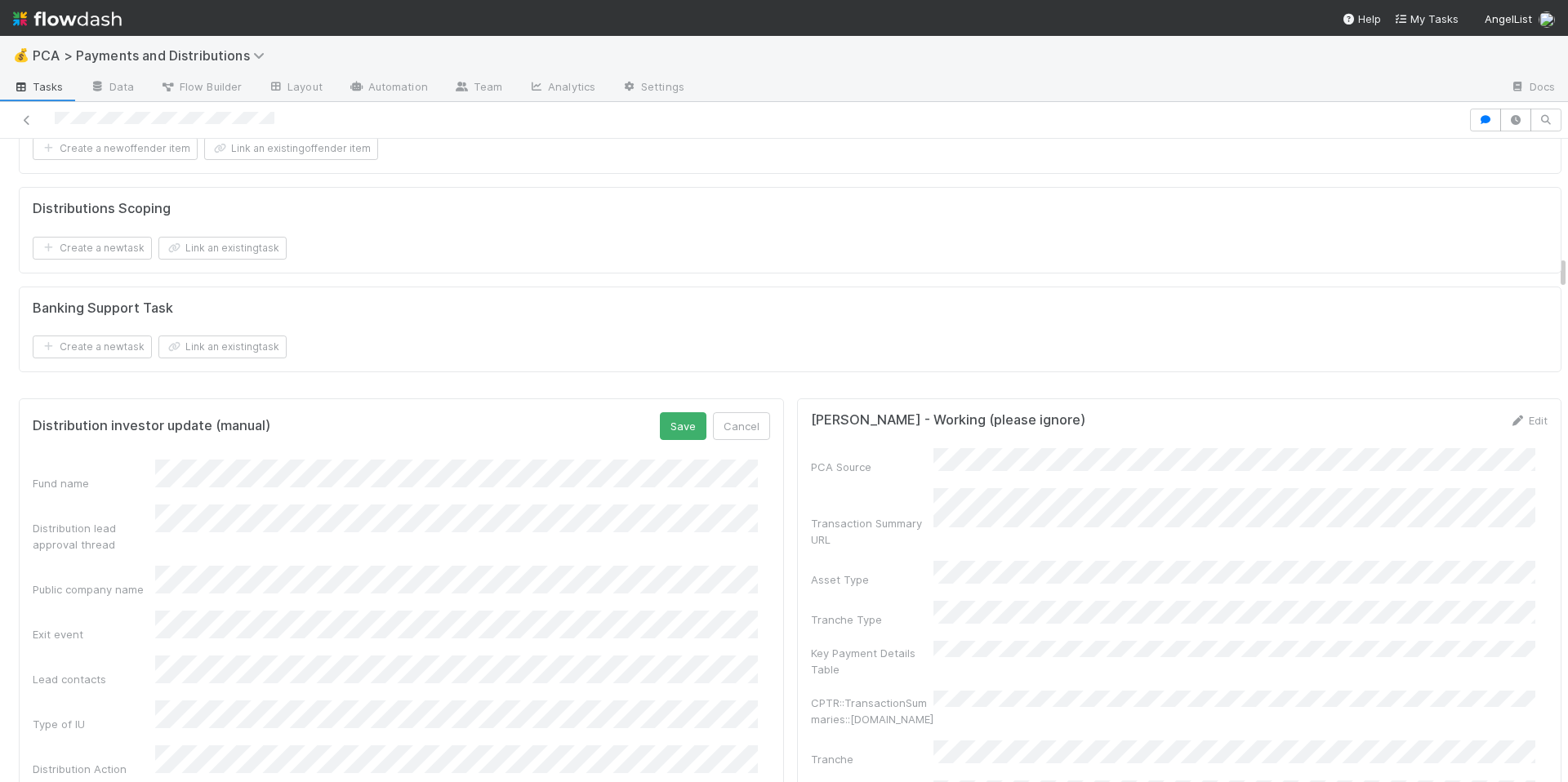
scroll to position [2185, 0]
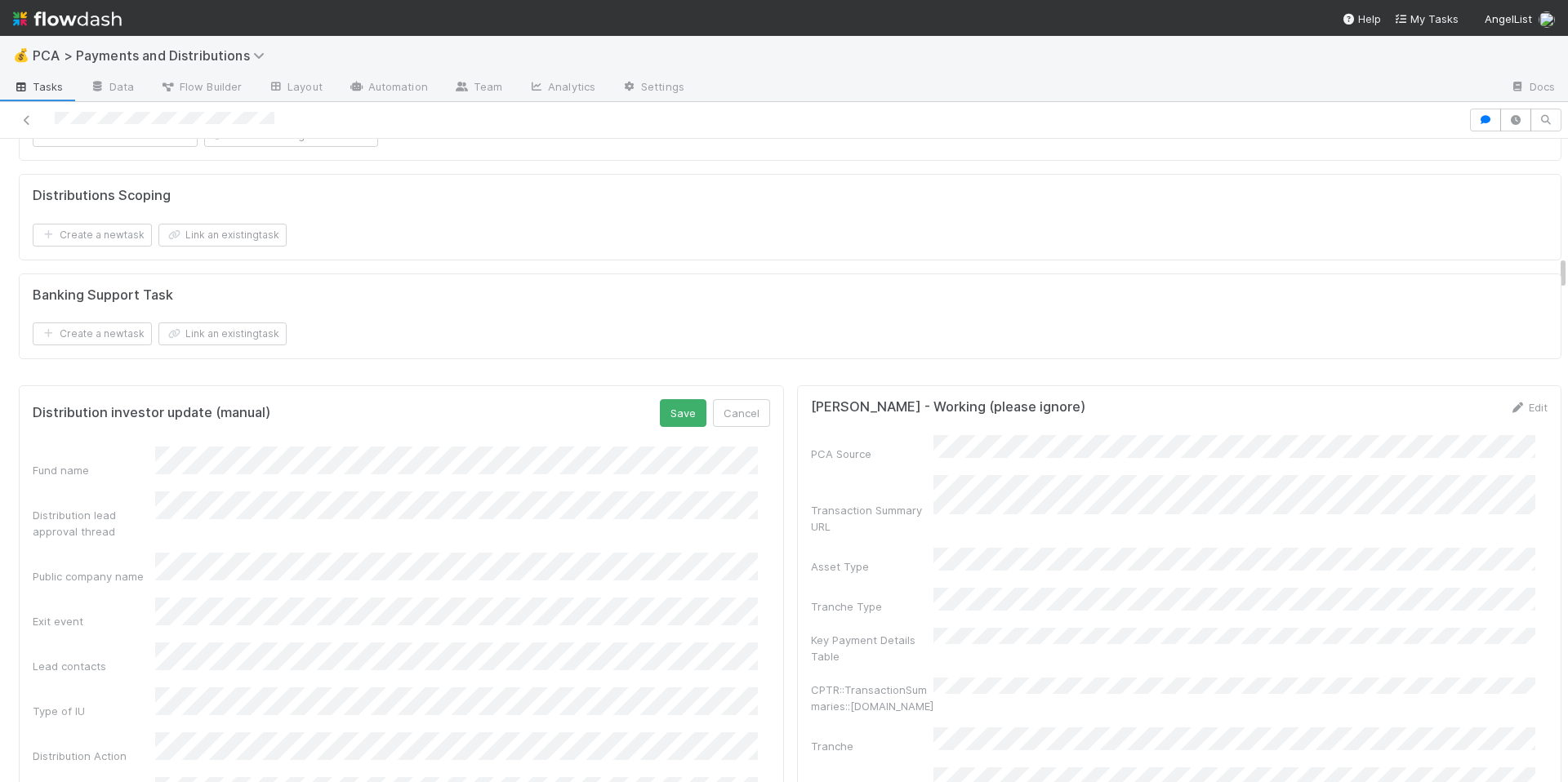
click at [143, 583] on div "Public company name" at bounding box center [401, 569] width 738 height 32
click at [136, 476] on div "Fund name" at bounding box center [401, 462] width 738 height 32
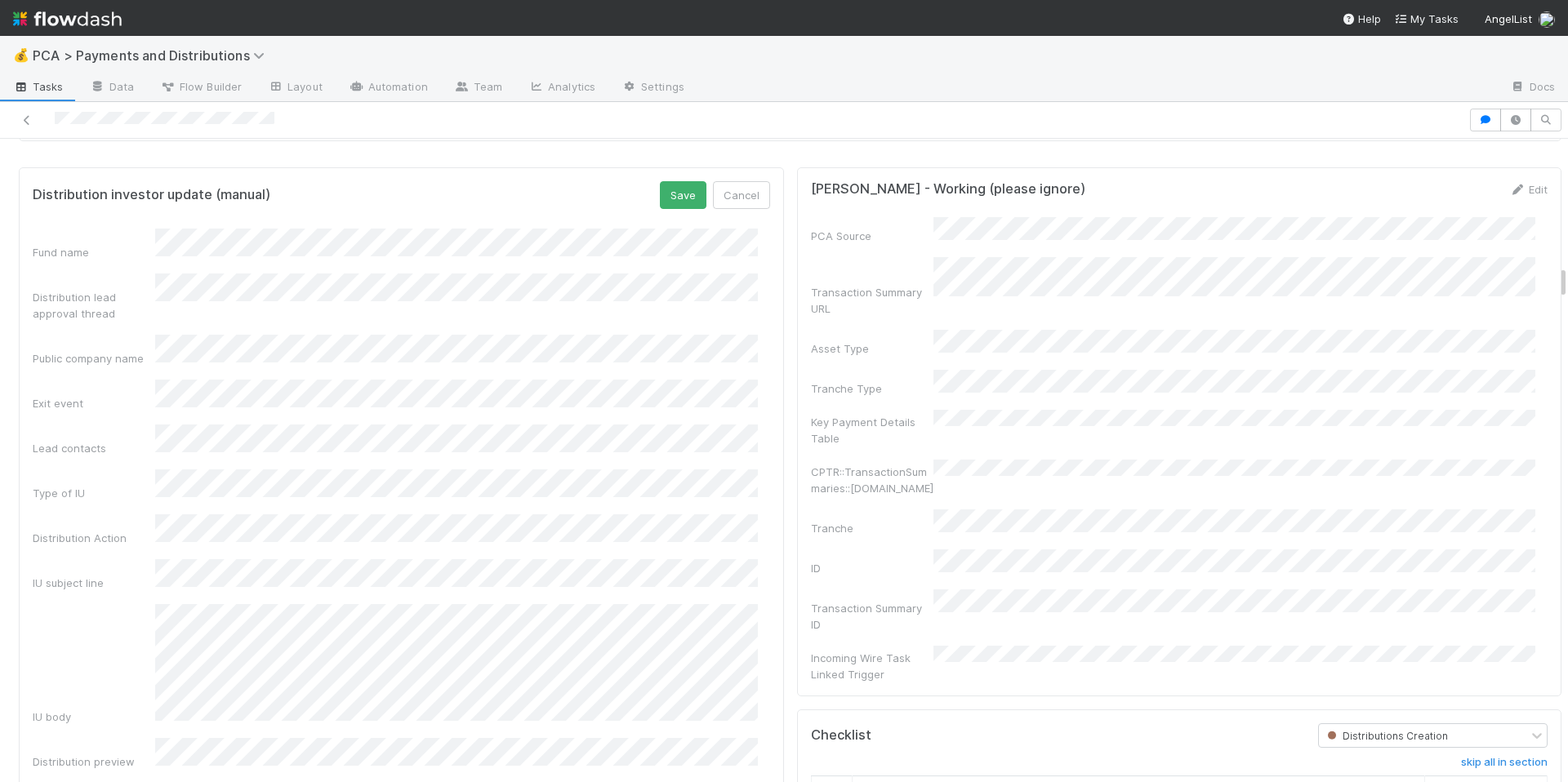
scroll to position [2350, 0]
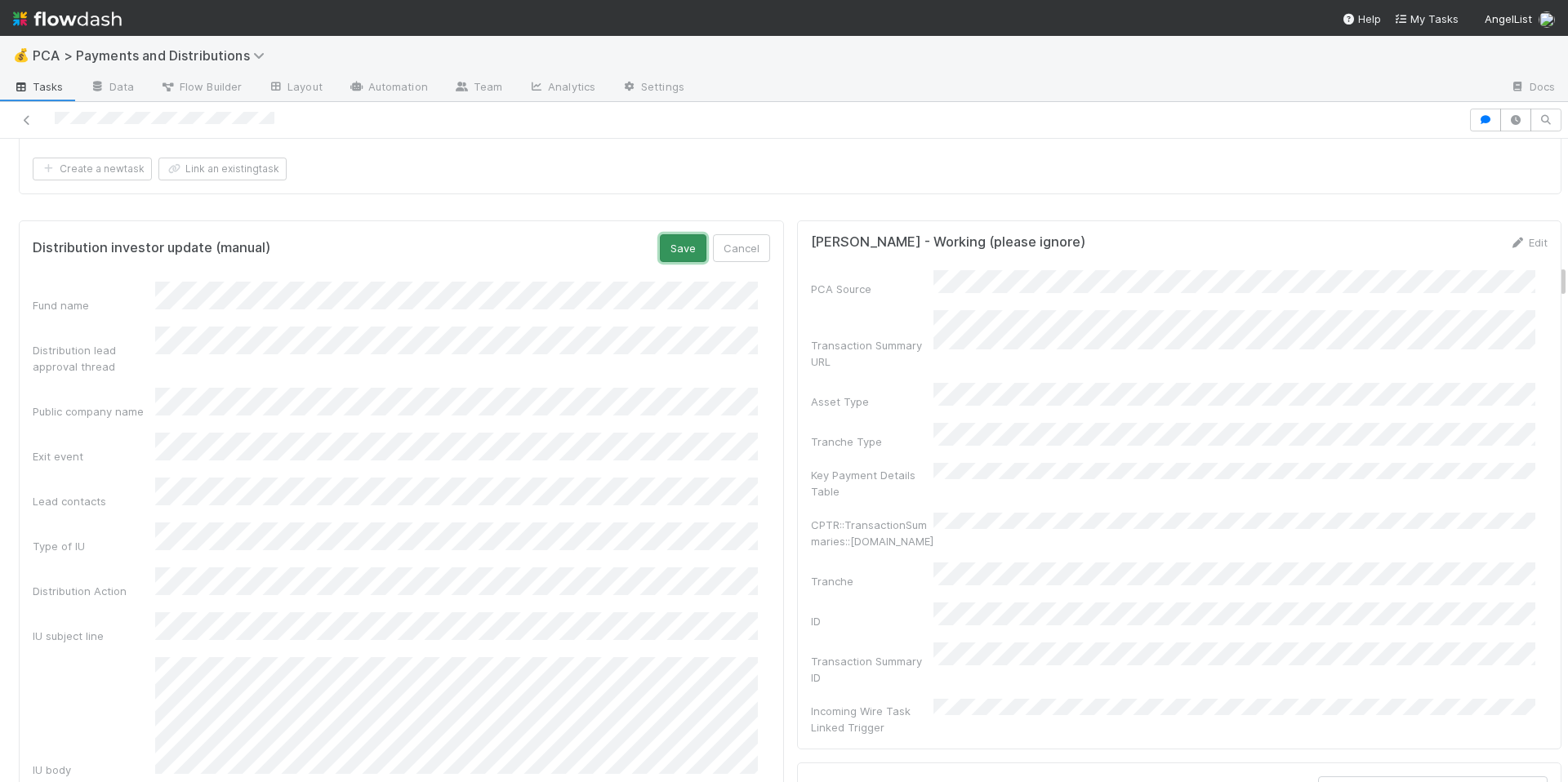
click at [660, 262] on button "Save" at bounding box center [683, 248] width 47 height 28
click at [596, 252] on div "Distribution investor update (manual) Edit Fund name Distribution lead approval…" at bounding box center [401, 555] width 765 height 667
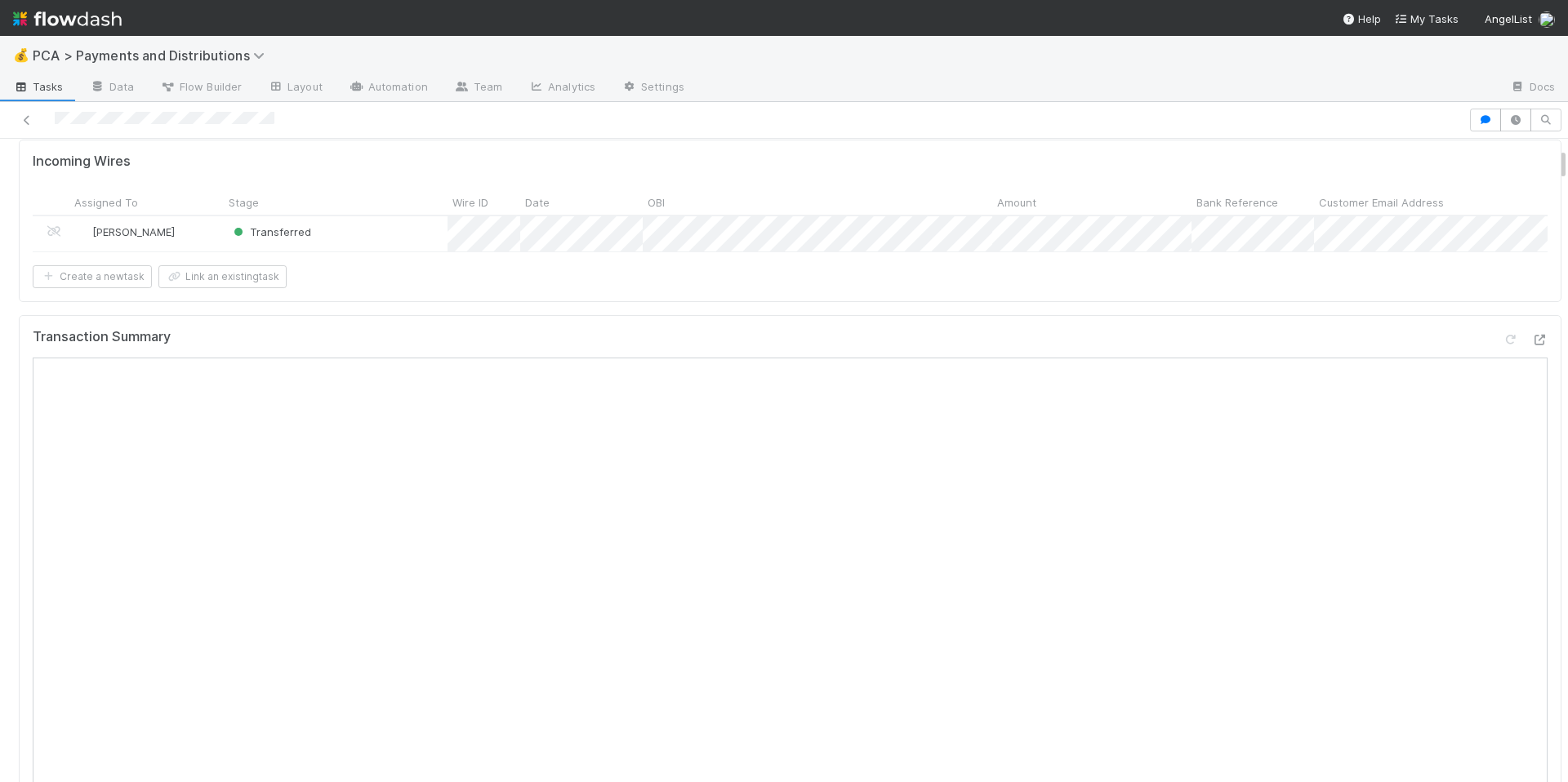
scroll to position [142, 0]
click at [408, 366] on div at bounding box center [784, 391] width 1568 height 782
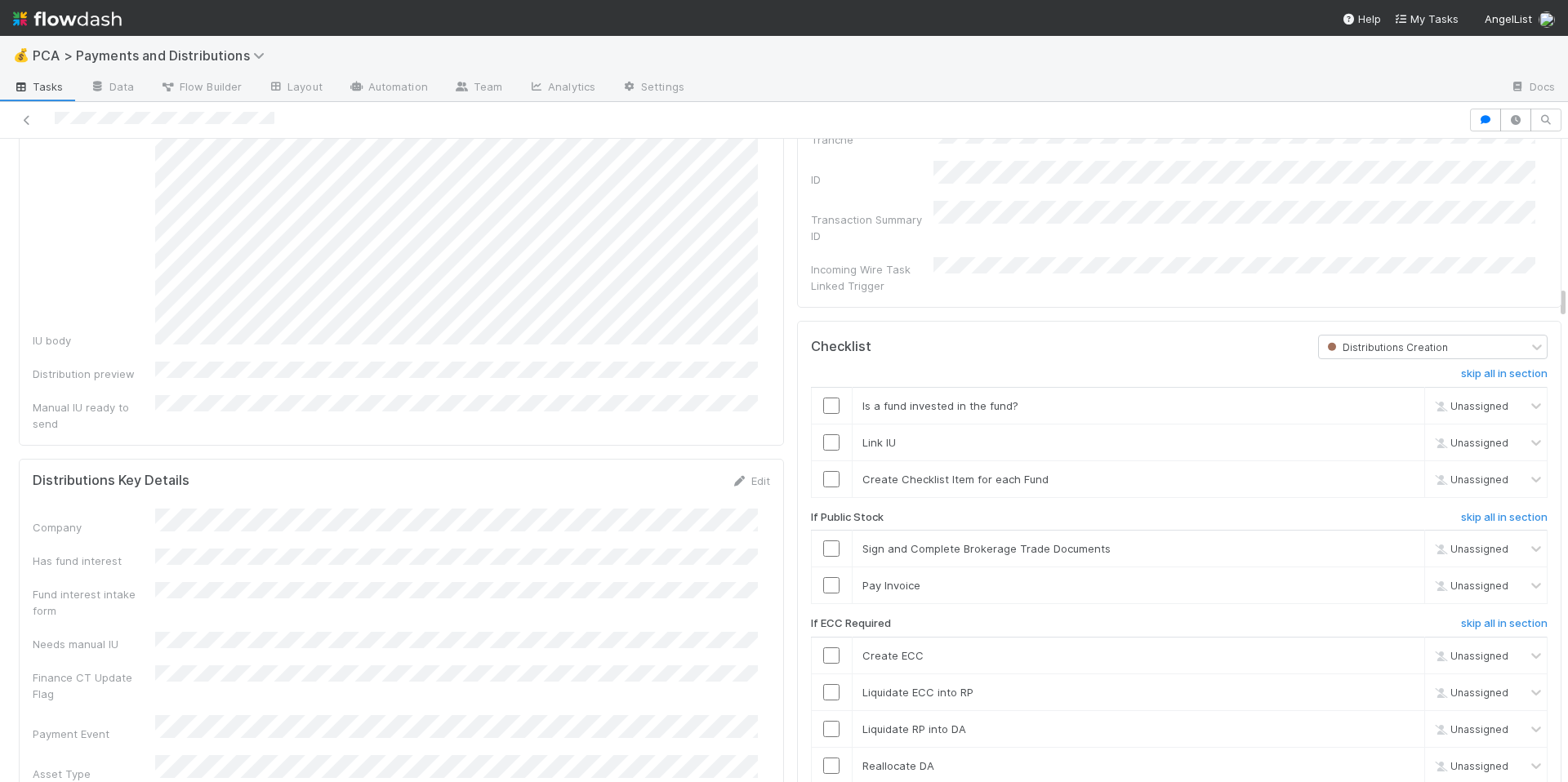
scroll to position [2440, 0]
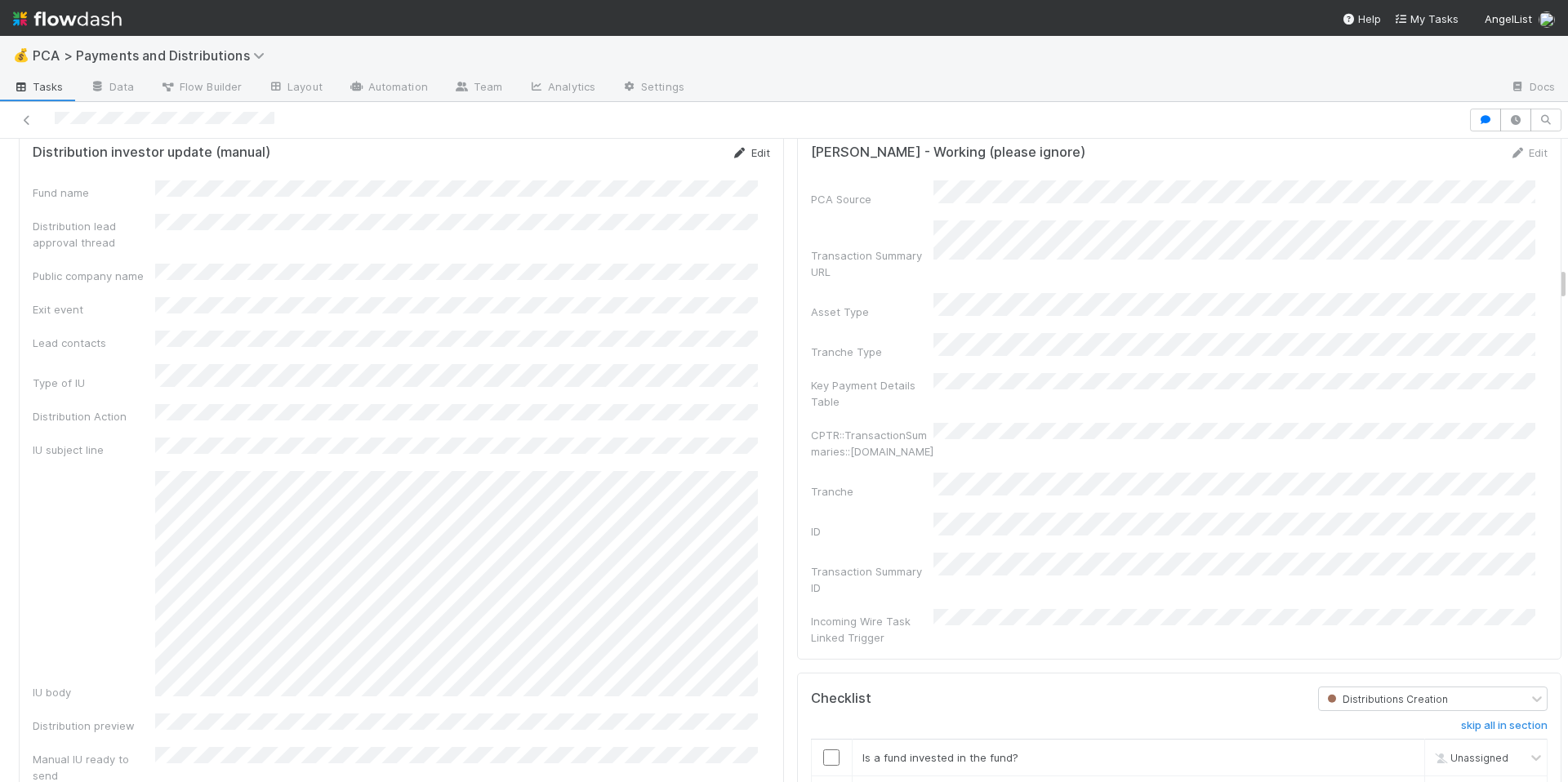
click at [752, 159] on link "Edit" at bounding box center [750, 153] width 39 height 13
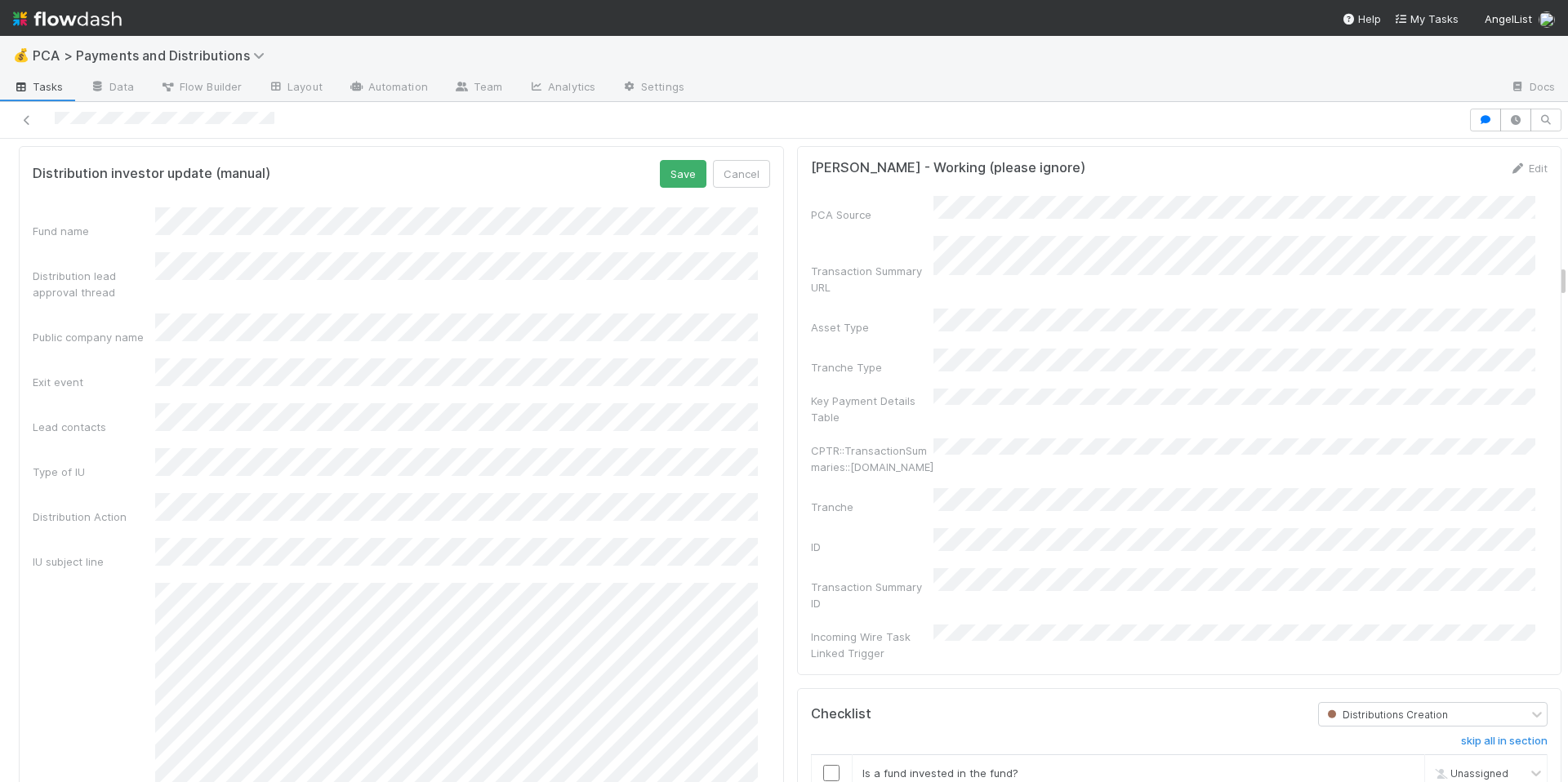
scroll to position [2412, 0]
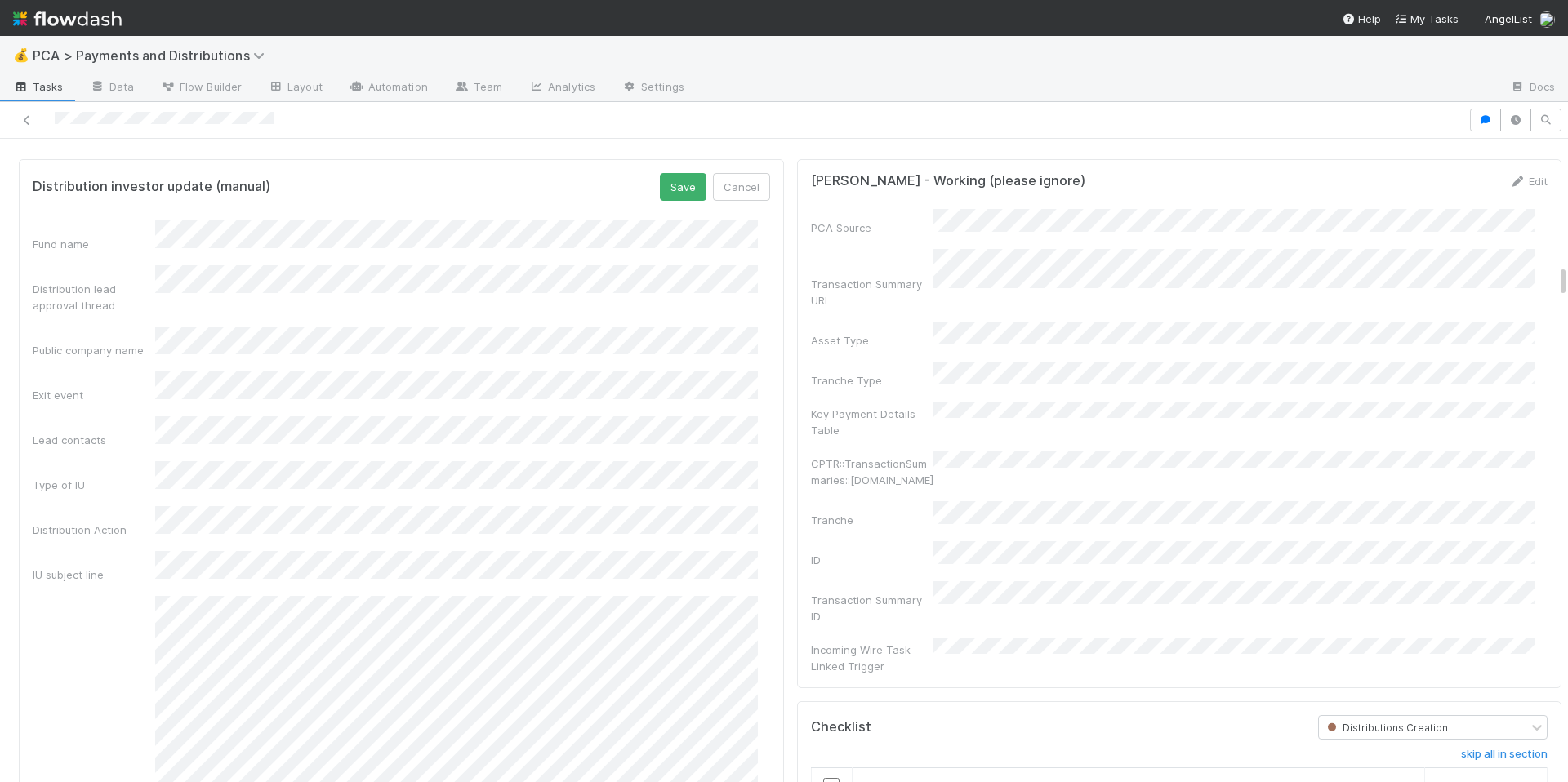
click at [534, 201] on div "Distribution investor update (manual) Save Cancel" at bounding box center [401, 187] width 738 height 28
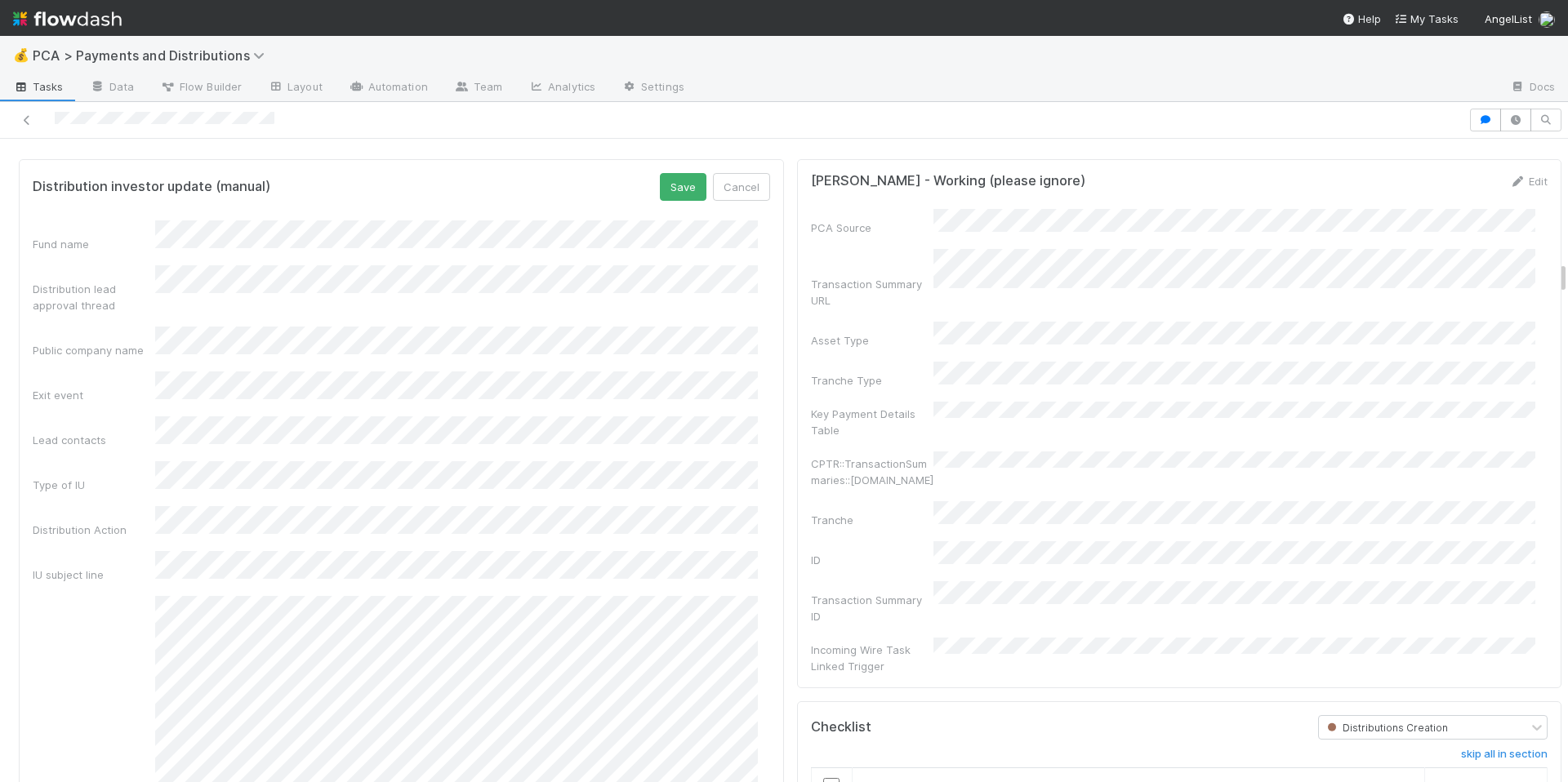
scroll to position [2343, 0]
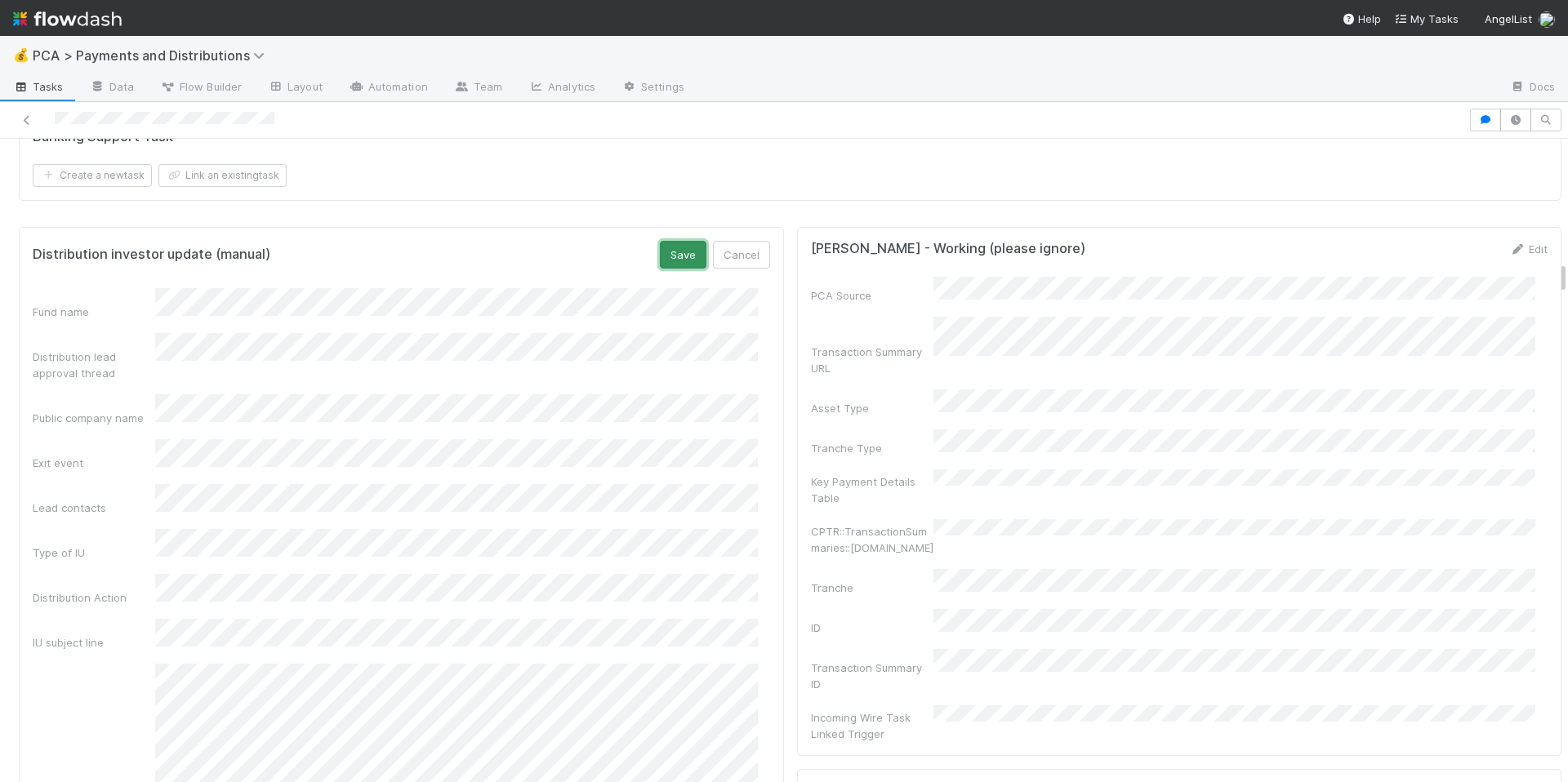
click at [660, 269] on button "Save" at bounding box center [683, 255] width 47 height 28
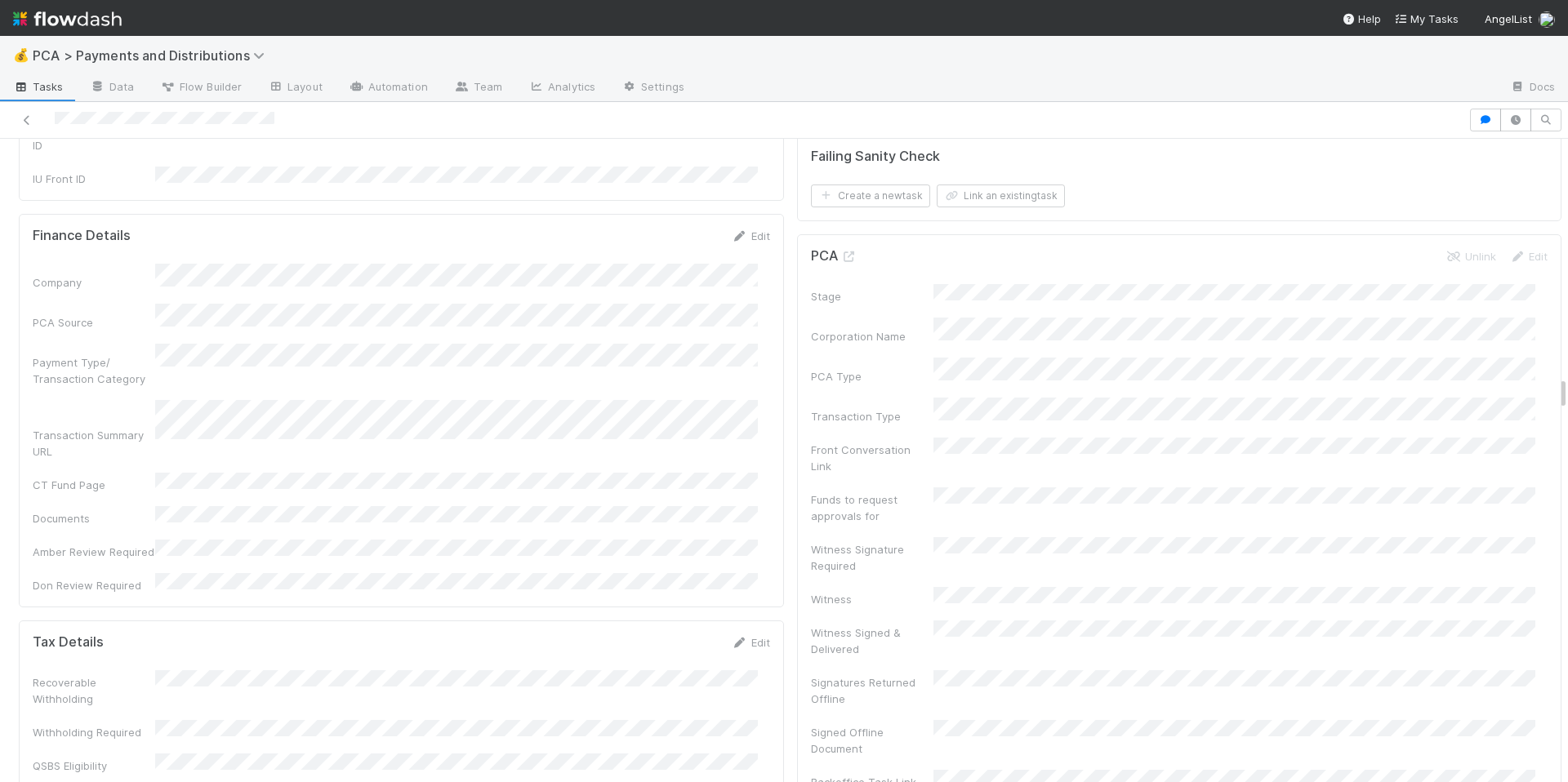
scroll to position [4419, 0]
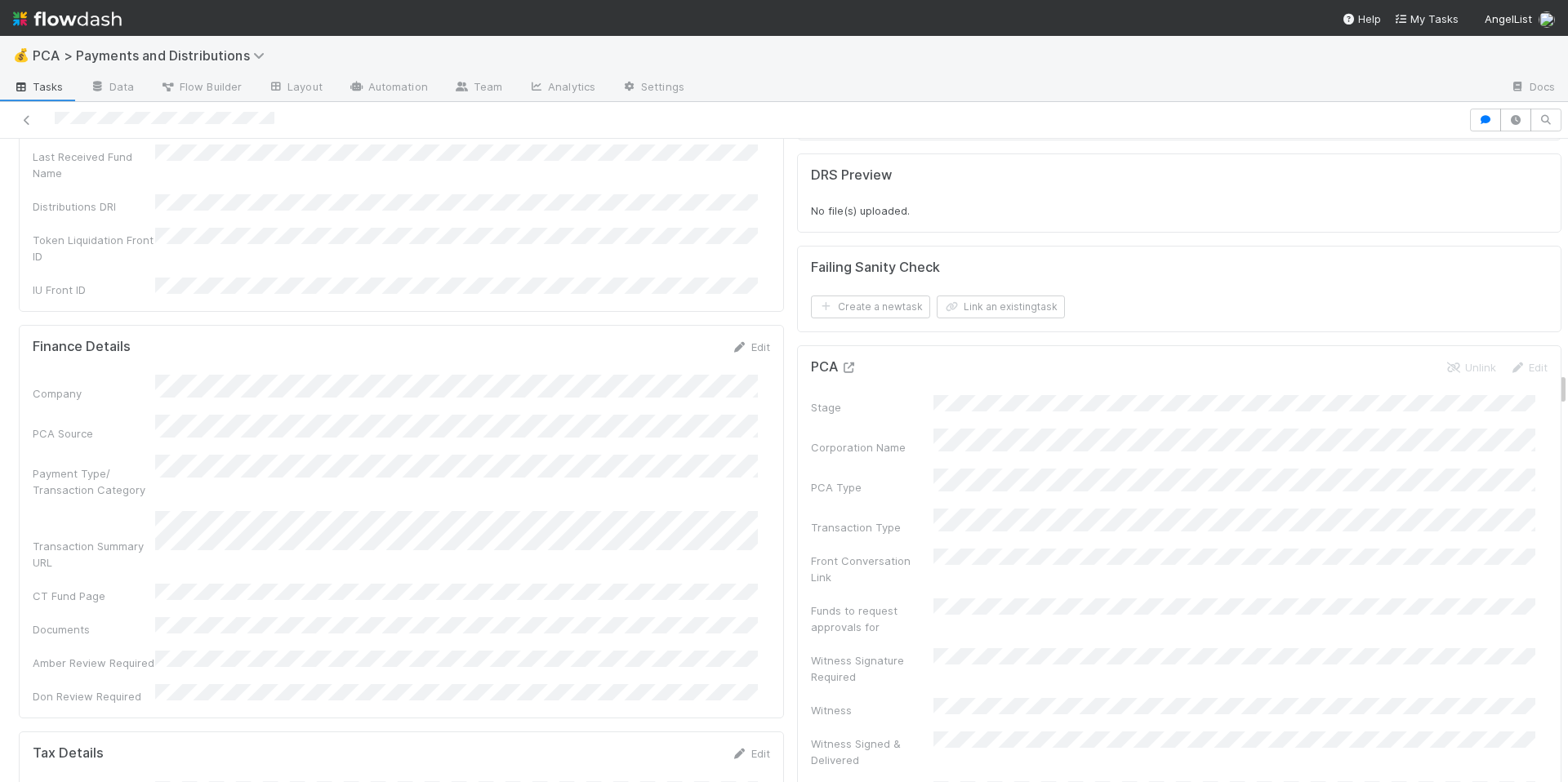
click at [841, 363] on icon at bounding box center [849, 368] width 16 height 10
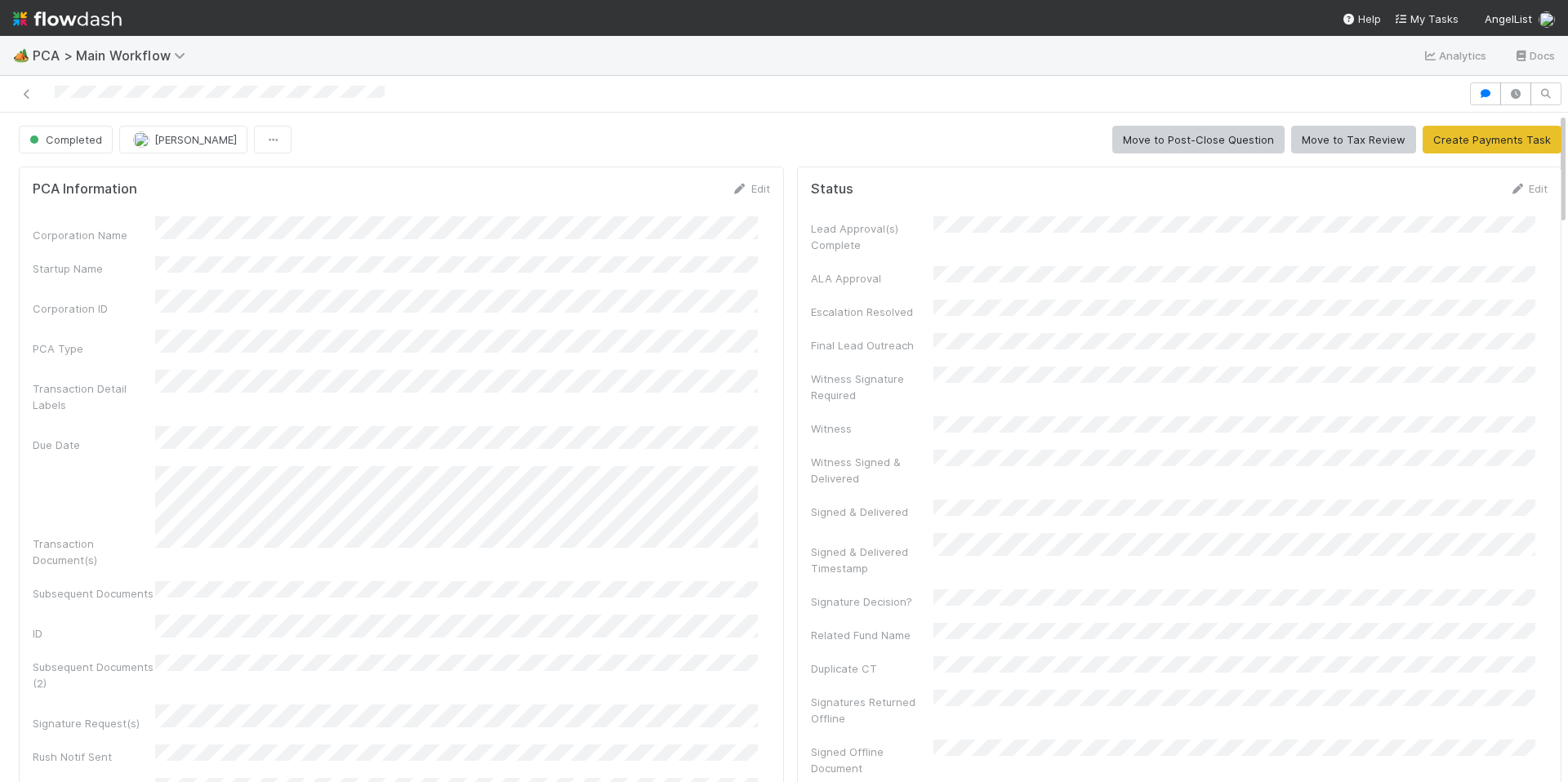
click at [732, 551] on div "Corporation Name Startup Name Corporation ID PCA Type Transaction Detail Labels…" at bounding box center [401, 602] width 738 height 772
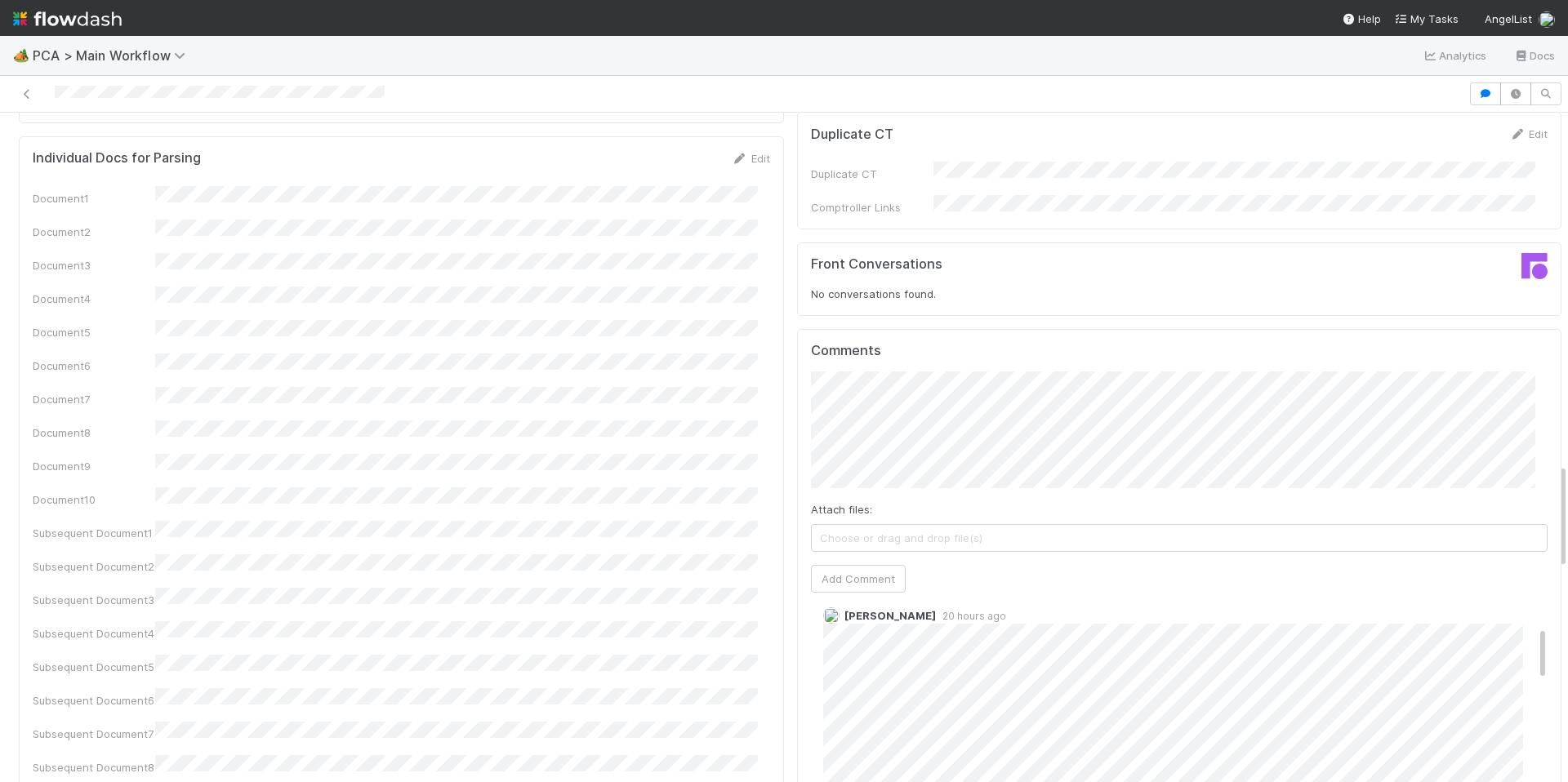
scroll to position [159, 0]
click at [657, 456] on div "Document1 Document2 Document3 Document4 Document5 Document6 Document7 Document8…" at bounding box center [401, 523] width 738 height 673
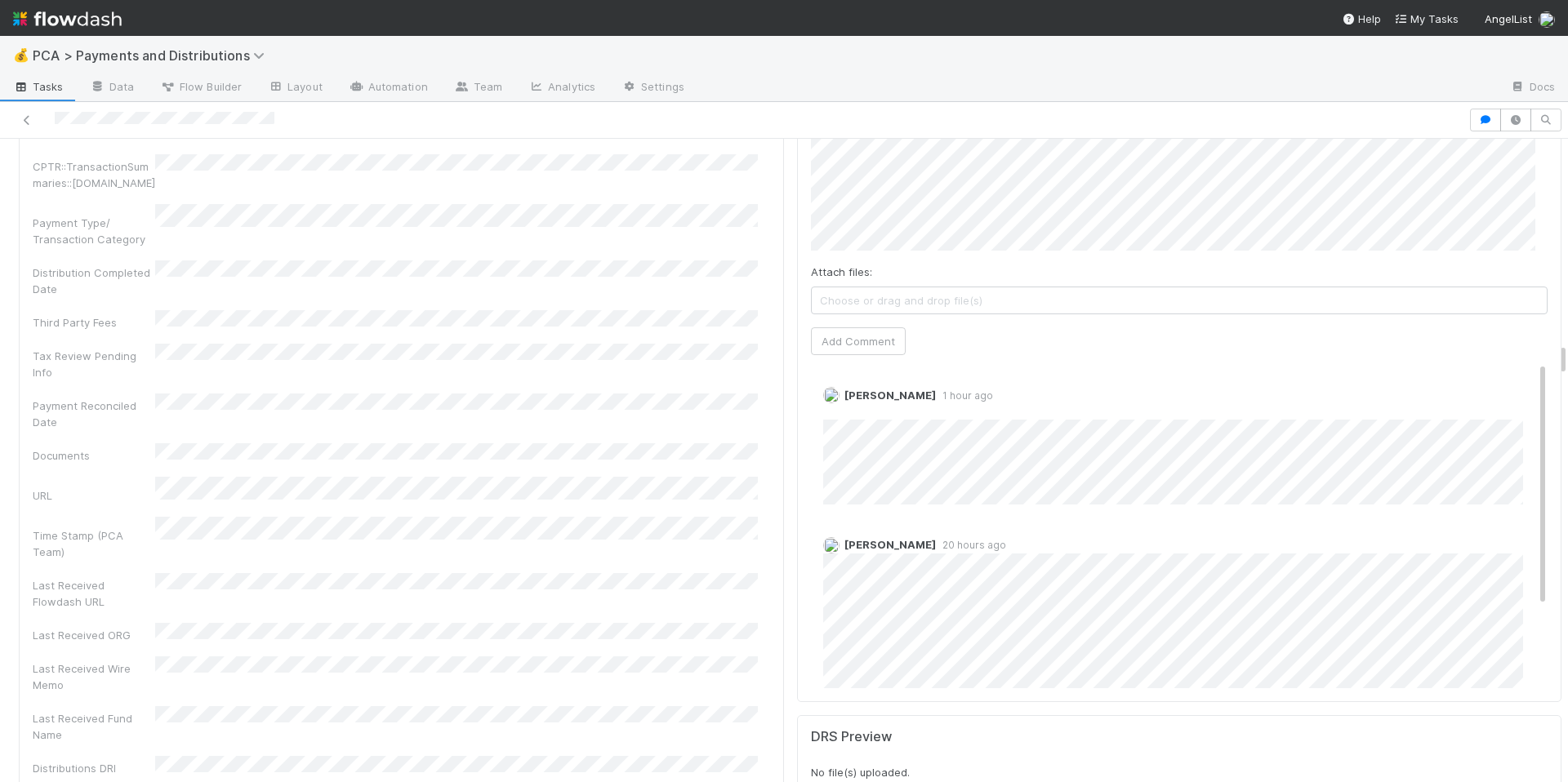
scroll to position [3718, 0]
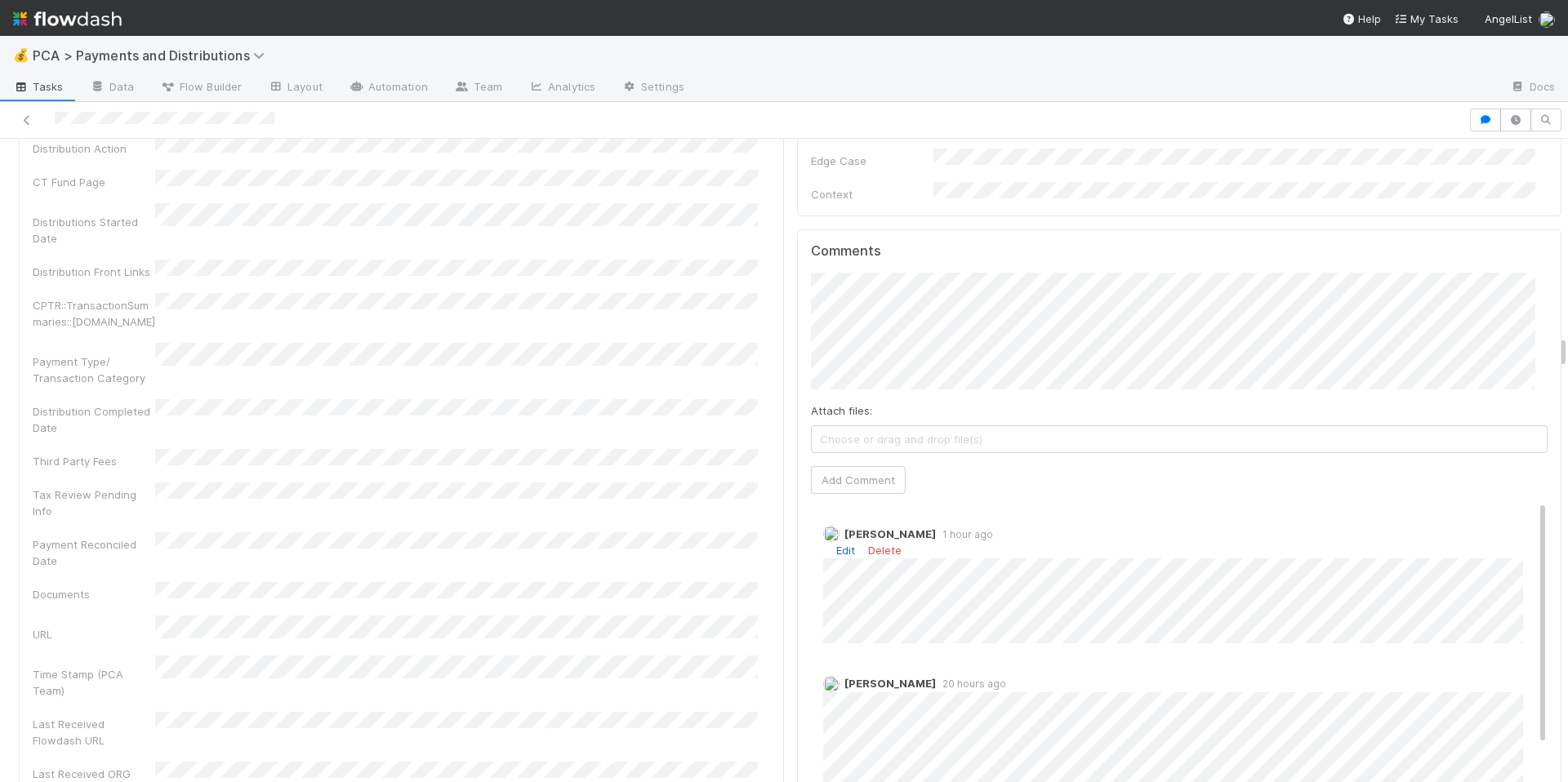
click at [837, 544] on link "Edit" at bounding box center [846, 551] width 19 height 13
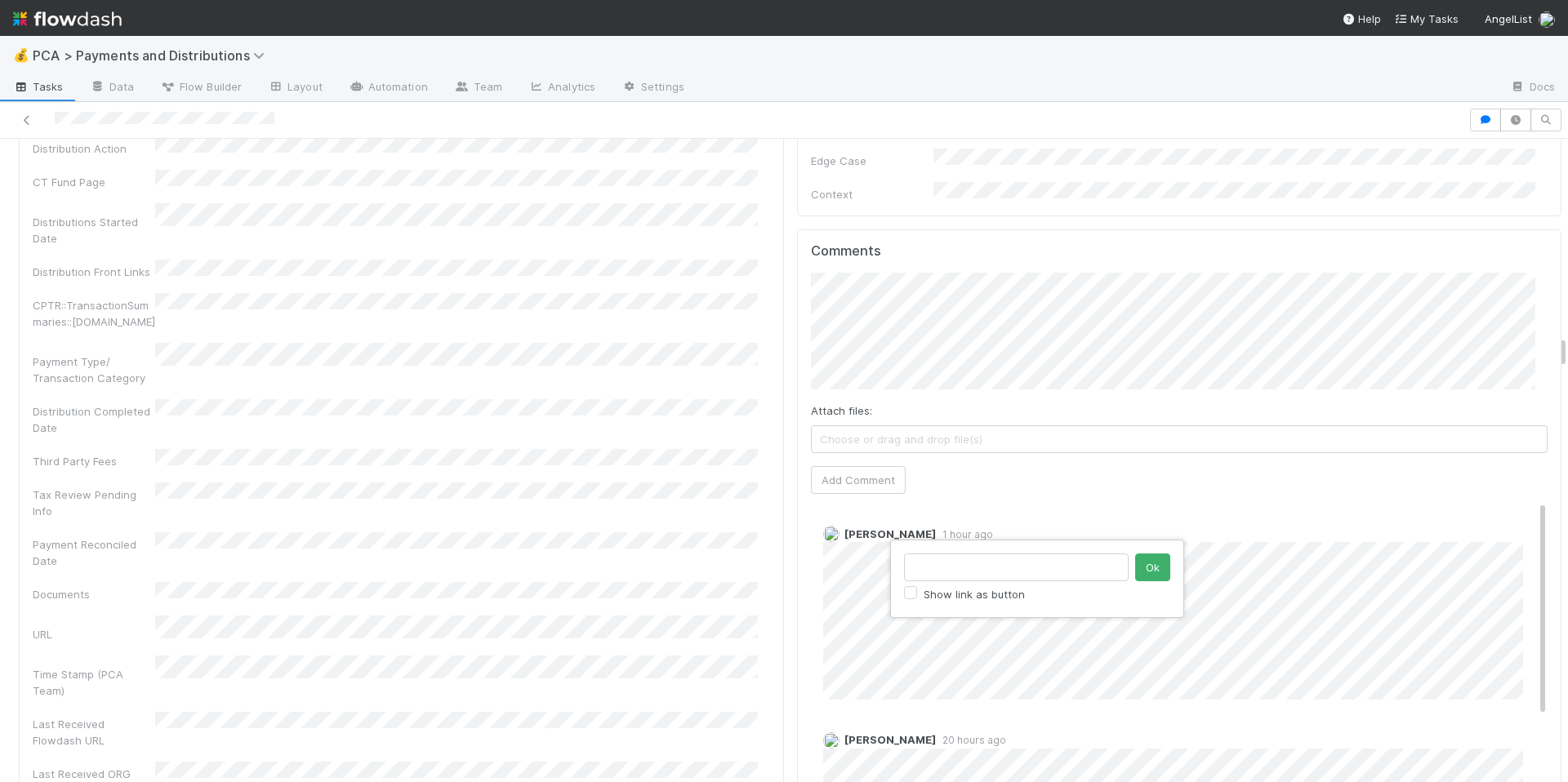
click at [1261, 619] on div "Show link as button Ok" at bounding box center [784, 391] width 1568 height 782
click at [869, 538] on link "Delete" at bounding box center [886, 544] width 34 height 13
click at [902, 427] on span "Choose or drag and drop file(s)" at bounding box center [1180, 440] width 736 height 26
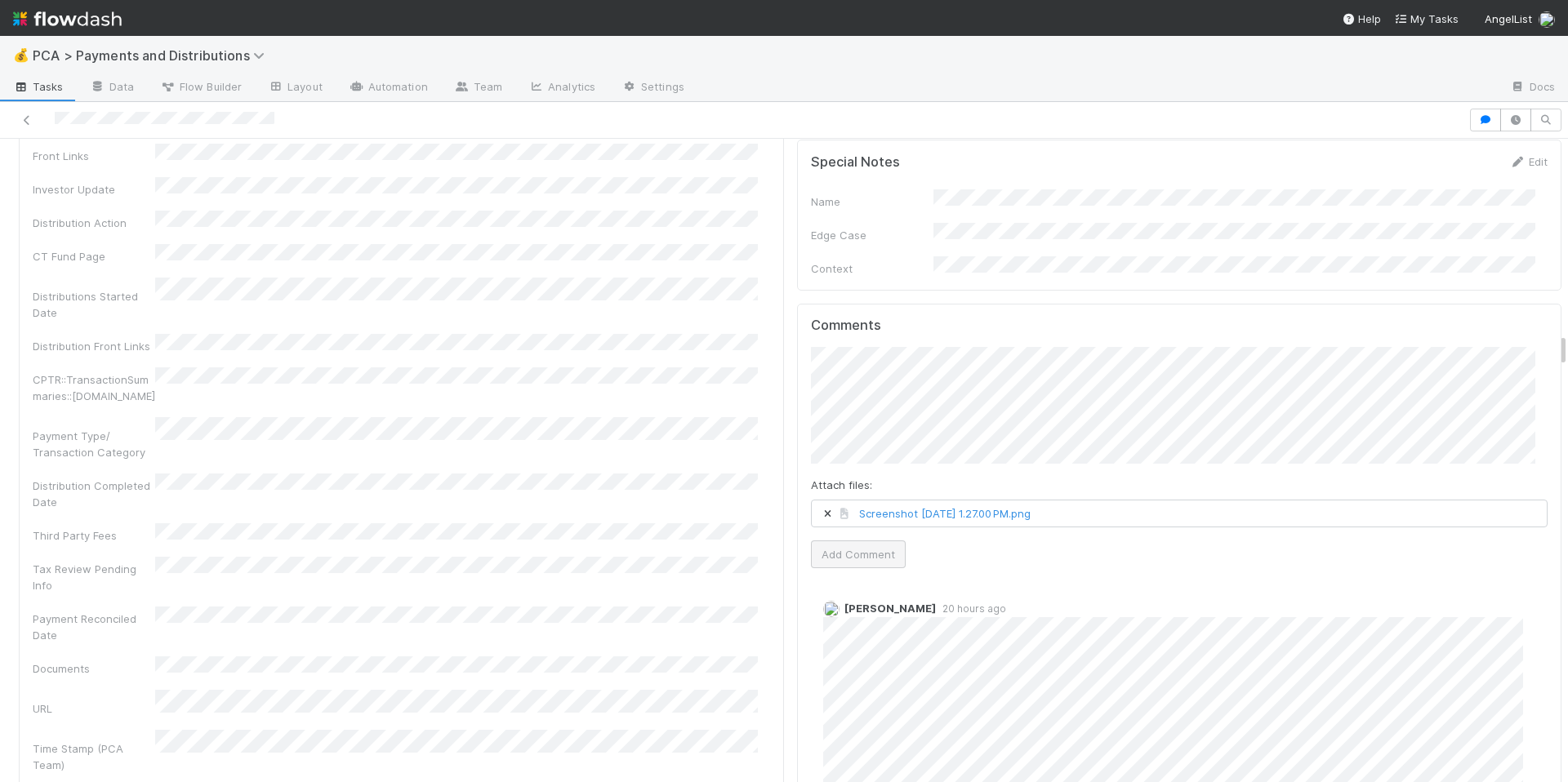
scroll to position [3630, 0]
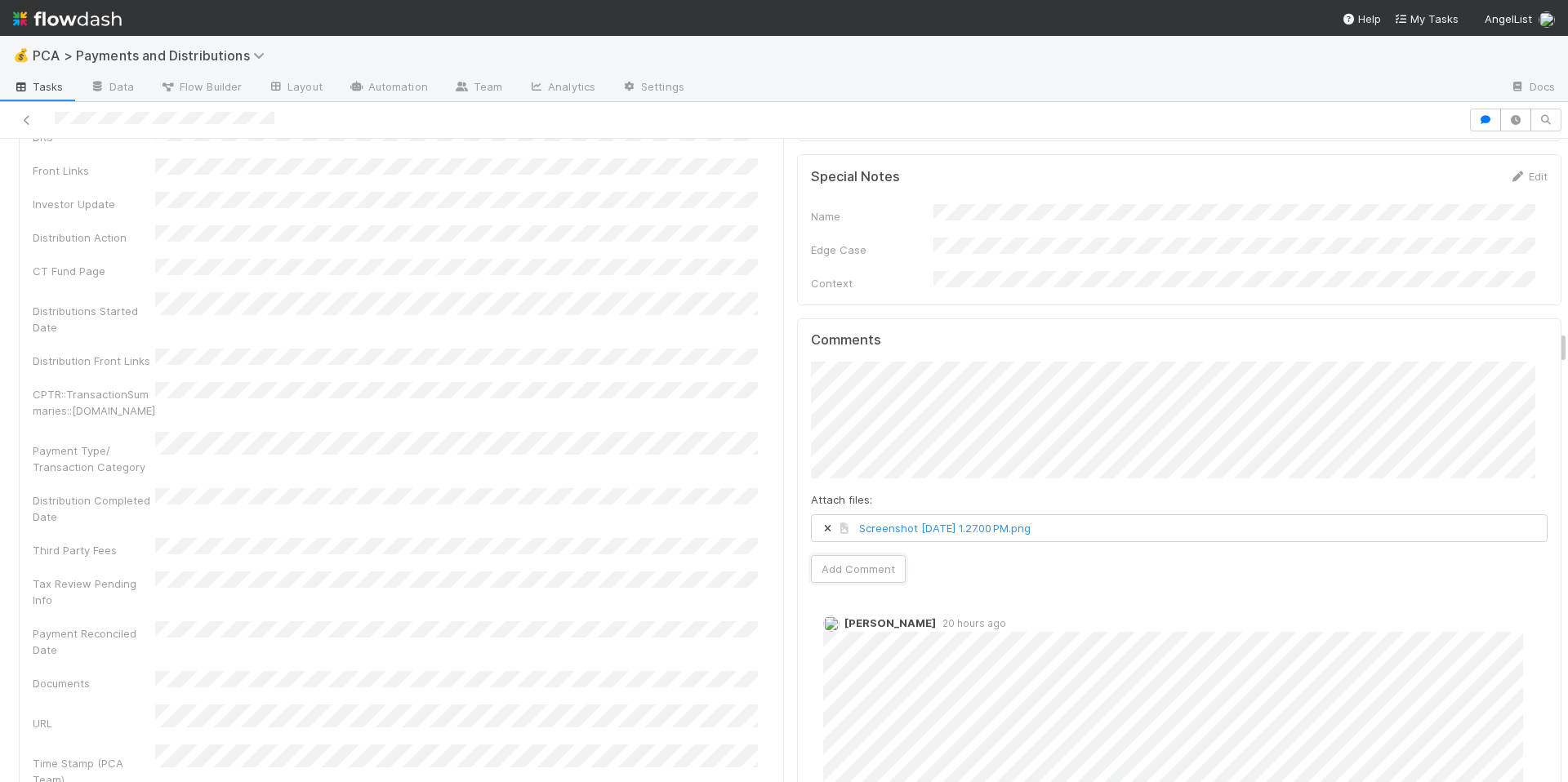
click at [831, 430] on div "Attach files: Screenshot 2025-08-25 at 1.27.00 PM.png Add Comment" at bounding box center [1180, 472] width 738 height 221
click at [844, 555] on button "Add Comment" at bounding box center [858, 570] width 95 height 28
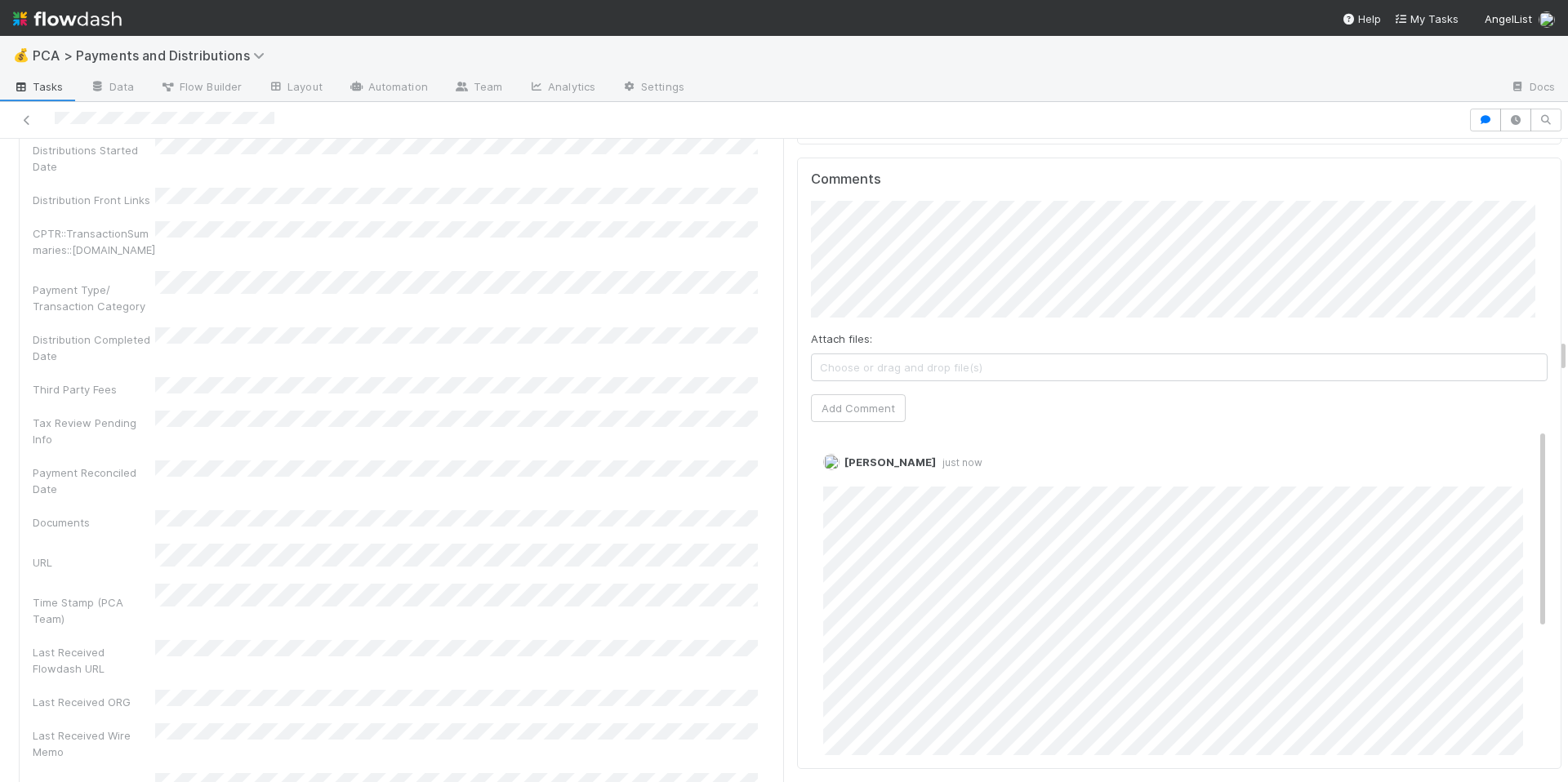
scroll to position [3886, 0]
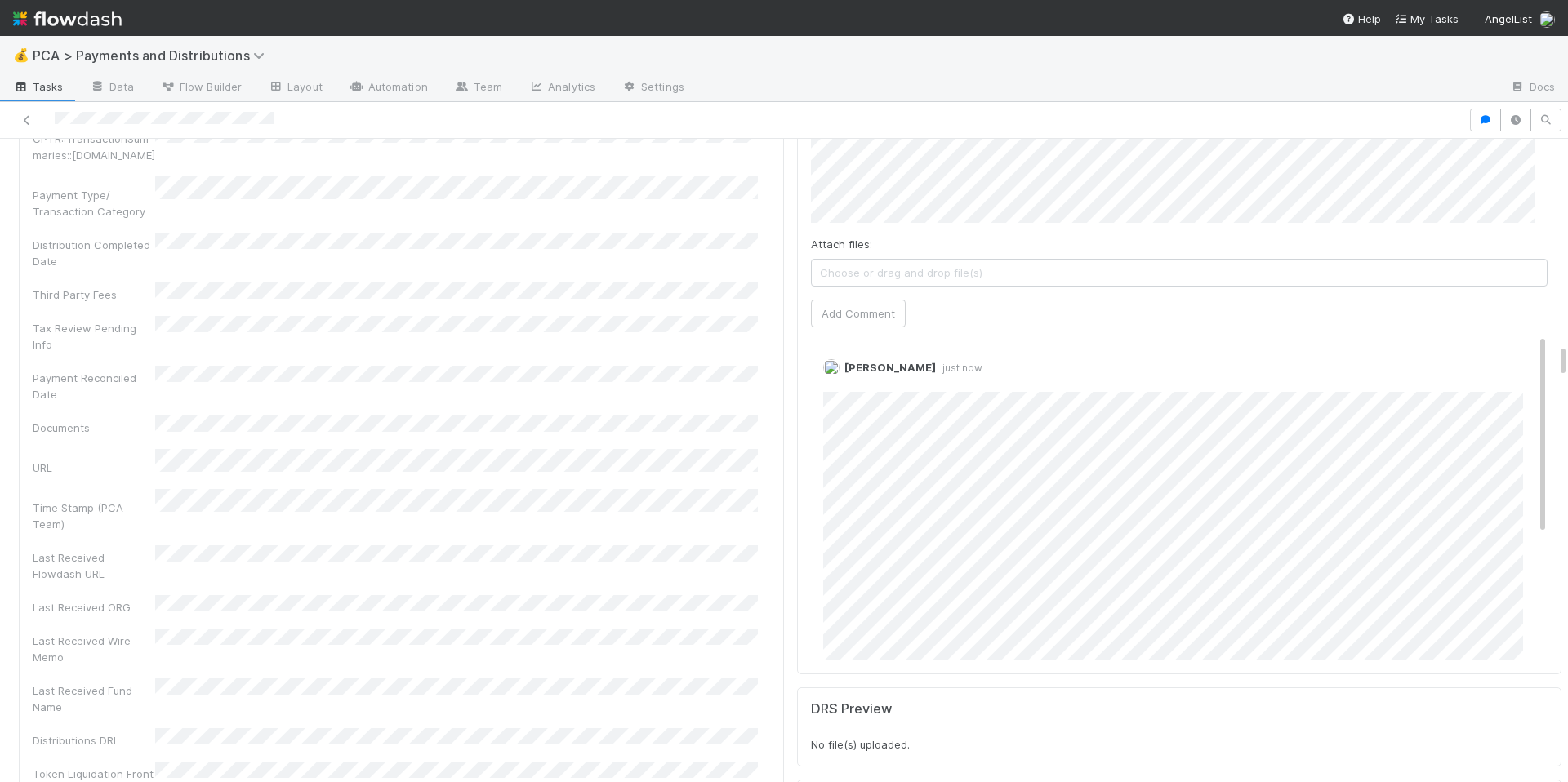
click at [654, 432] on div "Company Has fund interest Fund interest intake form Needs manual IU Finance CT …" at bounding box center [401, 109] width 738 height 1447
drag, startPoint x: 463, startPoint y: 464, endPoint x: 532, endPoint y: 431, distance: 76.5
click at [463, 629] on div "Last Received Wire Memo" at bounding box center [401, 647] width 738 height 37
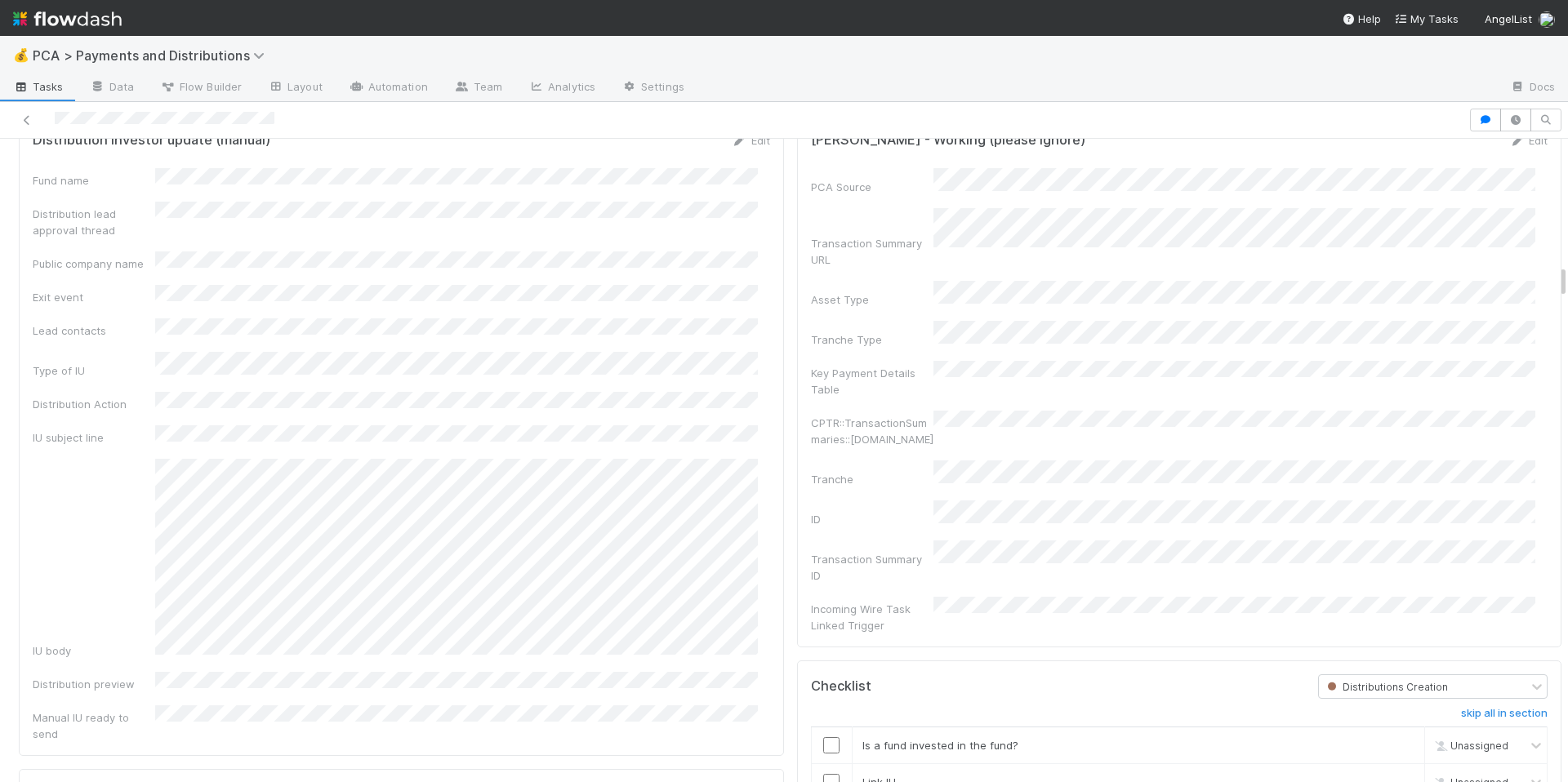
scroll to position [2379, 0]
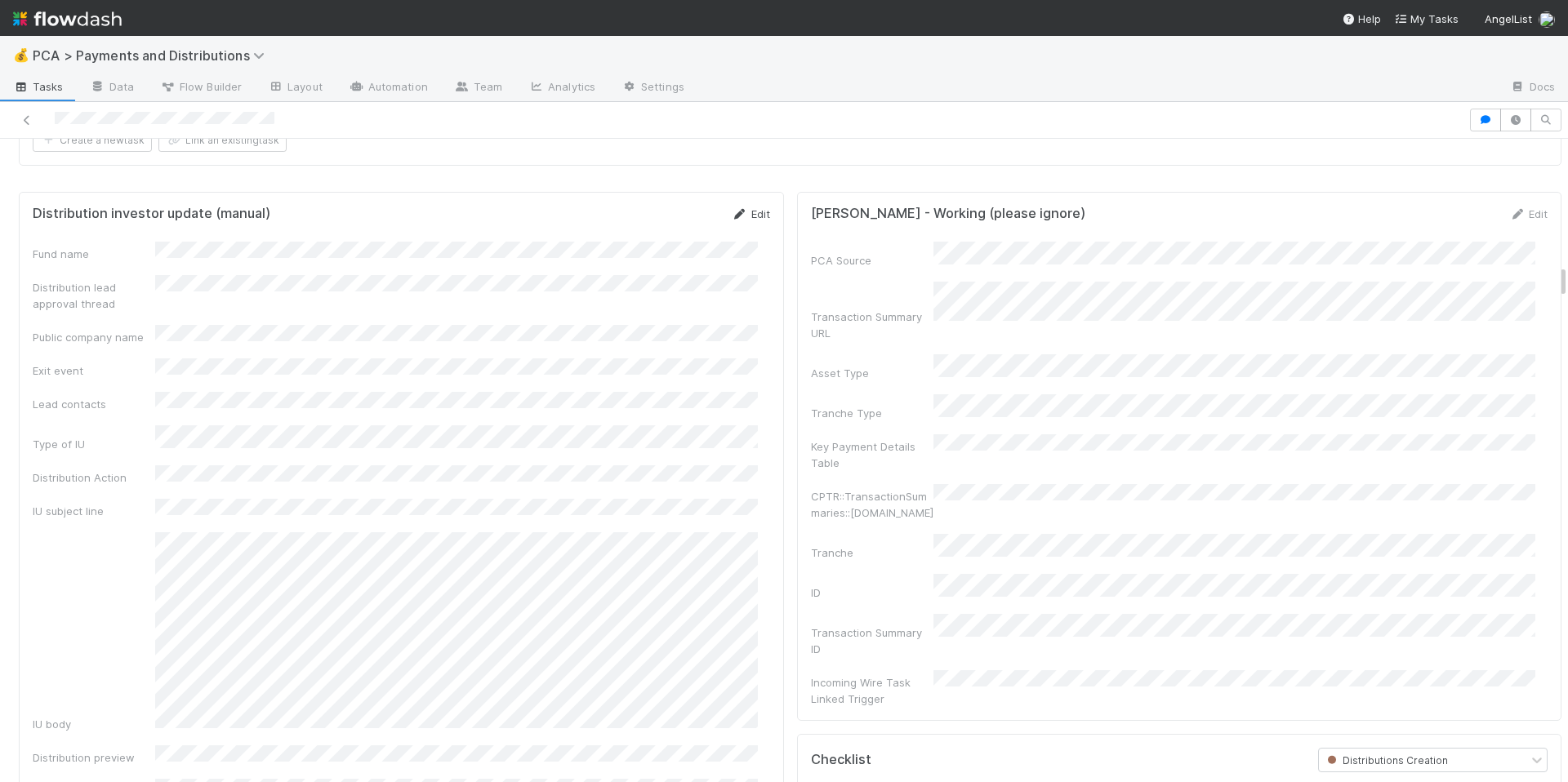
click at [741, 221] on link "Edit" at bounding box center [750, 214] width 39 height 13
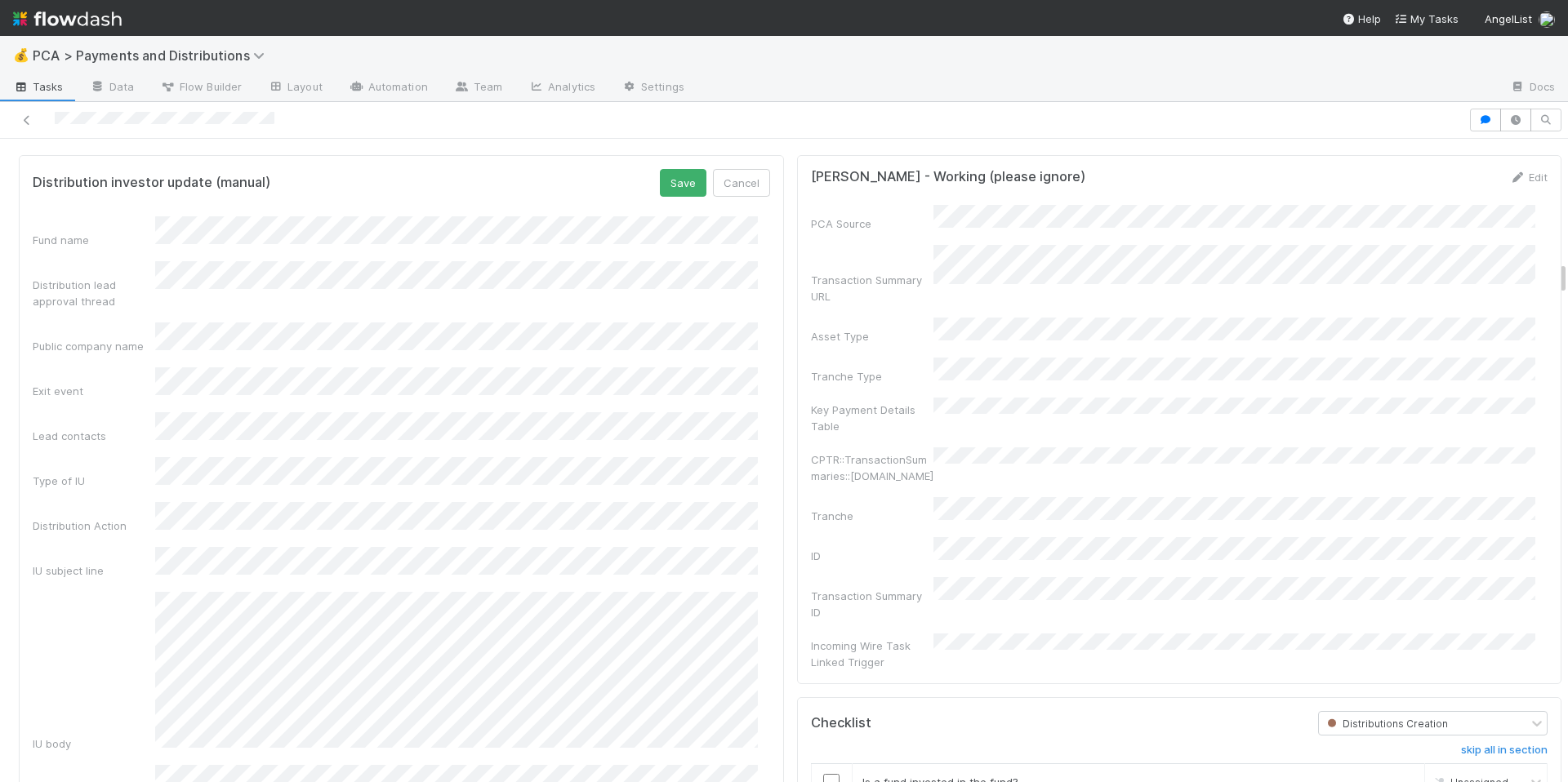
scroll to position [2337, 0]
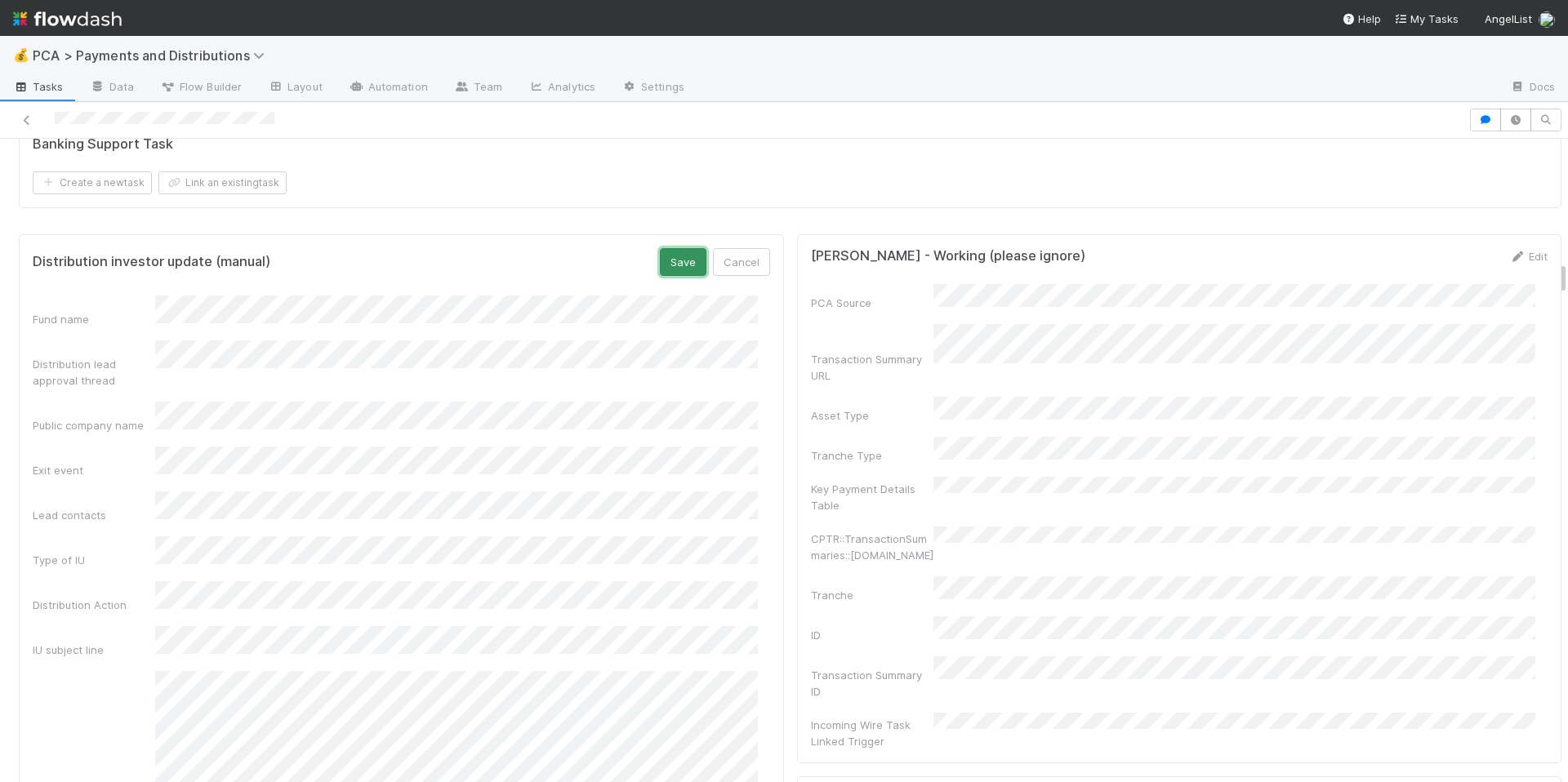
click at [681, 276] on button "Save" at bounding box center [683, 262] width 47 height 28
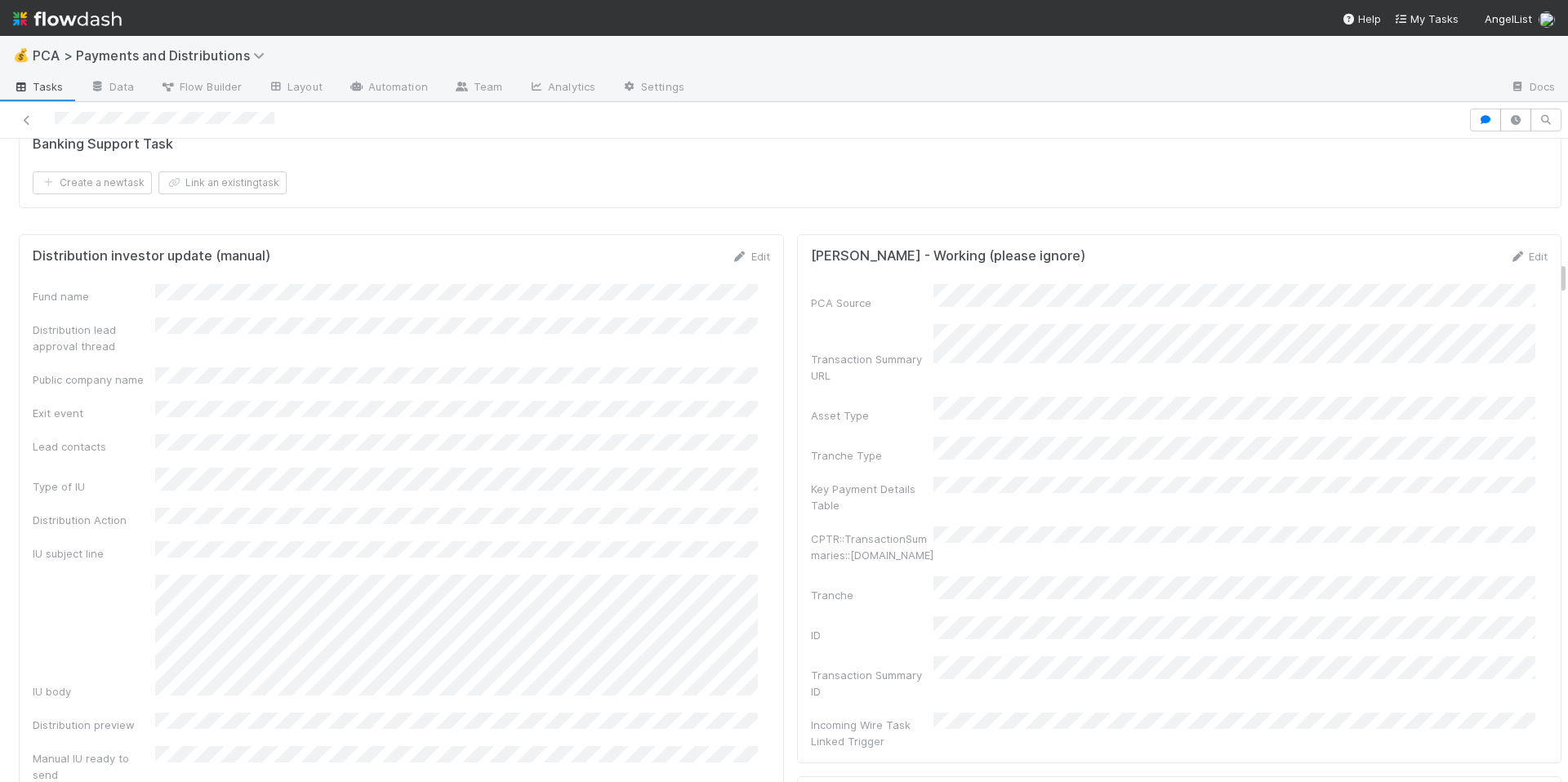
click at [684, 754] on div "Distribution investor update (manual) Edit Fund name Distribution lead approval…" at bounding box center [401, 515] width 765 height 563
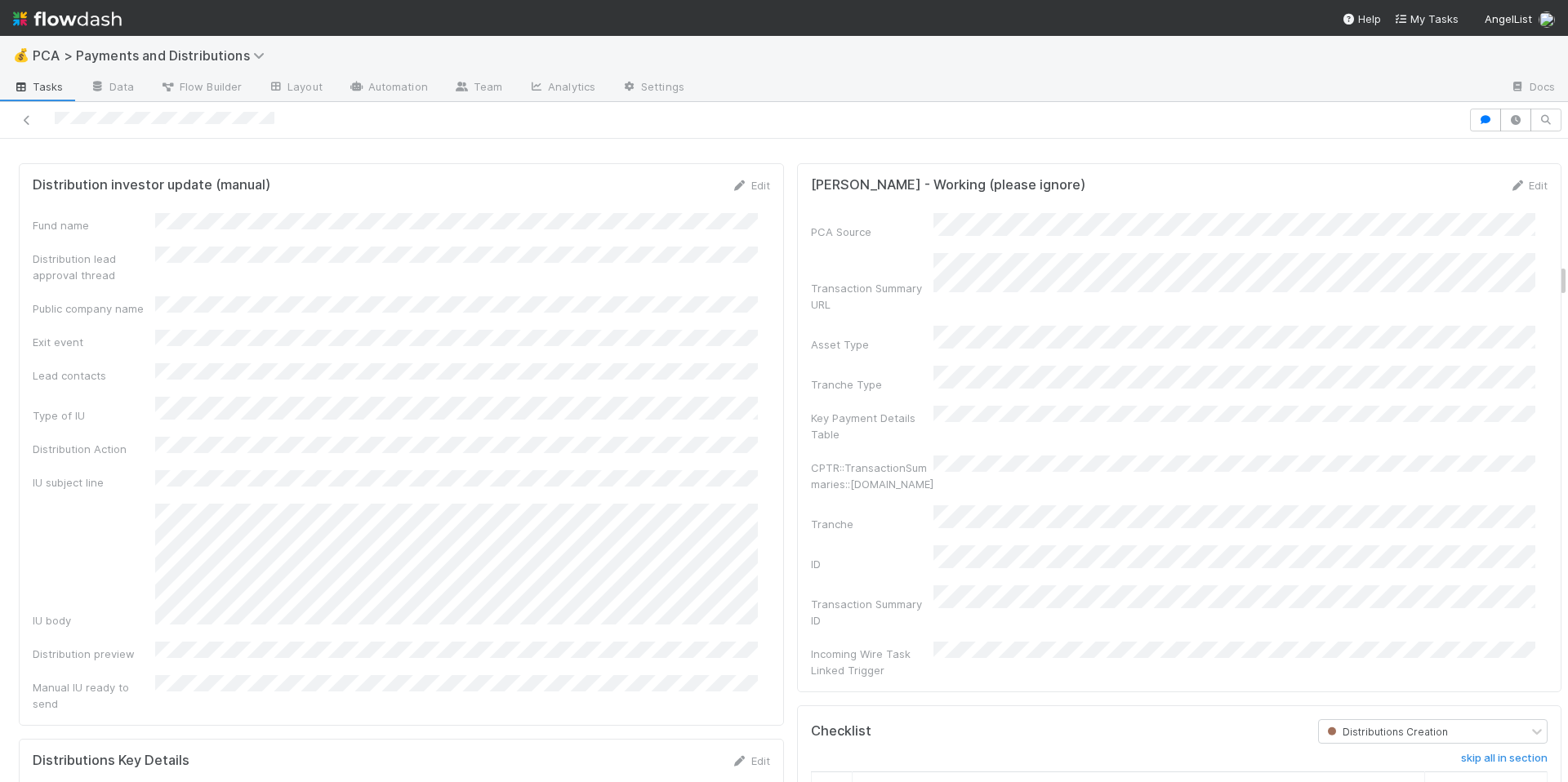
scroll to position [2657, 0]
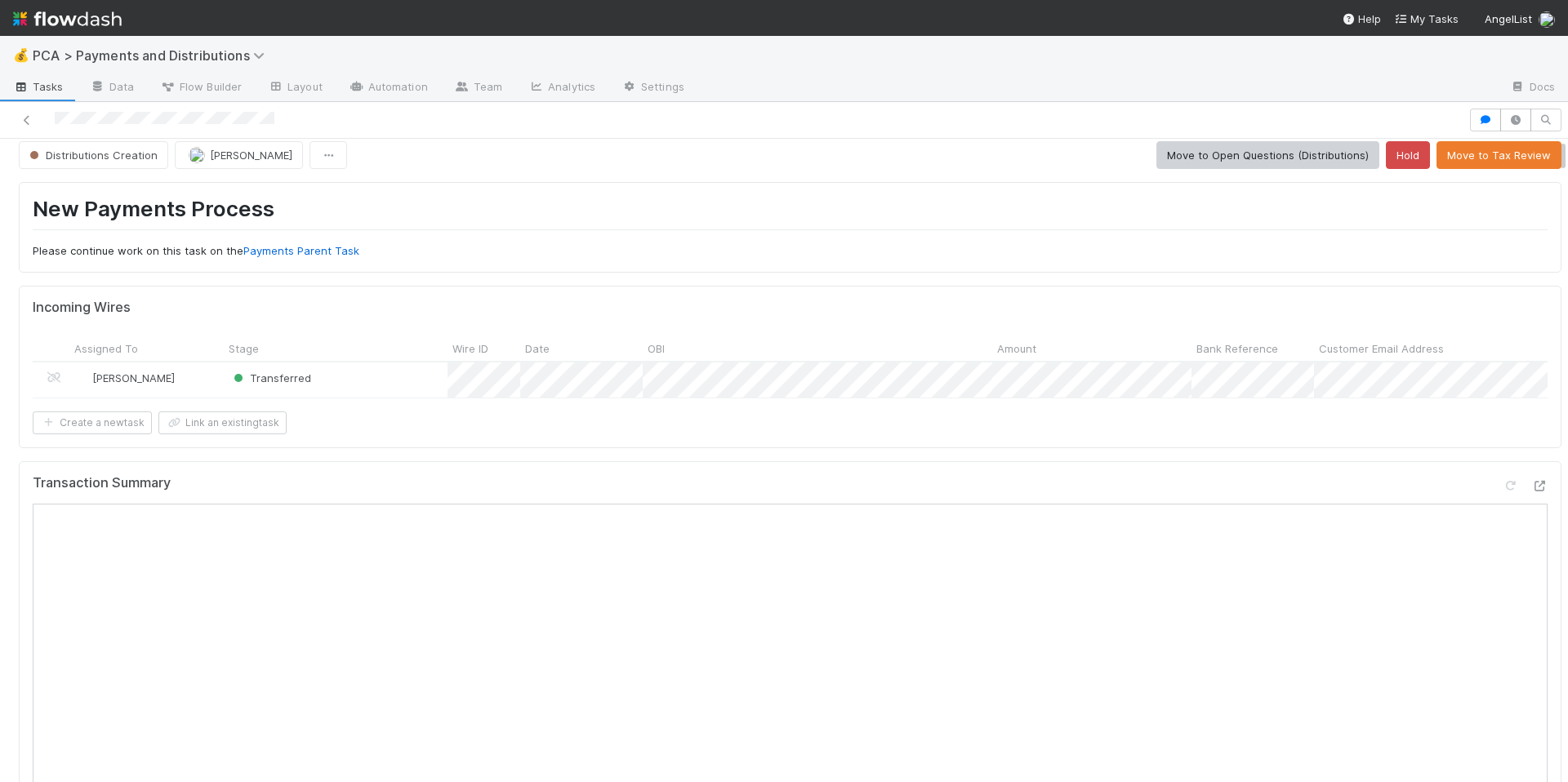
scroll to position [0, 0]
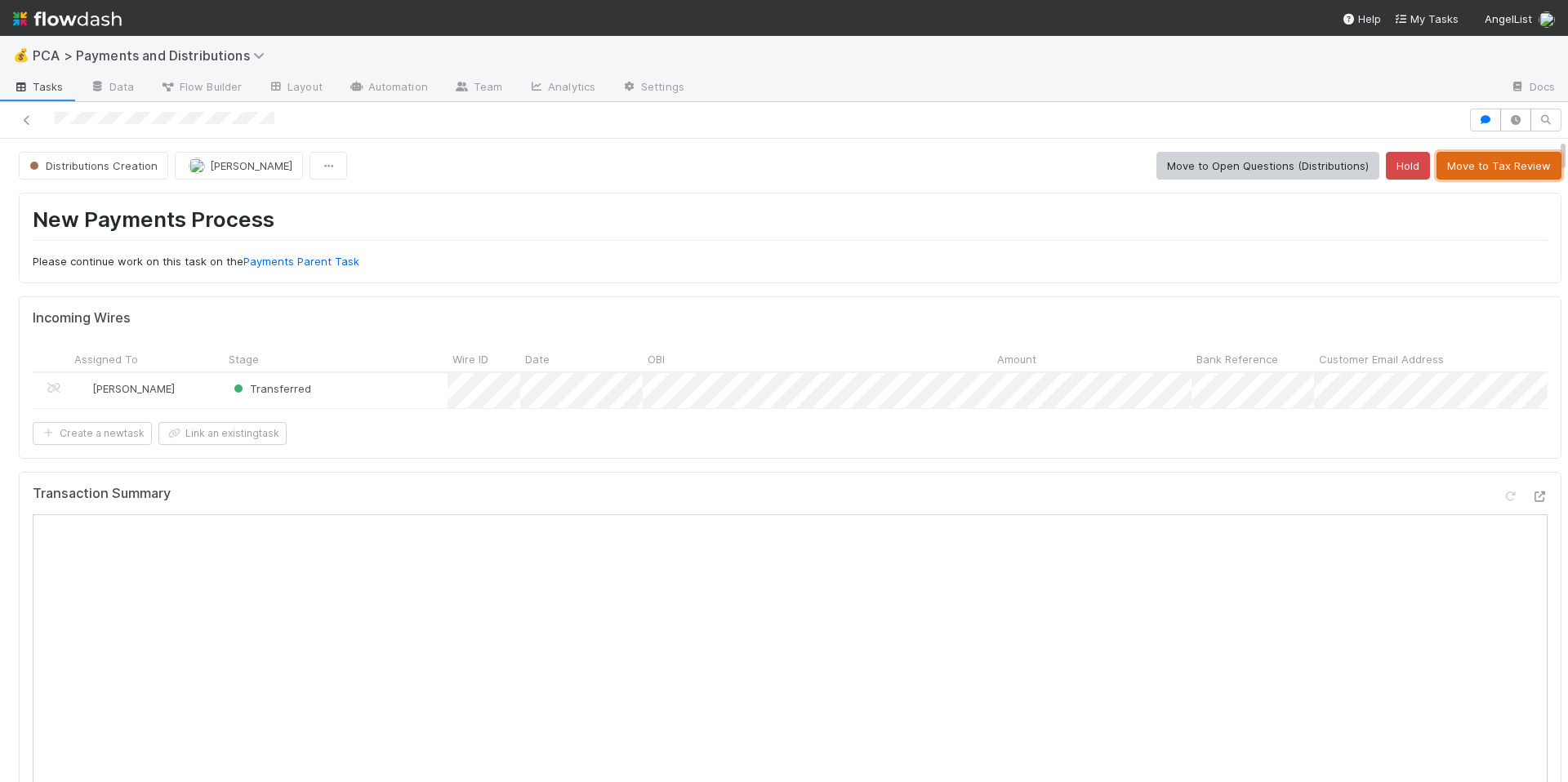
click at [1410, 173] on button "Move to Tax Review" at bounding box center [1498, 166] width 125 height 28
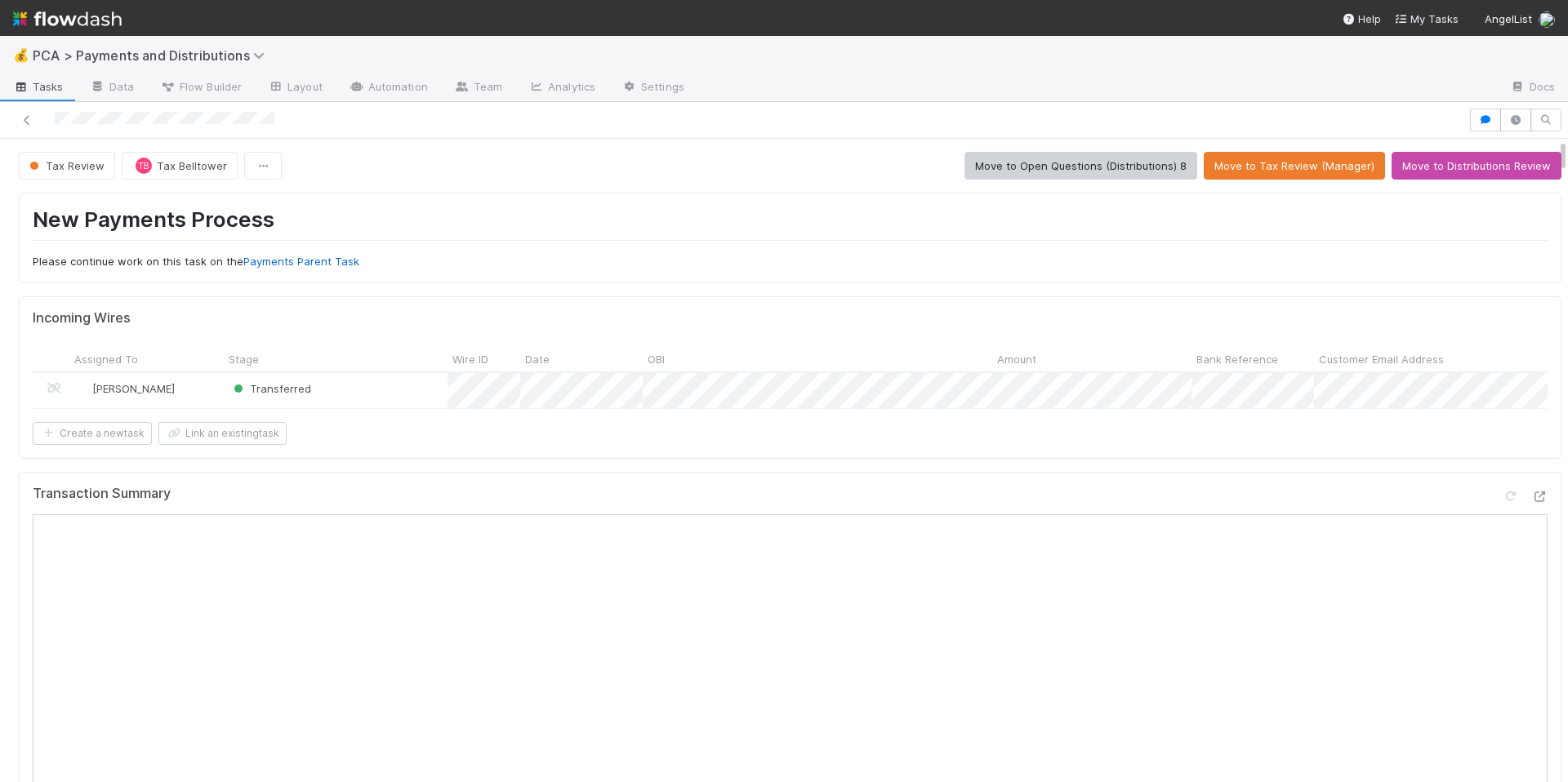
click at [601, 229] on h1 "New Payments Process" at bounding box center [791, 224] width 1515 height 34
click at [165, 117] on div at bounding box center [734, 120] width 1455 height 23
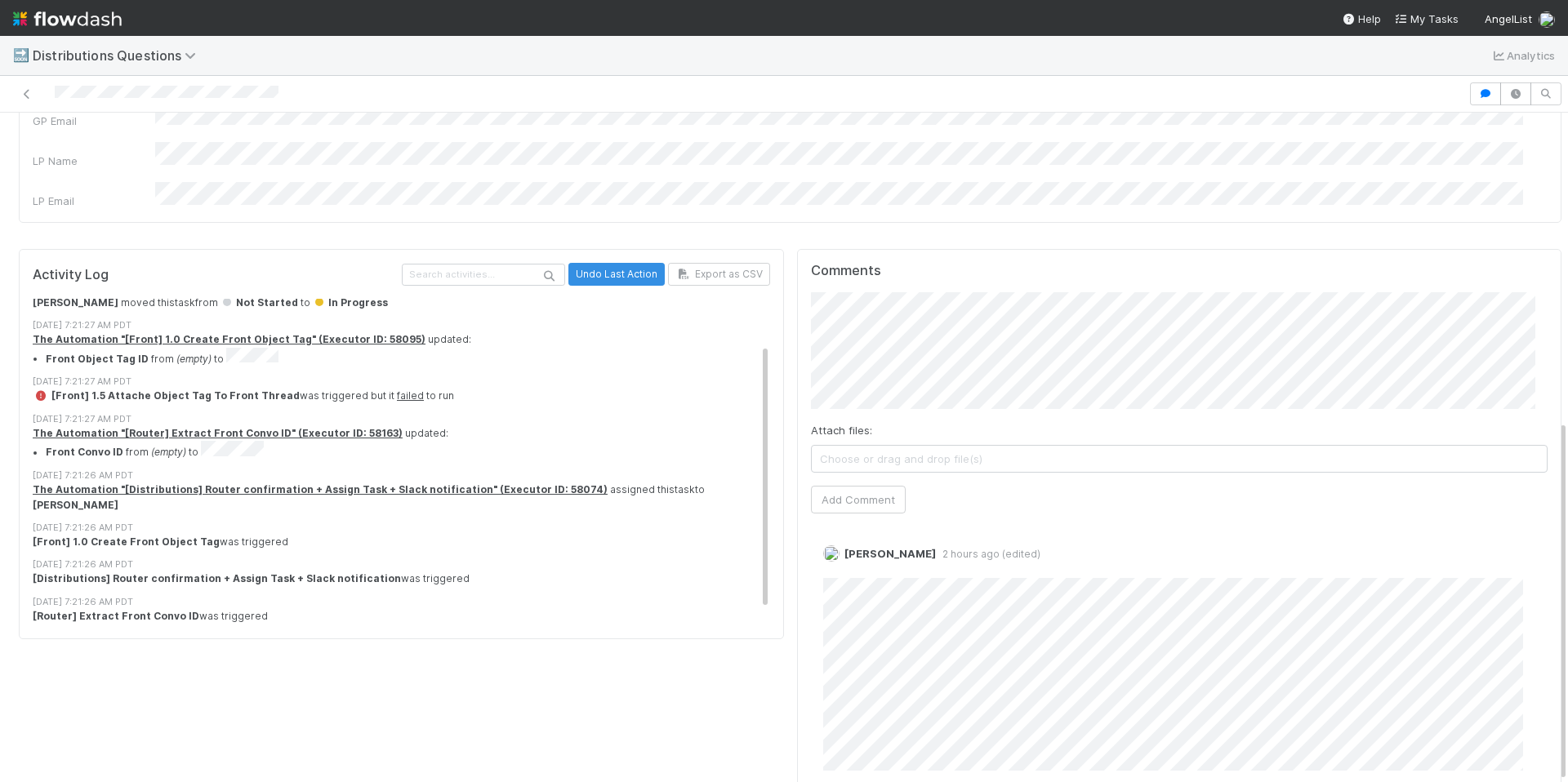
scroll to position [74, 0]
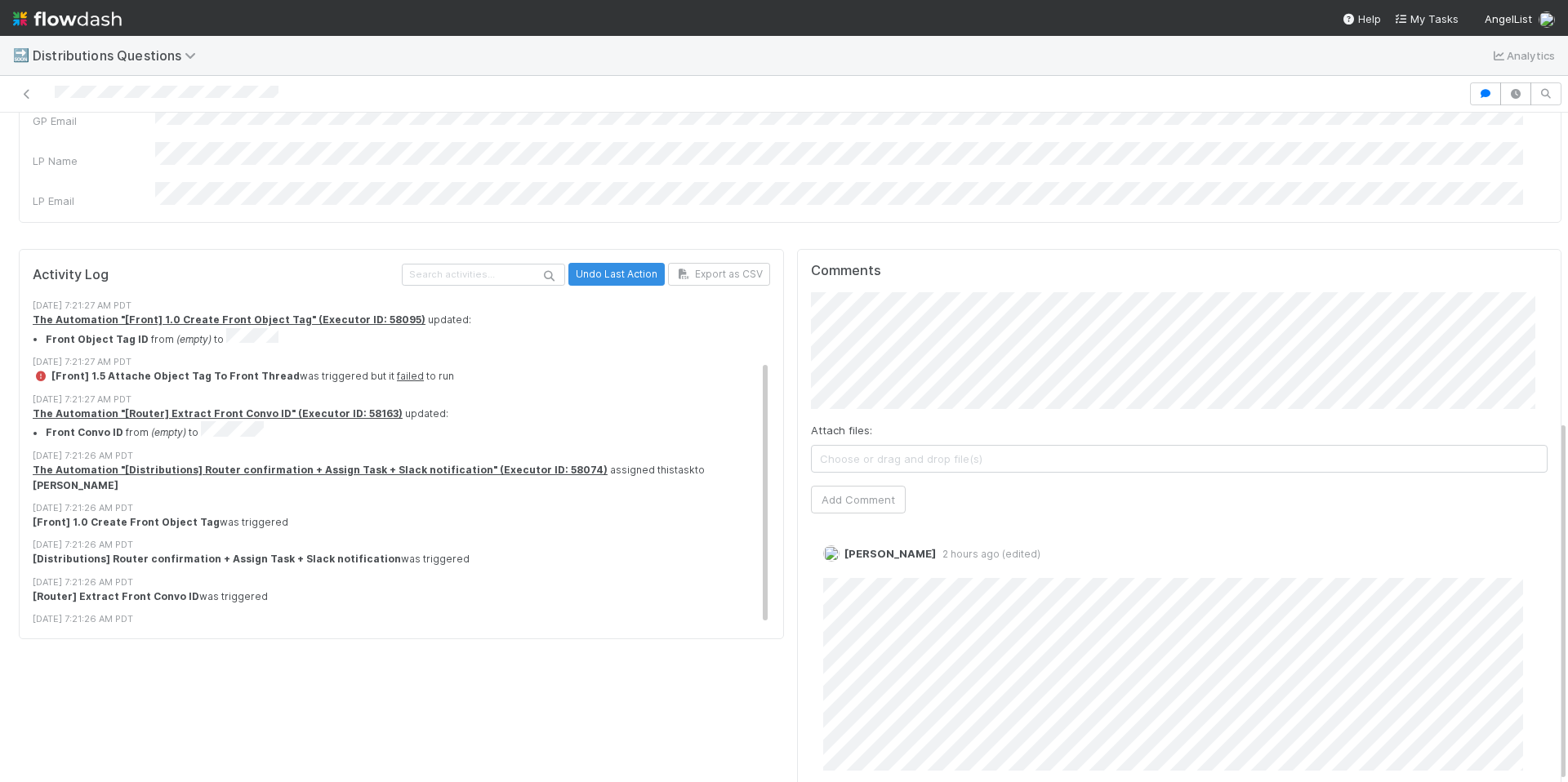
click at [664, 681] on div "Activity Log Undo Last Action Export as CSV [DATE] 10:06:53 AM PDT [Distributio…" at bounding box center [401, 533] width 778 height 582
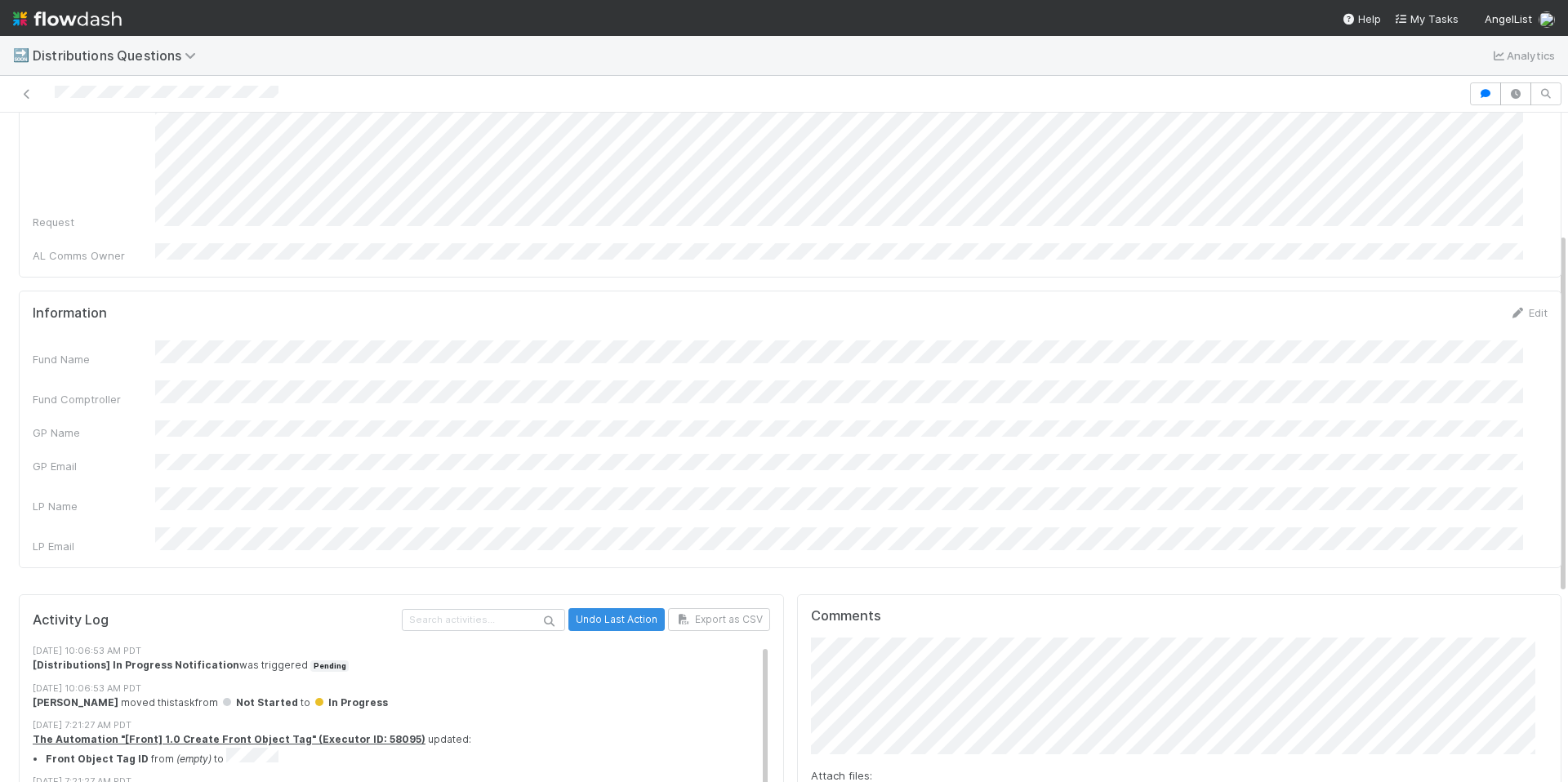
scroll to position [0, 0]
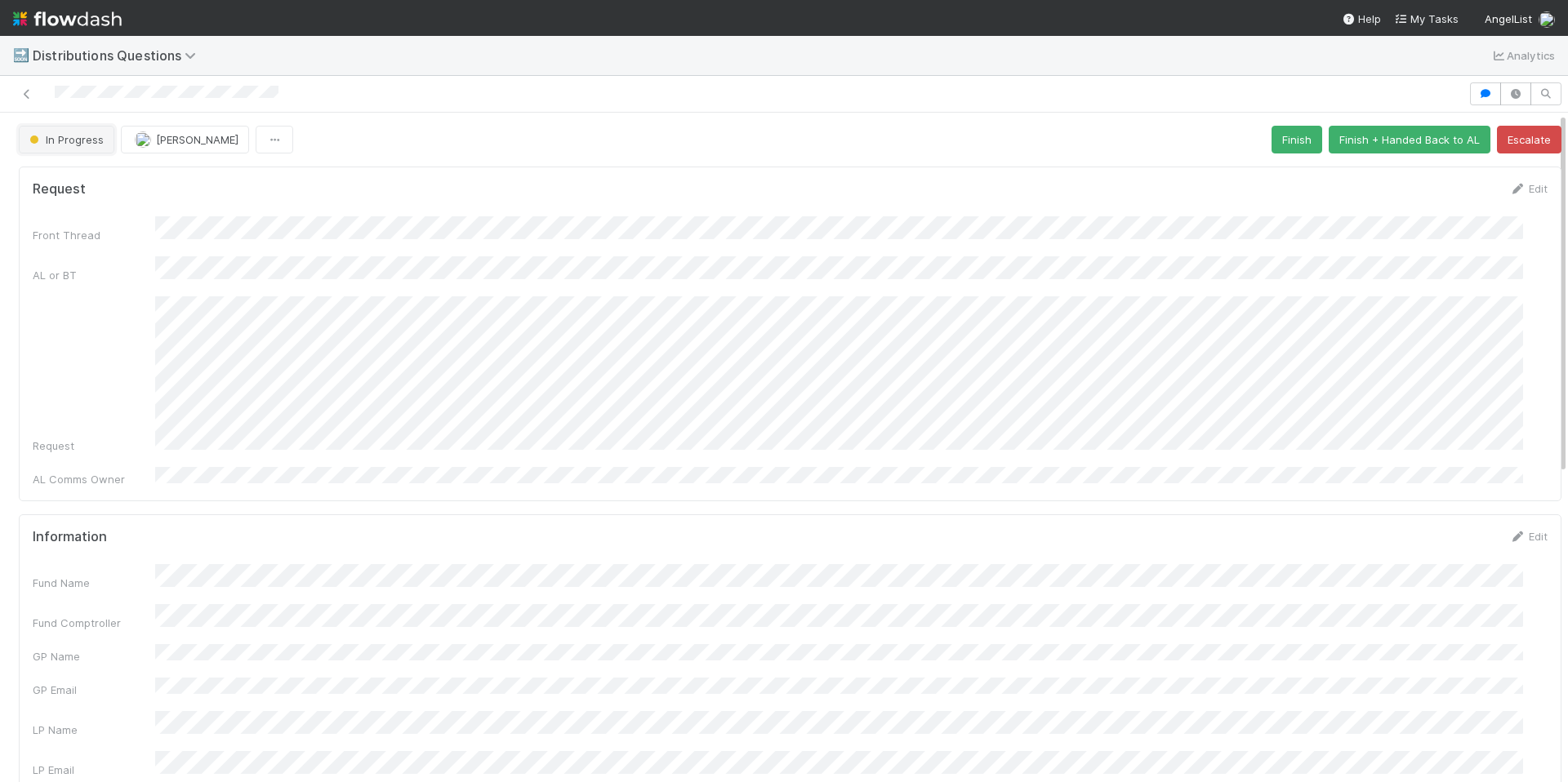
click at [88, 132] on button "In Progress" at bounding box center [67, 140] width 96 height 28
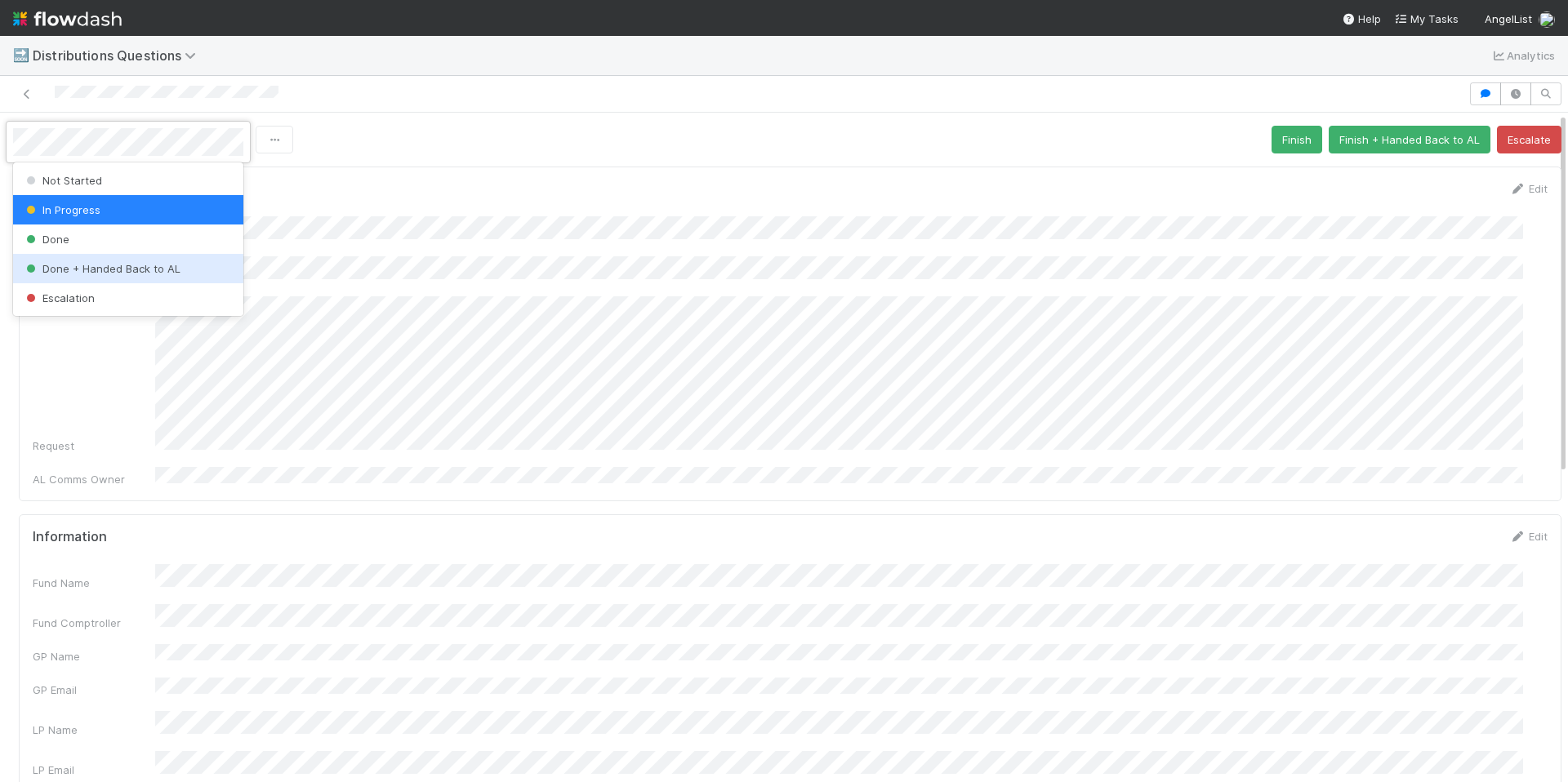
click at [128, 271] on span "Done + Handed Back to AL" at bounding box center [102, 269] width 158 height 13
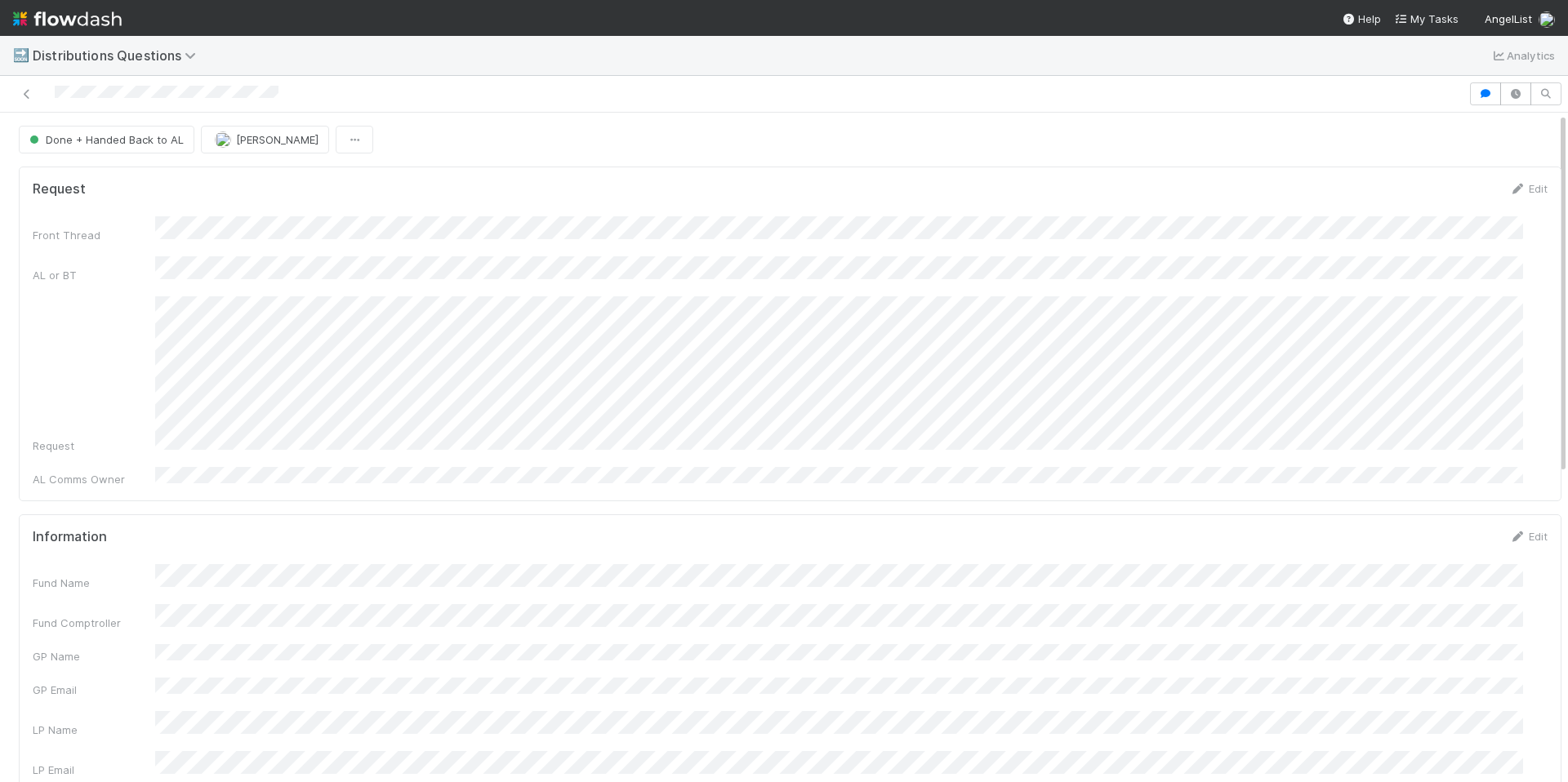
click at [519, 191] on div "Request Edit" at bounding box center [791, 188] width 1515 height 16
click at [732, 181] on div "Request Edit" at bounding box center [791, 188] width 1515 height 16
click at [553, 2] on nav "Help My Tasks AngelList" at bounding box center [784, 18] width 1568 height 36
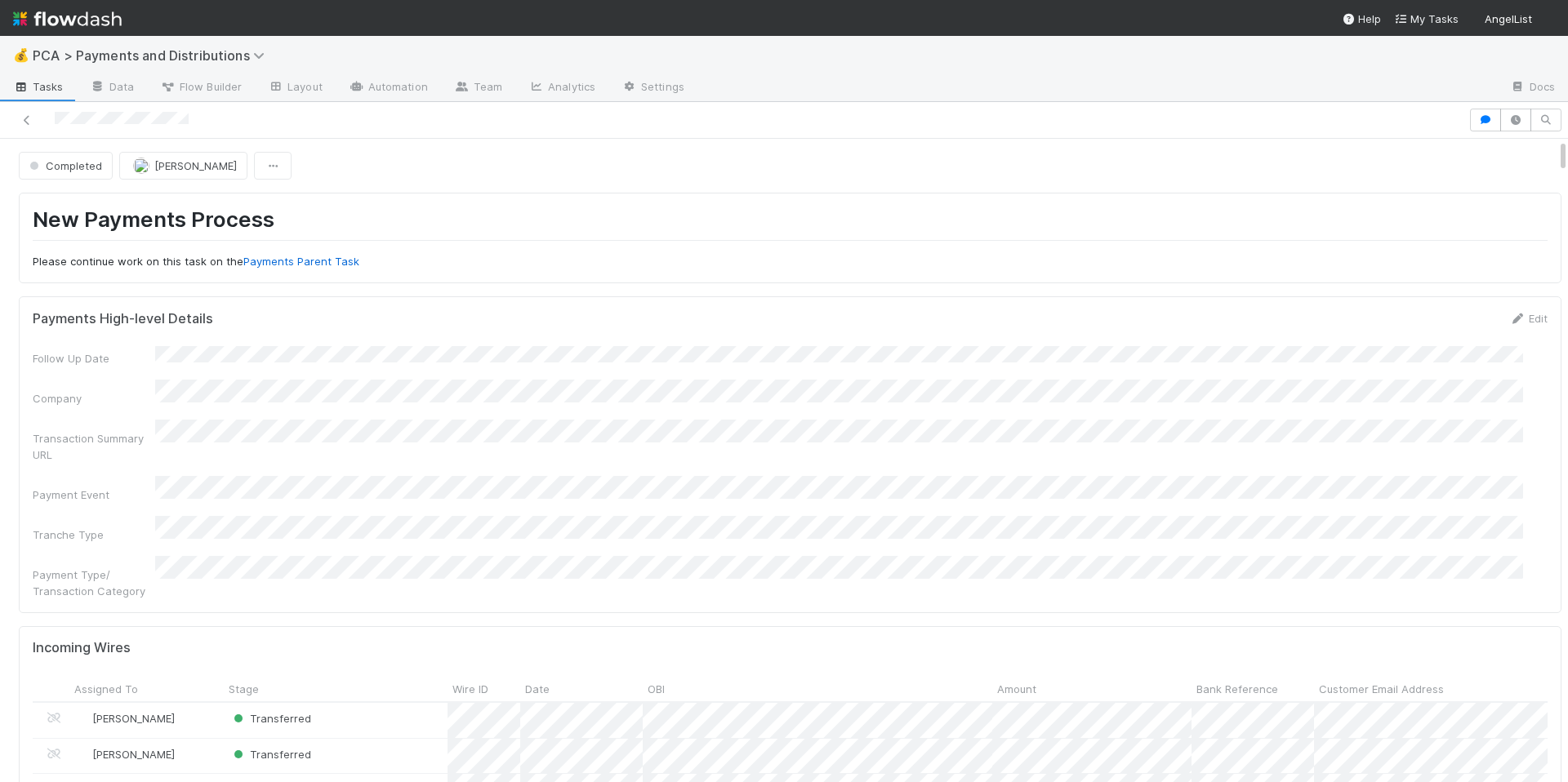
click at [648, 207] on h1 "New Payments Process" at bounding box center [791, 224] width 1515 height 34
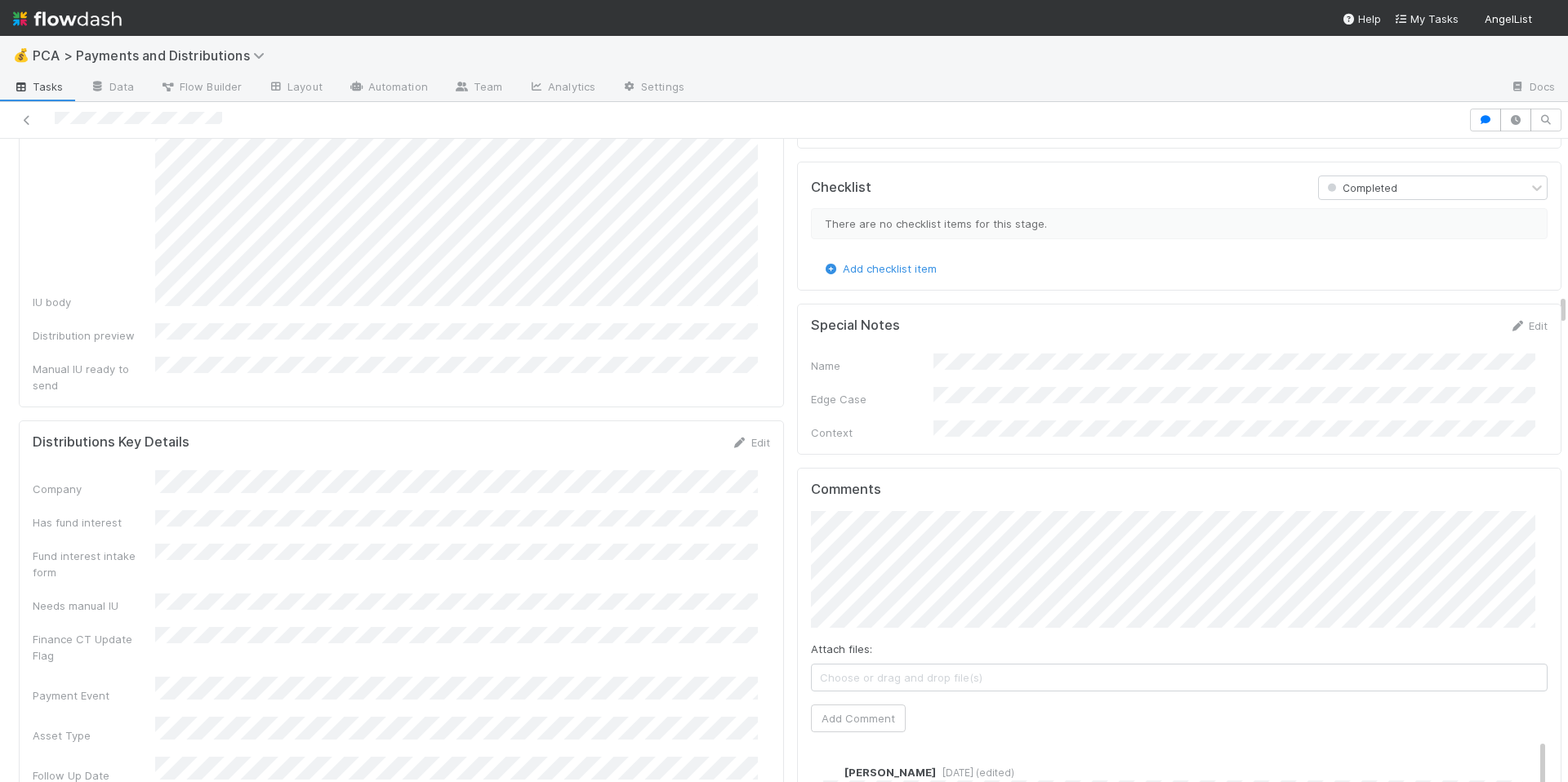
scroll to position [3522, 0]
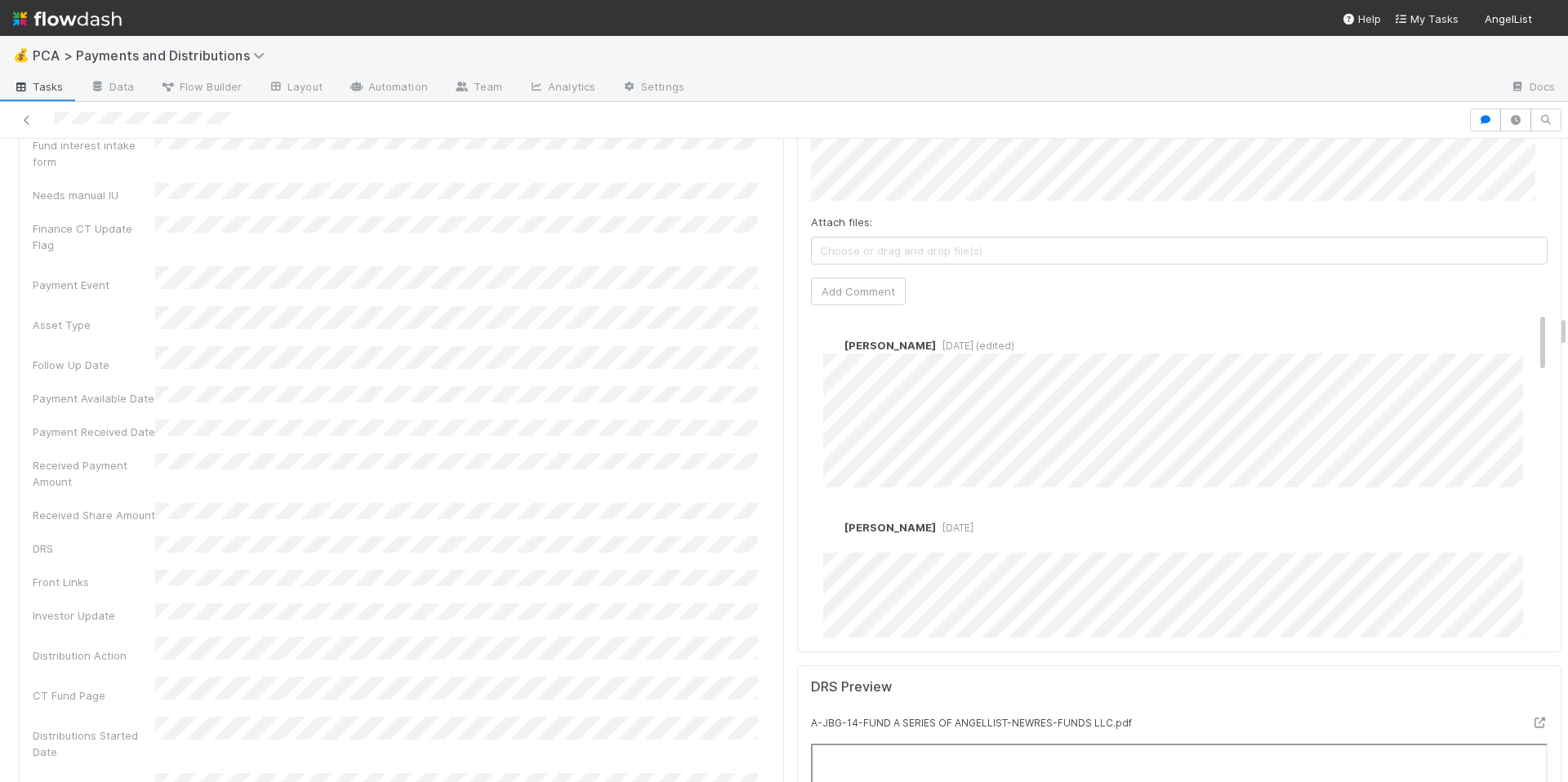
scroll to position [3613, 0]
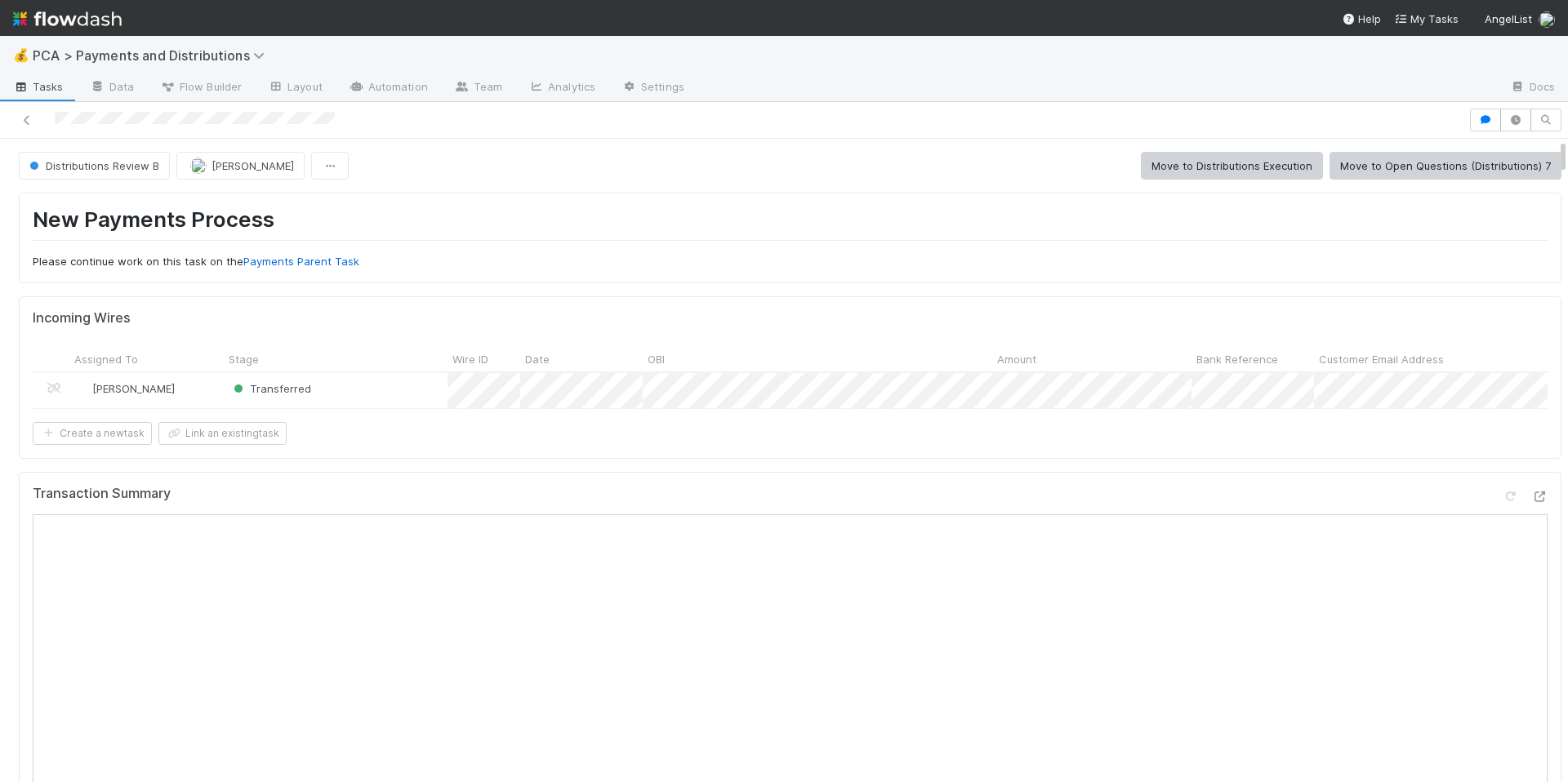
click at [930, 445] on div "Create a new task Link an existing task" at bounding box center [791, 433] width 1515 height 23
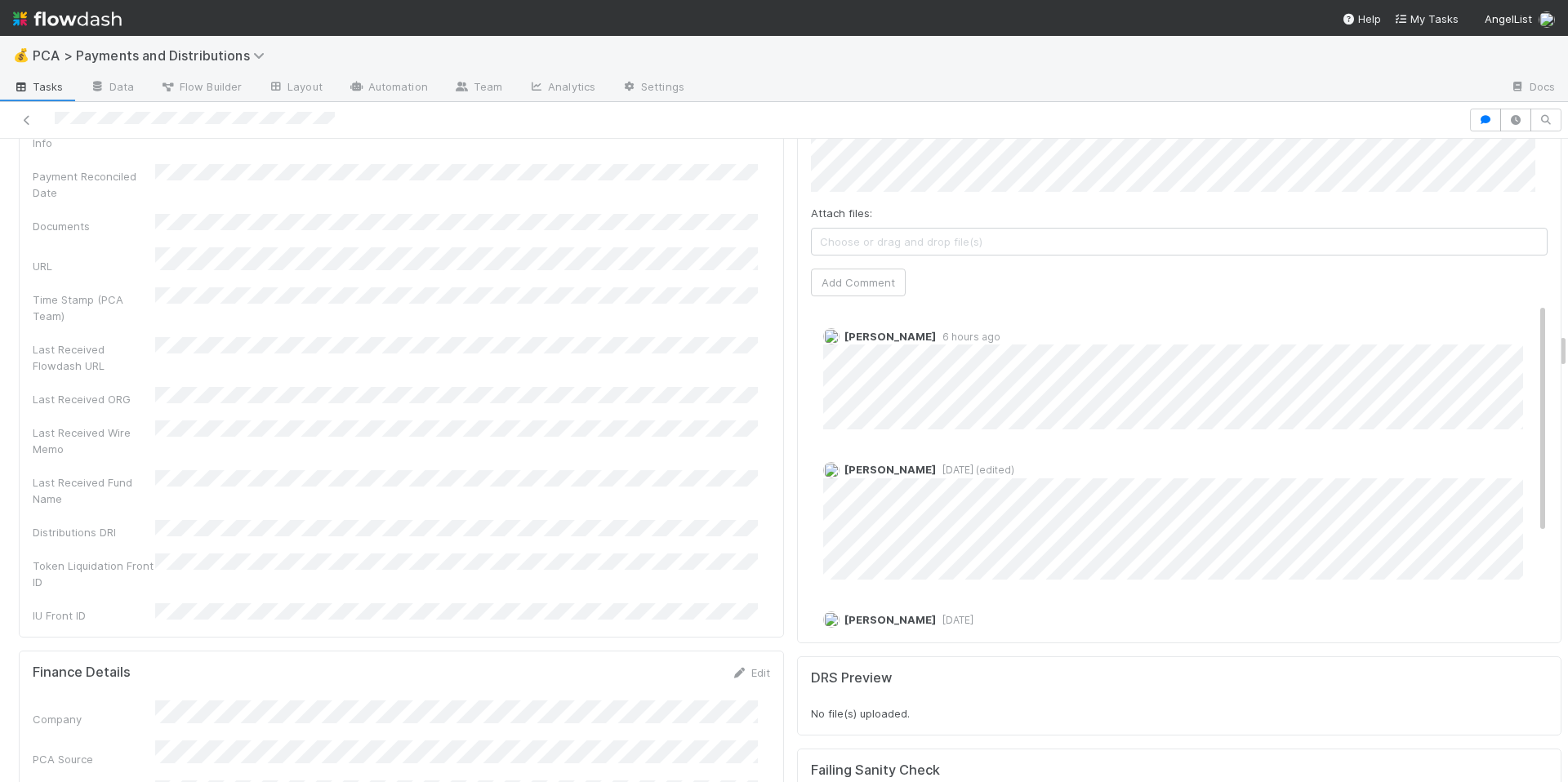
scroll to position [3493, 0]
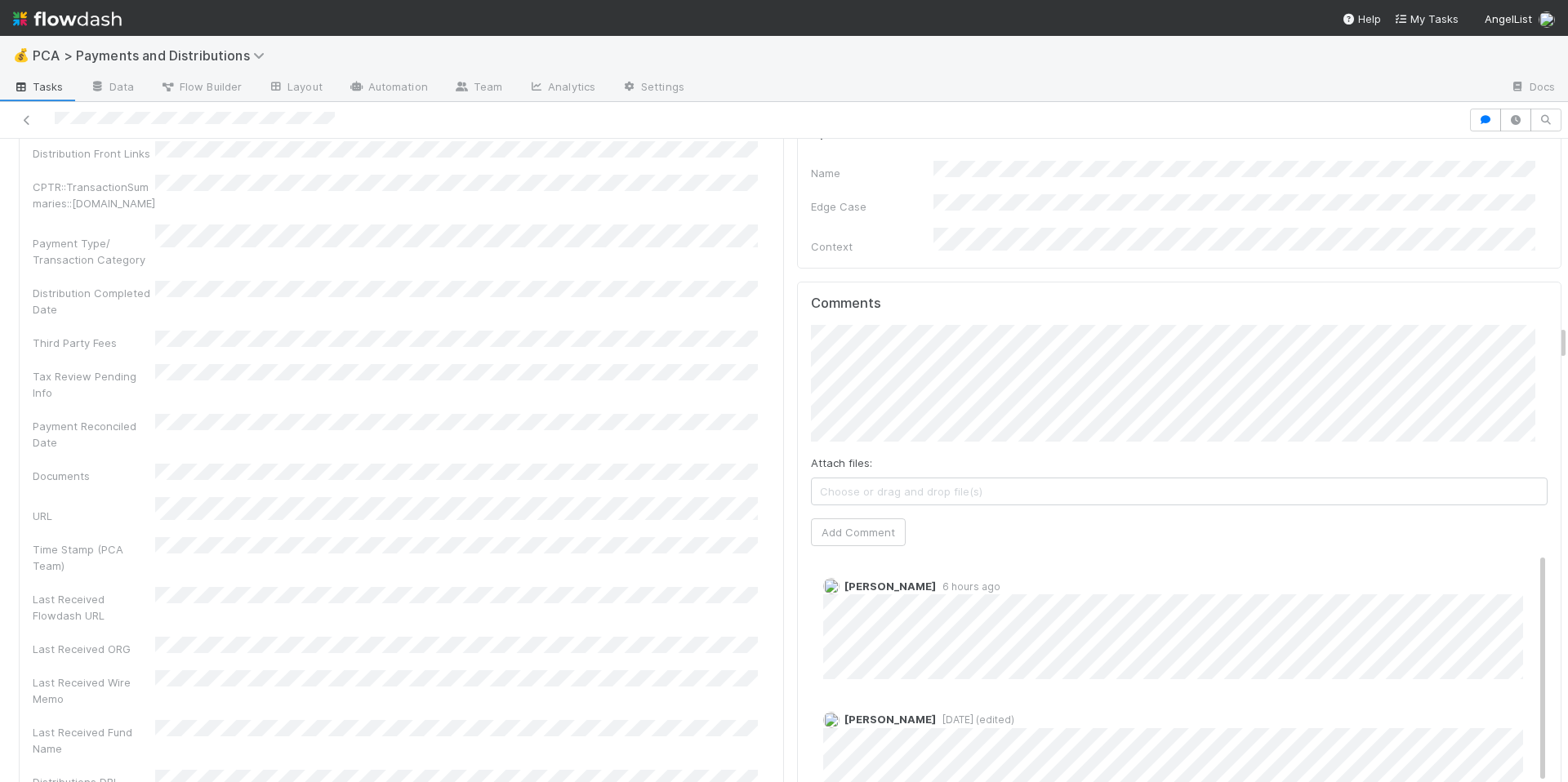
scroll to position [3205, 0]
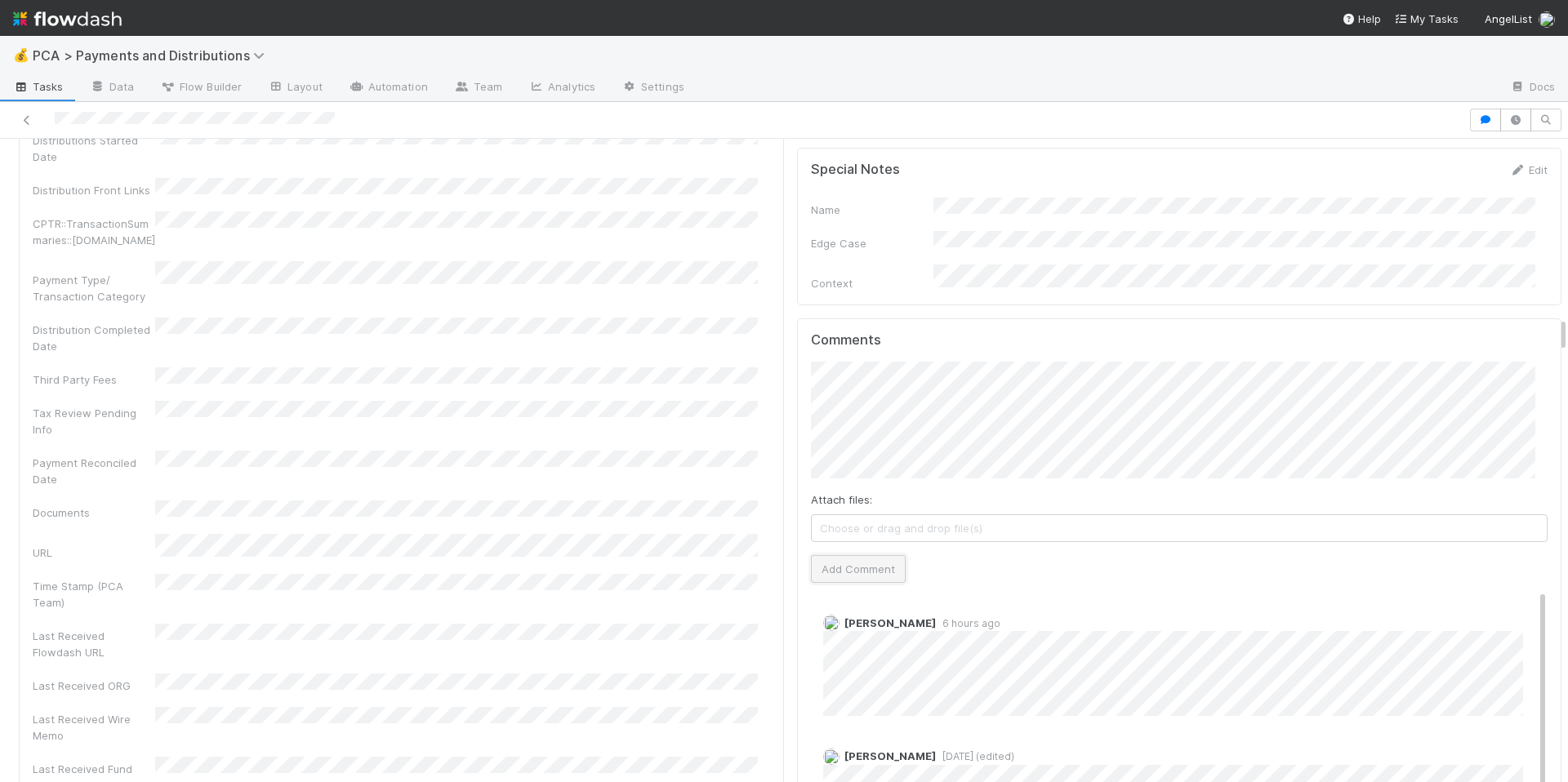
click at [831, 555] on button "Add Comment" at bounding box center [858, 570] width 95 height 28
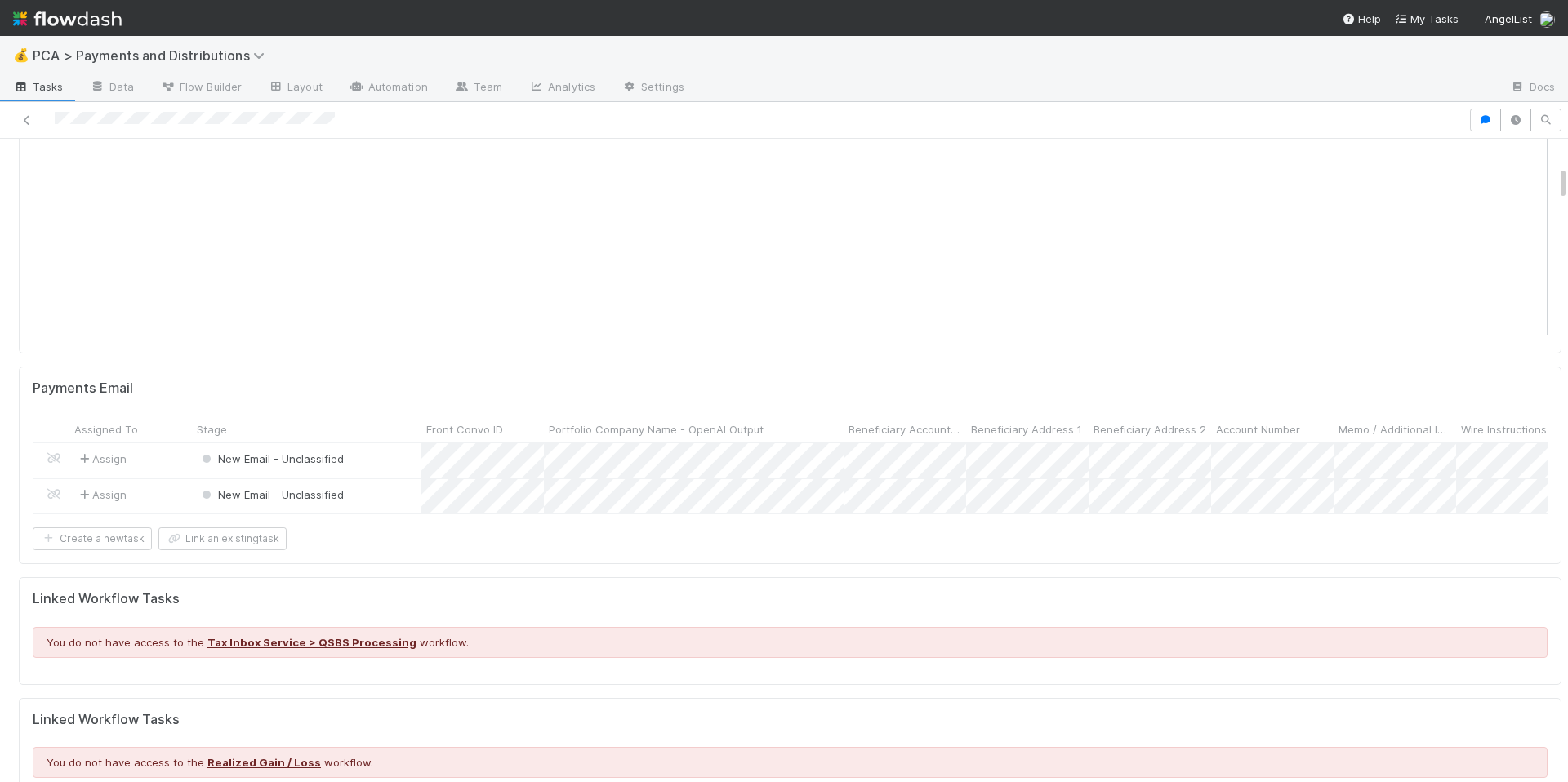
scroll to position [0, 0]
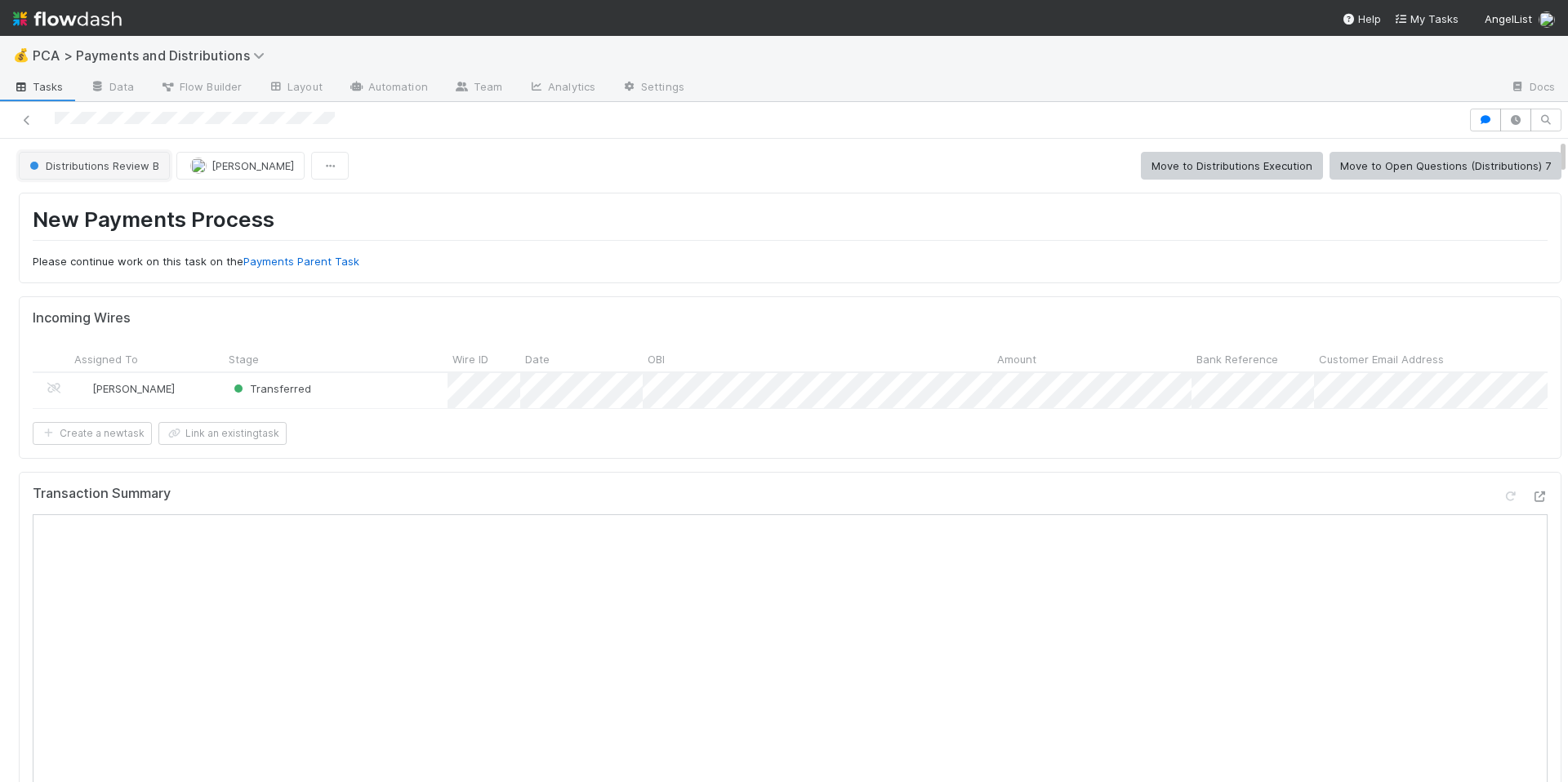
click at [110, 166] on span "Distributions Review B" at bounding box center [93, 165] width 133 height 13
click at [115, 209] on span "Distributions Execution" at bounding box center [90, 207] width 135 height 13
click at [152, 119] on div at bounding box center [734, 120] width 1455 height 23
click at [869, 170] on div "Distributions Execution Cierra Catarino Move to Open Questions (Distributions) …" at bounding box center [790, 166] width 1543 height 28
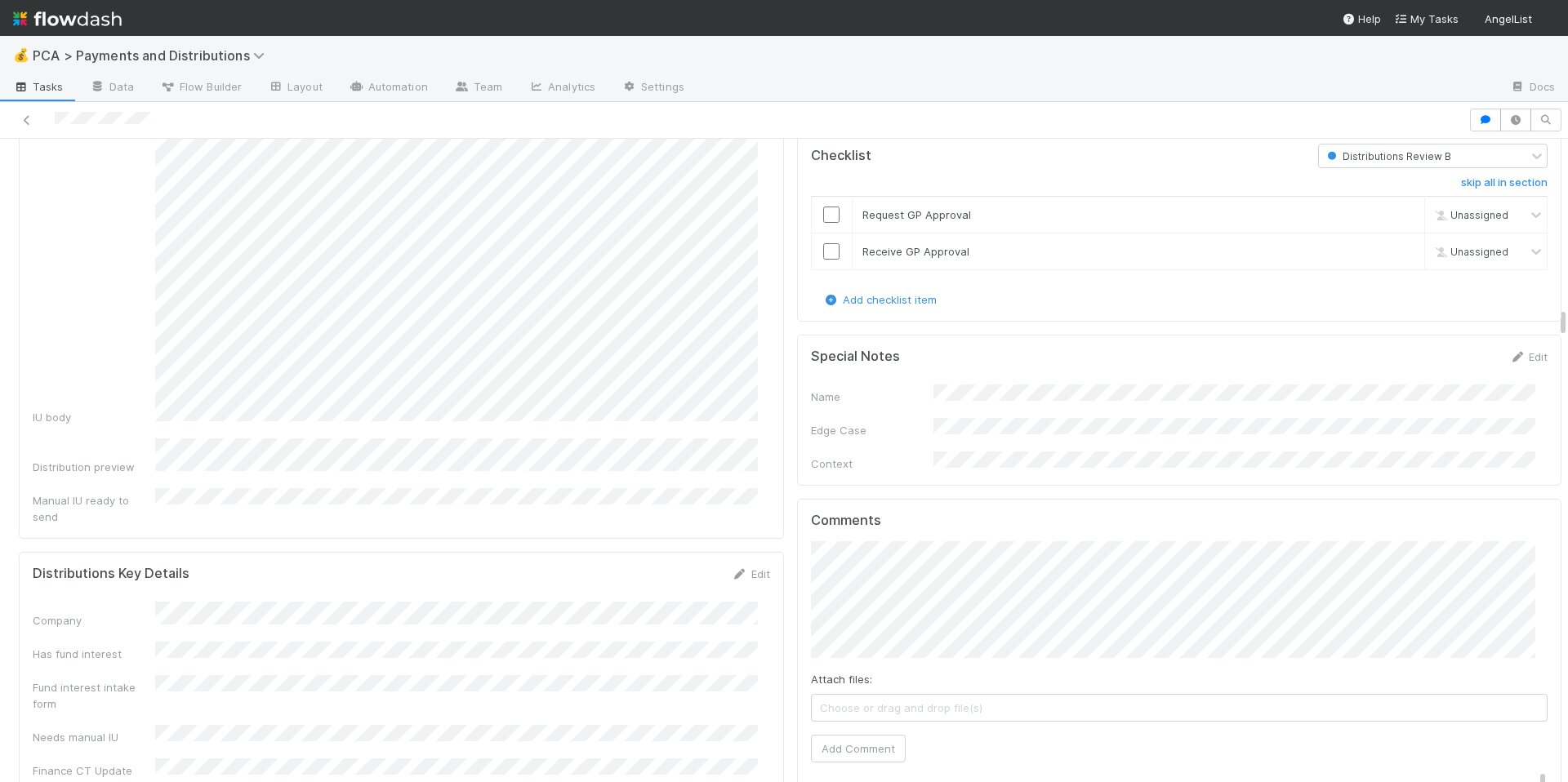
scroll to position [3496, 0]
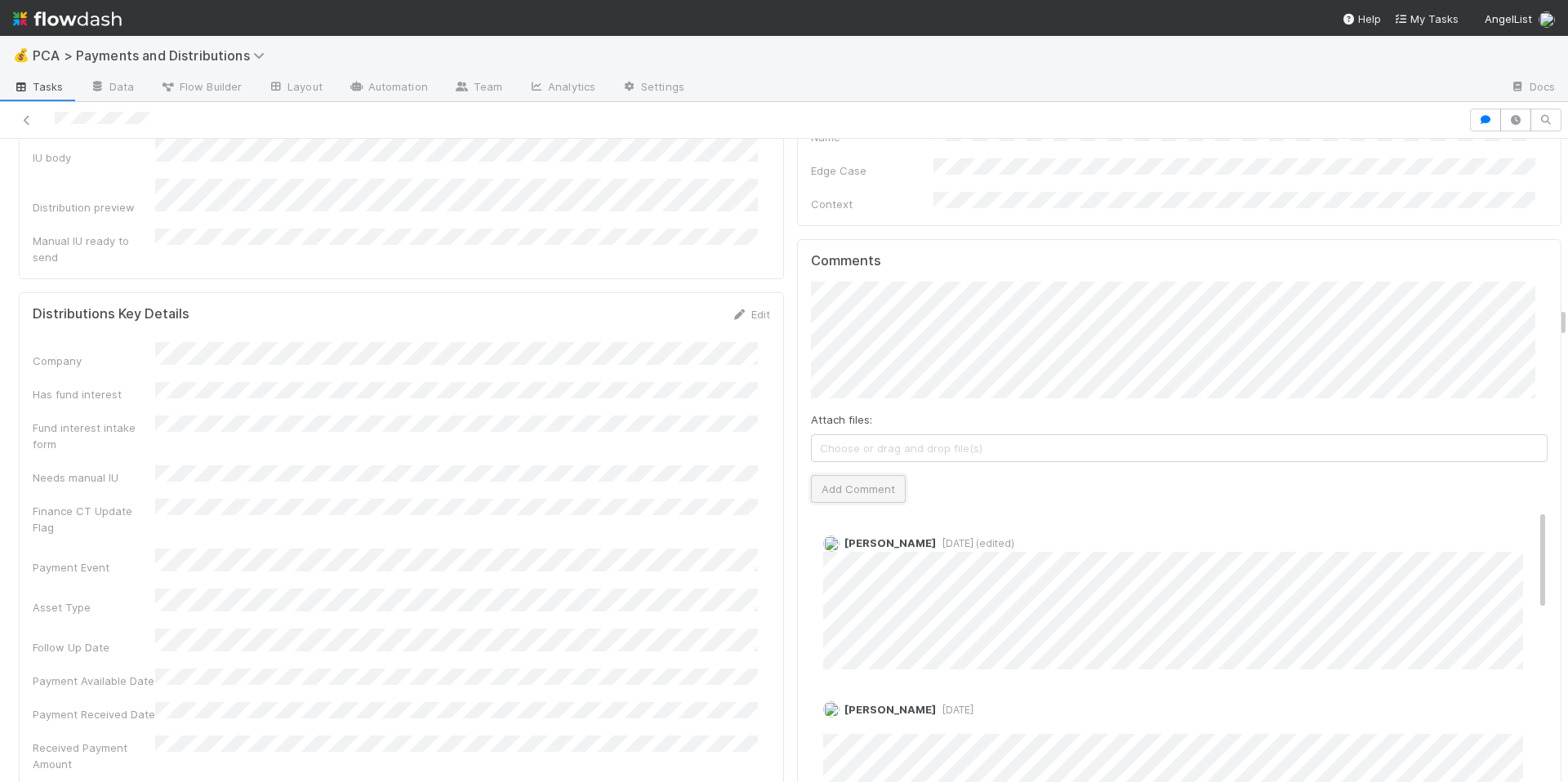
click at [870, 476] on button "Add Comment" at bounding box center [858, 490] width 95 height 28
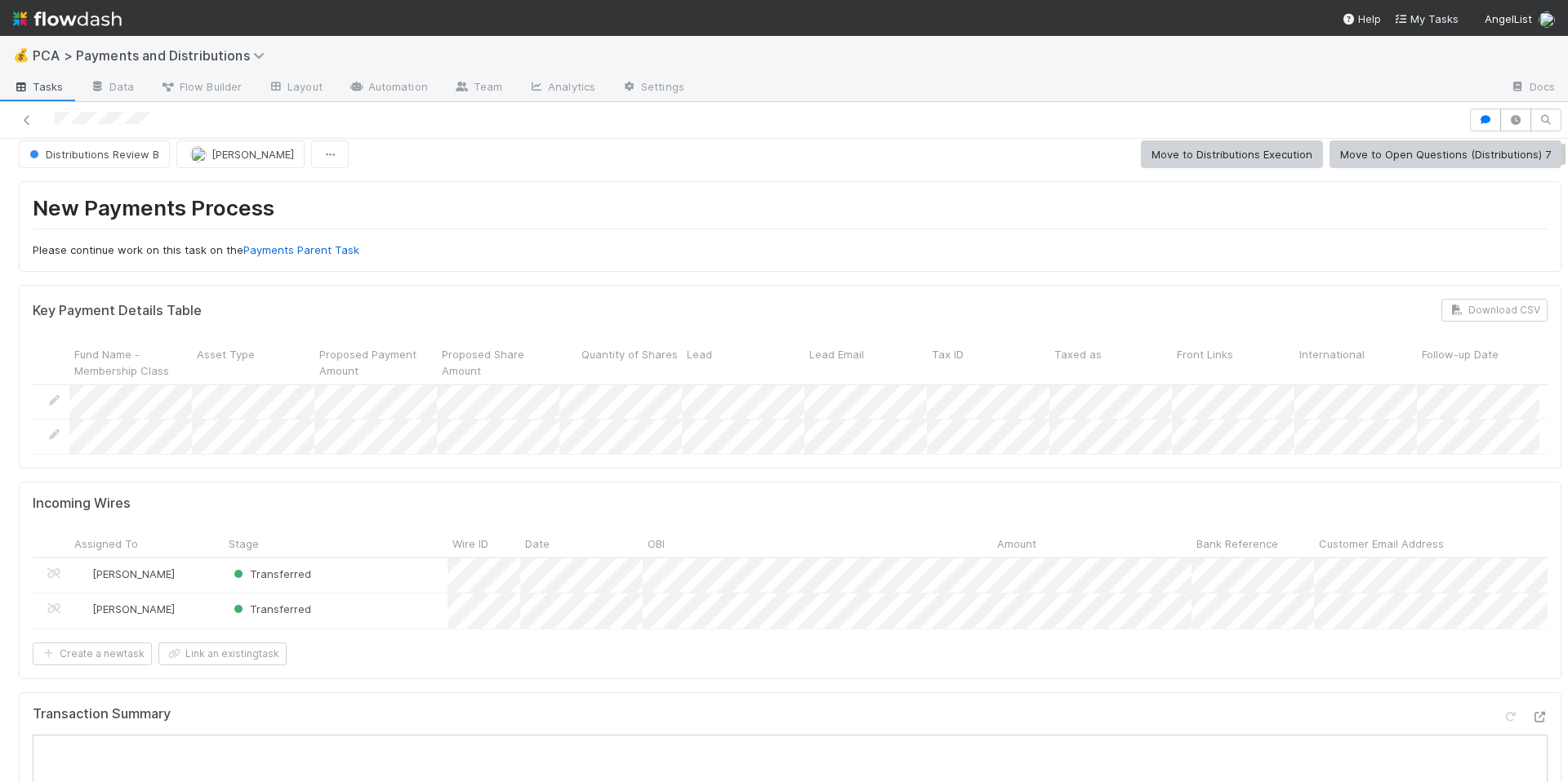
scroll to position [0, 0]
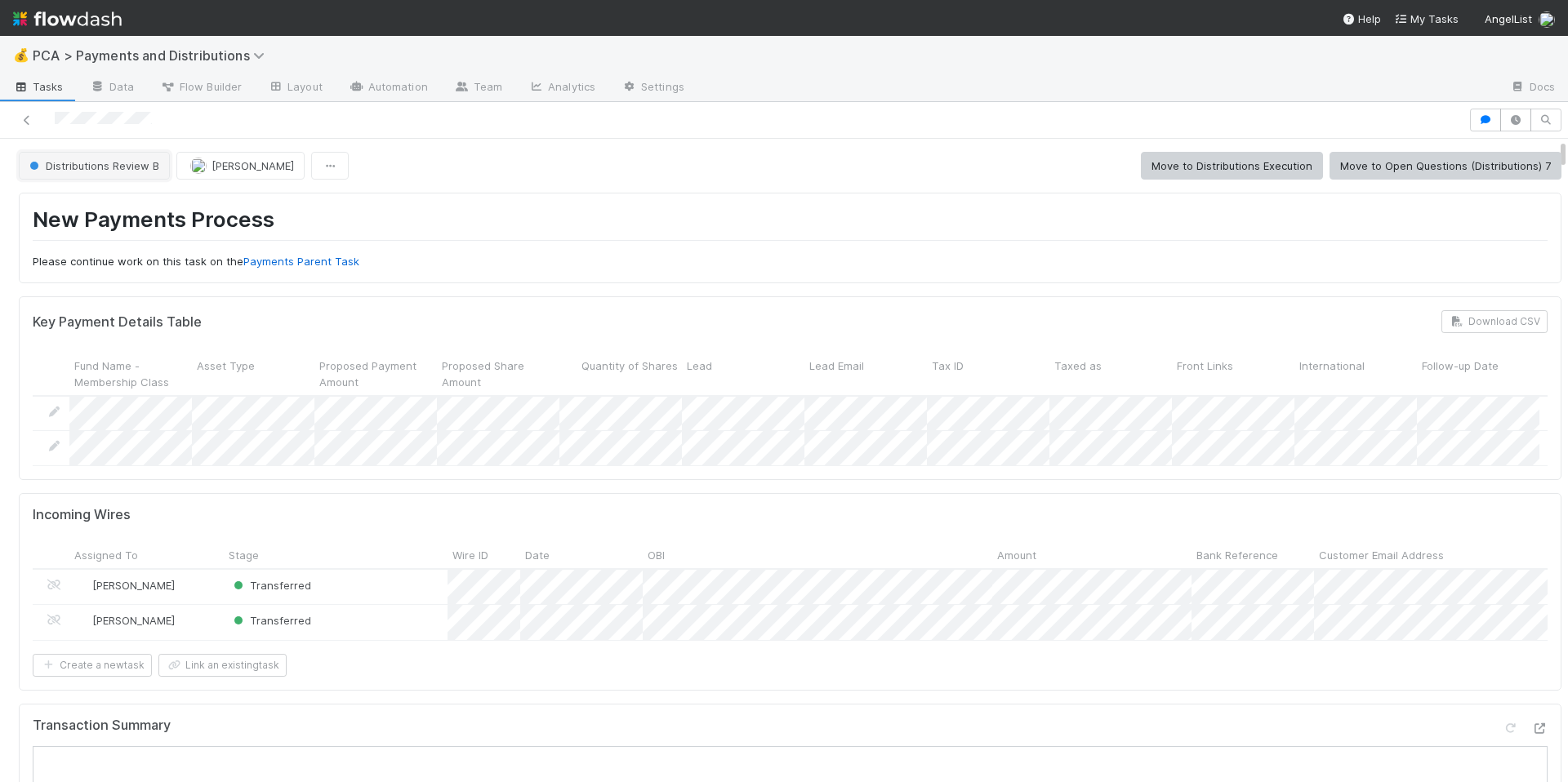
click at [107, 164] on span "Distributions Review B" at bounding box center [93, 165] width 133 height 13
click at [126, 208] on span "Distributions Execution" at bounding box center [90, 207] width 135 height 13
click at [126, 119] on div at bounding box center [734, 120] width 1455 height 23
click at [594, 224] on h1 "New Payments Process" at bounding box center [791, 224] width 1515 height 34
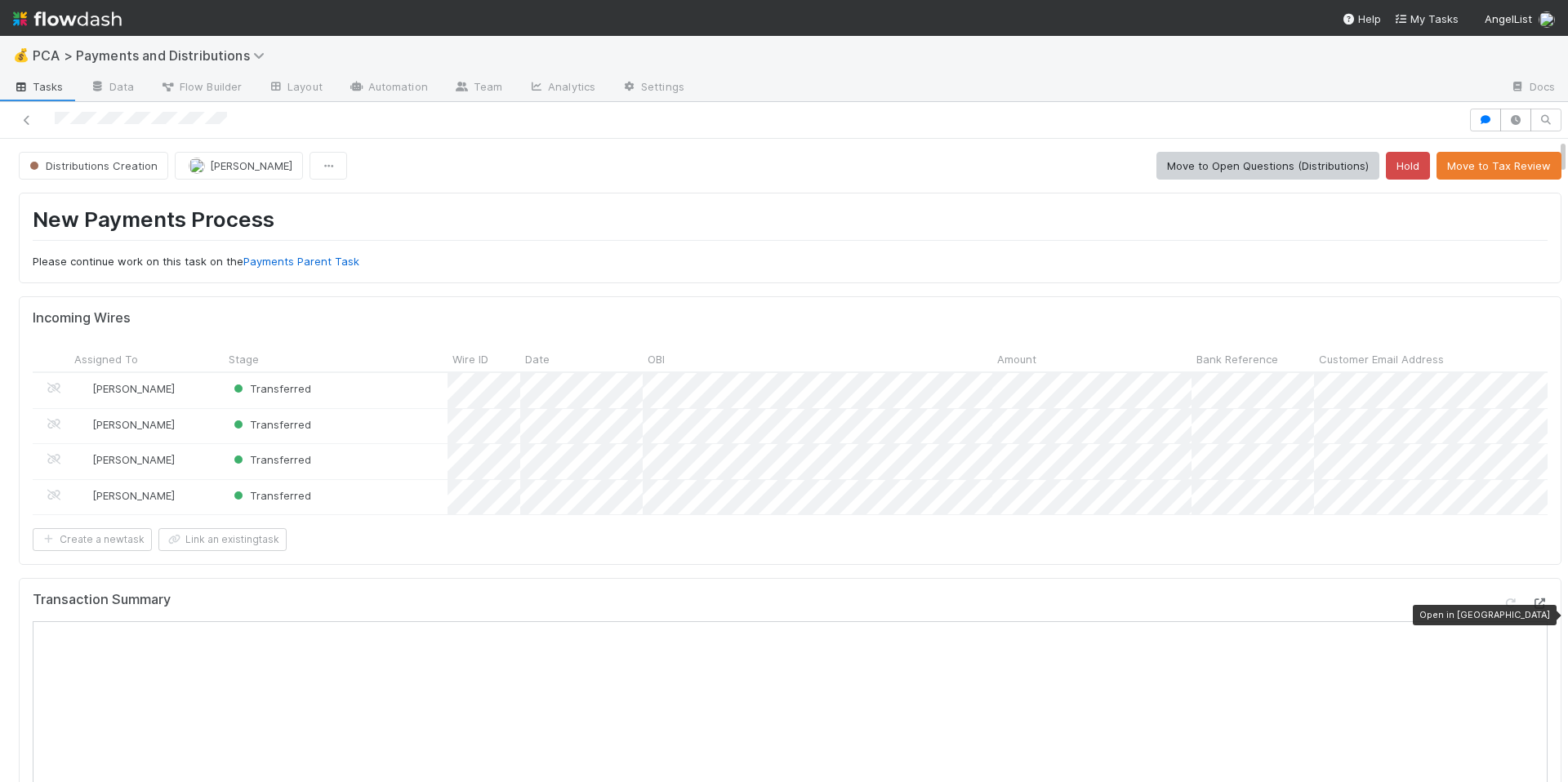
click at [1531, 609] on icon at bounding box center [1539, 603] width 16 height 10
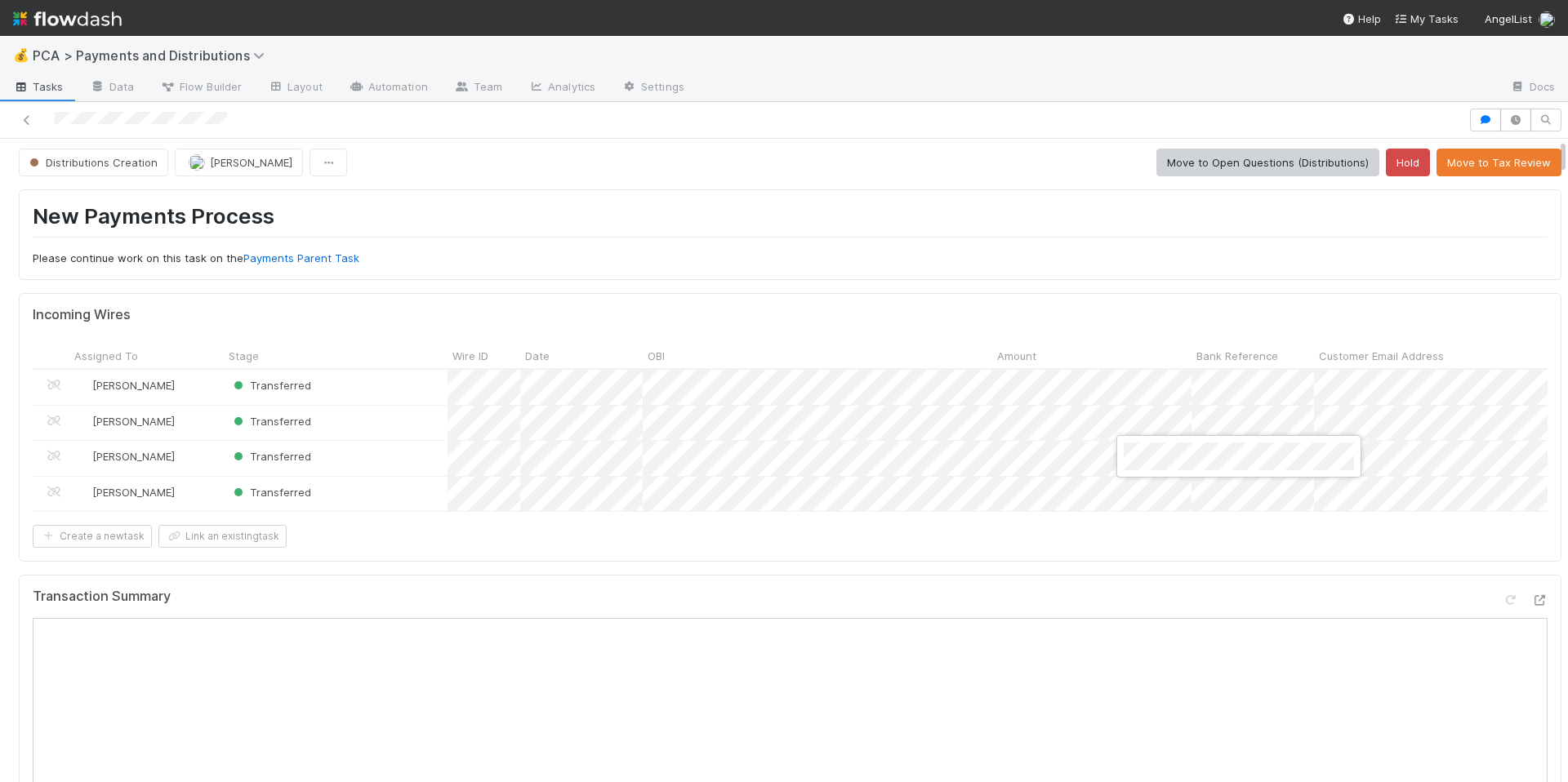
click at [1079, 525] on div at bounding box center [784, 391] width 1568 height 782
click at [411, 424] on div "Transferred" at bounding box center [336, 423] width 224 height 35
click at [1027, 420] on div at bounding box center [784, 391] width 1568 height 782
click at [1078, 375] on div at bounding box center [784, 391] width 1568 height 782
click at [849, 244] on div at bounding box center [784, 391] width 1568 height 782
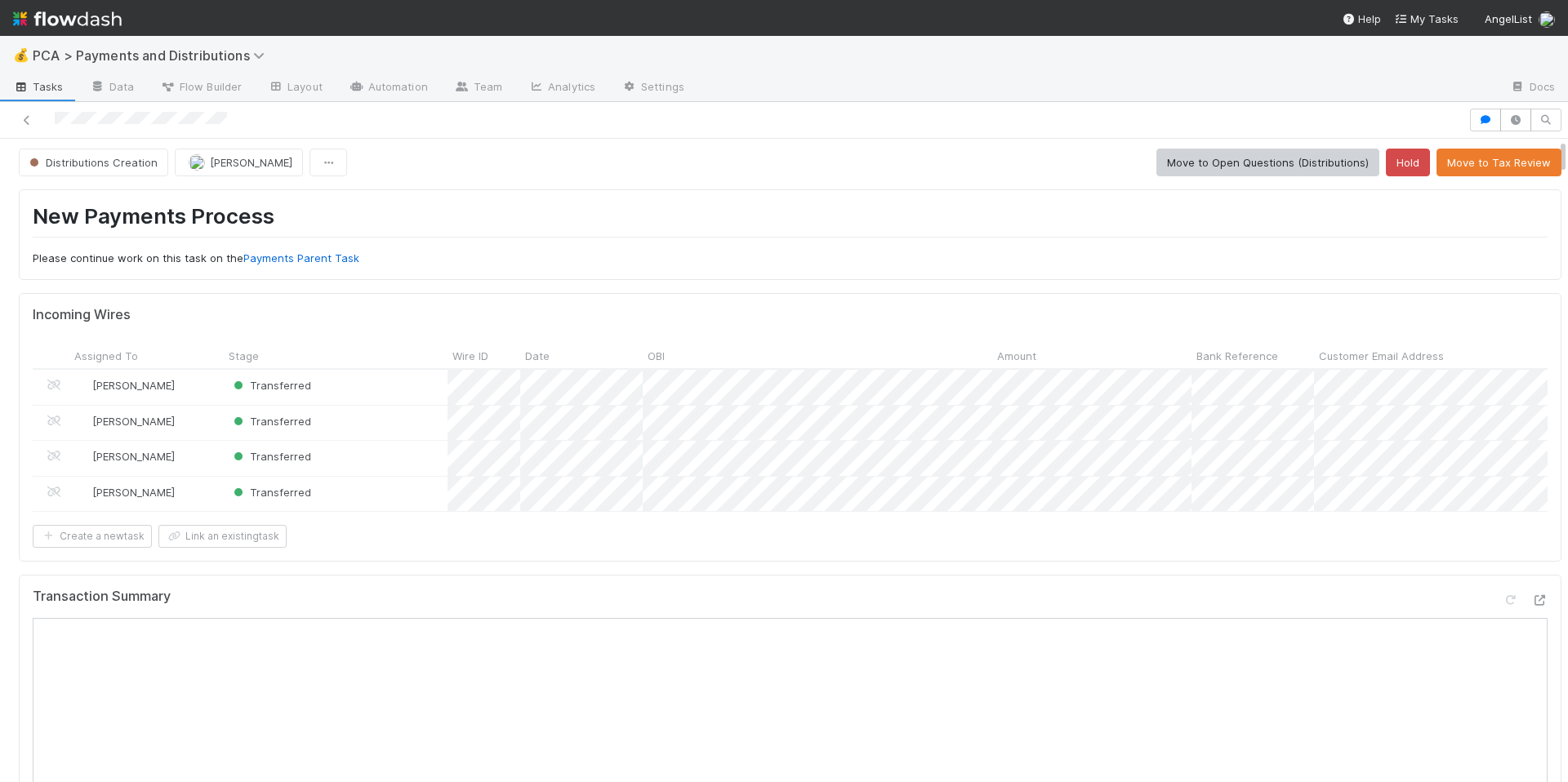
drag, startPoint x: 1040, startPoint y: 574, endPoint x: 1049, endPoint y: 571, distance: 9.5
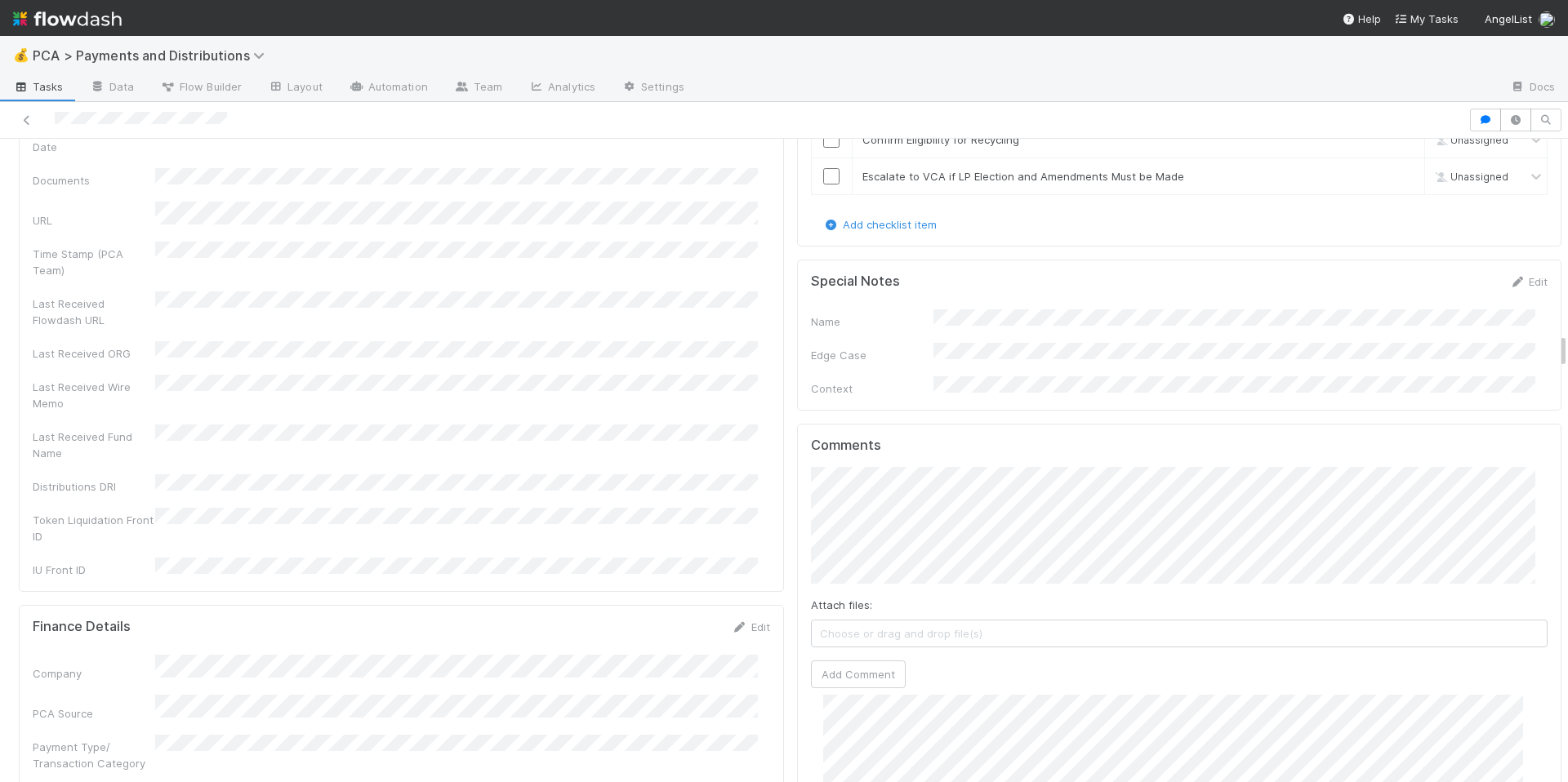
scroll to position [3527, 0]
click at [635, 604] on div "Finance Details Edit Company PCA Source Payment Type/ Transaction Category Tran…" at bounding box center [401, 792] width 765 height 377
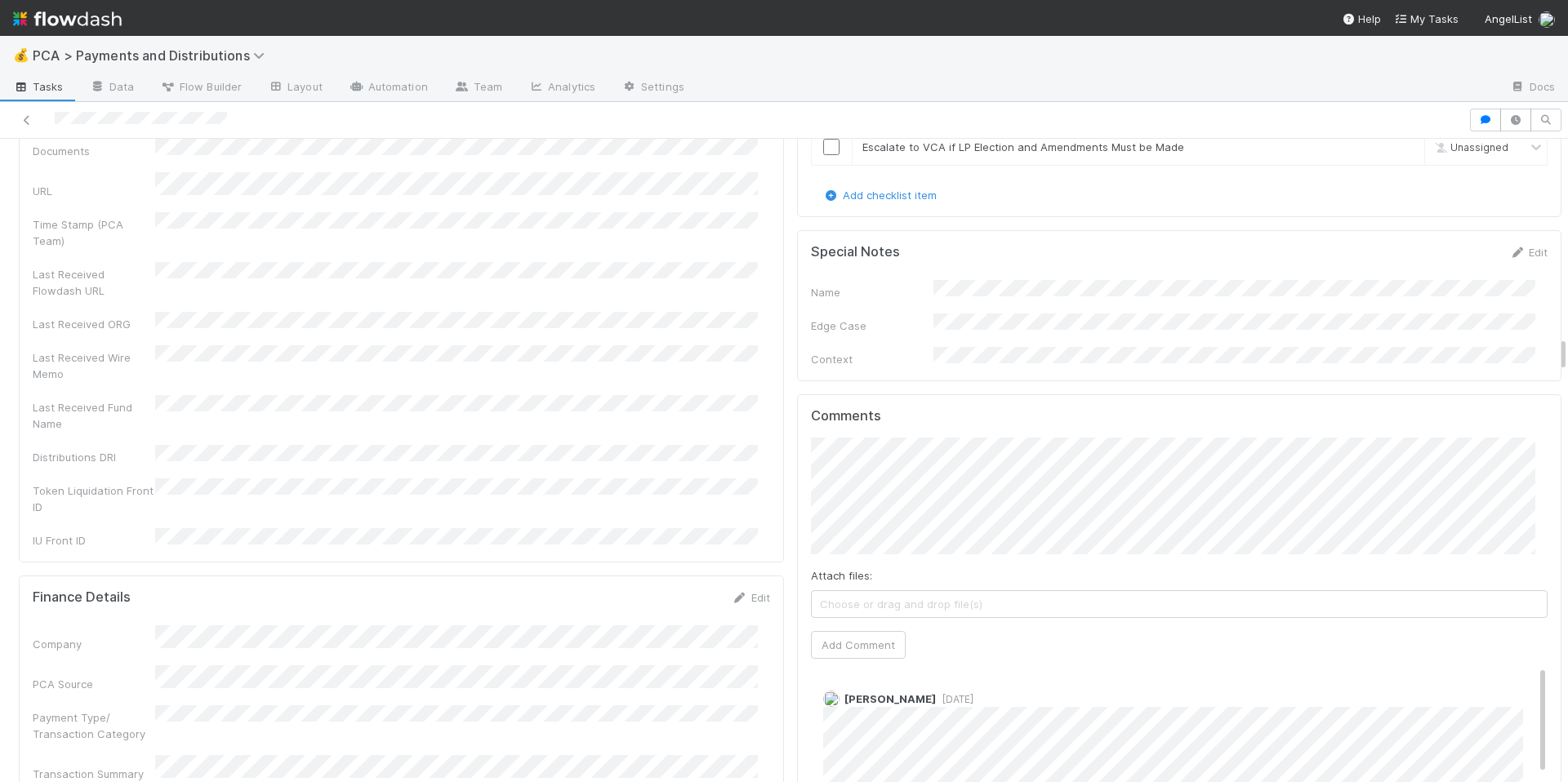
scroll to position [3546, 0]
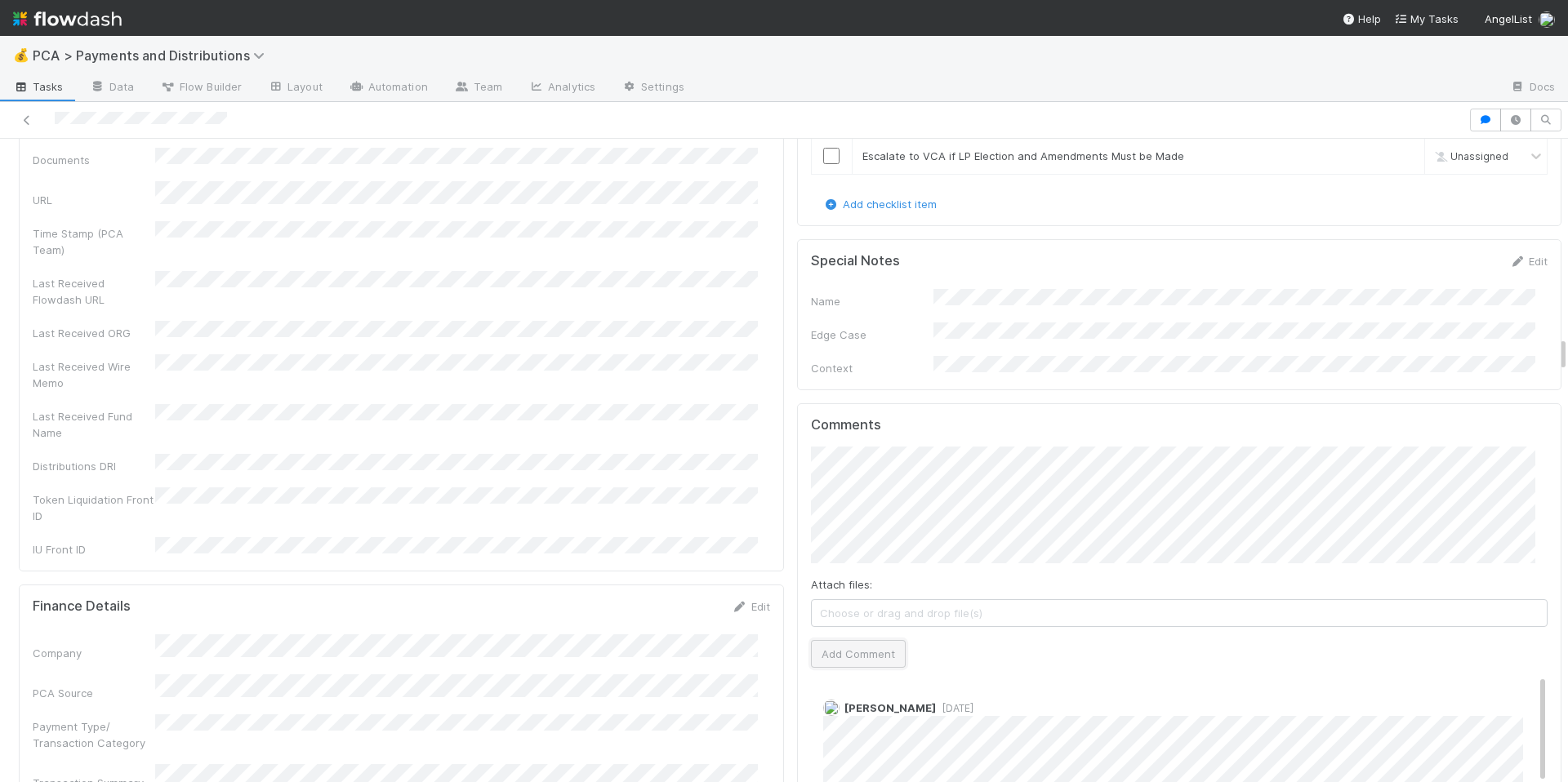
click at [855, 640] on button "Add Comment" at bounding box center [858, 654] width 95 height 28
click at [114, 118] on div at bounding box center [734, 120] width 1455 height 23
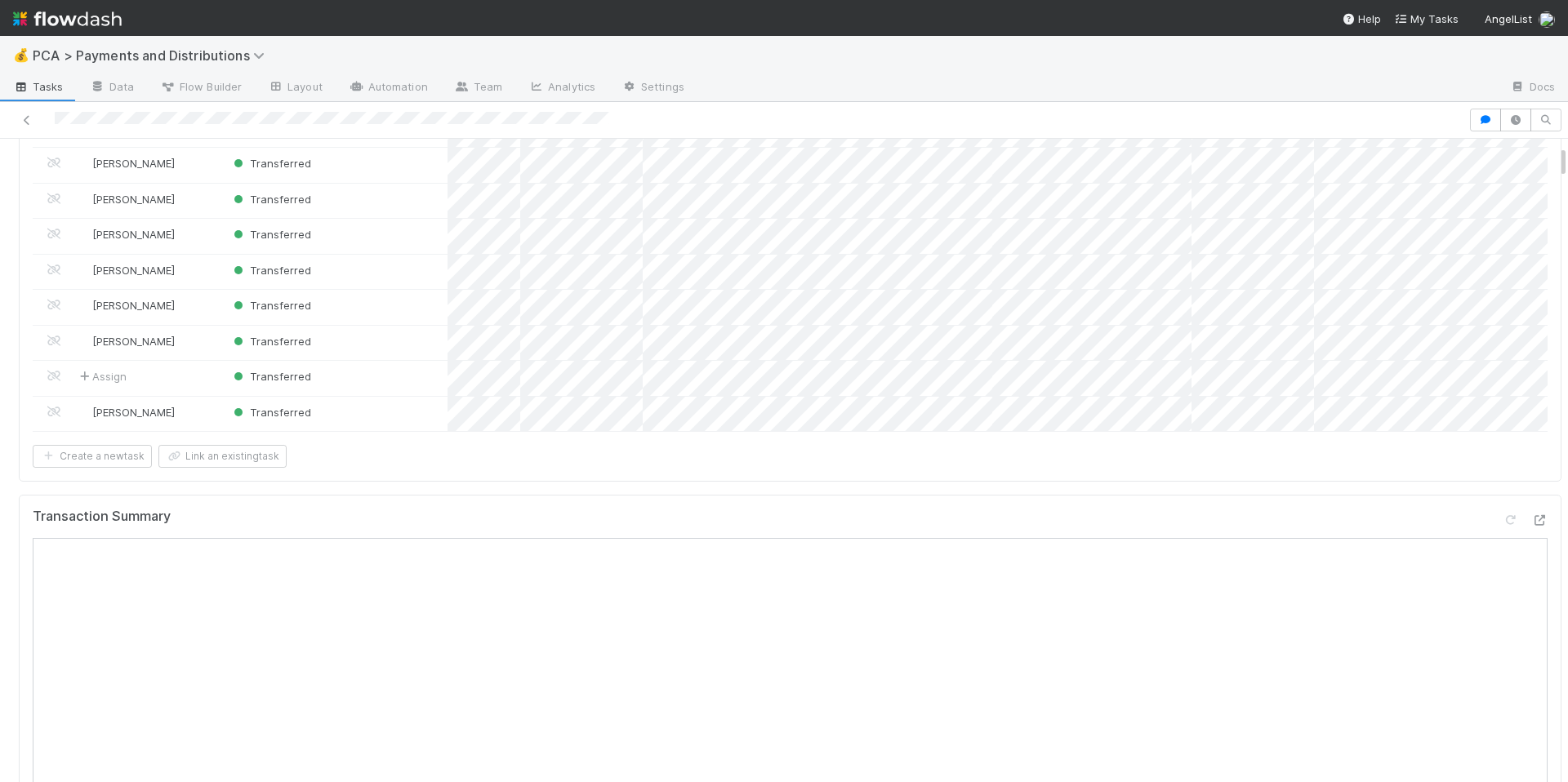
scroll to position [440, 0]
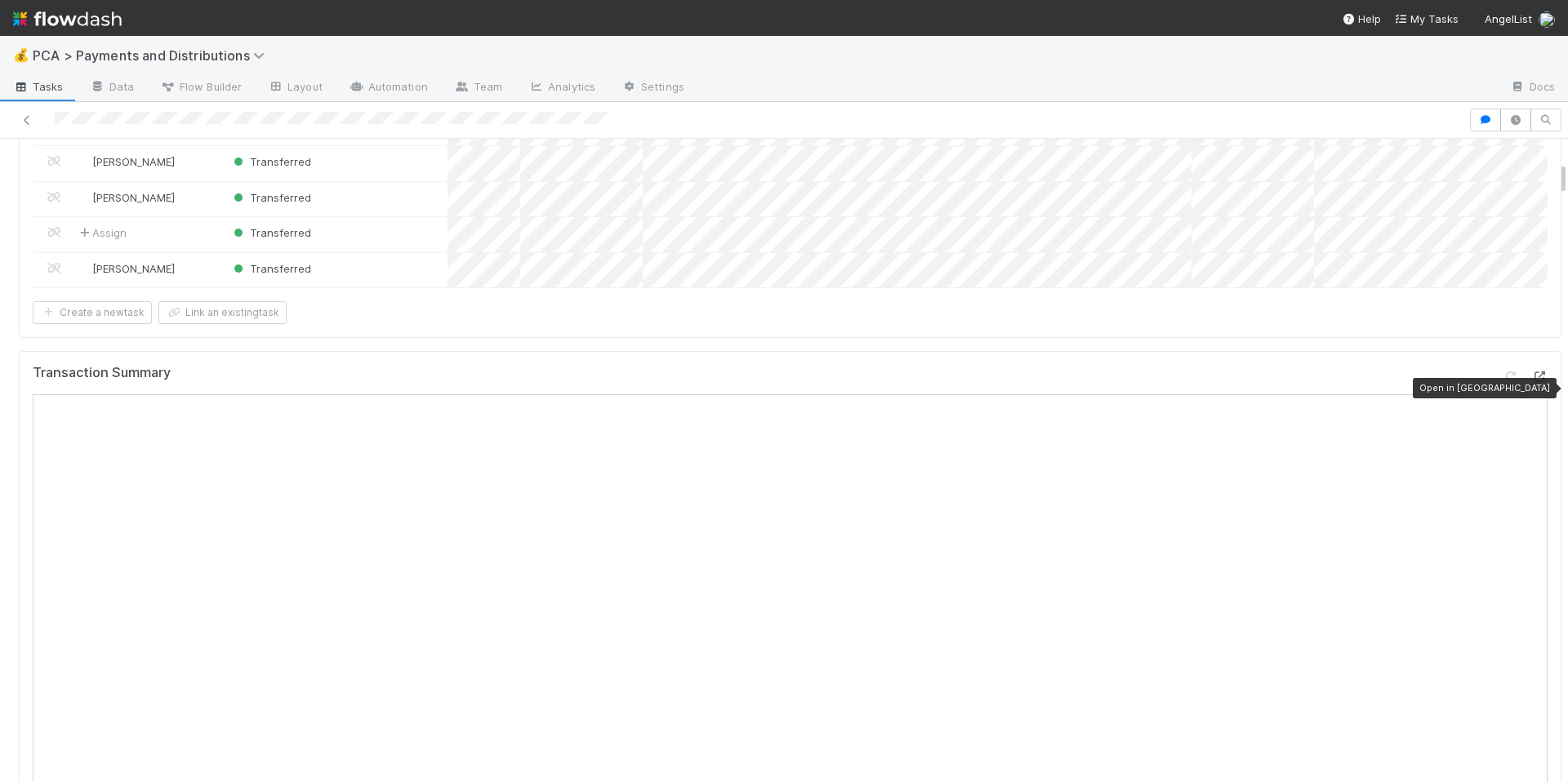
click at [1531, 383] on icon at bounding box center [1539, 376] width 16 height 10
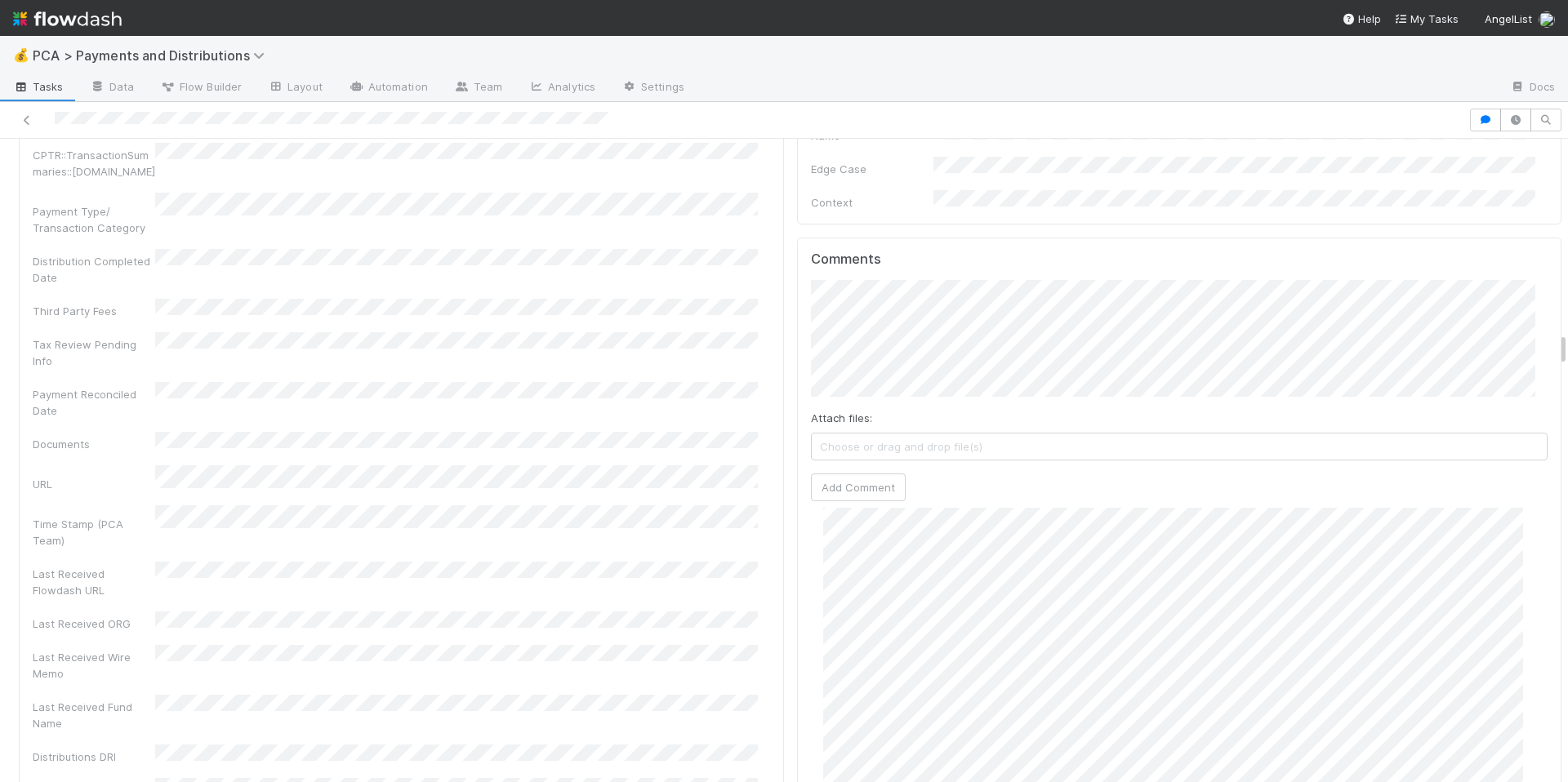
scroll to position [3956, 0]
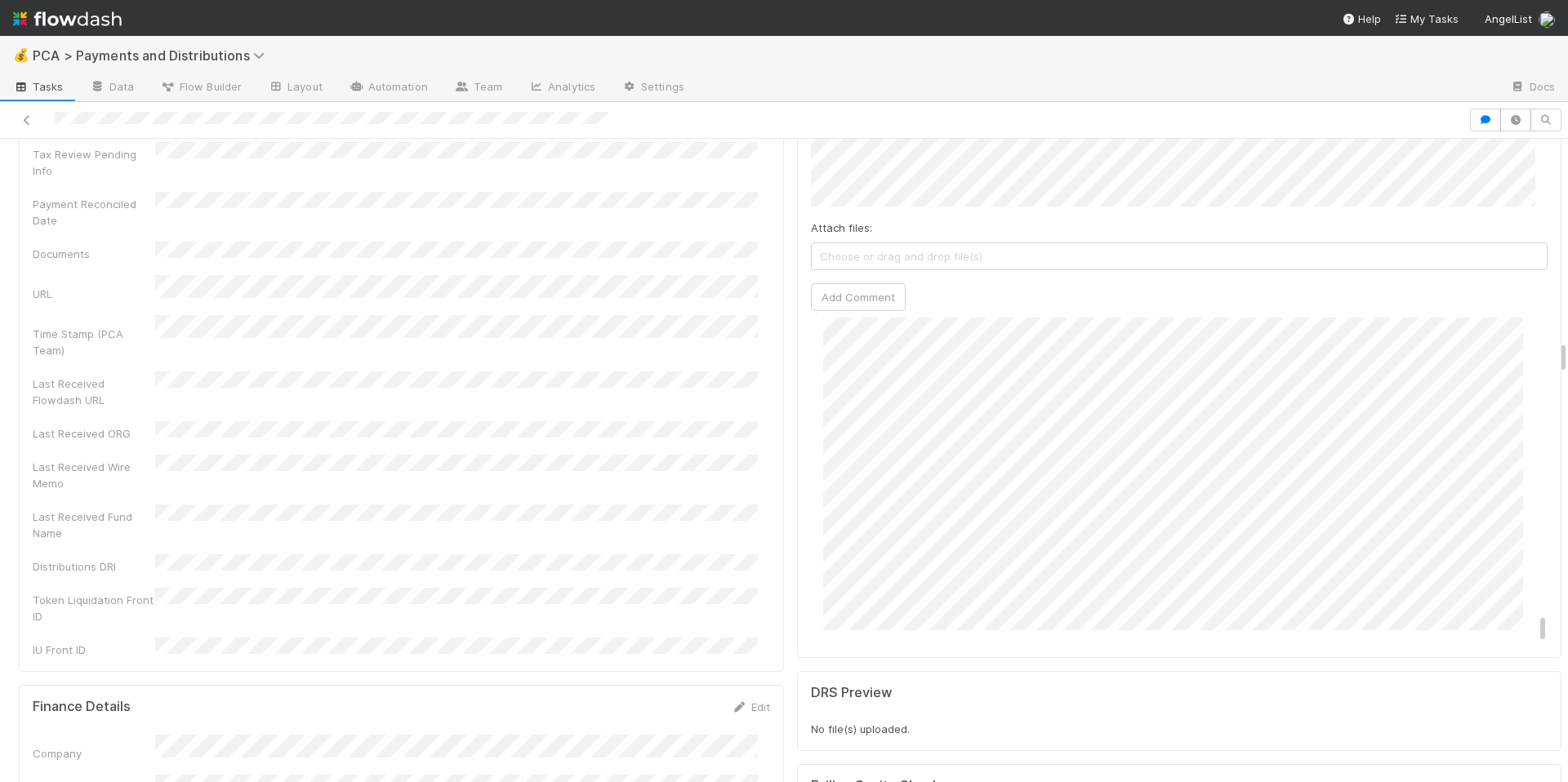
scroll to position [3818, 0]
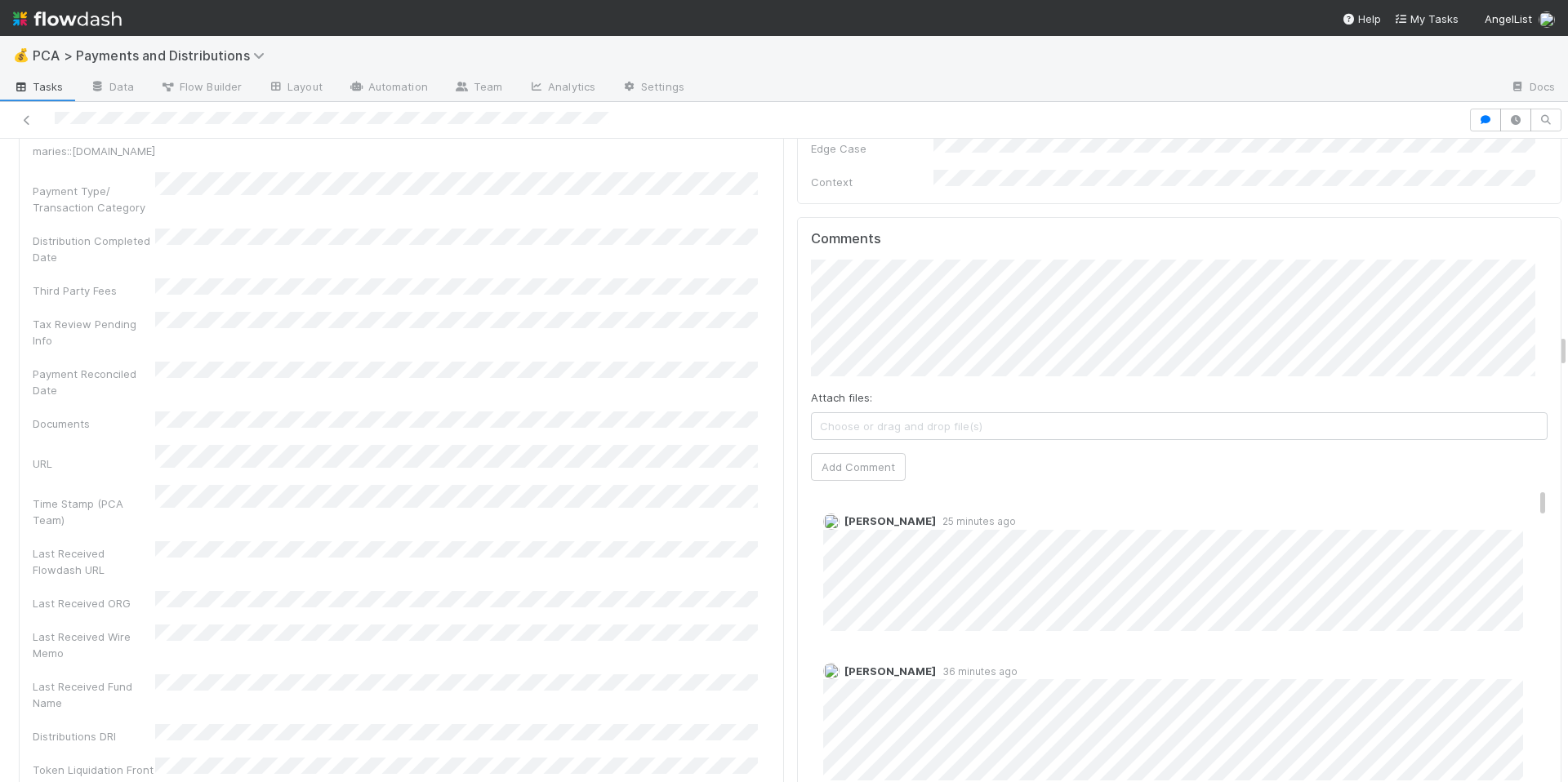
scroll to position [3672, 0]
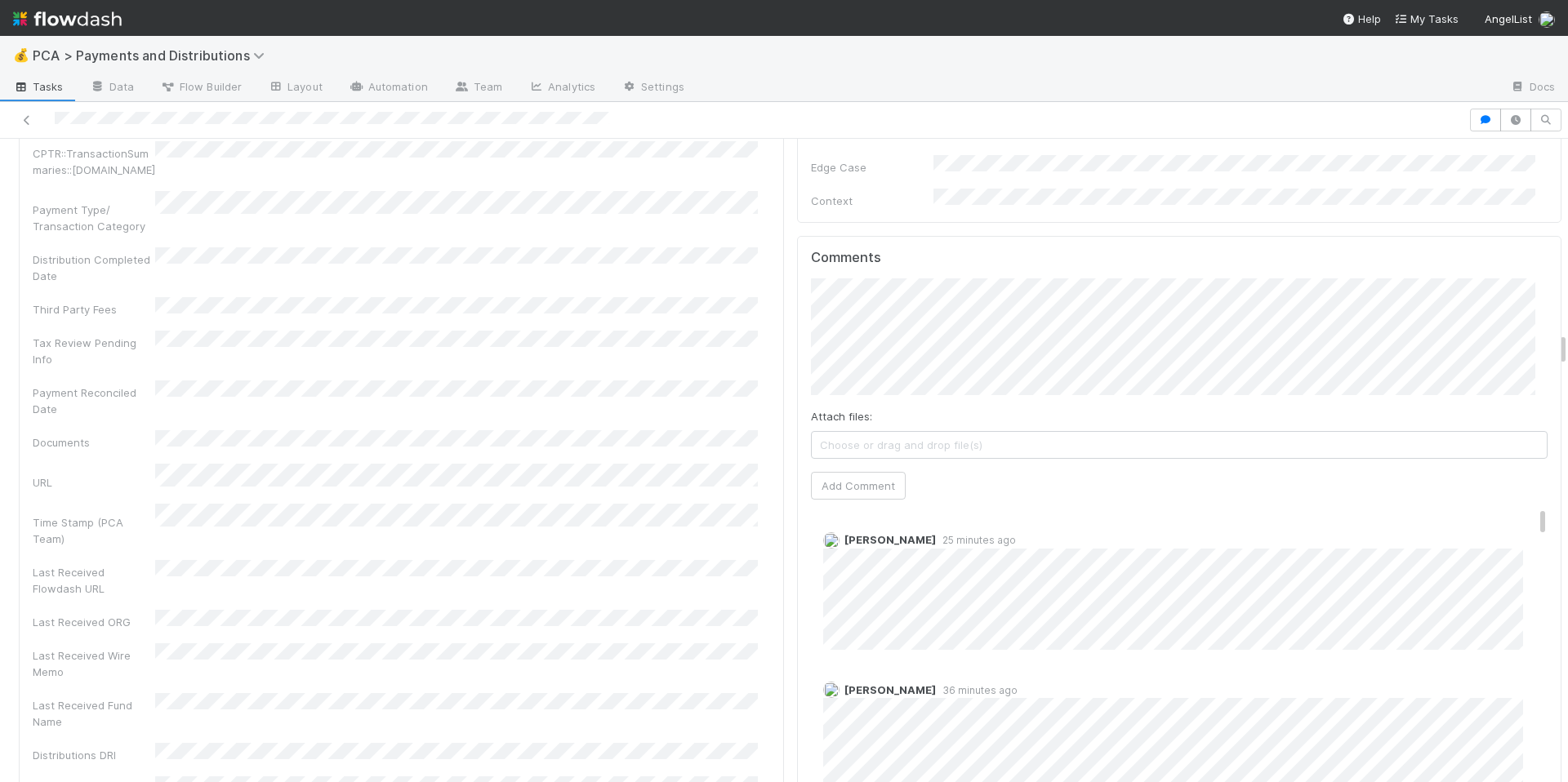
click at [614, 475] on div "Company Has fund interest Fund interest intake form Needs manual IU Finance CT …" at bounding box center [401, 111] width 738 height 1472
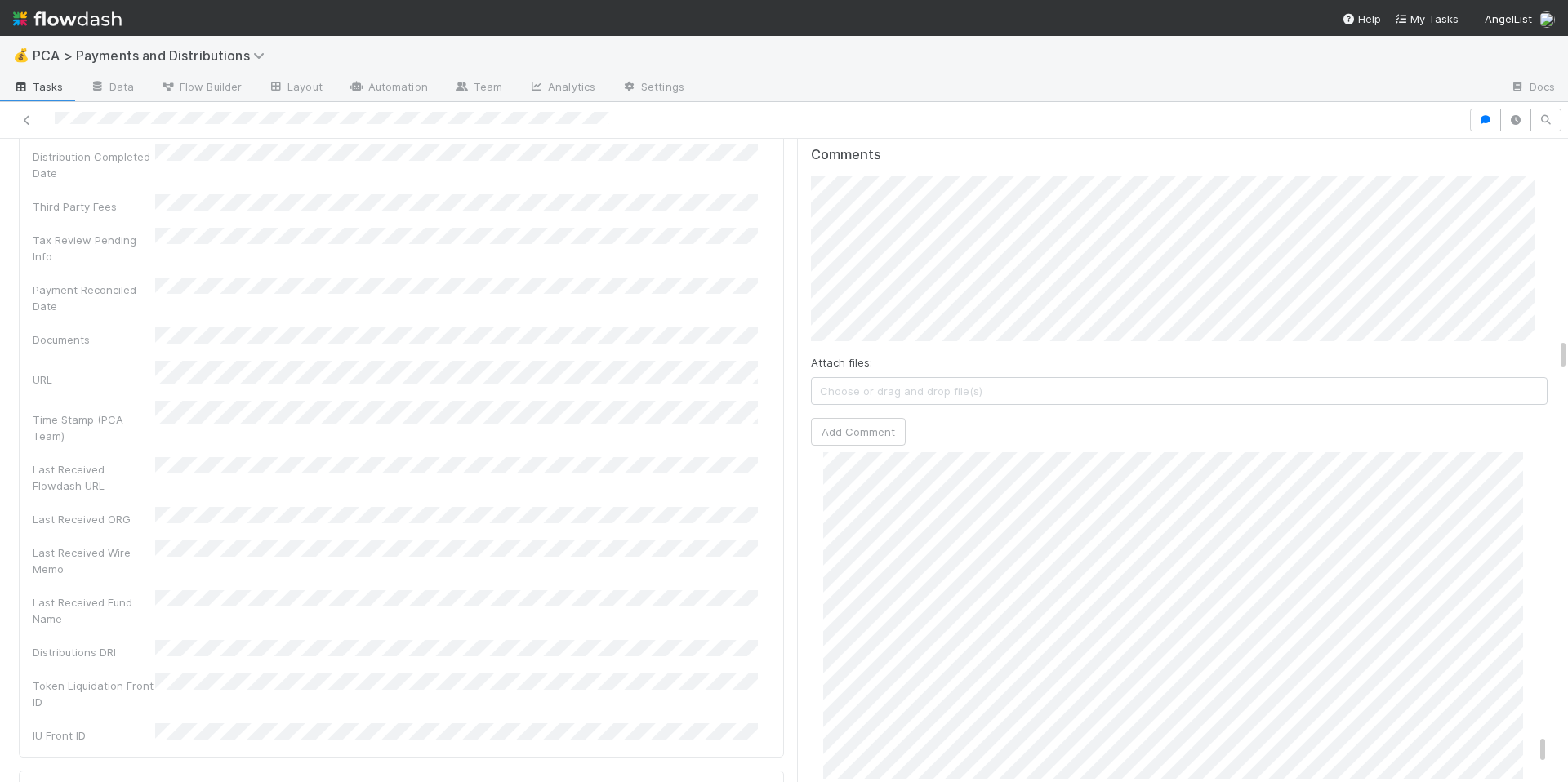
scroll to position [3776, 0]
click at [660, 448] on div "Company Has fund interest Fund interest intake form Needs manual IU Finance CT …" at bounding box center [401, 7] width 738 height 1472
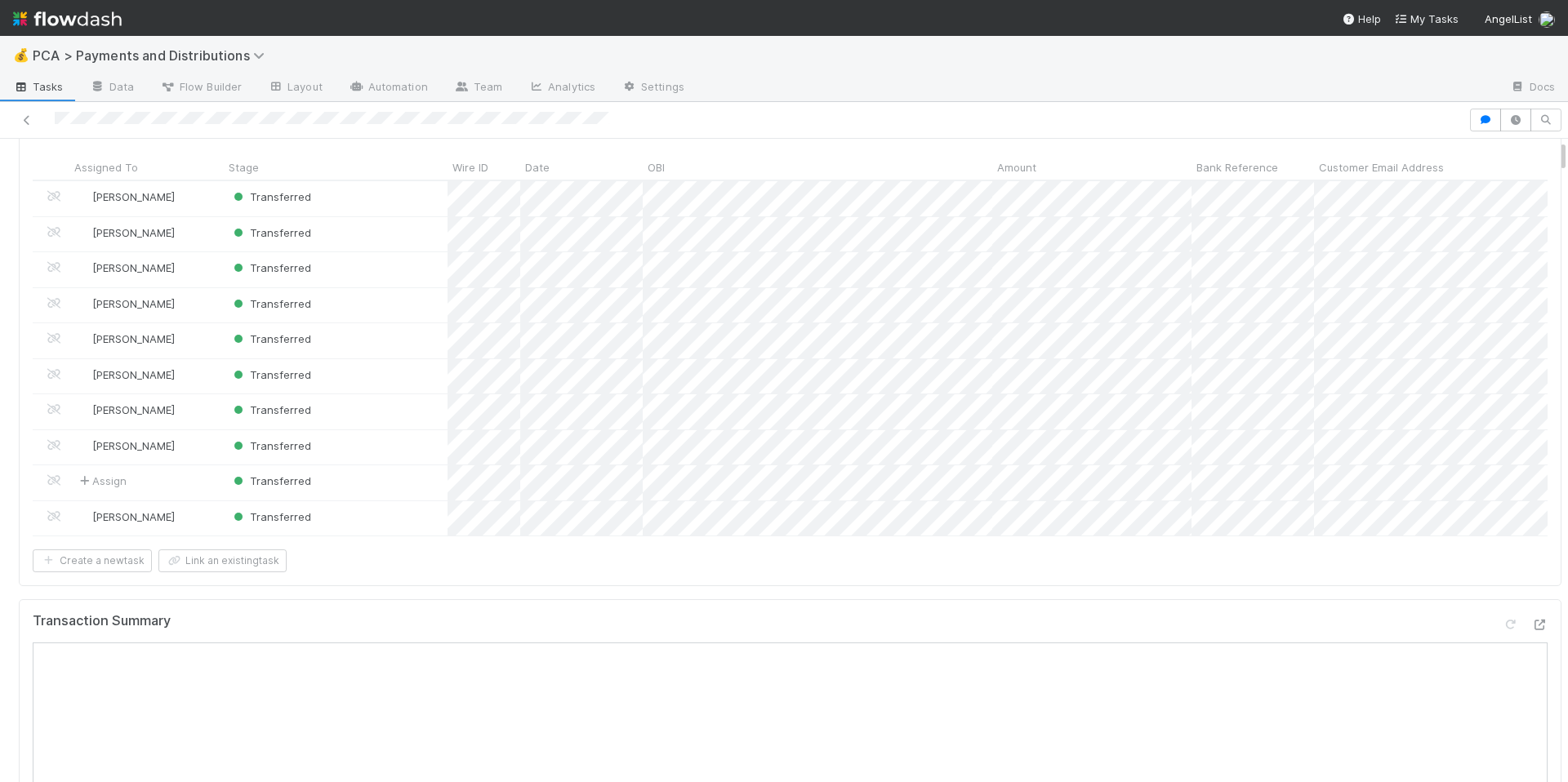
scroll to position [535, 0]
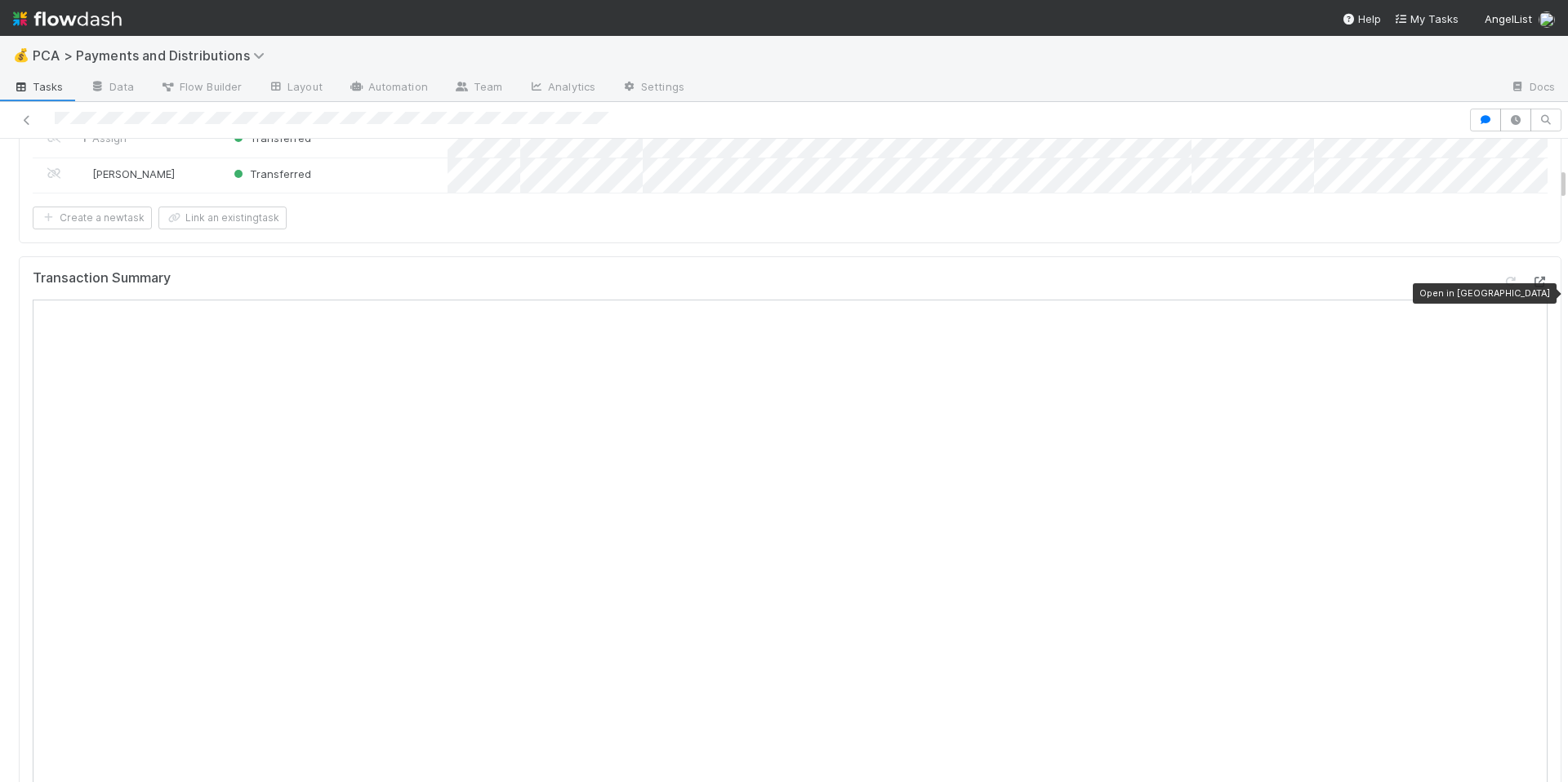
click at [1531, 288] on icon at bounding box center [1539, 282] width 16 height 10
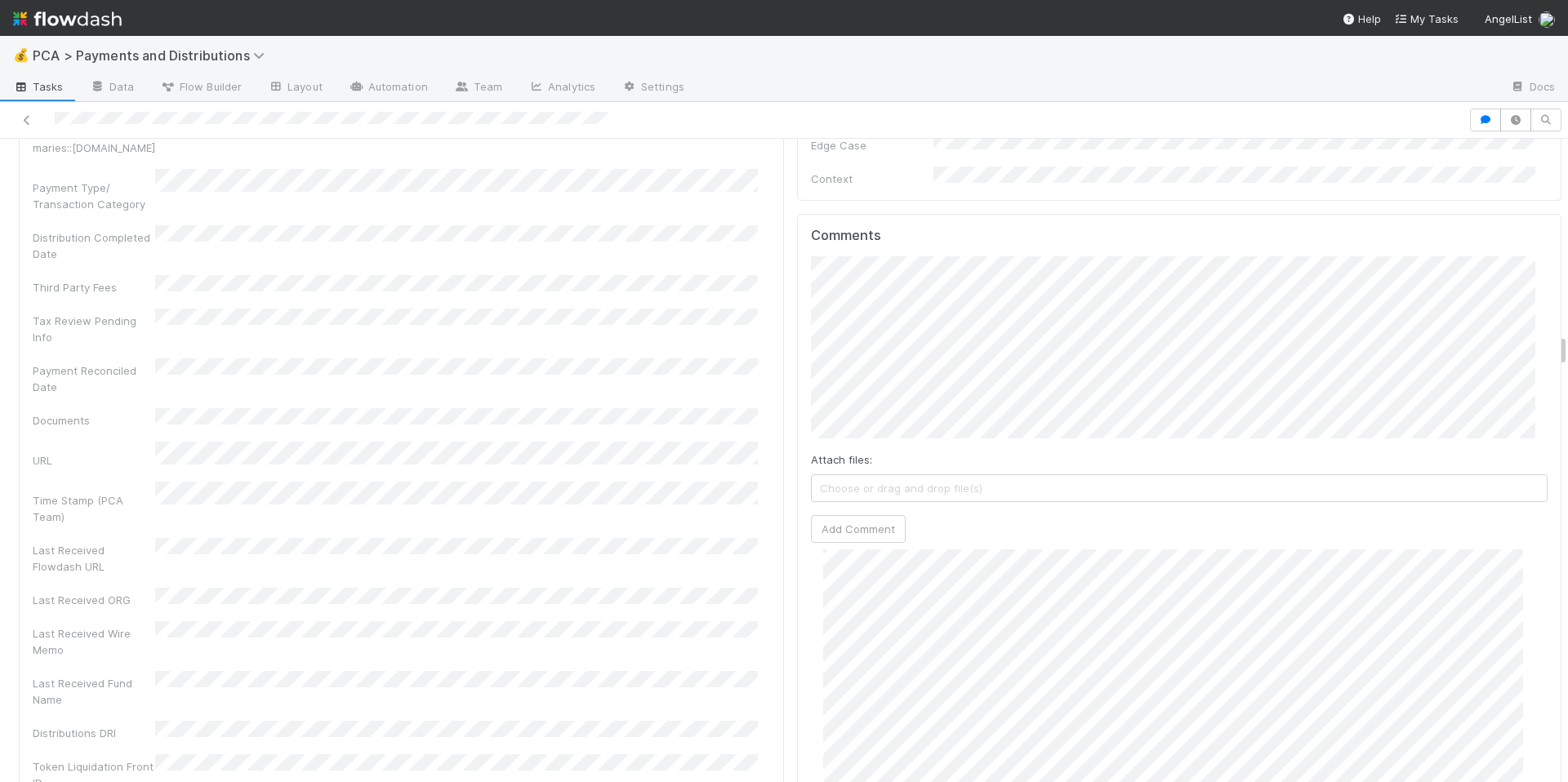
scroll to position [3569, 0]
click at [823, 515] on button "Add Comment" at bounding box center [858, 529] width 95 height 28
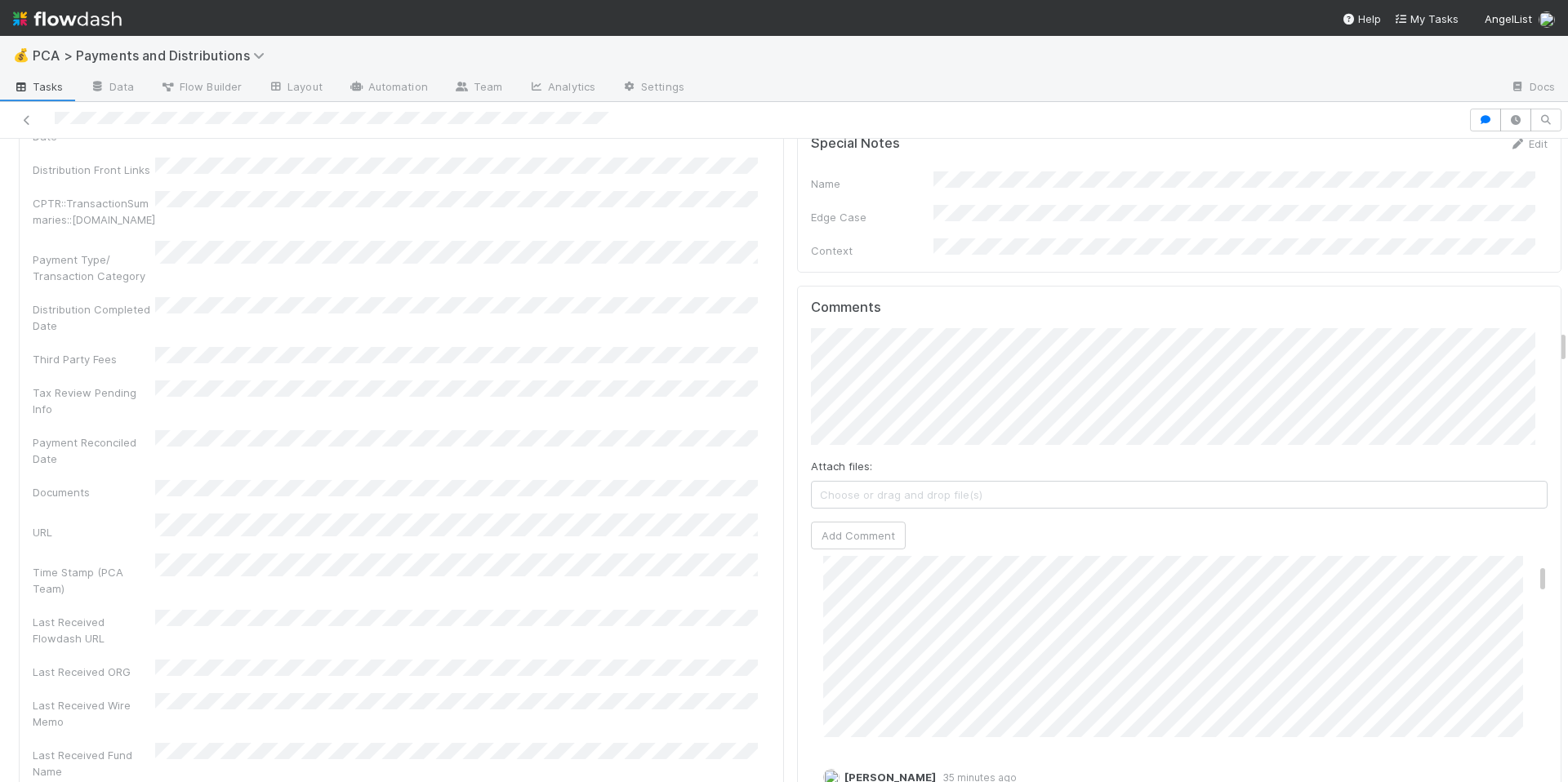
scroll to position [0, 0]
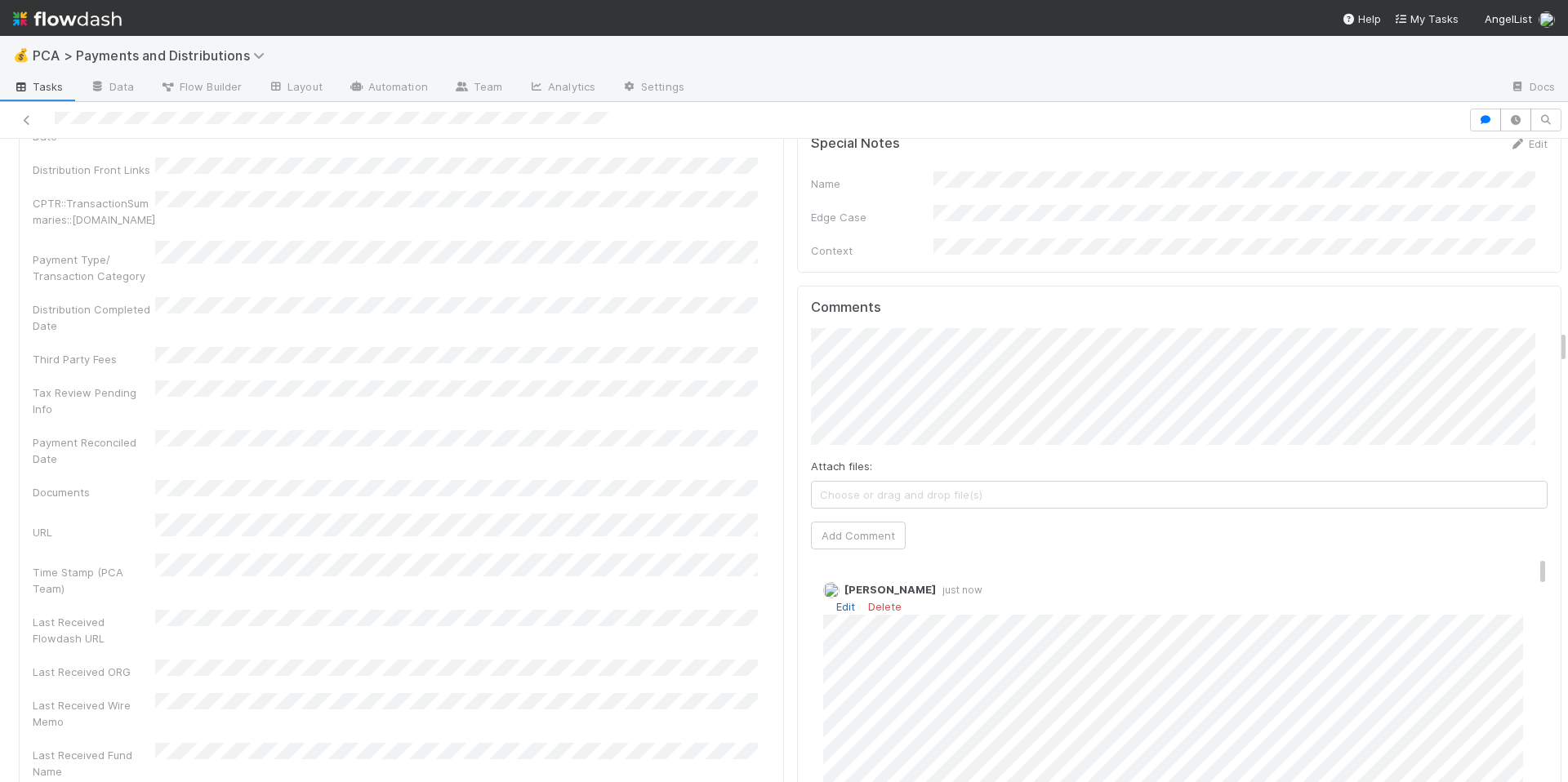
click at [837, 601] on link "Edit" at bounding box center [846, 607] width 19 height 13
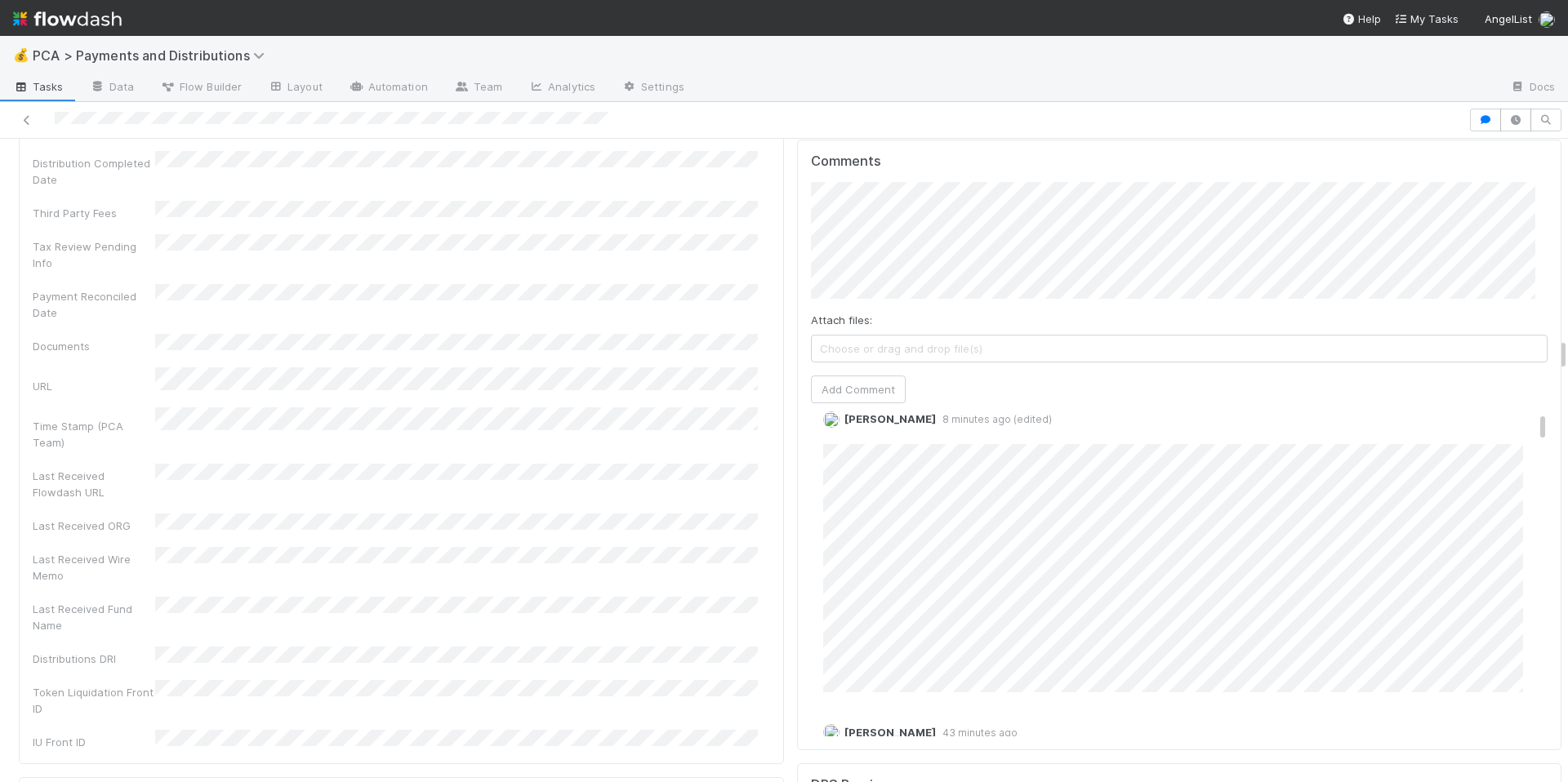
scroll to position [3793, 0]
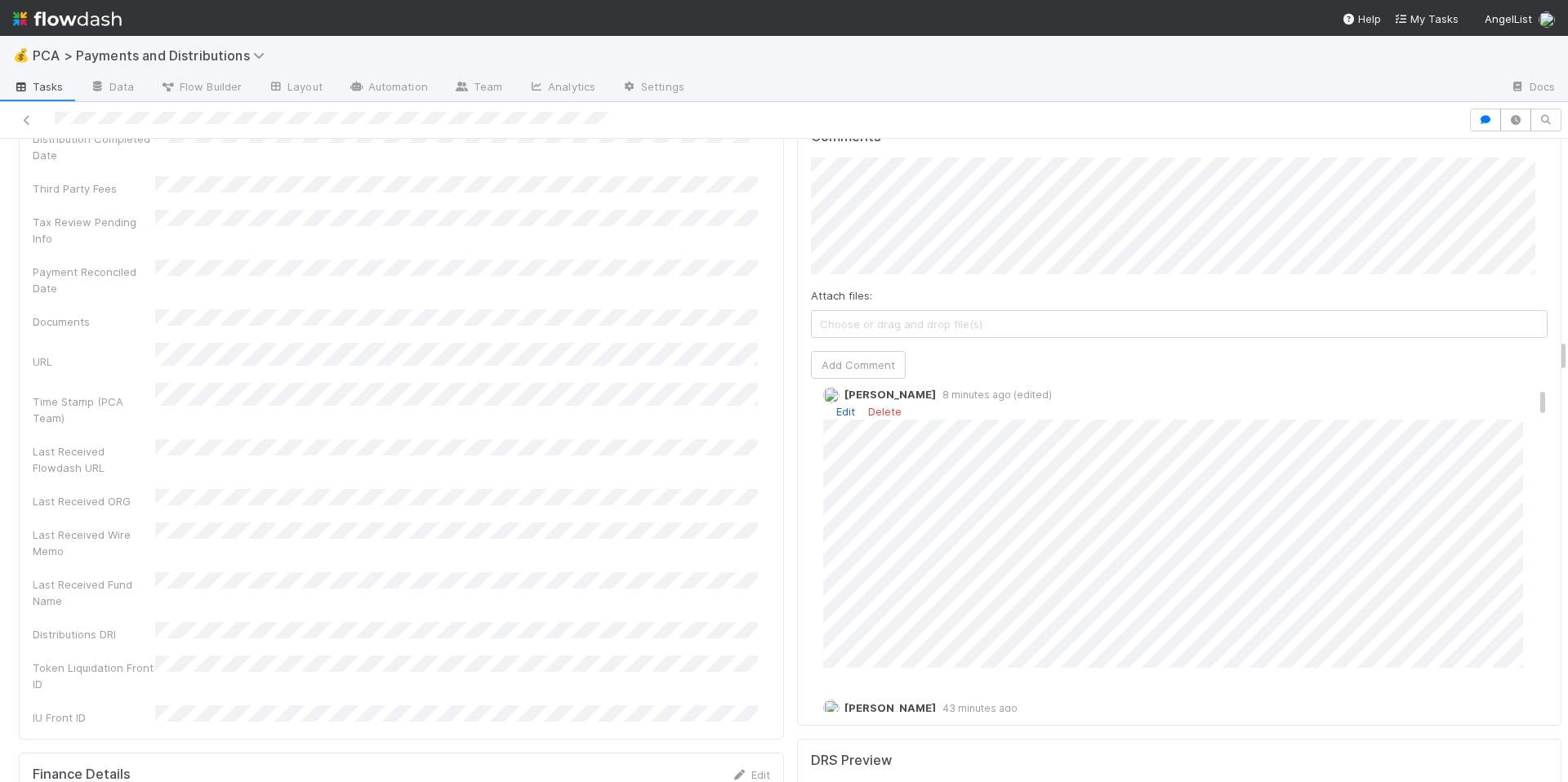
click at [837, 405] on link "Edit" at bounding box center [846, 412] width 19 height 13
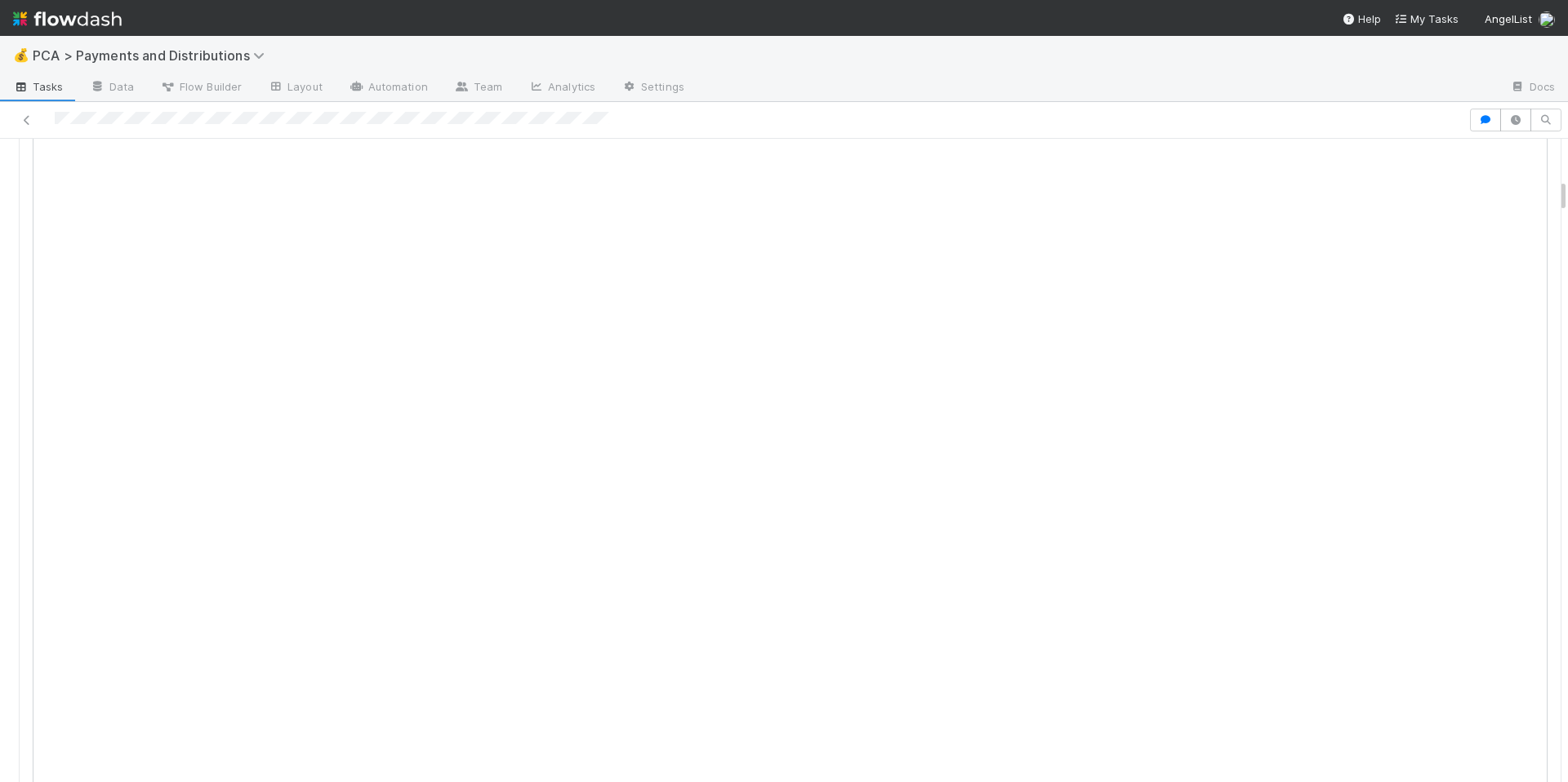
scroll to position [0, 0]
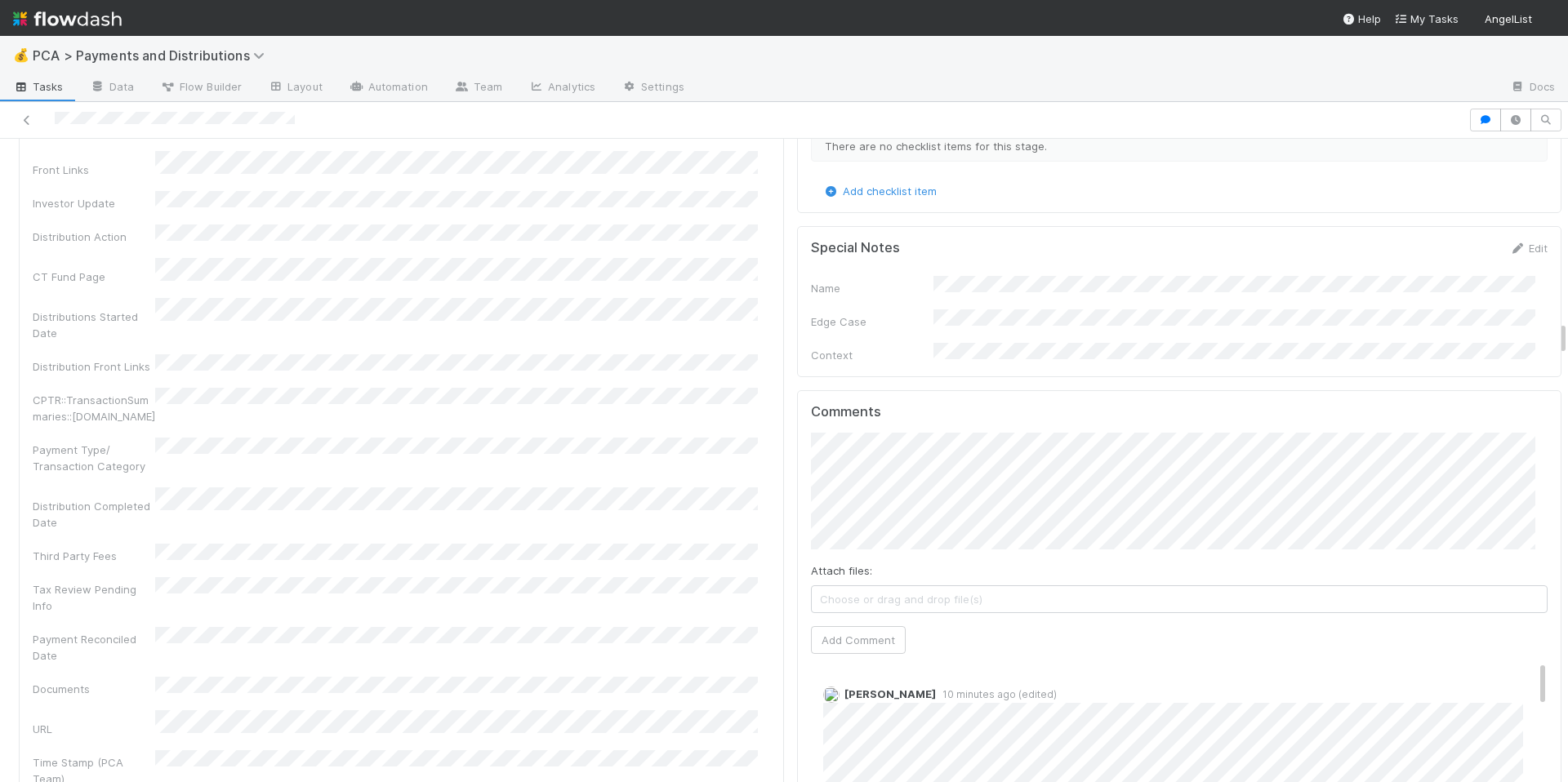
scroll to position [3387, 0]
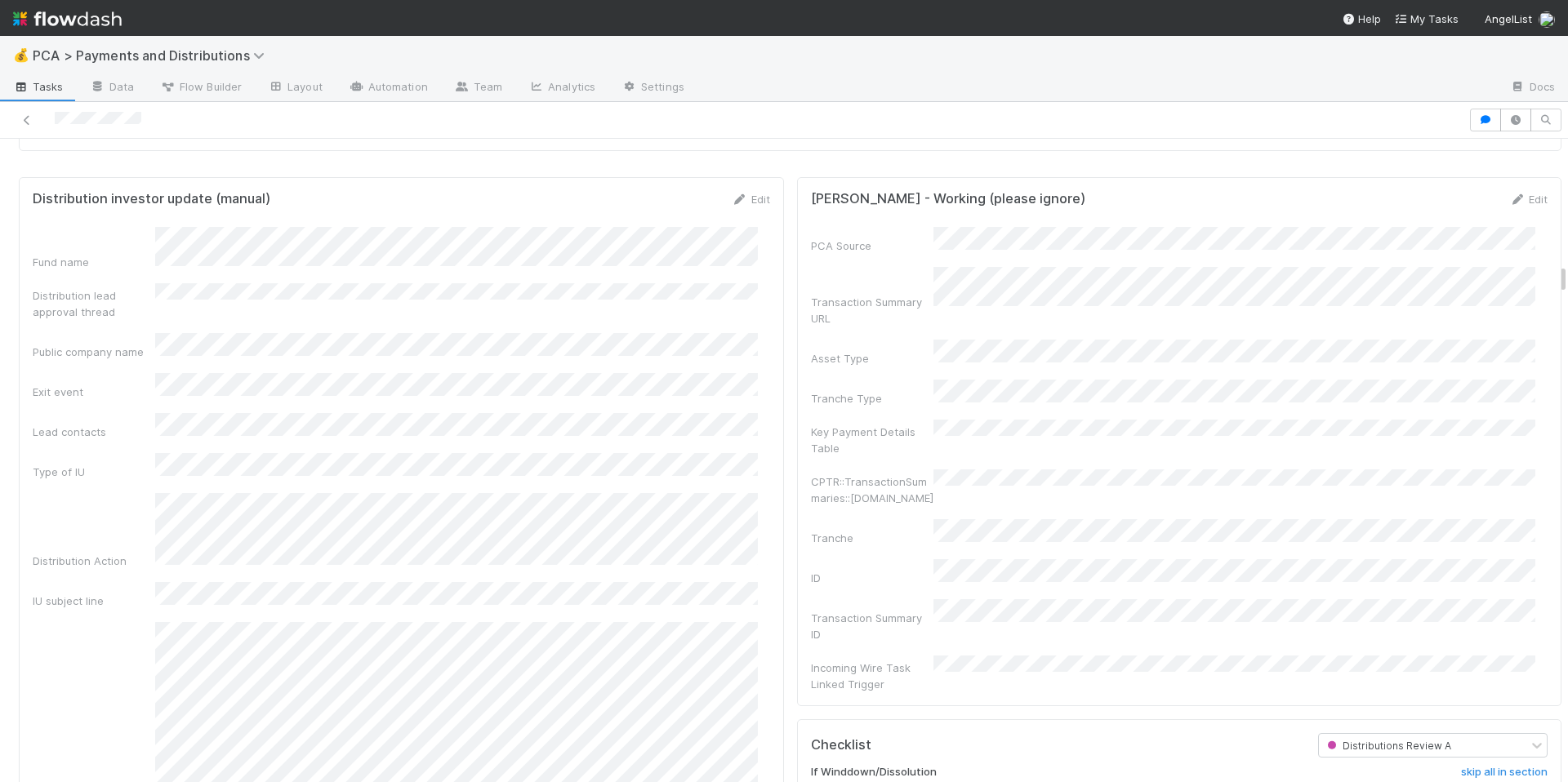
scroll to position [2767, 0]
